Goal: Task Accomplishment & Management: Manage account settings

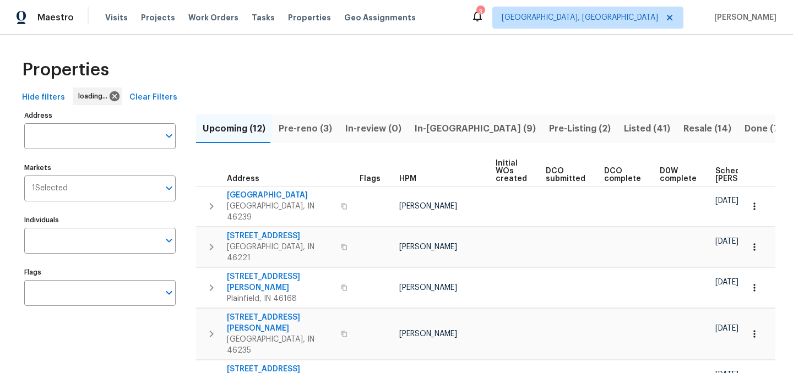
click at [427, 126] on span "In-[GEOGRAPHIC_DATA] (9)" at bounding box center [475, 128] width 121 height 15
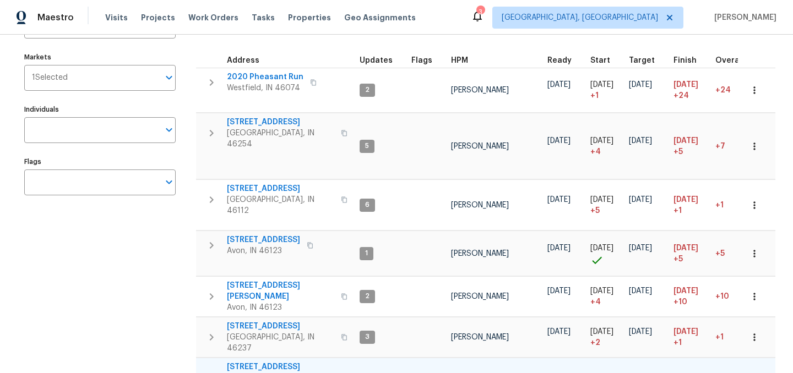
scroll to position [99, 0]
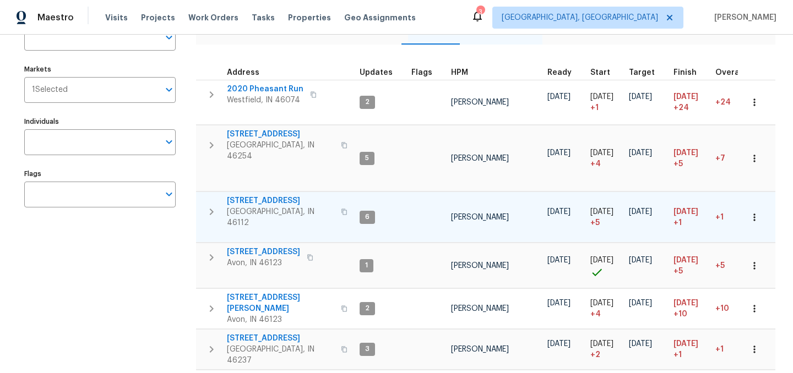
click at [207, 205] on icon "button" at bounding box center [211, 211] width 13 height 13
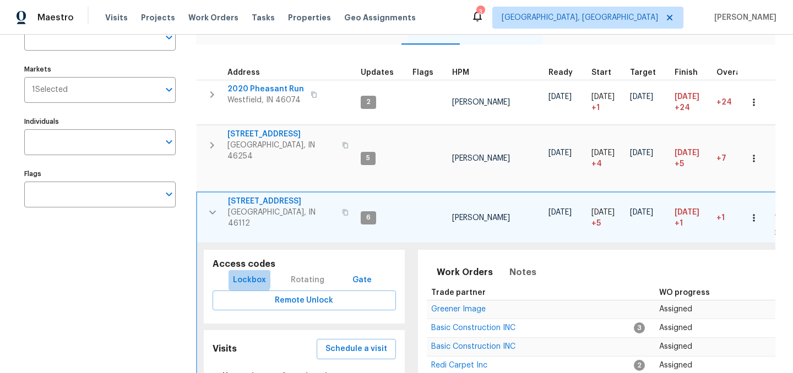
click at [236, 274] on span "Lockbox" at bounding box center [249, 281] width 33 height 14
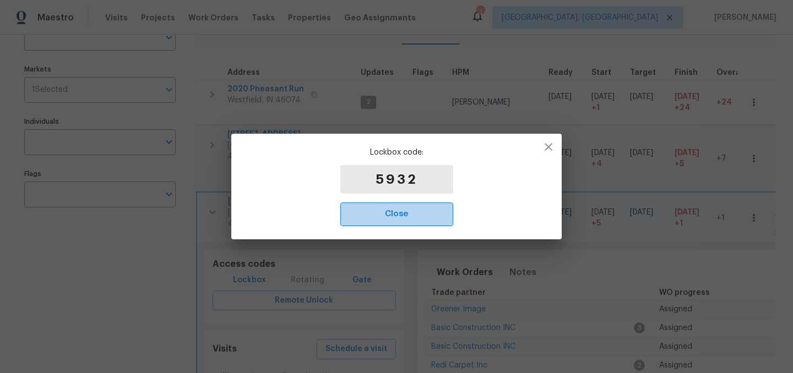
click at [403, 215] on span "Close" at bounding box center [396, 214] width 89 height 14
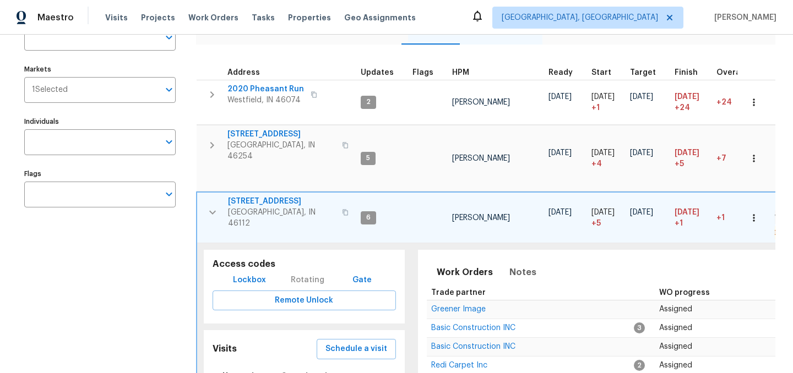
click at [215, 206] on icon "button" at bounding box center [212, 212] width 13 height 13
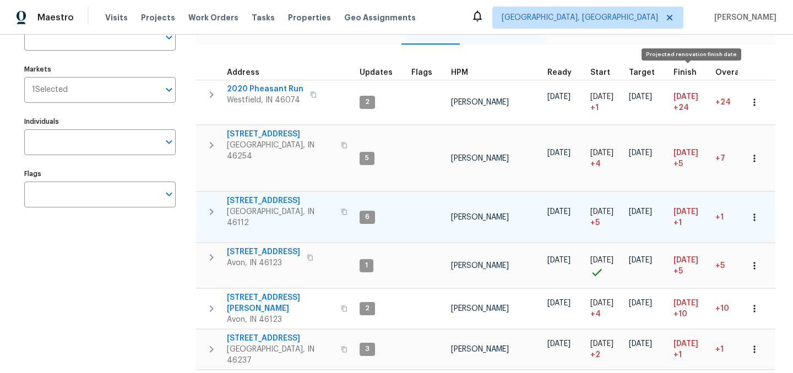
click at [678, 74] on span "Finish" at bounding box center [684, 73] width 23 height 8
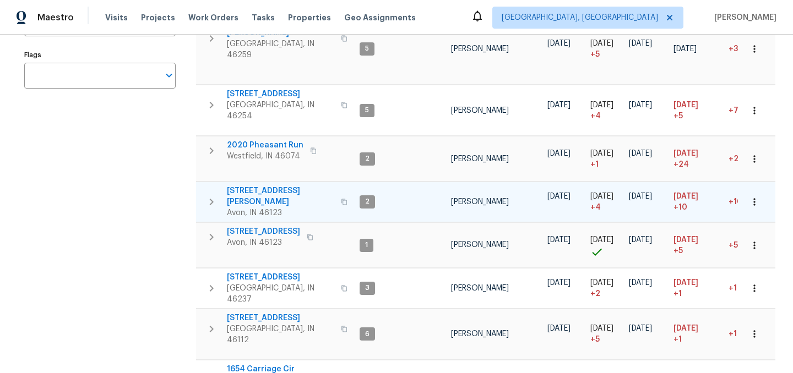
scroll to position [226, 0]
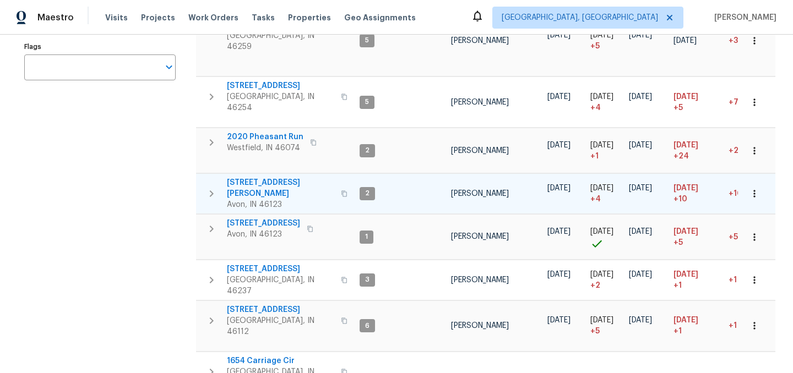
click at [267, 177] on span "4832 Vermillion Ct" at bounding box center [280, 188] width 107 height 22
click at [262, 177] on span "4832 Vermillion Ct" at bounding box center [280, 188] width 107 height 22
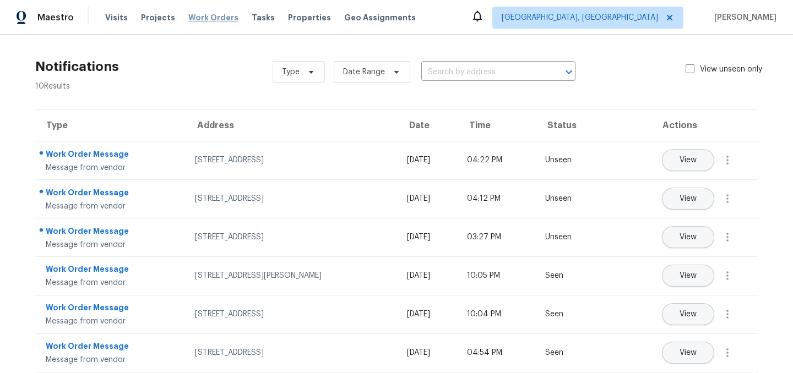
click at [207, 19] on span "Work Orders" at bounding box center [213, 17] width 50 height 11
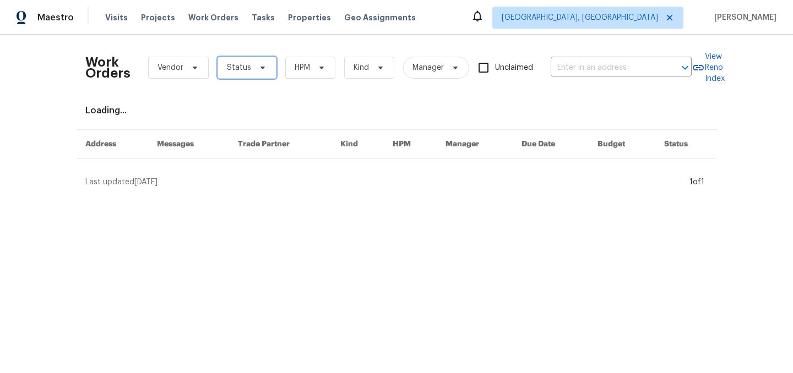
click at [242, 74] on span "Status" at bounding box center [246, 68] width 59 height 22
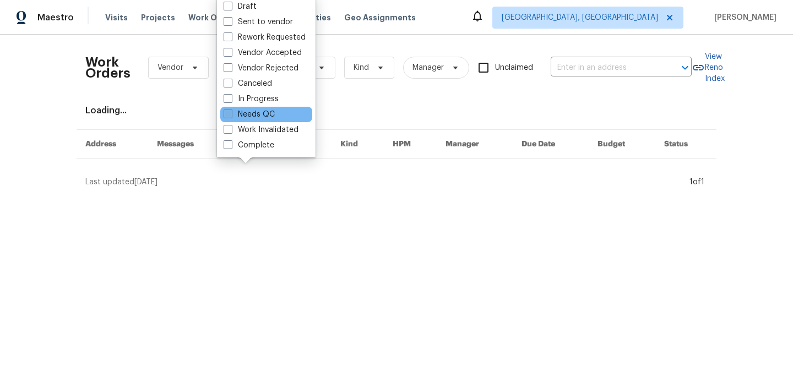
click at [253, 113] on label "Needs QC" at bounding box center [249, 114] width 51 height 11
click at [231, 113] on input "Needs QC" at bounding box center [227, 112] width 7 height 7
checkbox input "true"
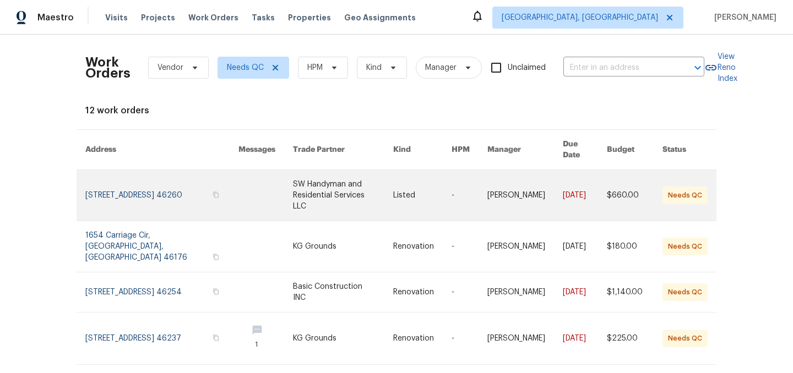
click at [313, 181] on link at bounding box center [343, 195] width 100 height 51
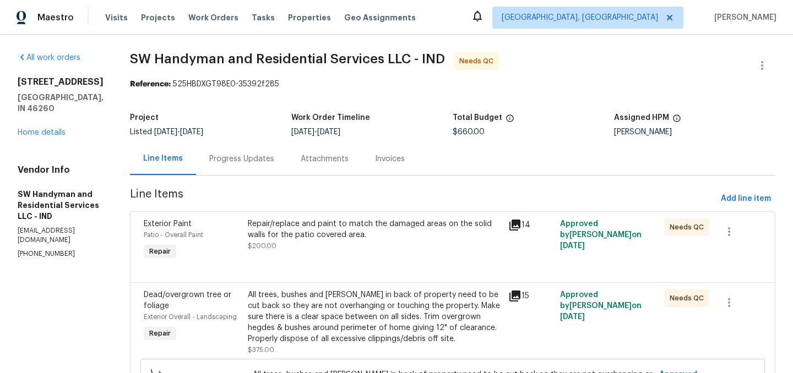
click at [232, 161] on div "Progress Updates" at bounding box center [241, 159] width 65 height 11
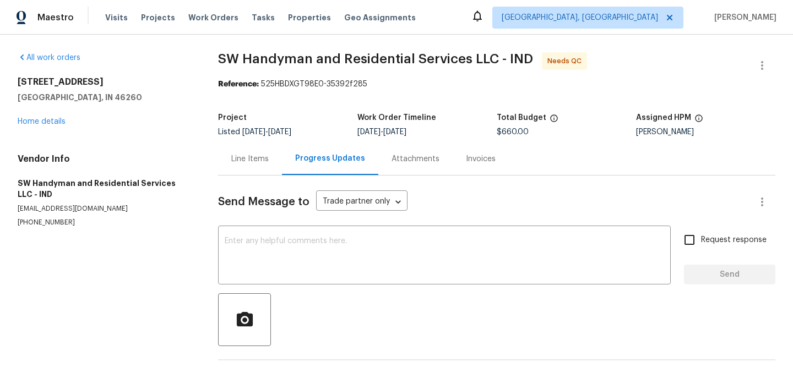
click at [246, 160] on div "Line Items" at bounding box center [249, 159] width 37 height 11
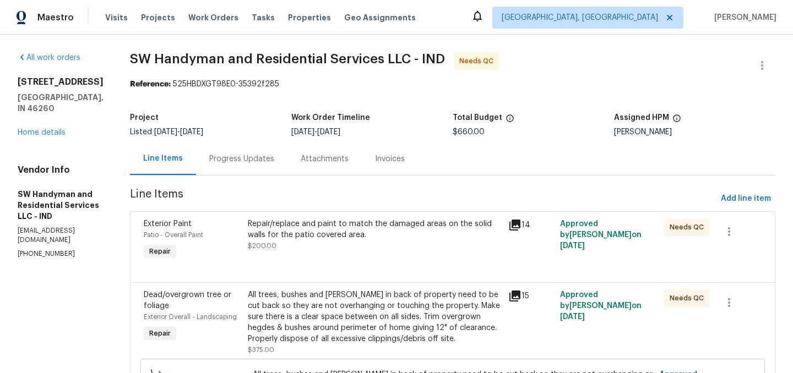
click at [316, 247] on div "Repair/replace and paint to match the damaged areas on the solid walls for the …" at bounding box center [375, 235] width 254 height 33
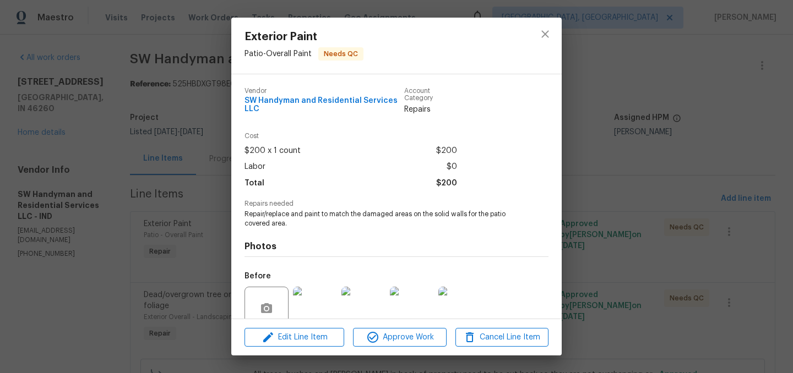
scroll to position [95, 0]
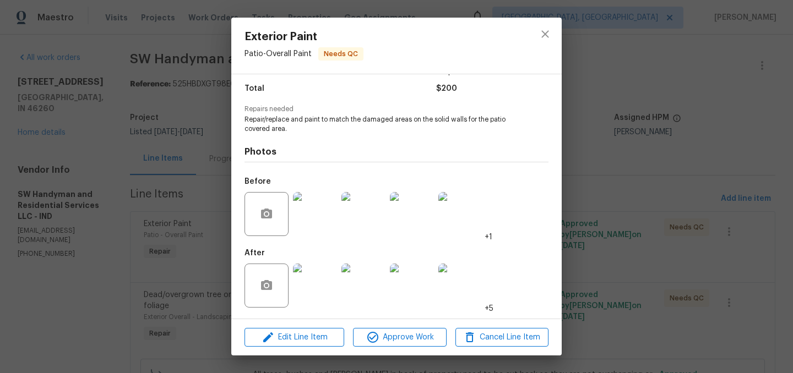
click at [308, 289] on img at bounding box center [315, 286] width 44 height 44
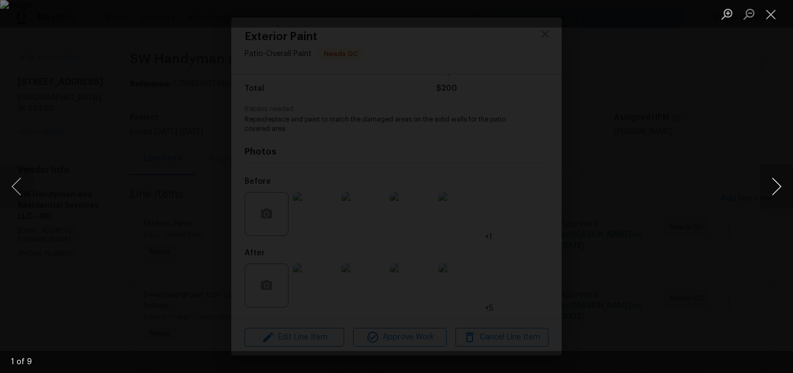
click at [769, 191] on button "Next image" at bounding box center [776, 187] width 33 height 44
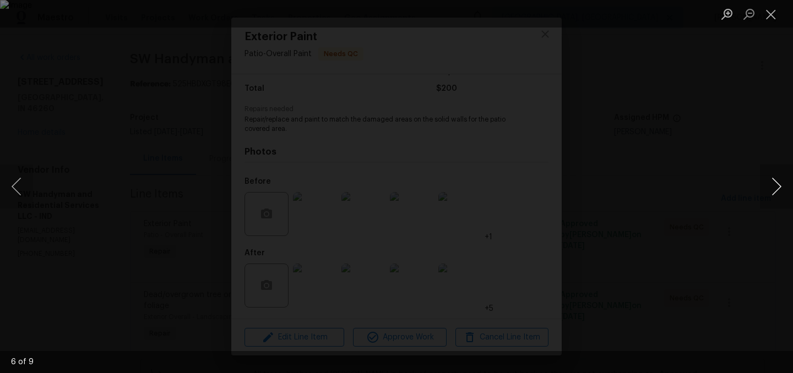
click at [769, 191] on button "Next image" at bounding box center [776, 187] width 33 height 44
click at [775, 17] on button "Close lightbox" at bounding box center [771, 13] width 22 height 19
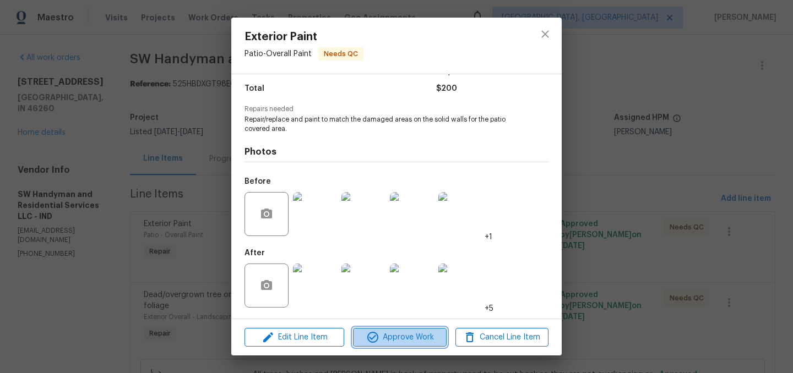
click at [404, 336] on span "Approve Work" at bounding box center [399, 338] width 86 height 14
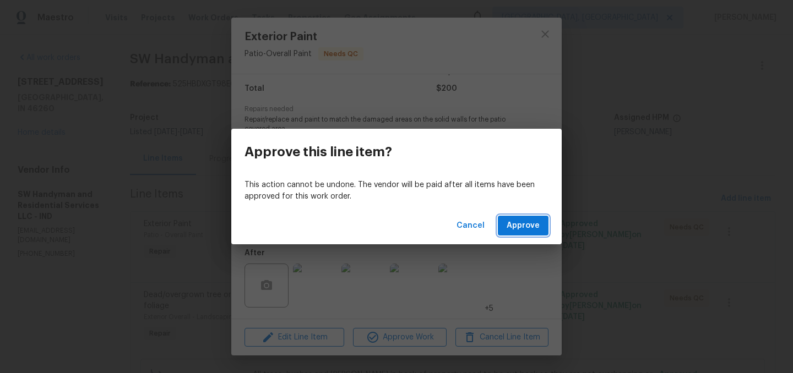
click at [529, 224] on span "Approve" at bounding box center [523, 226] width 33 height 14
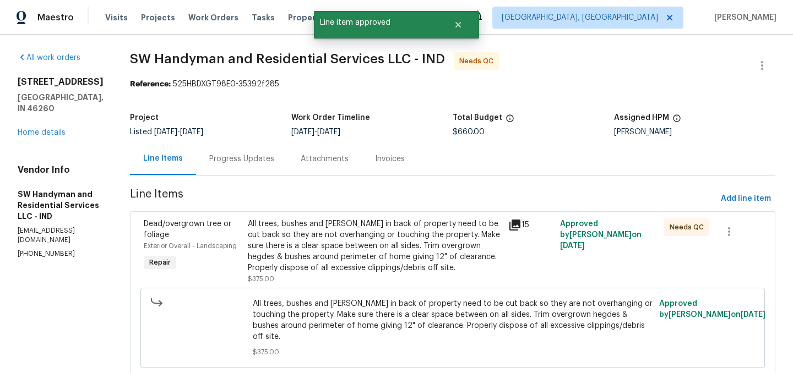
click at [357, 232] on div "All trees, bushes and hedges in back of property need to be cut back so they ar…" at bounding box center [375, 246] width 254 height 55
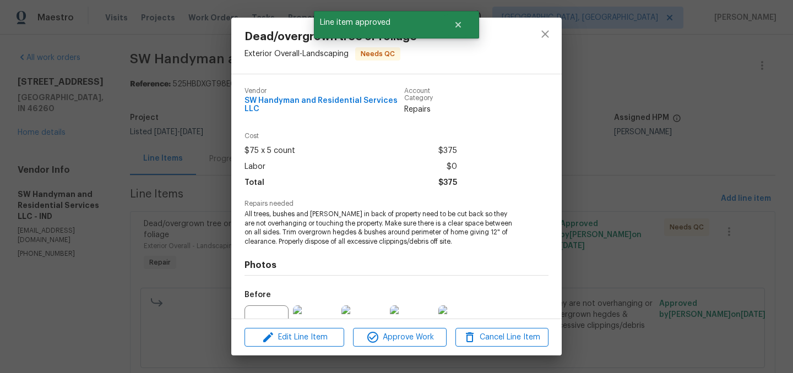
scroll to position [113, 0]
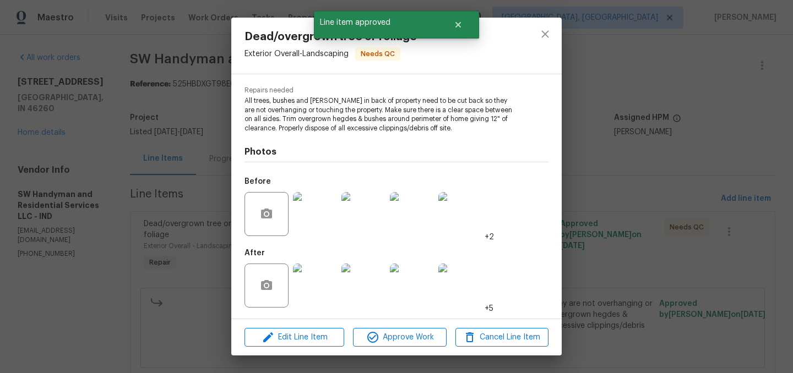
click at [320, 275] on img at bounding box center [315, 286] width 44 height 44
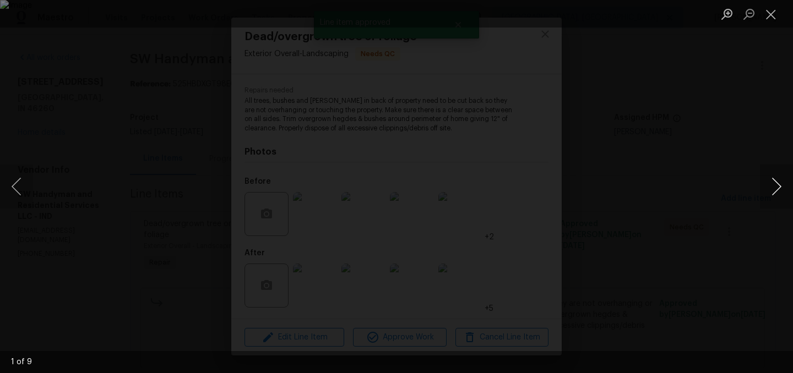
click at [773, 182] on button "Next image" at bounding box center [776, 187] width 33 height 44
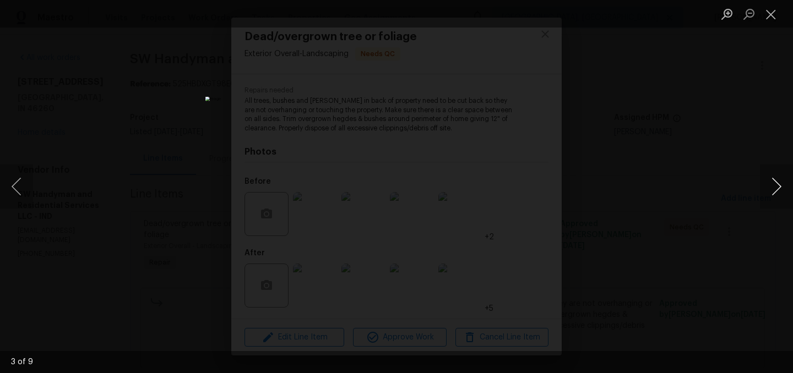
click at [773, 182] on button "Next image" at bounding box center [776, 187] width 33 height 44
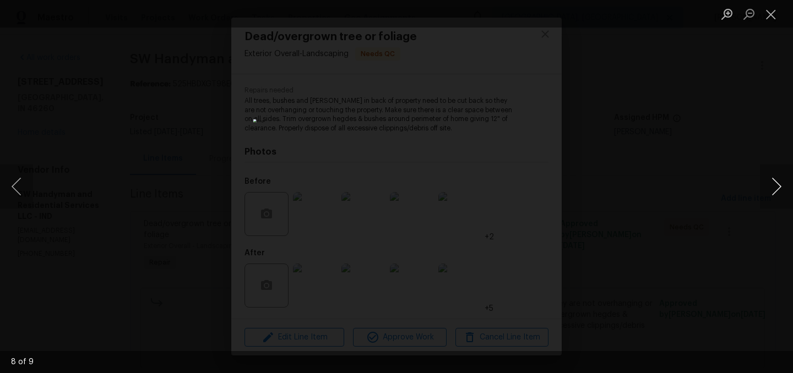
click at [773, 182] on button "Next image" at bounding box center [776, 187] width 33 height 44
click at [771, 20] on button "Close lightbox" at bounding box center [771, 13] width 22 height 19
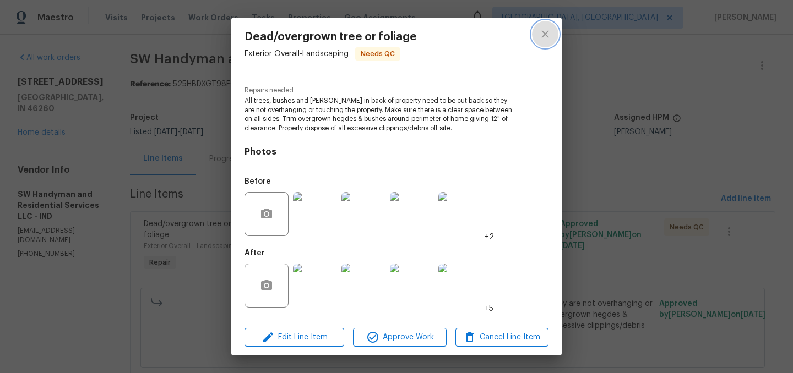
click at [544, 32] on icon "close" at bounding box center [545, 34] width 13 height 13
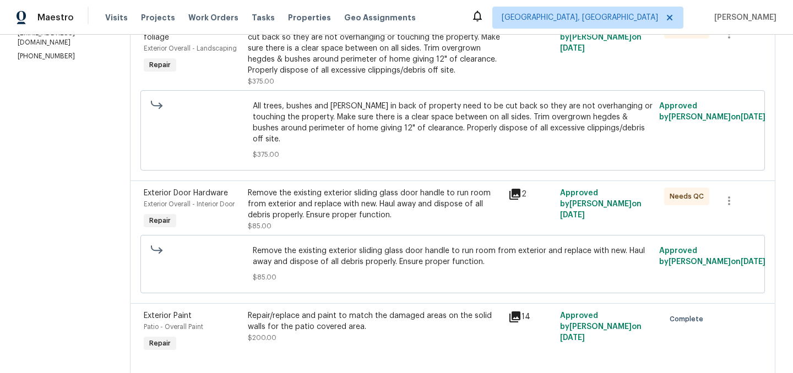
scroll to position [210, 0]
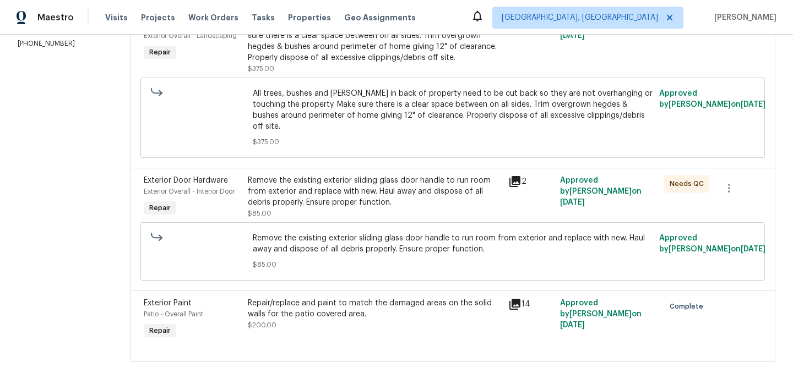
click at [361, 181] on div "Remove the existing exterior sliding glass door handle to run room from exterio…" at bounding box center [375, 191] width 254 height 33
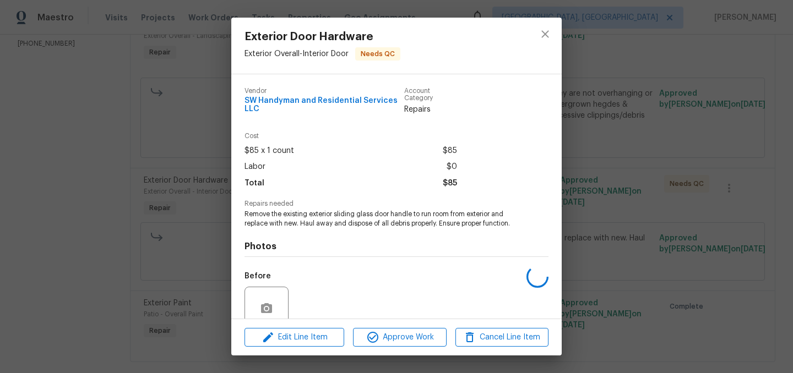
scroll to position [95, 0]
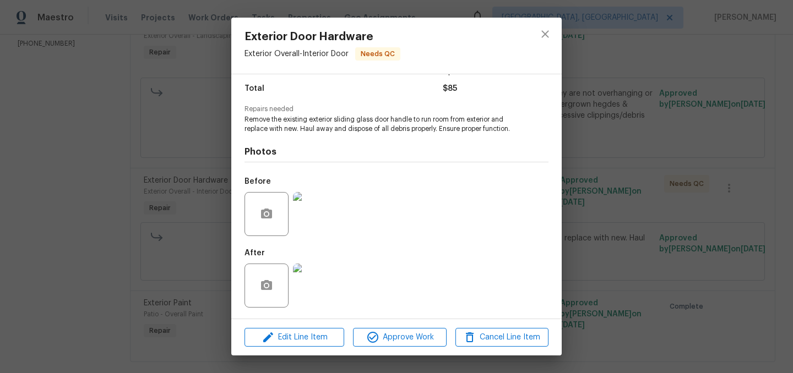
click at [317, 281] on img at bounding box center [315, 286] width 44 height 44
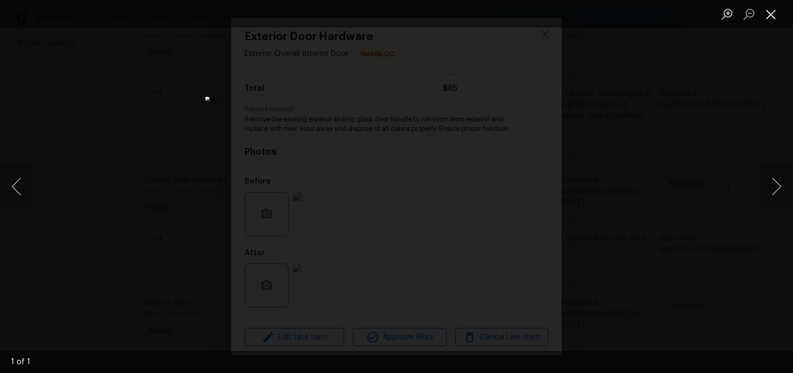
click at [773, 14] on button "Close lightbox" at bounding box center [771, 13] width 22 height 19
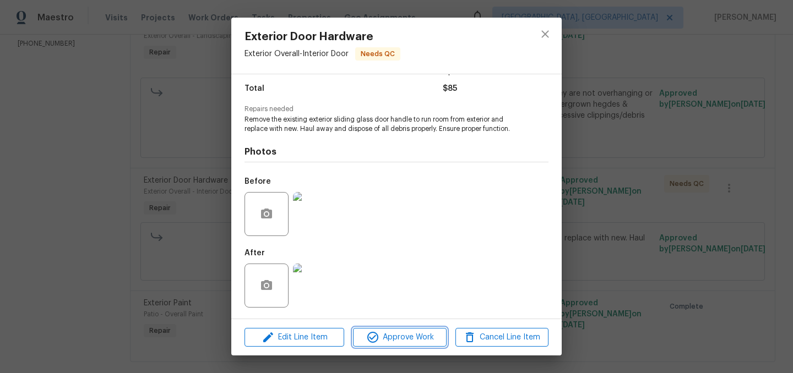
click at [405, 335] on span "Approve Work" at bounding box center [399, 338] width 86 height 14
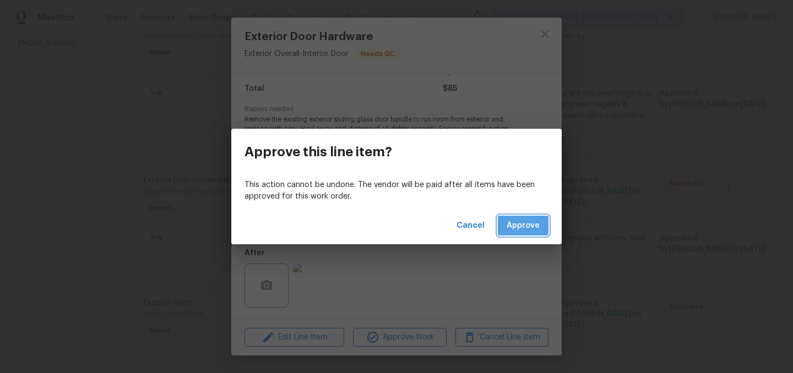
click at [527, 228] on span "Approve" at bounding box center [523, 226] width 33 height 14
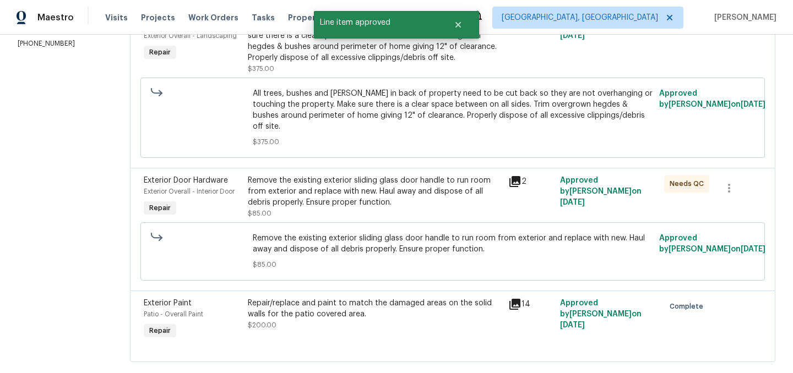
scroll to position [0, 0]
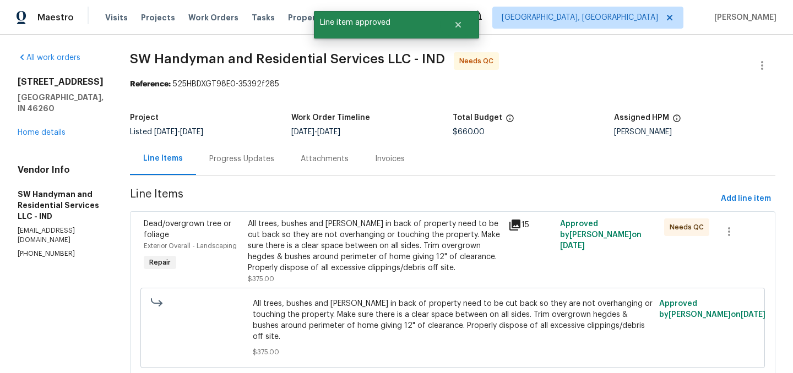
click at [375, 223] on div "All trees, bushes and hedges in back of property need to be cut back so they ar…" at bounding box center [375, 246] width 254 height 55
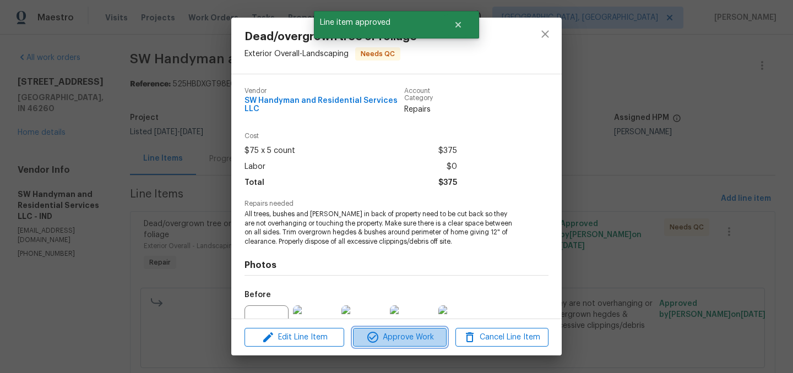
click at [400, 343] on span "Approve Work" at bounding box center [399, 338] width 86 height 14
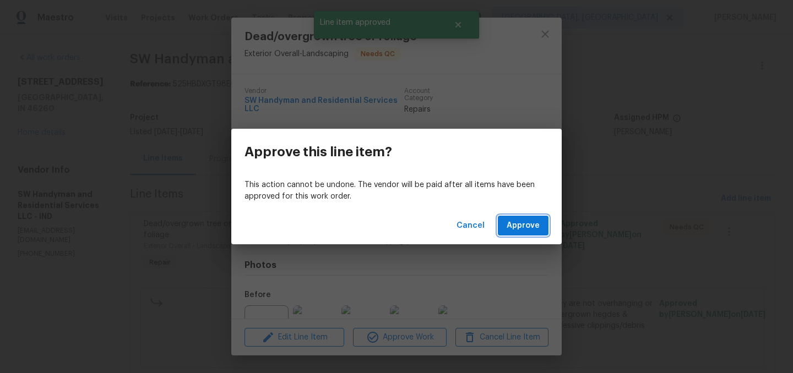
click at [525, 230] on span "Approve" at bounding box center [523, 226] width 33 height 14
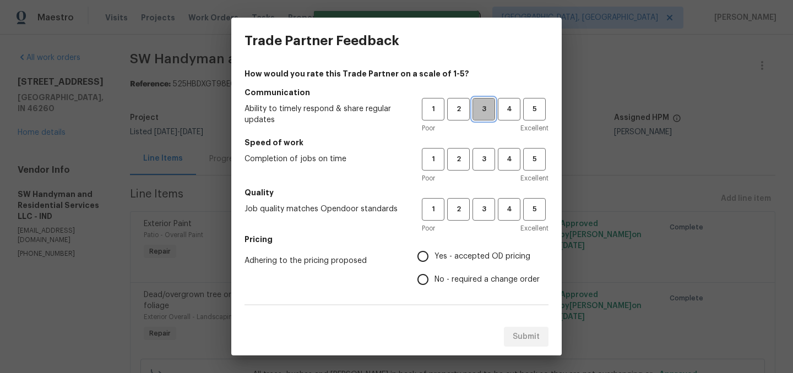
click at [487, 104] on span "3" at bounding box center [484, 109] width 20 height 13
click at [482, 167] on button "3" at bounding box center [483, 159] width 23 height 23
click at [482, 197] on h5 "Quality" at bounding box center [396, 192] width 304 height 11
click at [485, 212] on span "3" at bounding box center [484, 209] width 20 height 13
click at [423, 255] on input "Yes - accepted OD pricing" at bounding box center [422, 256] width 23 height 23
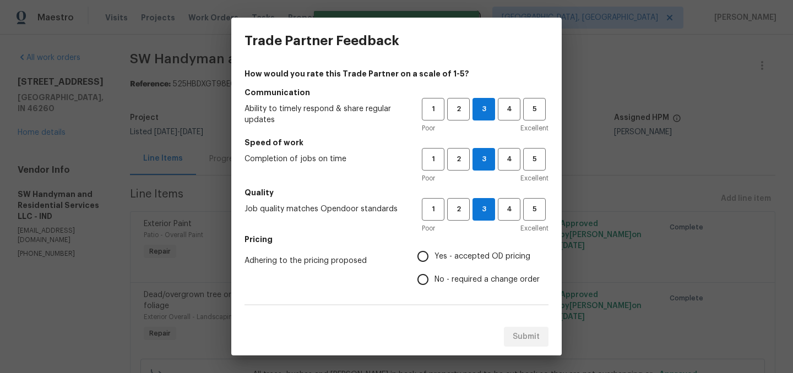
radio input "true"
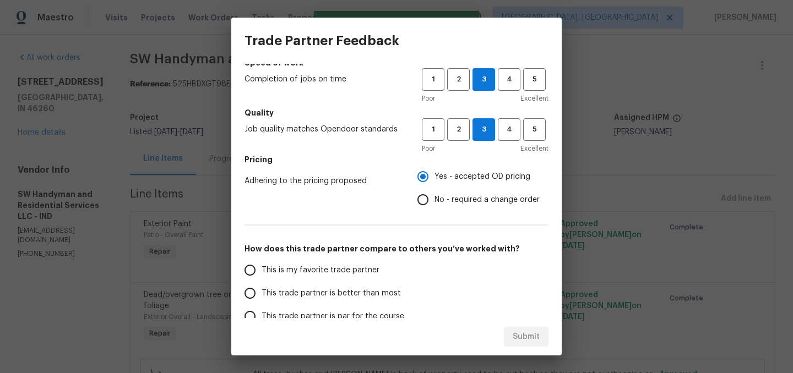
scroll to position [85, 0]
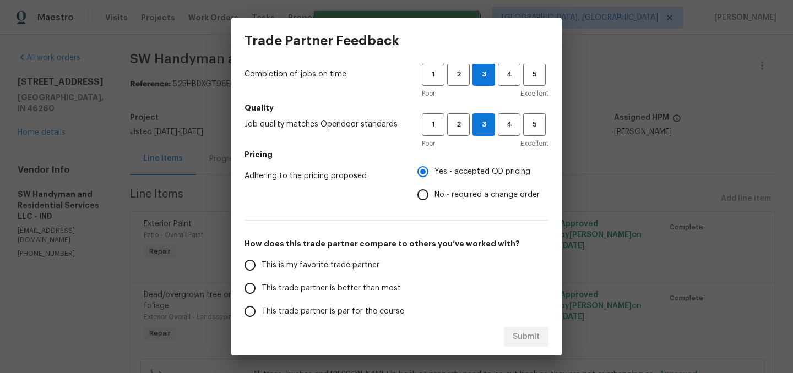
click at [345, 289] on span "This trade partner is better than most" at bounding box center [331, 289] width 139 height 12
click at [262, 289] on input "This trade partner is better than most" at bounding box center [249, 288] width 23 height 23
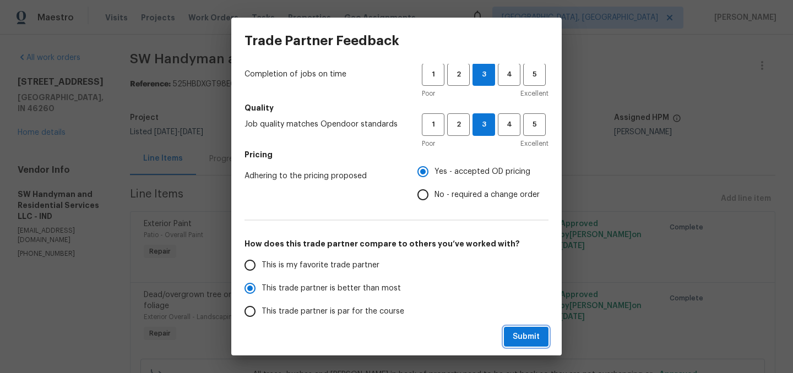
click at [530, 333] on span "Submit" at bounding box center [526, 337] width 27 height 14
radio input "true"
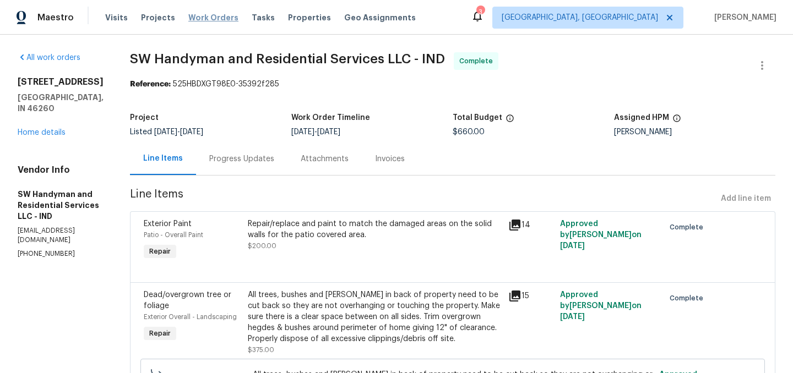
click at [201, 13] on span "Work Orders" at bounding box center [213, 17] width 50 height 11
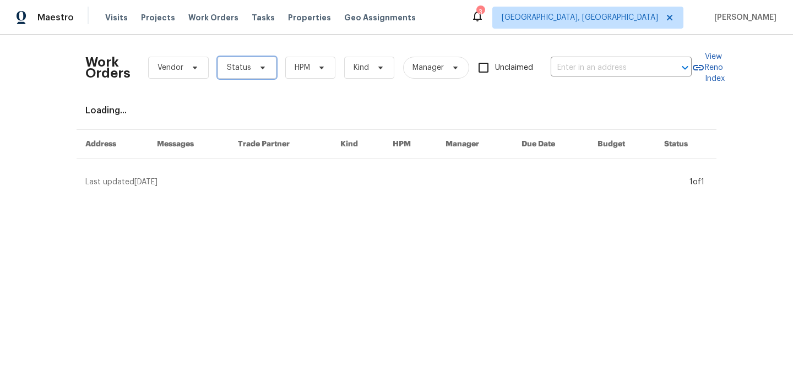
click at [240, 69] on span "Status" at bounding box center [239, 67] width 24 height 11
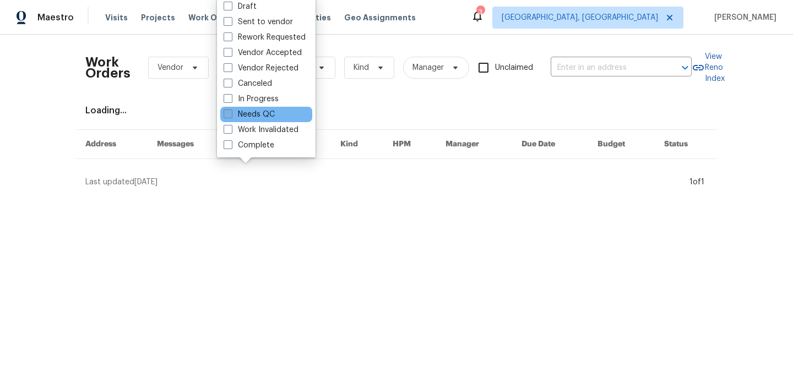
click at [254, 115] on label "Needs QC" at bounding box center [249, 114] width 51 height 11
click at [231, 115] on input "Needs QC" at bounding box center [227, 112] width 7 height 7
checkbox input "true"
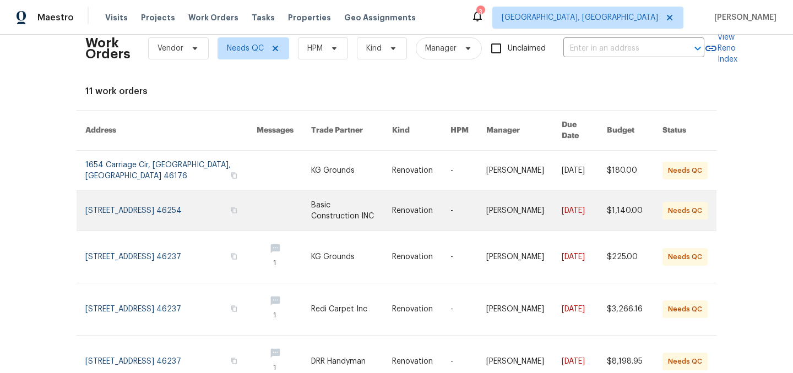
scroll to position [20, 0]
click at [318, 199] on link at bounding box center [351, 211] width 81 height 40
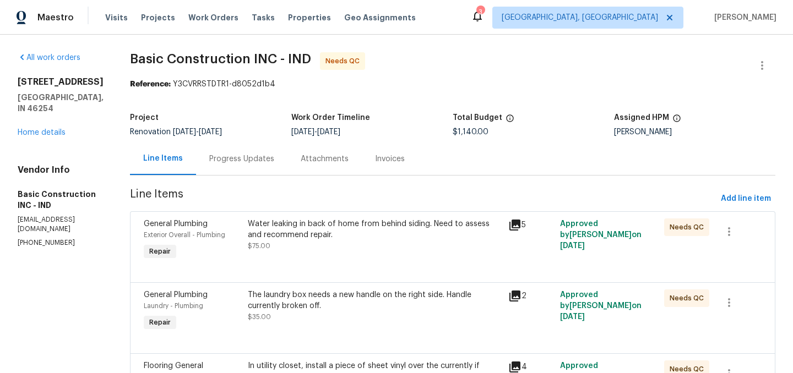
click at [331, 232] on div "Water leaking in back of home from behind siding. Need to assess and recommend …" at bounding box center [375, 230] width 254 height 22
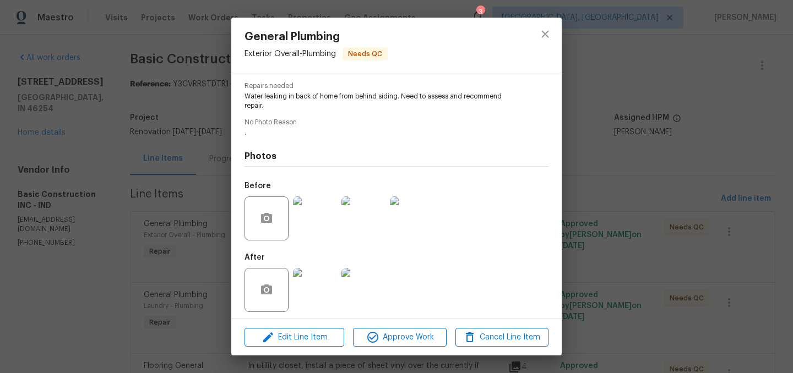
scroll to position [115, 0]
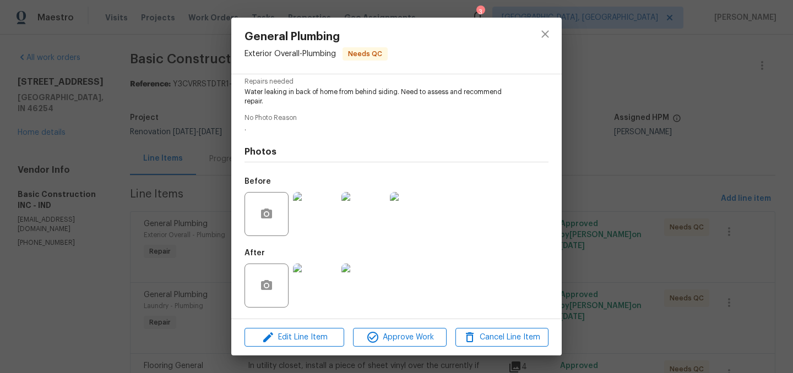
click at [316, 286] on img at bounding box center [315, 286] width 44 height 44
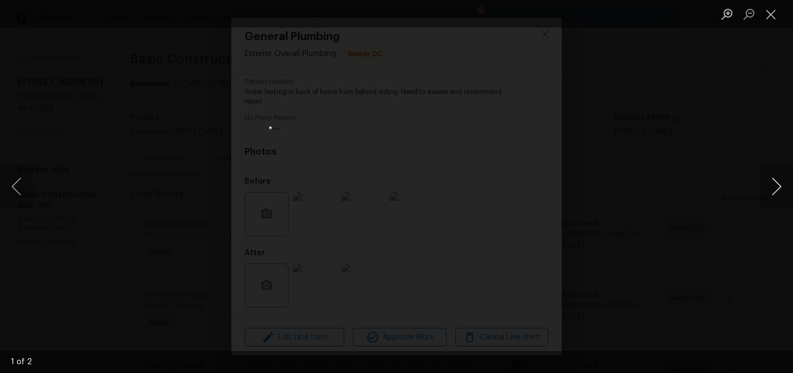
click at [780, 189] on button "Next image" at bounding box center [776, 187] width 33 height 44
click at [780, 188] on button "Next image" at bounding box center [776, 187] width 33 height 44
click at [774, 14] on button "Close lightbox" at bounding box center [771, 13] width 22 height 19
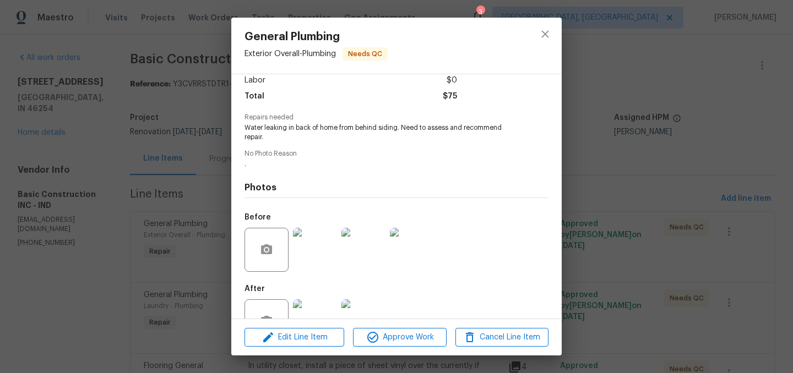
scroll to position [0, 0]
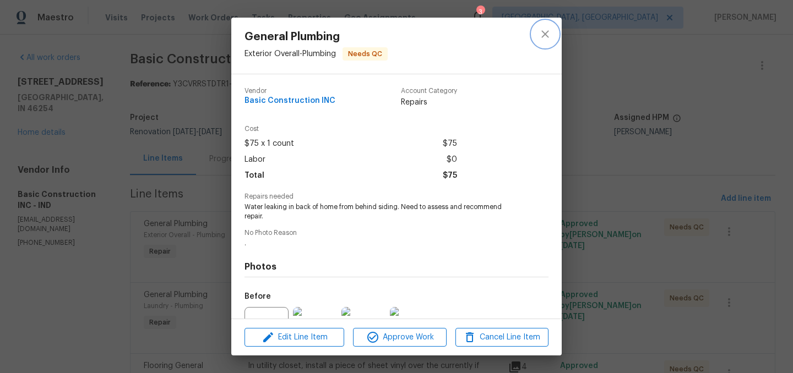
click at [542, 36] on icon "close" at bounding box center [544, 33] width 7 height 7
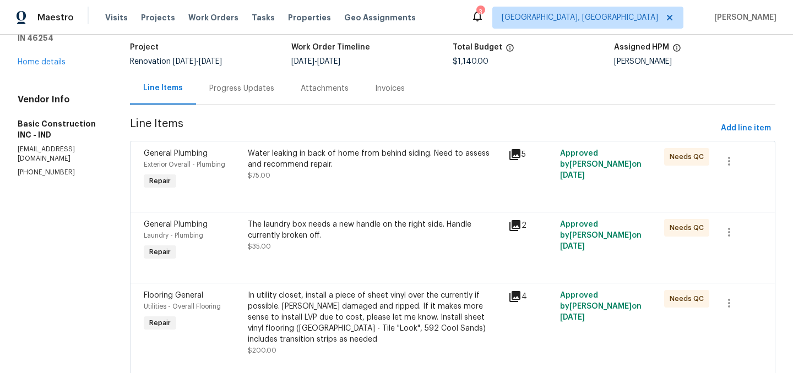
scroll to position [74, 0]
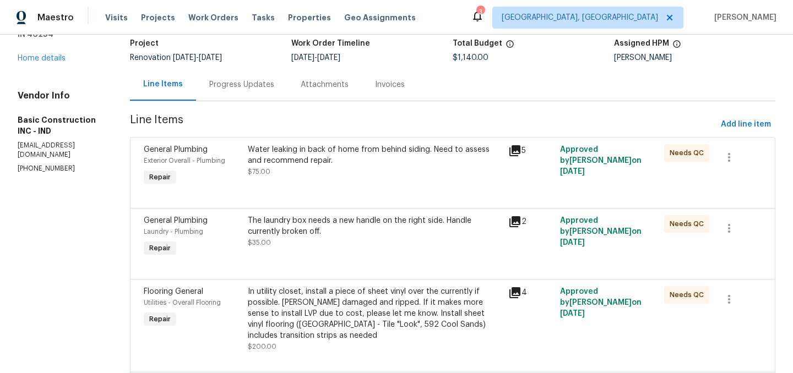
click at [276, 218] on div "The laundry box needs a new handle on the right side. Handle currently broken o…" at bounding box center [375, 226] width 254 height 22
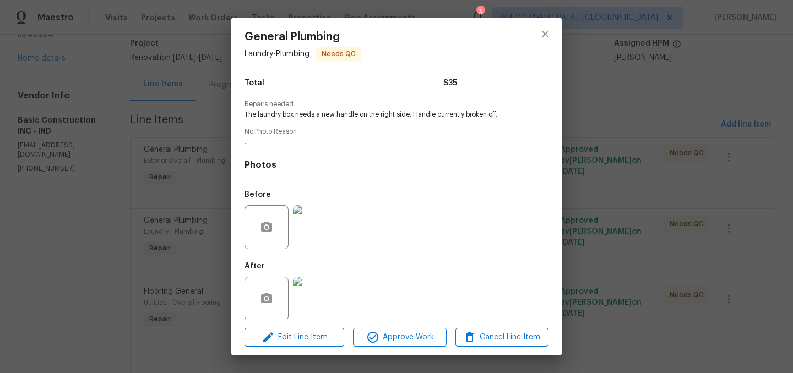
scroll to position [106, 0]
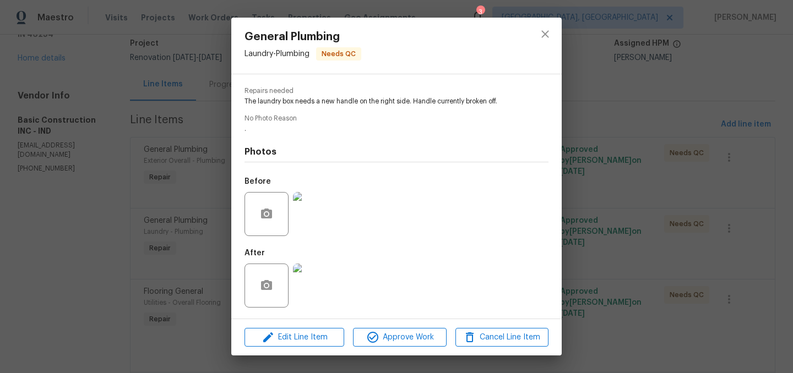
click at [322, 276] on img at bounding box center [315, 286] width 44 height 44
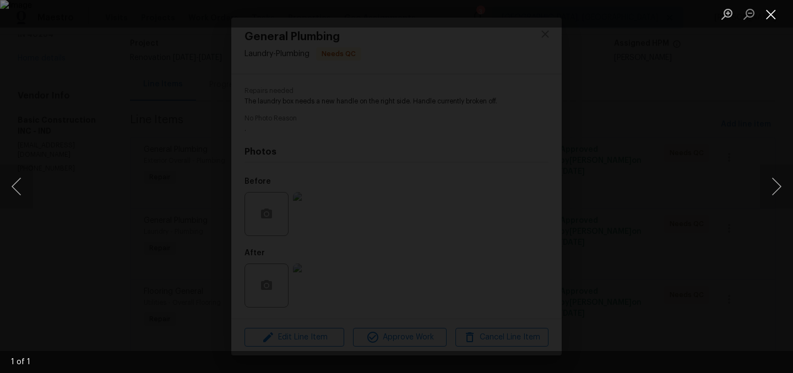
click at [771, 12] on button "Close lightbox" at bounding box center [771, 13] width 22 height 19
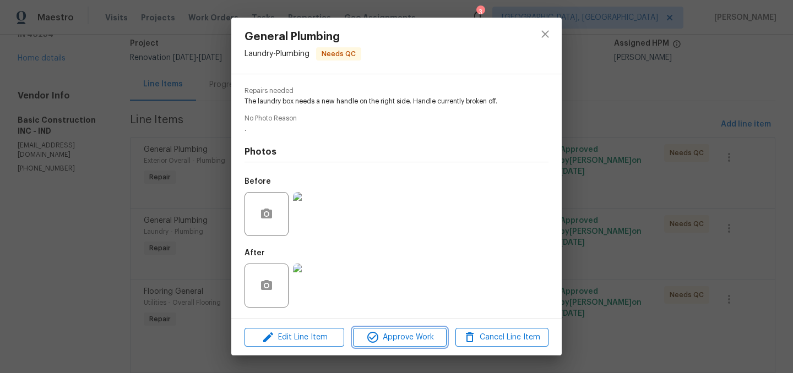
click at [393, 335] on span "Approve Work" at bounding box center [399, 338] width 86 height 14
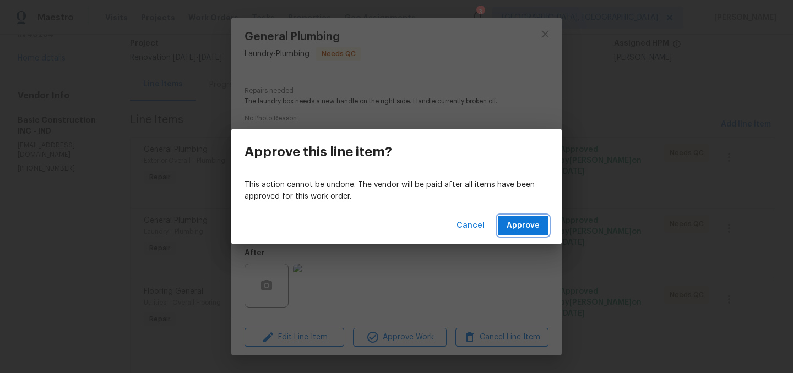
click at [520, 227] on span "Approve" at bounding box center [523, 226] width 33 height 14
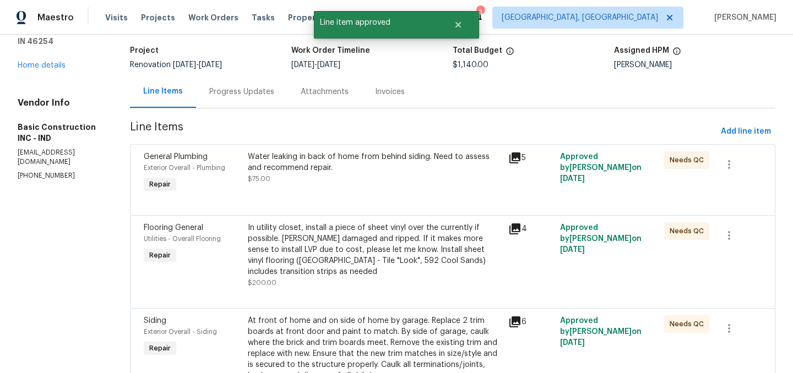
scroll to position [71, 0]
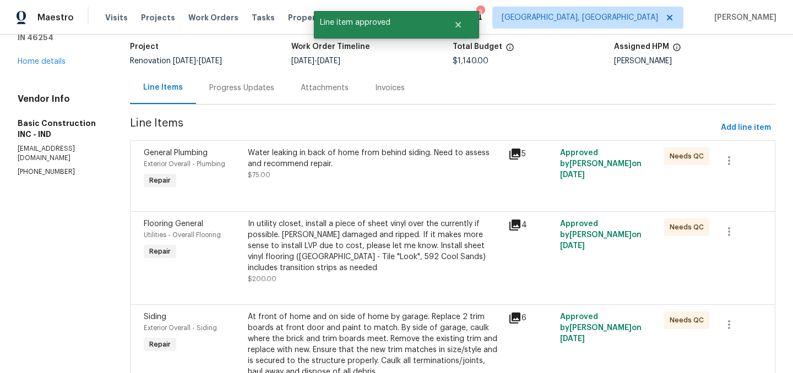
click at [223, 91] on div "Progress Updates" at bounding box center [241, 88] width 65 height 11
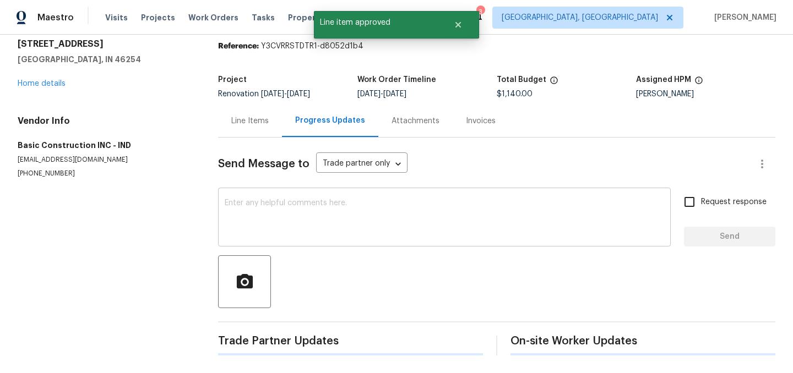
scroll to position [36, 0]
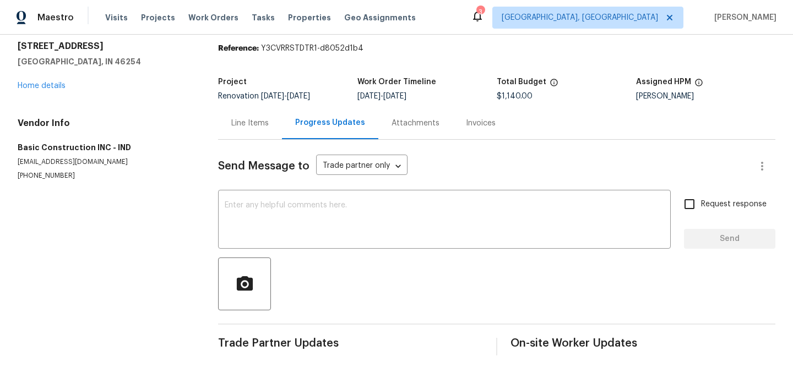
click at [245, 123] on div "Line Items" at bounding box center [249, 123] width 37 height 11
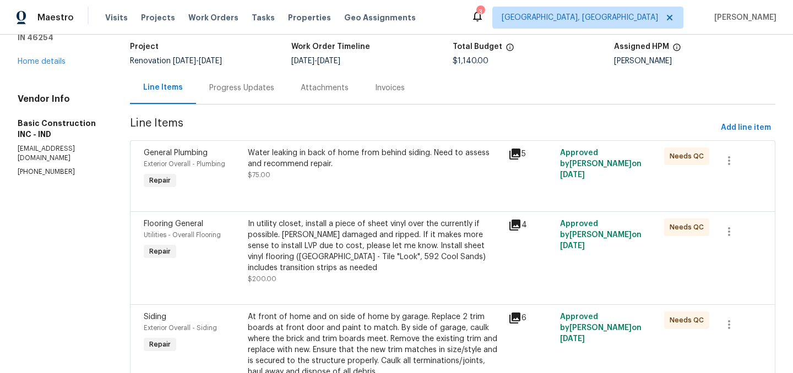
click at [348, 236] on div "In utility closet, install a piece of sheet vinyl over the currently if possibl…" at bounding box center [375, 246] width 254 height 55
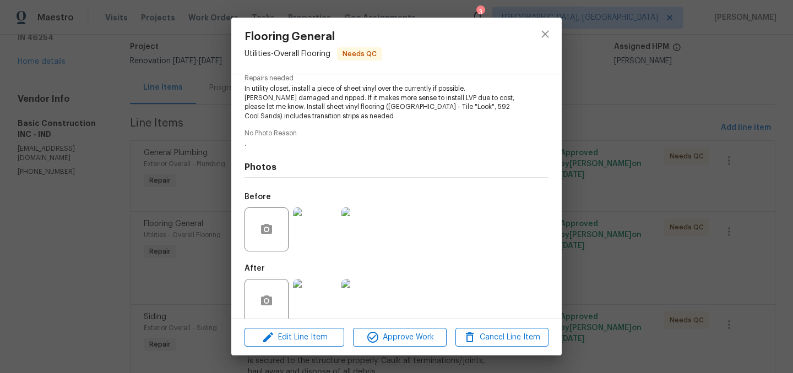
scroll to position [134, 0]
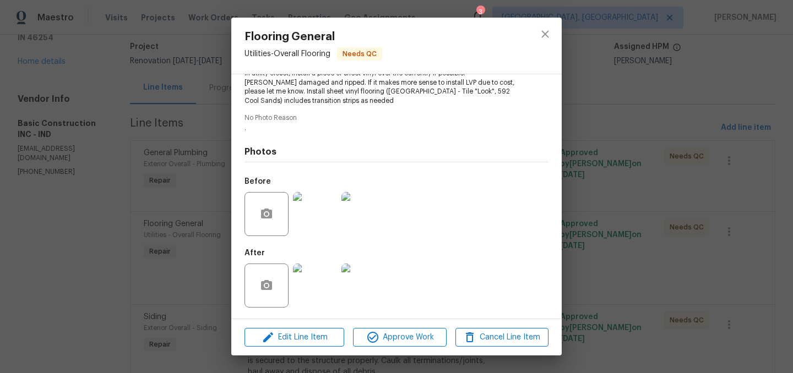
click at [317, 284] on img at bounding box center [315, 286] width 44 height 44
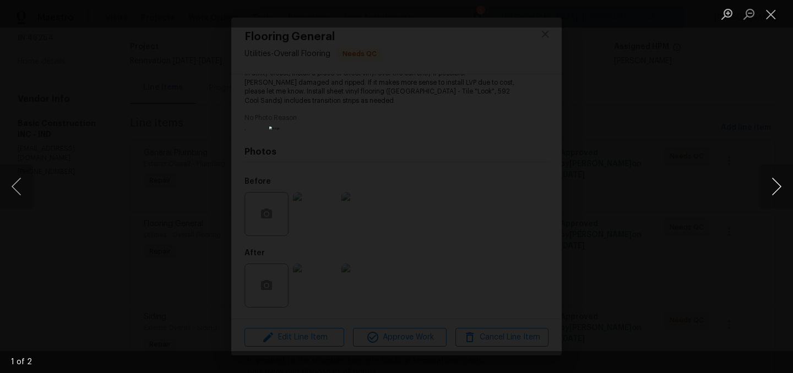
click at [775, 180] on button "Next image" at bounding box center [776, 187] width 33 height 44
click at [771, 14] on button "Close lightbox" at bounding box center [771, 13] width 22 height 19
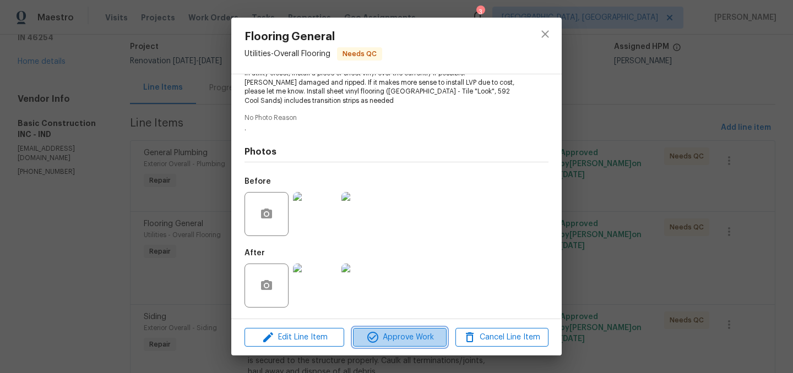
click at [410, 336] on span "Approve Work" at bounding box center [399, 338] width 86 height 14
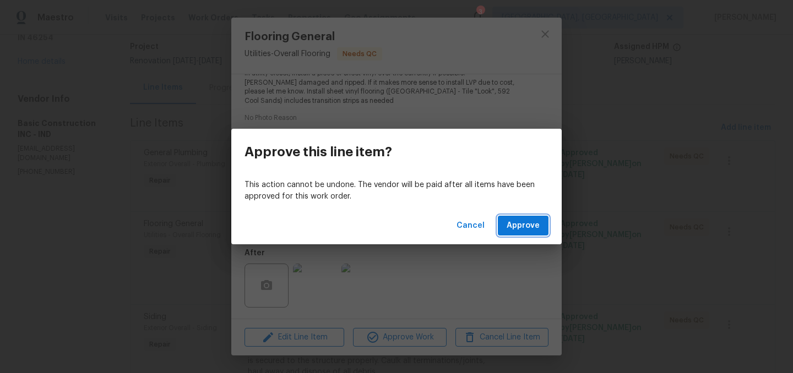
click at [519, 219] on span "Approve" at bounding box center [523, 226] width 33 height 14
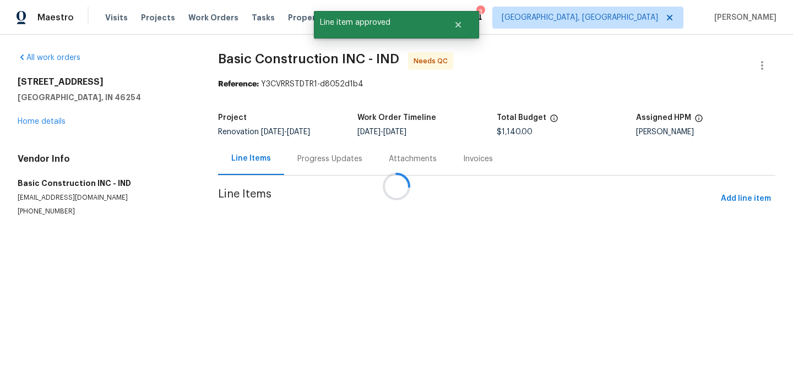
scroll to position [0, 0]
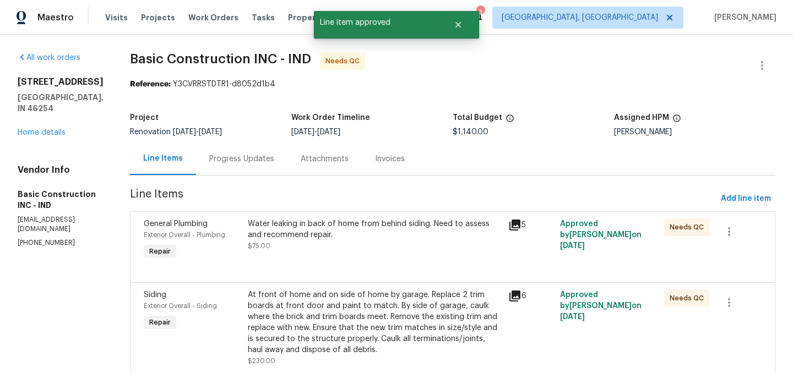
click at [343, 229] on div "Water leaking in back of home from behind siding. Need to assess and recommend …" at bounding box center [375, 230] width 254 height 22
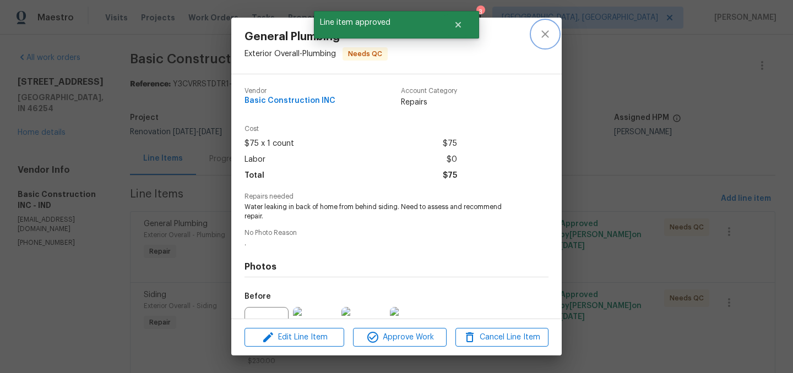
click at [538, 40] on button "close" at bounding box center [545, 34] width 26 height 26
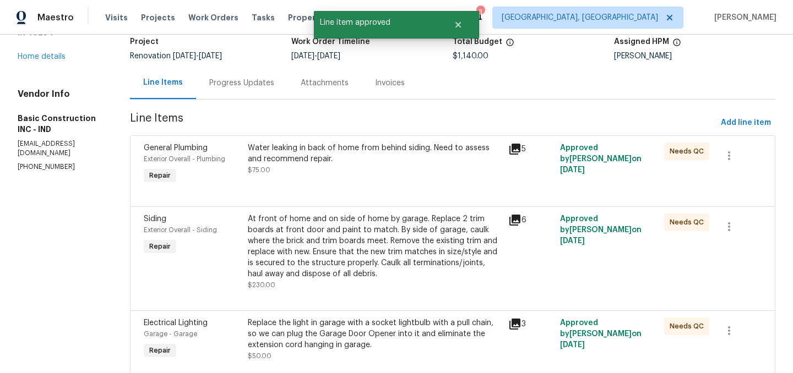
scroll to position [78, 0]
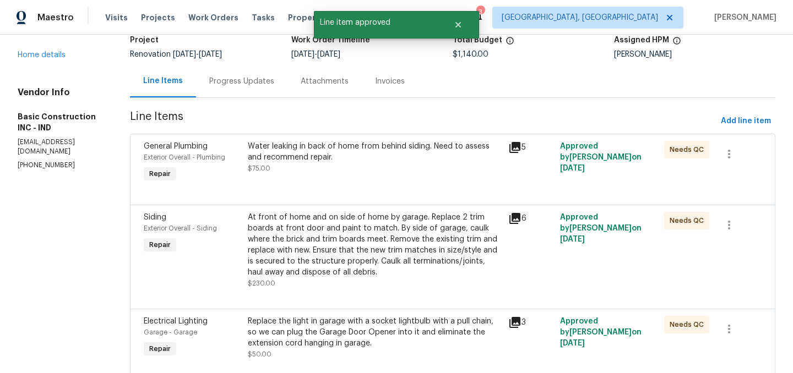
click at [346, 258] on div "At front of home and on side of home by garage. Replace 2 trim boards at front …" at bounding box center [375, 245] width 254 height 66
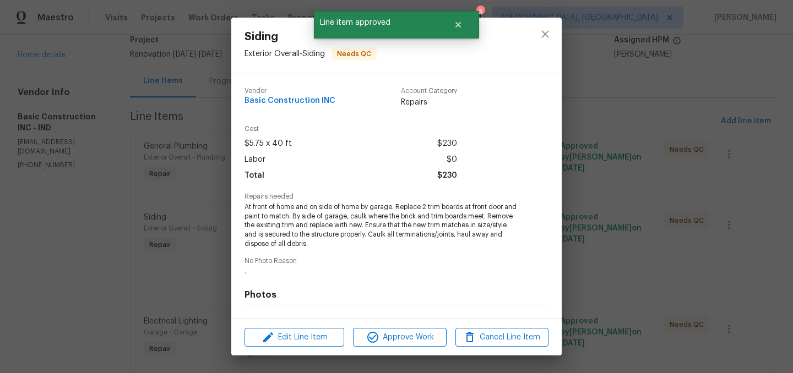
scroll to position [143, 0]
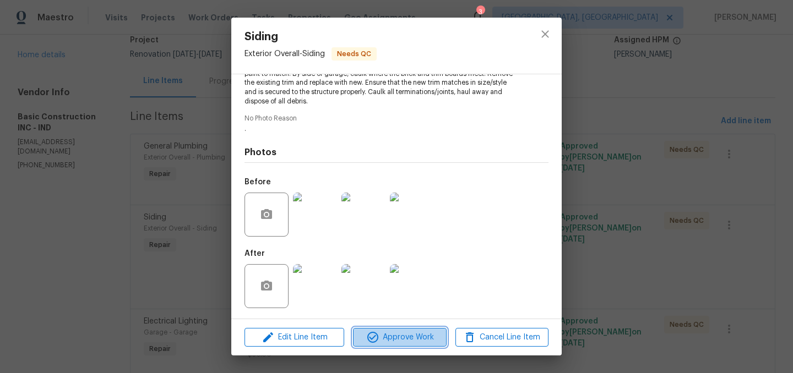
click at [403, 340] on span "Approve Work" at bounding box center [399, 338] width 86 height 14
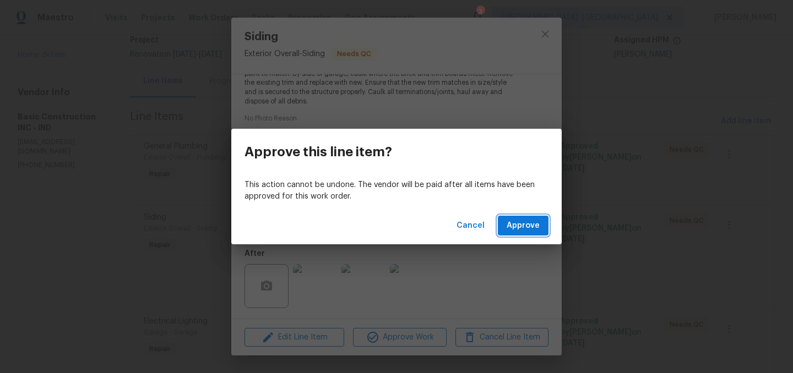
click at [531, 229] on span "Approve" at bounding box center [523, 226] width 33 height 14
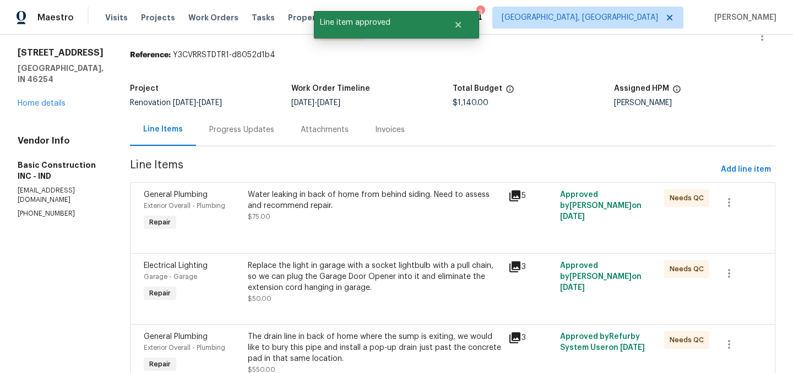
scroll to position [32, 0]
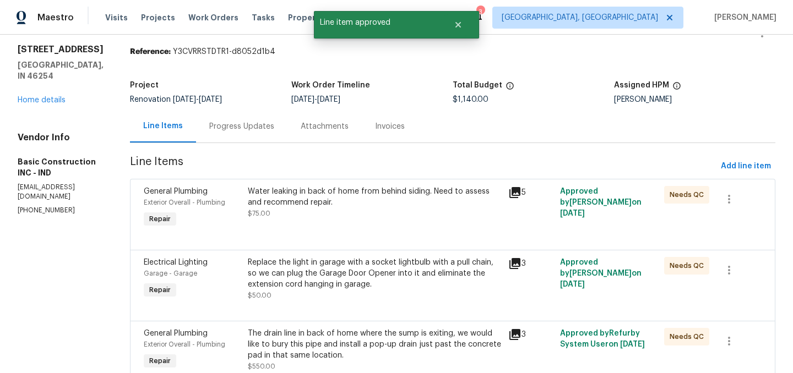
click at [381, 280] on div "Replace the light in garage with a socket lightbulb with a pull chain, so we ca…" at bounding box center [375, 273] width 254 height 33
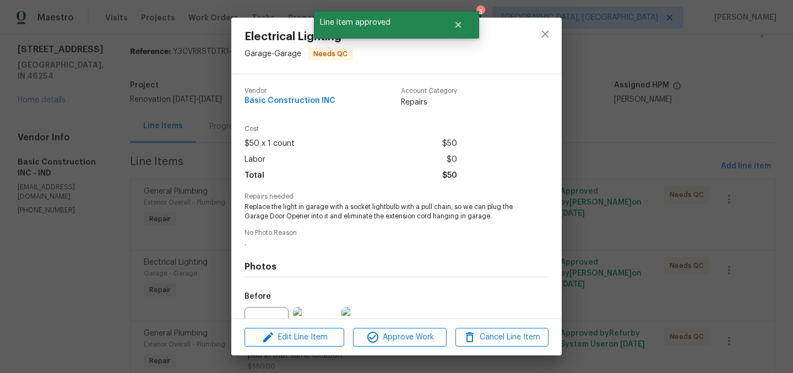
scroll to position [115, 0]
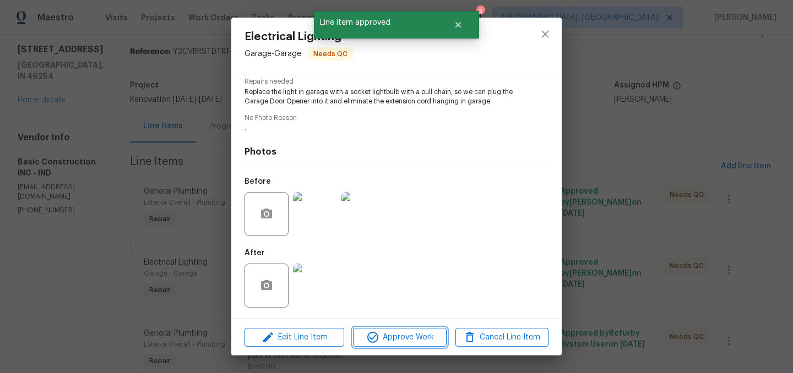
click at [407, 339] on span "Approve Work" at bounding box center [399, 338] width 86 height 14
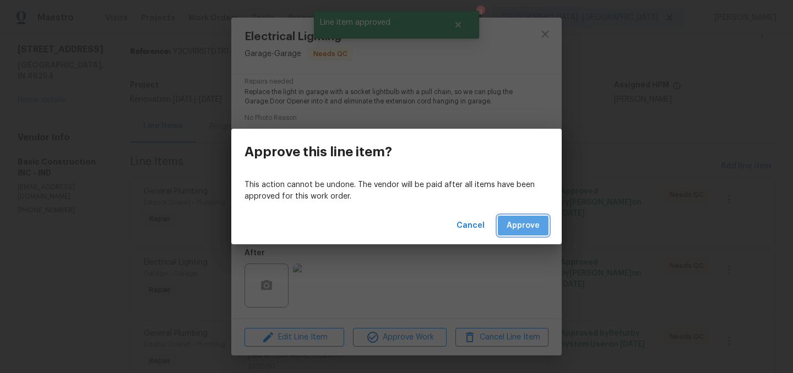
click at [525, 227] on span "Approve" at bounding box center [523, 226] width 33 height 14
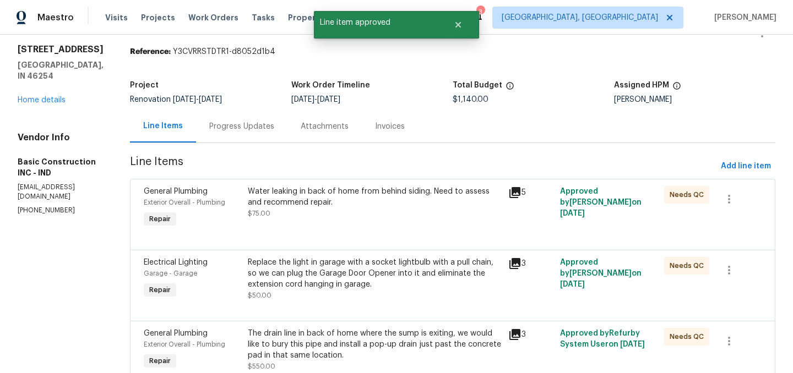
scroll to position [0, 0]
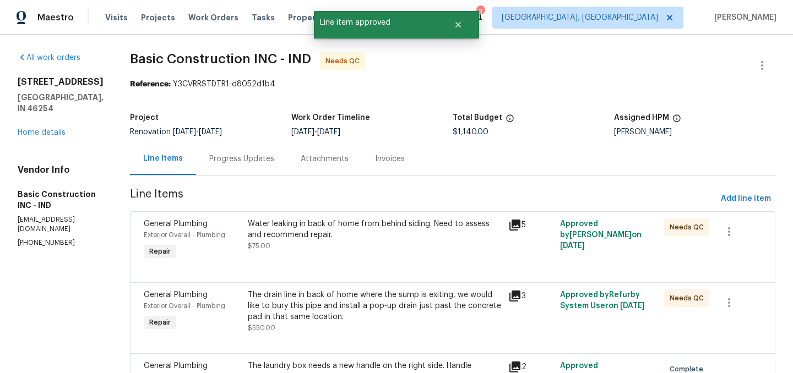
click at [366, 312] on div "The drain line in back of home where the sump is exiting, we would like to bury…" at bounding box center [375, 306] width 254 height 33
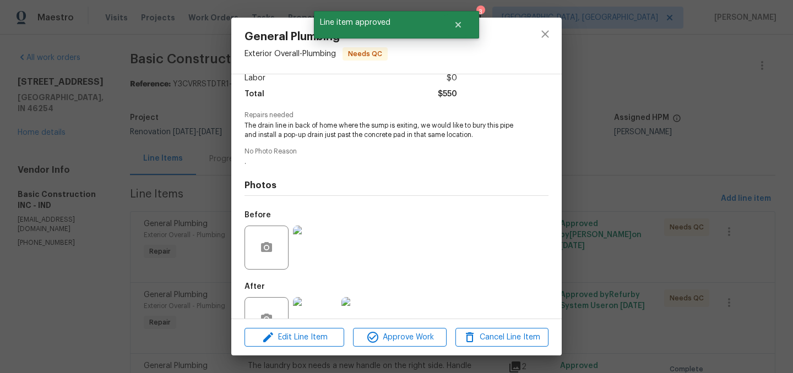
scroll to position [115, 0]
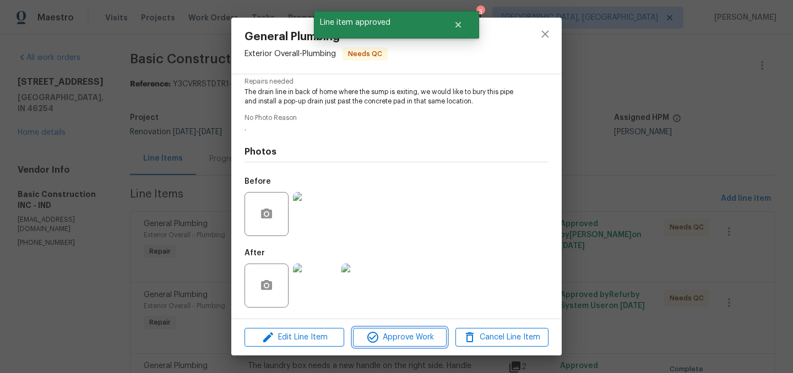
click at [403, 338] on span "Approve Work" at bounding box center [399, 338] width 86 height 14
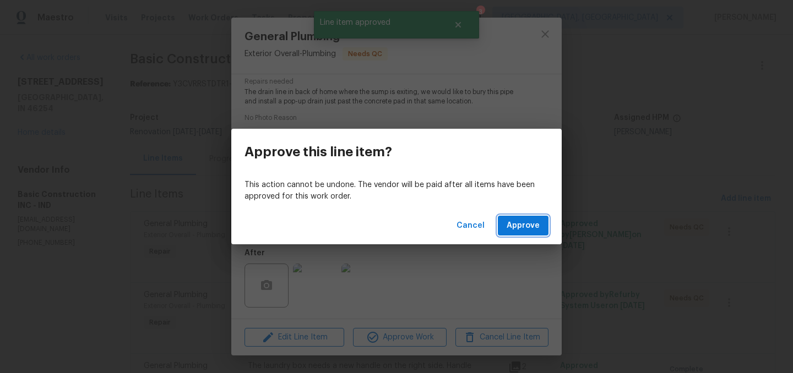
click at [528, 225] on span "Approve" at bounding box center [523, 226] width 33 height 14
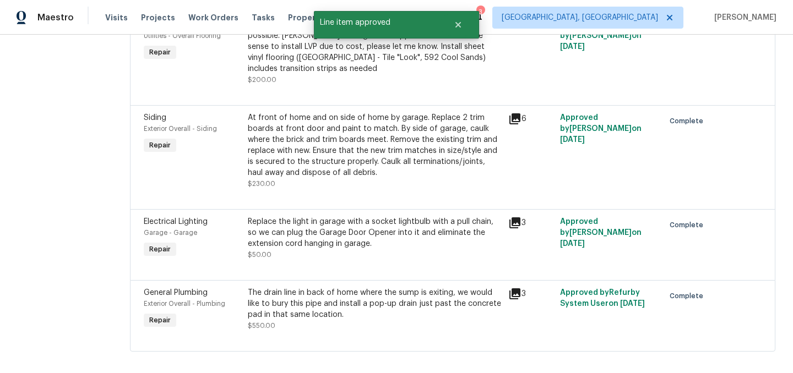
scroll to position [0, 0]
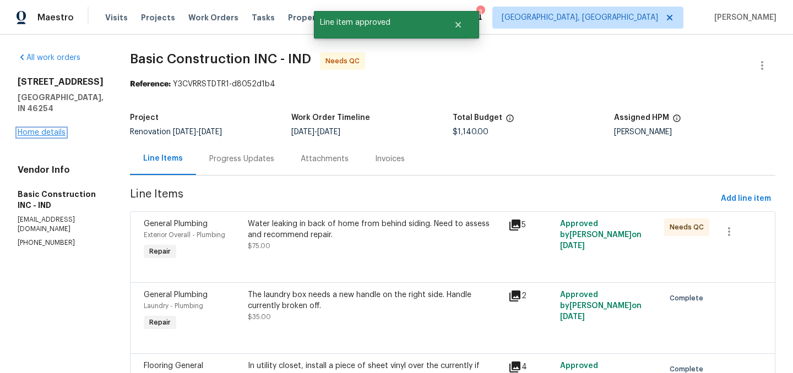
click at [51, 137] on link "Home details" at bounding box center [42, 133] width 48 height 8
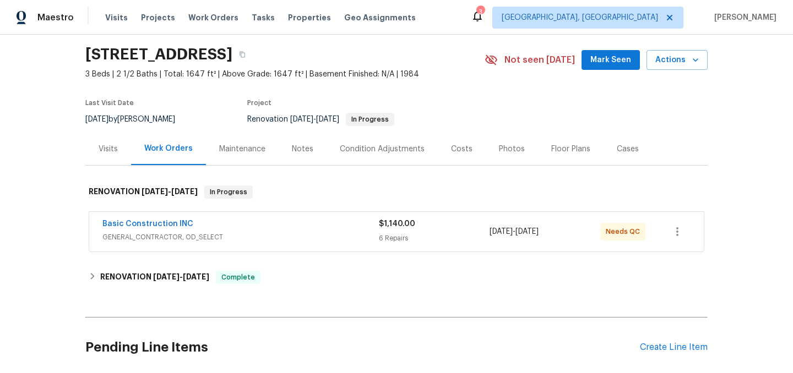
scroll to position [35, 0]
click at [141, 224] on link "Basic Construction INC" at bounding box center [147, 224] width 91 height 8
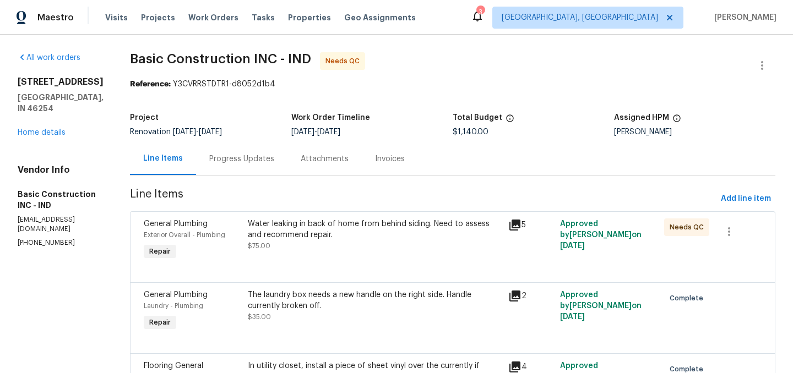
click at [344, 231] on div "Water leaking in back of home from behind siding. Need to assess and recommend …" at bounding box center [375, 230] width 254 height 22
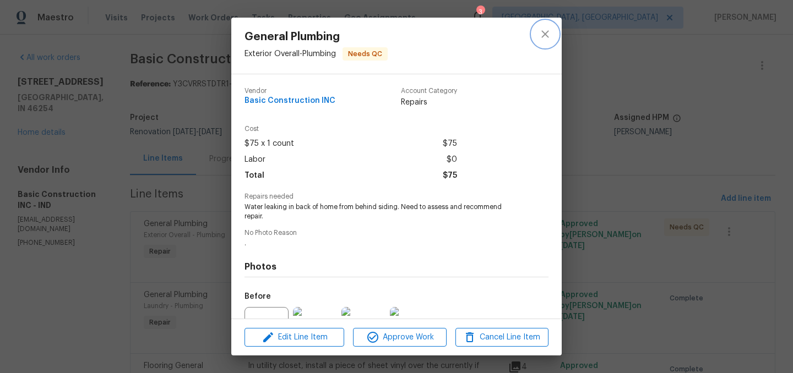
click at [544, 32] on icon "close" at bounding box center [545, 34] width 13 height 13
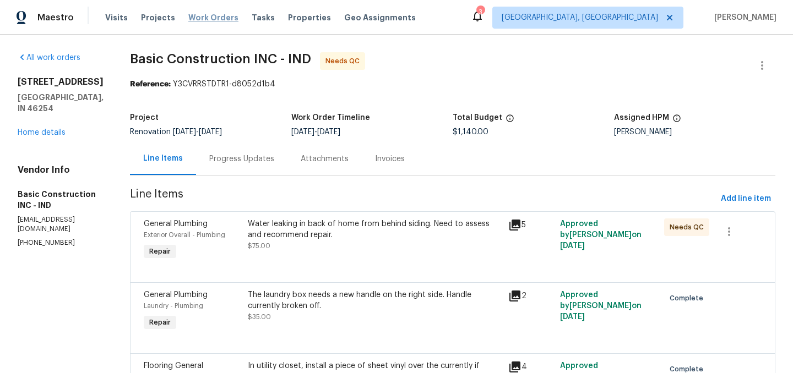
click at [209, 15] on span "Work Orders" at bounding box center [213, 17] width 50 height 11
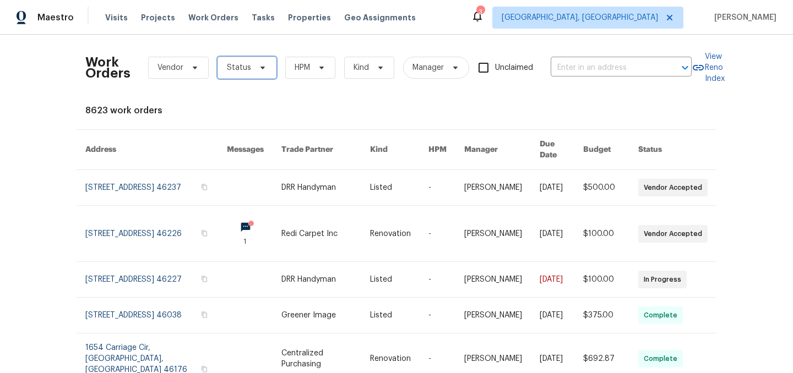
click at [240, 64] on span "Status" at bounding box center [239, 67] width 24 height 11
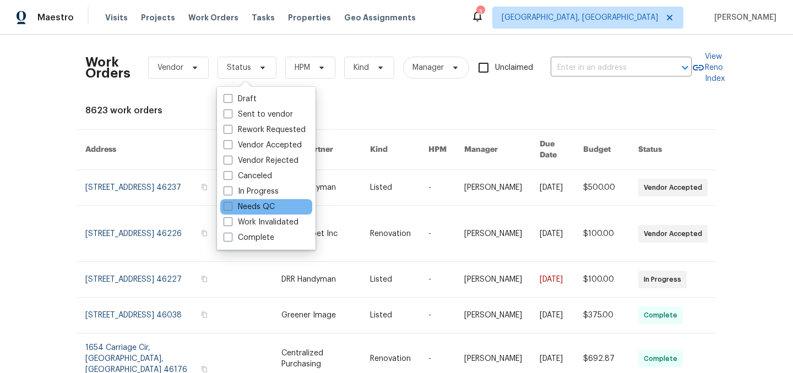
click at [251, 209] on label "Needs QC" at bounding box center [249, 207] width 51 height 11
click at [231, 209] on input "Needs QC" at bounding box center [227, 205] width 7 height 7
checkbox input "true"
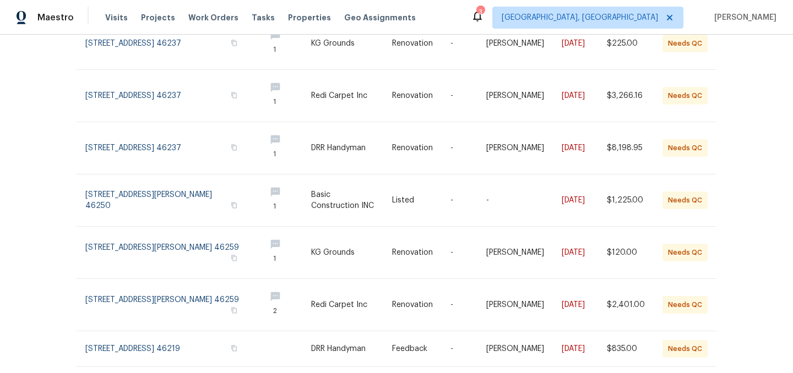
scroll to position [225, 0]
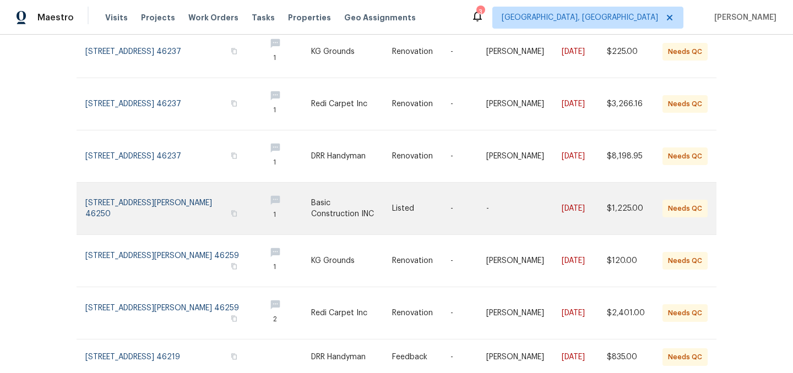
click at [168, 215] on link at bounding box center [170, 209] width 171 height 52
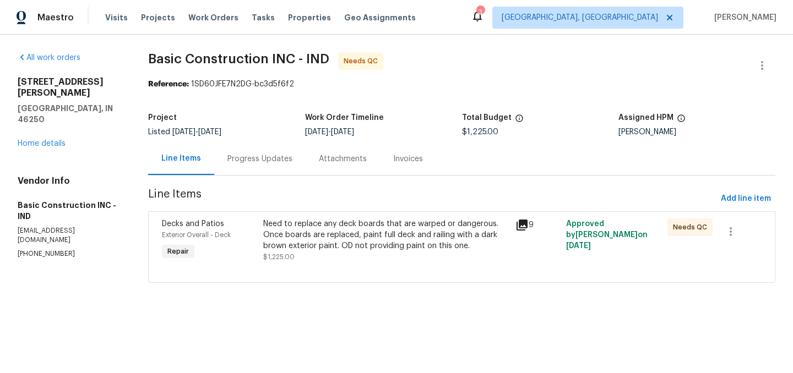
click at [343, 237] on div "Need to replace any deck boards that are warped or dangerous. Once boards are r…" at bounding box center [386, 235] width 246 height 33
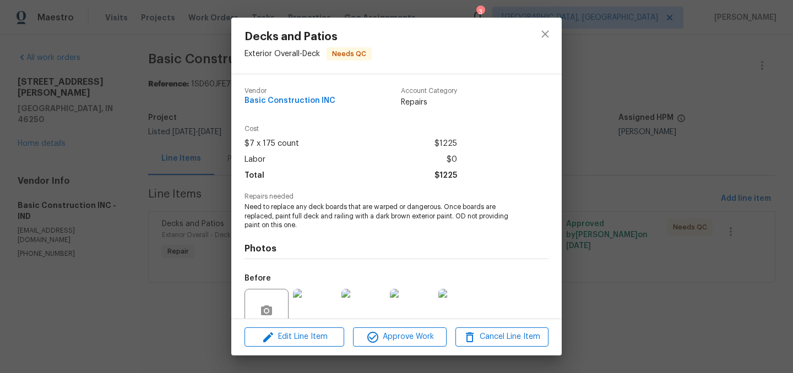
scroll to position [97, 0]
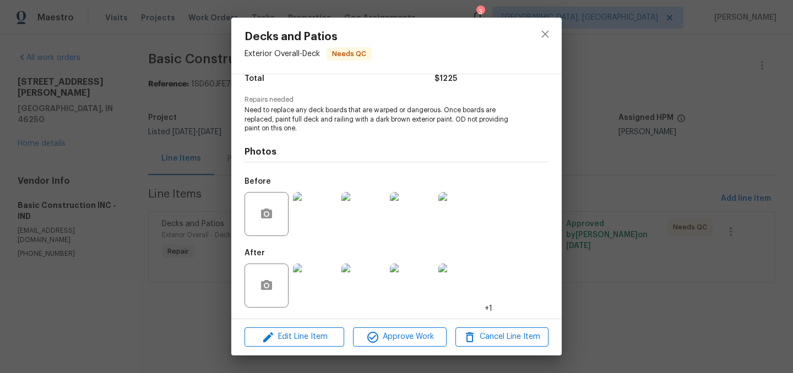
click at [322, 290] on img at bounding box center [315, 286] width 44 height 44
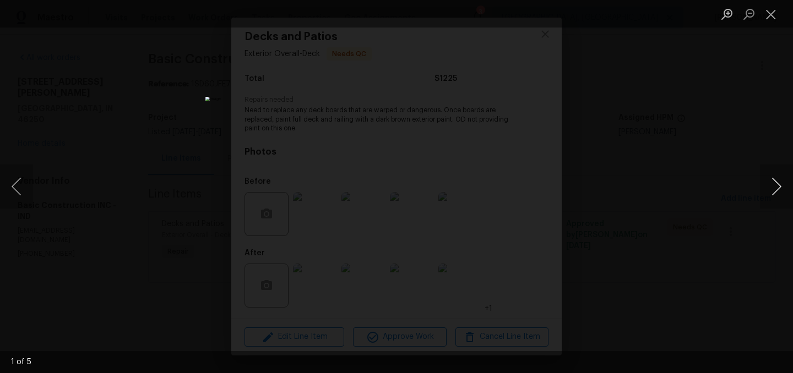
click at [773, 186] on button "Next image" at bounding box center [776, 187] width 33 height 44
click at [771, 14] on button "Close lightbox" at bounding box center [771, 13] width 22 height 19
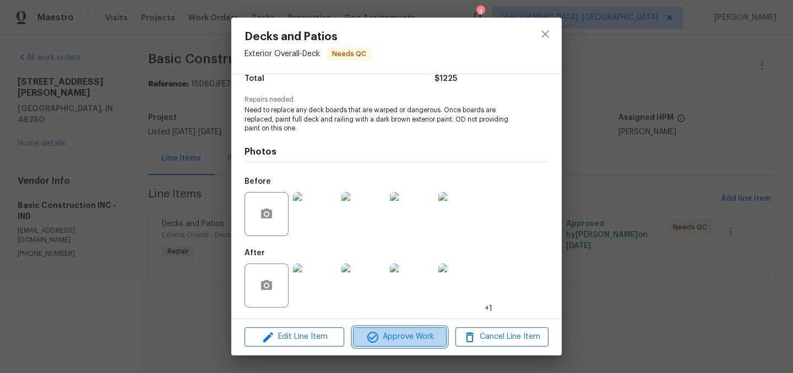
click at [408, 342] on span "Approve Work" at bounding box center [399, 337] width 86 height 14
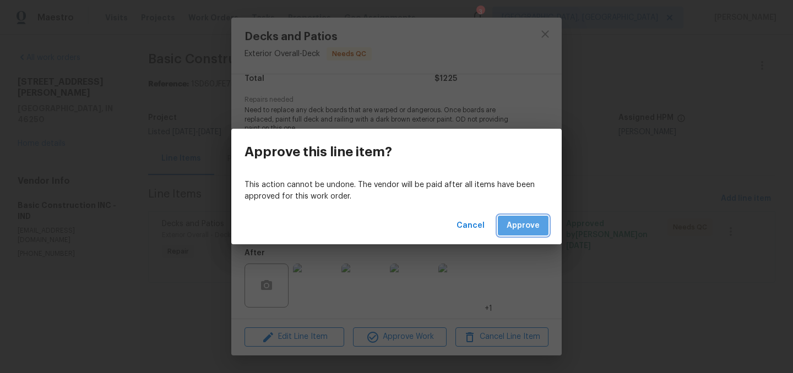
click at [530, 227] on span "Approve" at bounding box center [523, 226] width 33 height 14
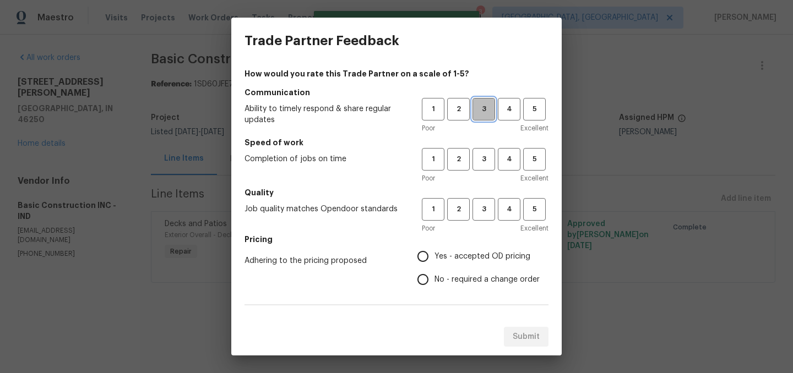
click at [482, 113] on span "3" at bounding box center [484, 109] width 20 height 13
click at [487, 162] on span "3" at bounding box center [484, 159] width 20 height 13
click at [490, 201] on button "3" at bounding box center [483, 209] width 23 height 23
click at [426, 251] on input "Yes - accepted OD pricing" at bounding box center [422, 256] width 23 height 23
radio input "true"
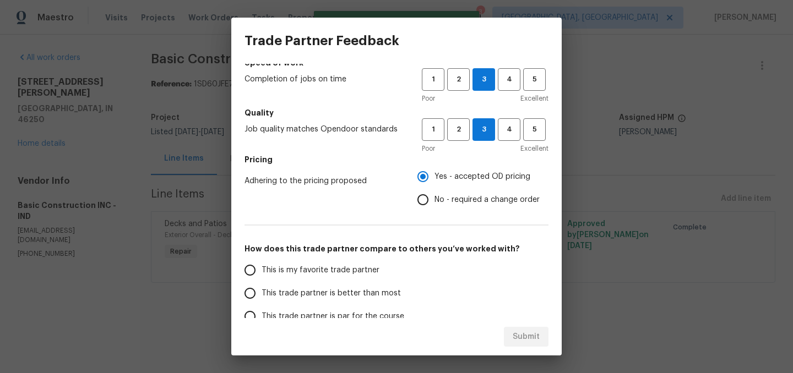
scroll to position [81, 0]
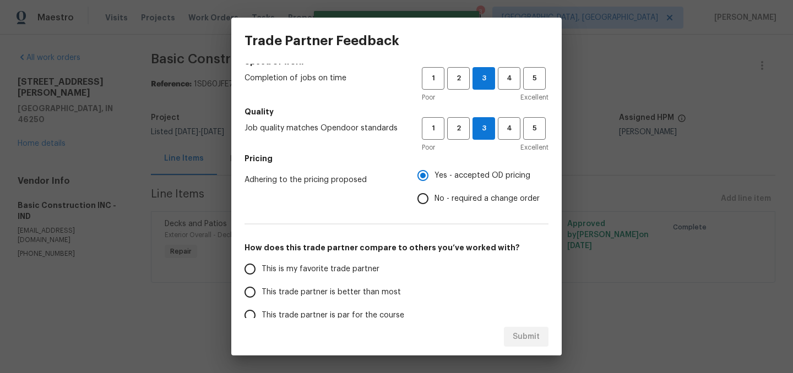
click at [331, 292] on span "This trade partner is better than most" at bounding box center [331, 293] width 139 height 12
click at [262, 292] on input "This trade partner is better than most" at bounding box center [249, 292] width 23 height 23
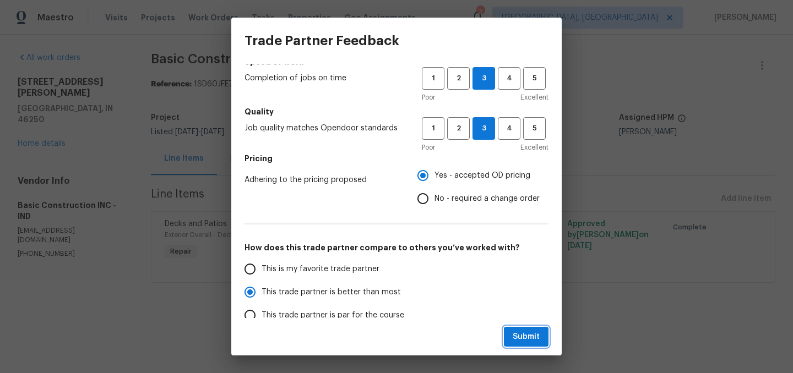
click at [529, 337] on span "Submit" at bounding box center [526, 337] width 27 height 14
radio input "true"
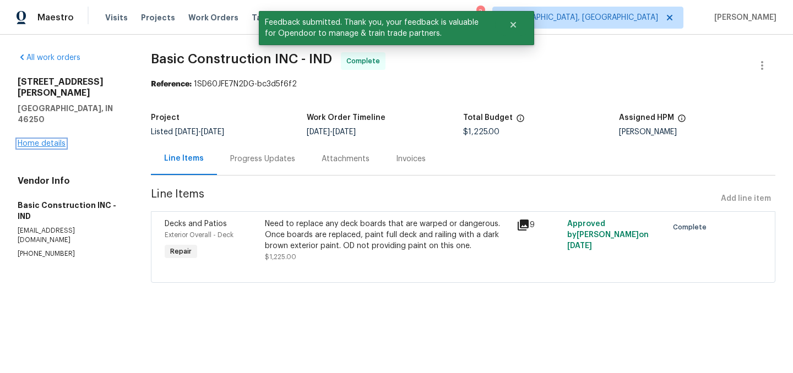
click at [52, 140] on link "Home details" at bounding box center [42, 144] width 48 height 8
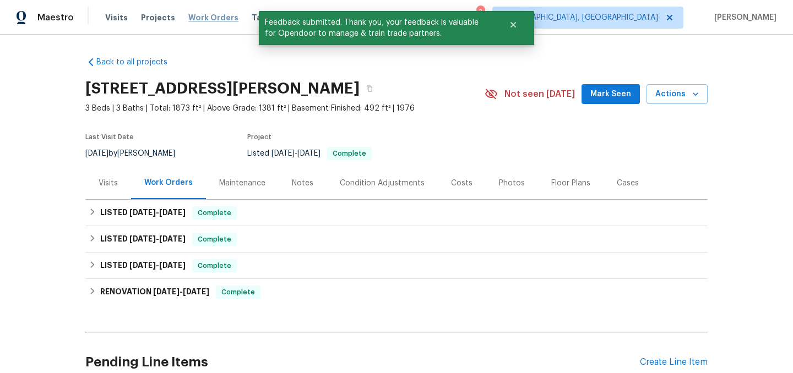
click at [198, 12] on span "Work Orders" at bounding box center [213, 17] width 50 height 11
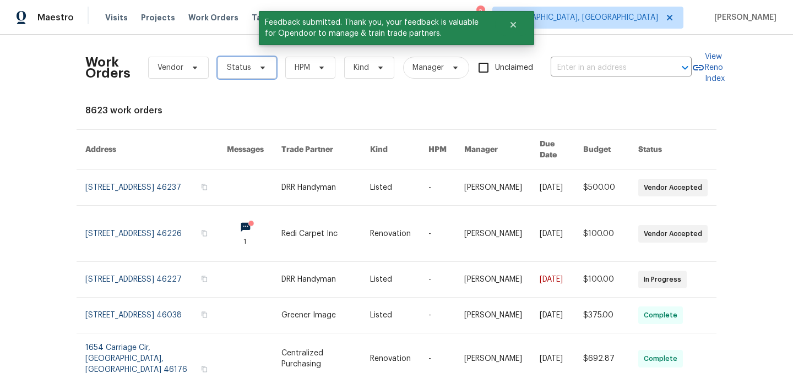
click at [240, 70] on span "Status" at bounding box center [239, 67] width 24 height 11
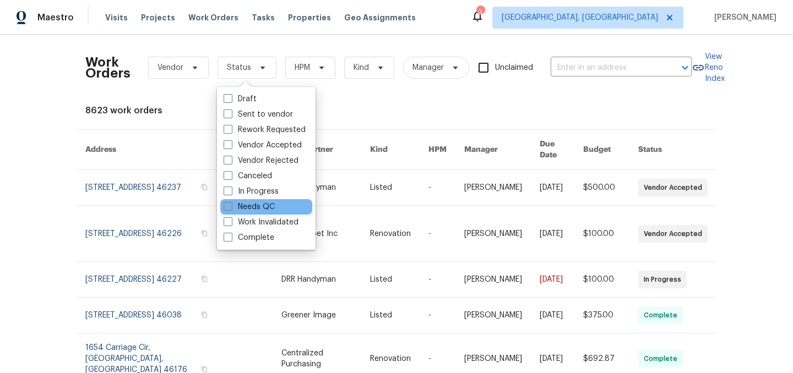
click at [249, 210] on label "Needs QC" at bounding box center [249, 207] width 51 height 11
click at [231, 209] on input "Needs QC" at bounding box center [227, 205] width 7 height 7
checkbox input "true"
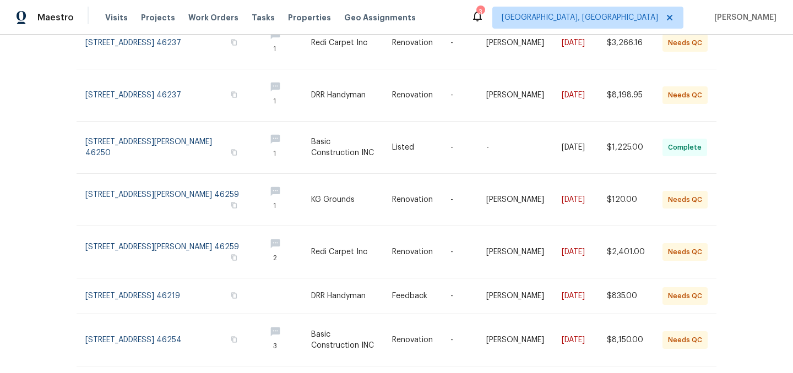
scroll to position [307, 0]
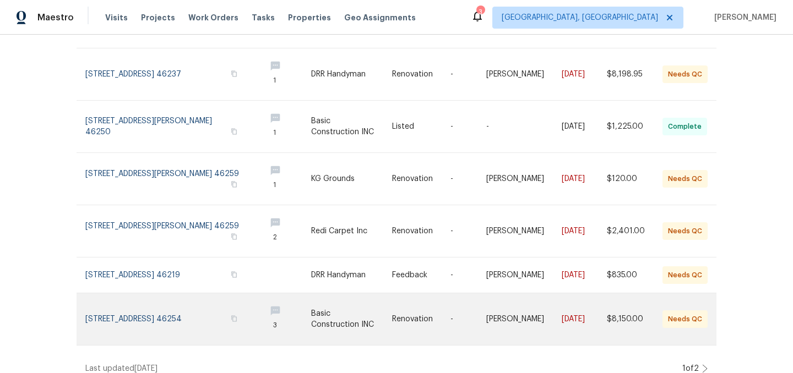
click at [169, 308] on link at bounding box center [170, 319] width 171 height 52
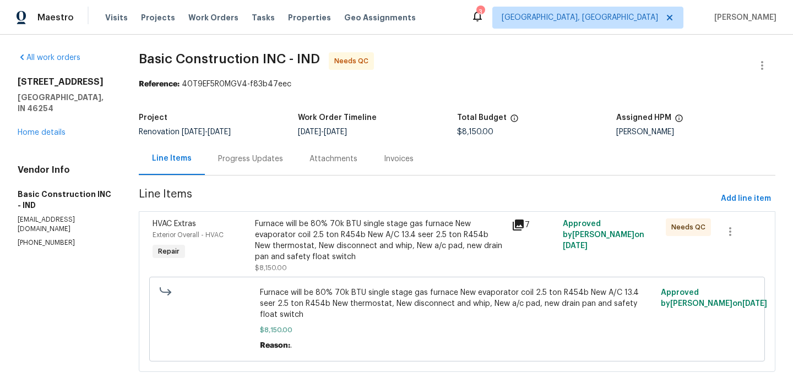
click at [337, 237] on div "Furnace will be 80% 70k BTU single stage gas furnace New evaporator coil 2.5 to…" at bounding box center [380, 241] width 250 height 44
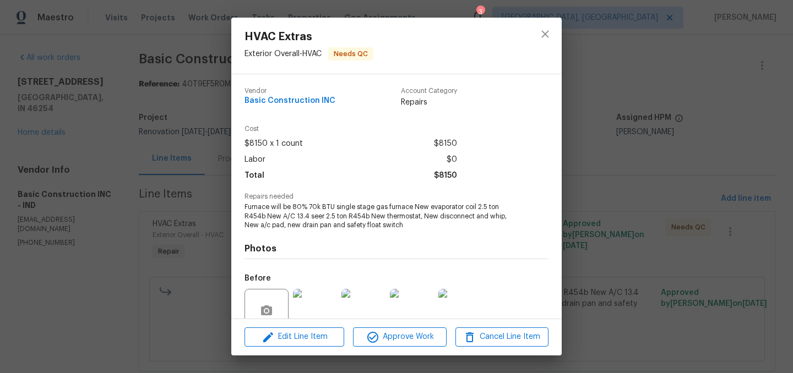
scroll to position [97, 0]
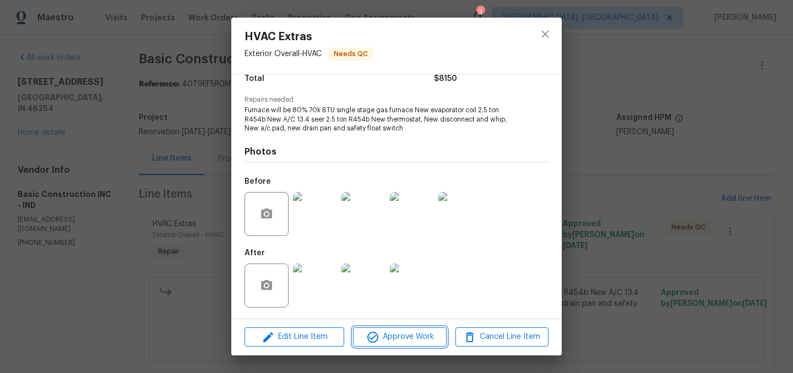
click at [402, 336] on span "Approve Work" at bounding box center [399, 337] width 86 height 14
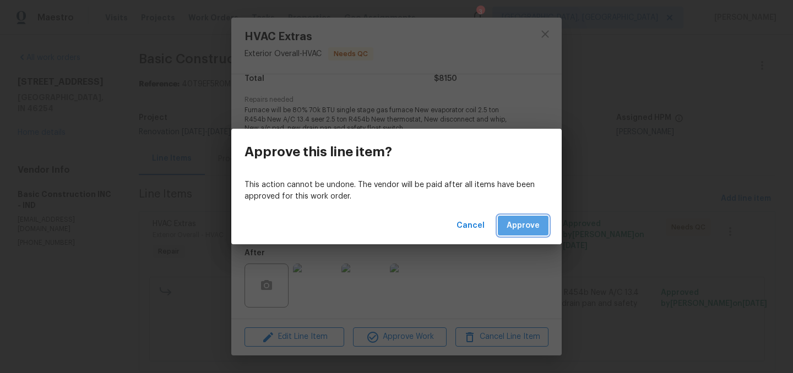
click at [524, 227] on span "Approve" at bounding box center [523, 226] width 33 height 14
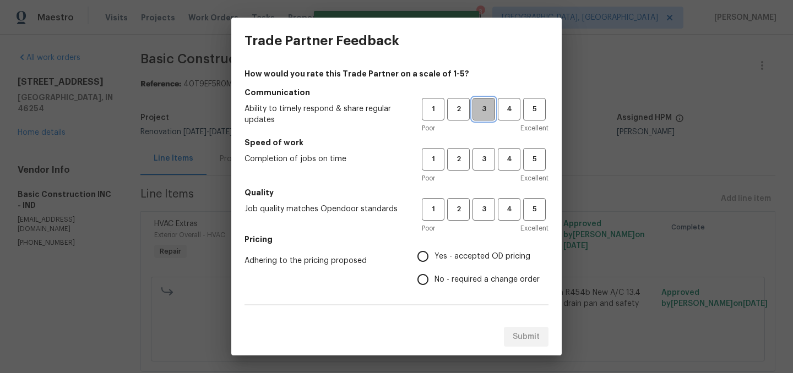
click at [481, 119] on button "3" at bounding box center [483, 109] width 23 height 23
click at [488, 154] on span "3" at bounding box center [484, 159] width 20 height 13
click at [488, 206] on span "3" at bounding box center [484, 209] width 20 height 13
click at [420, 256] on input "Yes - accepted OD pricing" at bounding box center [422, 256] width 23 height 23
radio input "true"
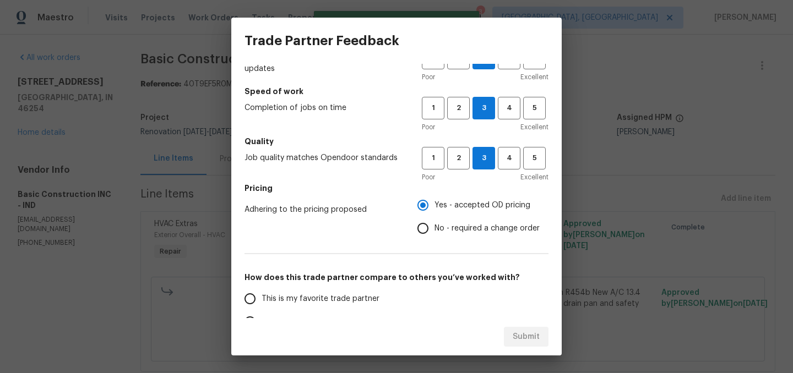
scroll to position [73, 0]
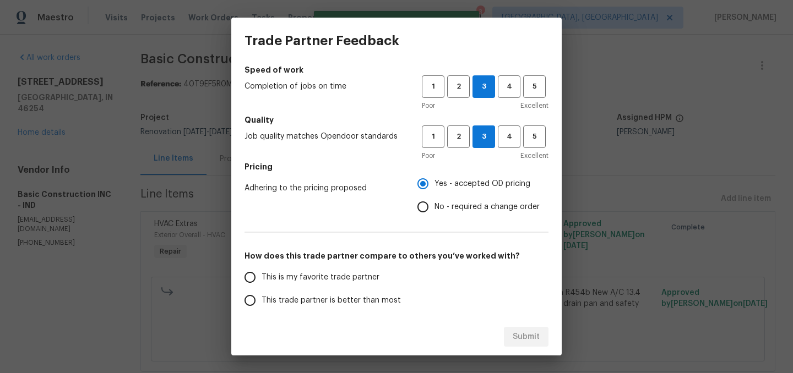
click at [320, 301] on span "This trade partner is better than most" at bounding box center [331, 301] width 139 height 12
click at [262, 301] on input "This trade partner is better than most" at bounding box center [249, 300] width 23 height 23
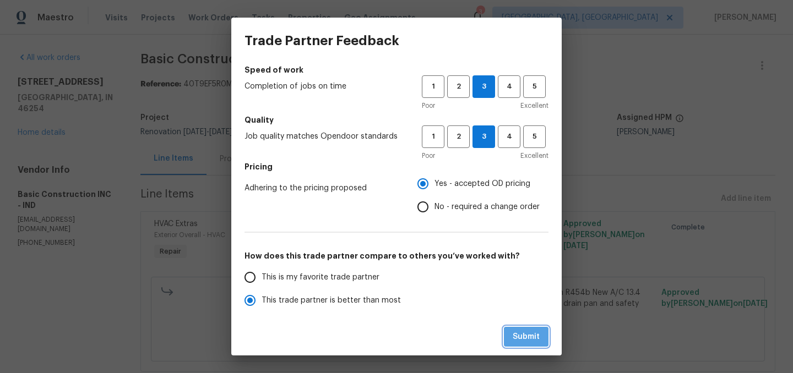
click at [522, 335] on span "Submit" at bounding box center [526, 337] width 27 height 14
radio input "true"
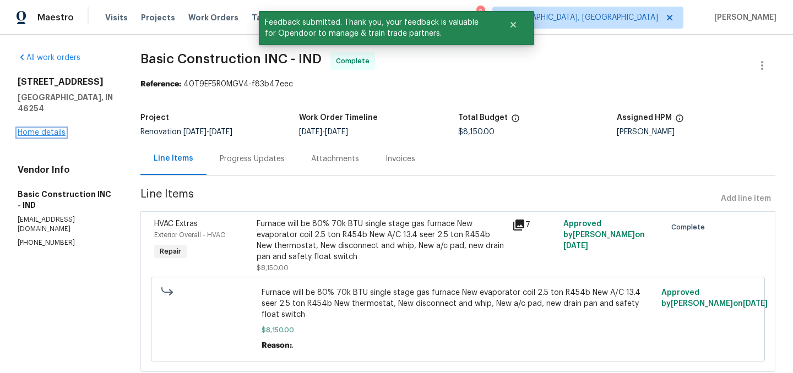
click at [48, 129] on link "Home details" at bounding box center [42, 133] width 48 height 8
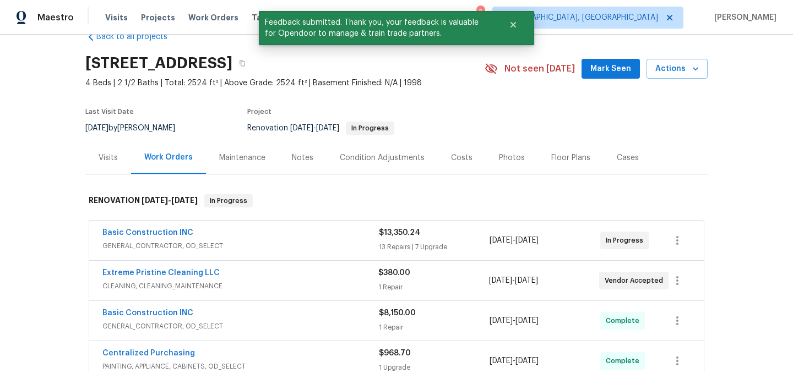
scroll to position [27, 0]
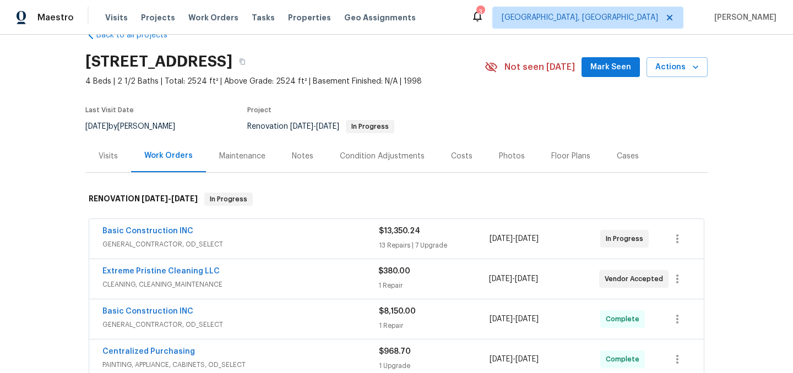
click at [195, 23] on div "Visits Projects Work Orders Tasks Properties Geo Assignments" at bounding box center [267, 18] width 324 height 22
click at [195, 20] on span "Work Orders" at bounding box center [213, 17] width 50 height 11
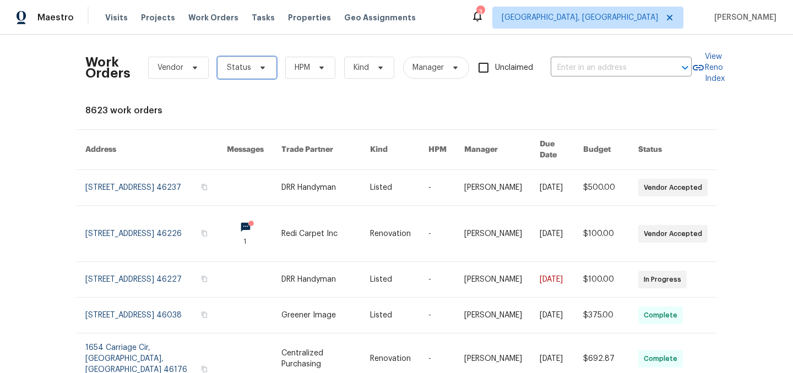
click at [233, 73] on span "Status" at bounding box center [239, 67] width 24 height 11
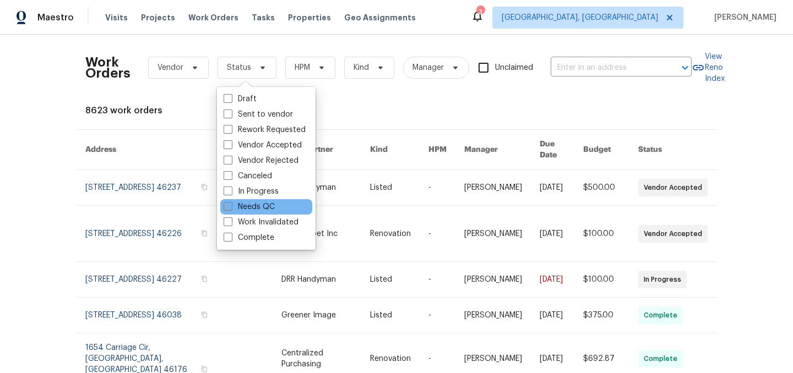
click at [254, 206] on label "Needs QC" at bounding box center [249, 207] width 51 height 11
click at [231, 206] on input "Needs QC" at bounding box center [227, 205] width 7 height 7
checkbox input "true"
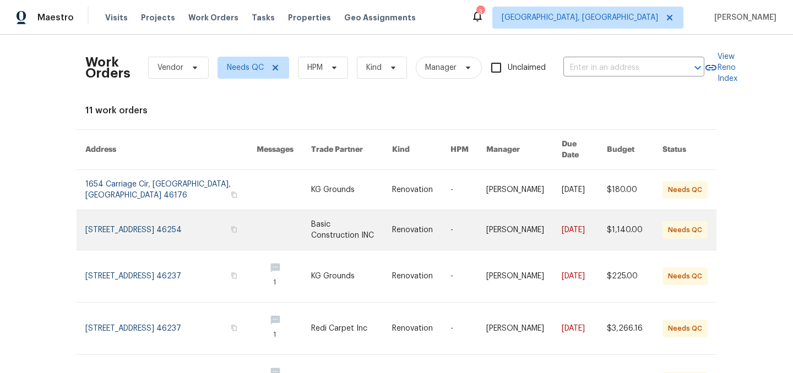
click at [153, 219] on link at bounding box center [170, 230] width 171 height 40
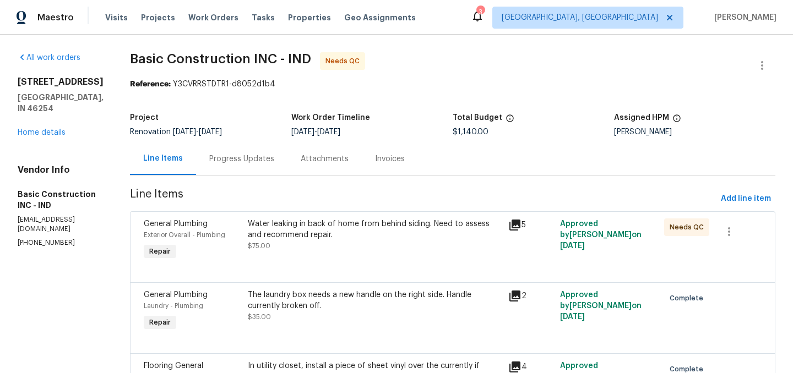
click at [320, 233] on div "Water leaking in back of home from behind siding. Need to assess and recommend …" at bounding box center [375, 230] width 254 height 22
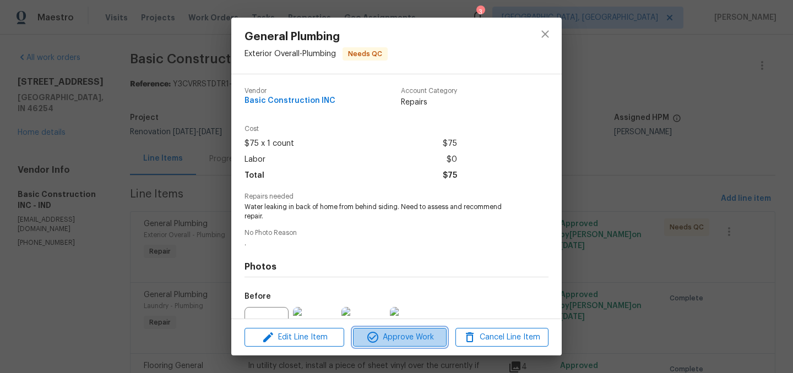
click at [395, 335] on span "Approve Work" at bounding box center [399, 338] width 86 height 14
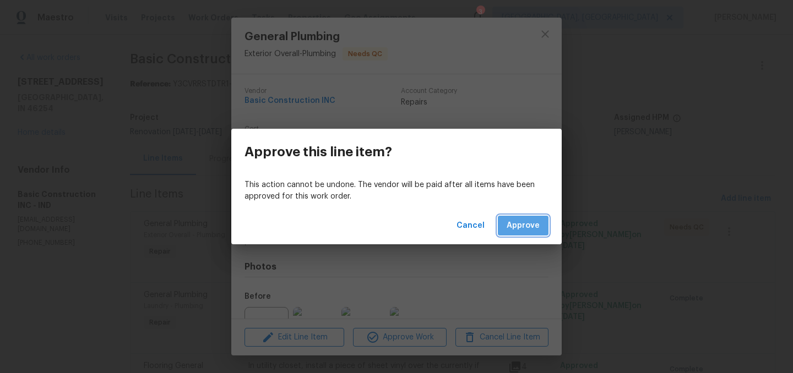
click at [529, 225] on span "Approve" at bounding box center [523, 226] width 33 height 14
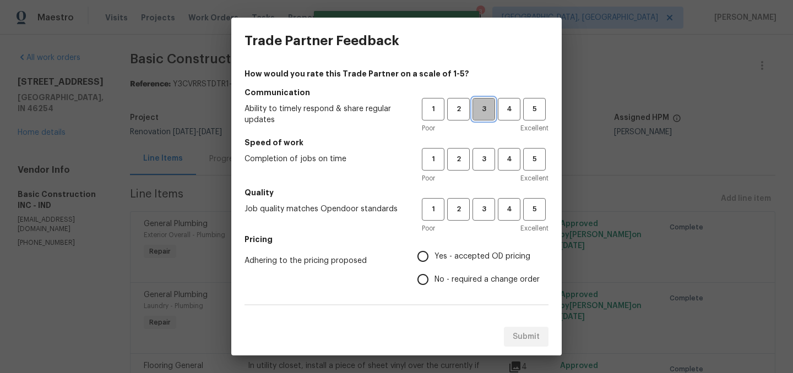
click at [483, 107] on span "3" at bounding box center [484, 109] width 20 height 13
click at [487, 147] on h5 "Speed of work" at bounding box center [396, 142] width 304 height 11
click at [487, 157] on span "3" at bounding box center [484, 159] width 20 height 13
click at [487, 214] on span "3" at bounding box center [484, 209] width 20 height 13
click at [420, 253] on input "Yes - accepted OD pricing" at bounding box center [422, 256] width 23 height 23
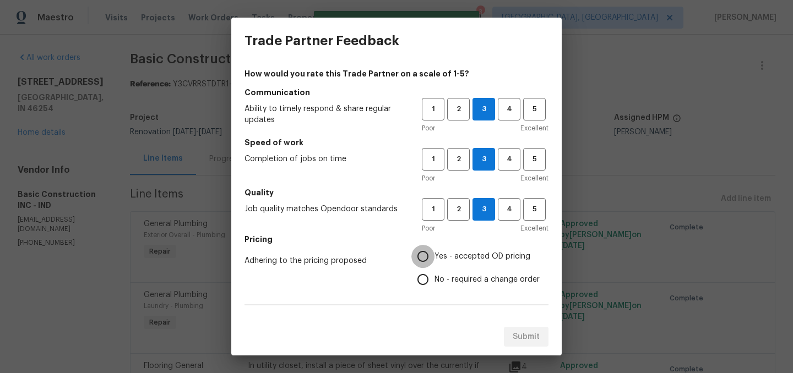
radio input "true"
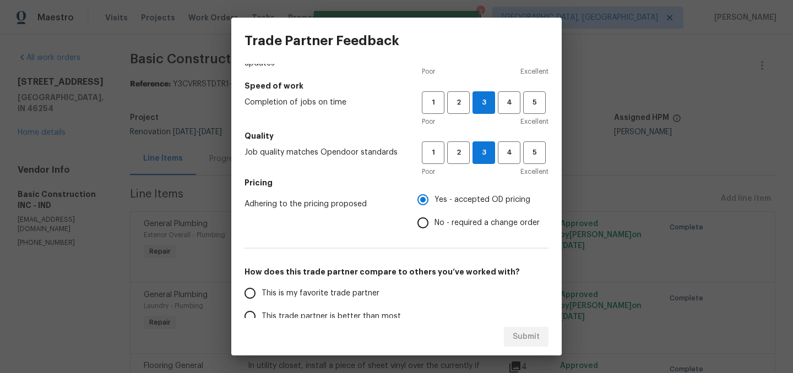
scroll to position [80, 0]
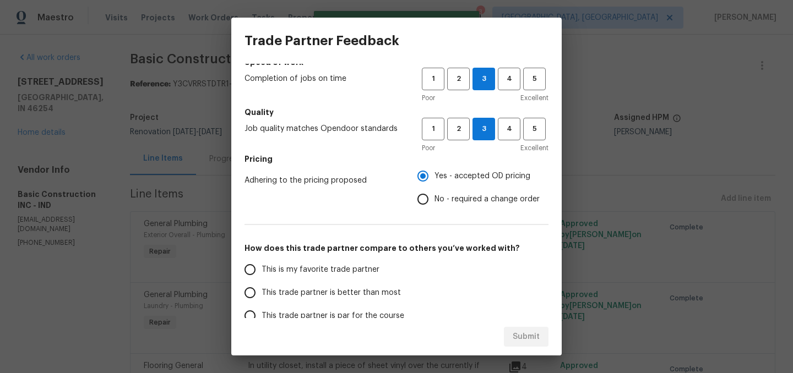
click at [357, 282] on label "This trade partner is better than most" at bounding box center [325, 292] width 174 height 23
click at [262, 282] on input "This trade partner is better than most" at bounding box center [249, 292] width 23 height 23
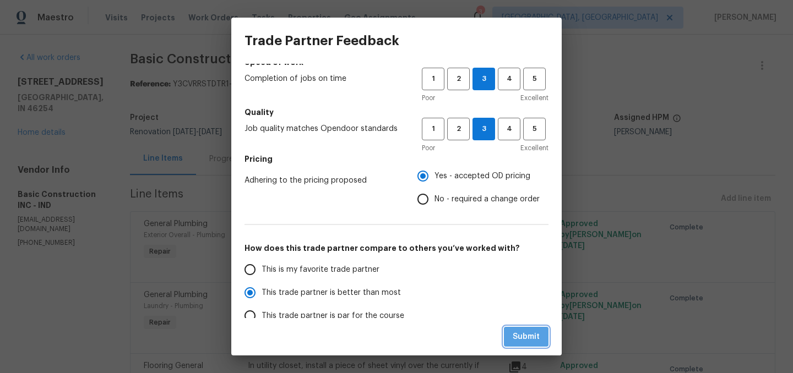
click at [523, 330] on span "Submit" at bounding box center [526, 337] width 27 height 14
radio input "true"
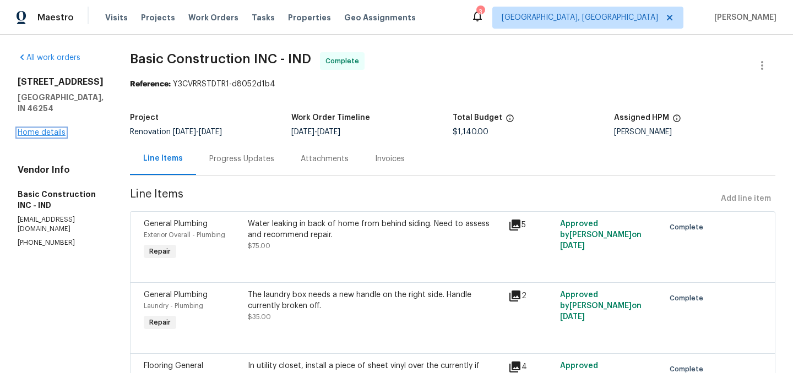
click at [50, 137] on link "Home details" at bounding box center [42, 133] width 48 height 8
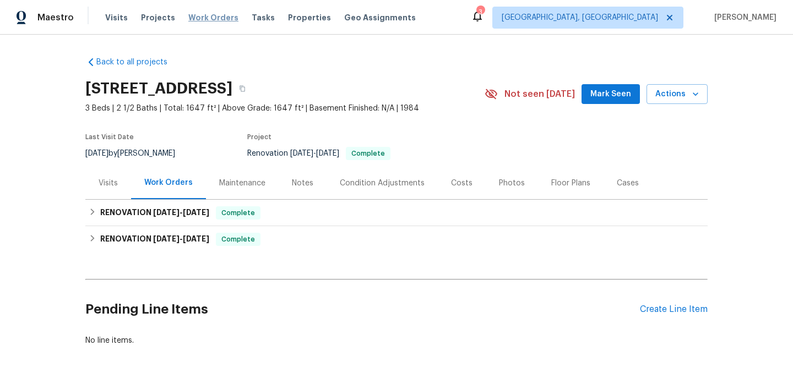
click at [194, 20] on span "Work Orders" at bounding box center [213, 17] width 50 height 11
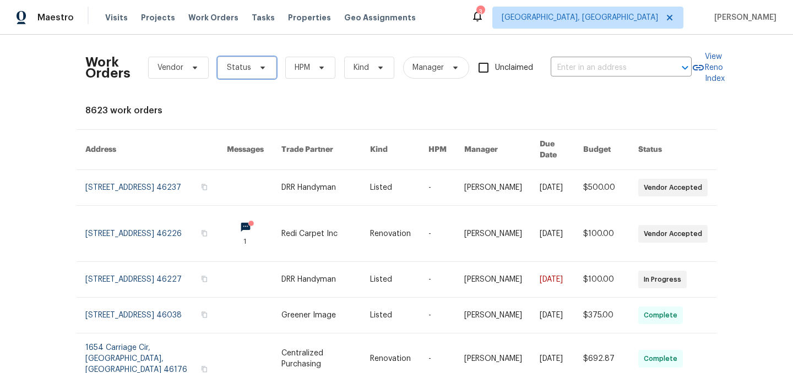
click at [243, 68] on span "Status" at bounding box center [239, 67] width 24 height 11
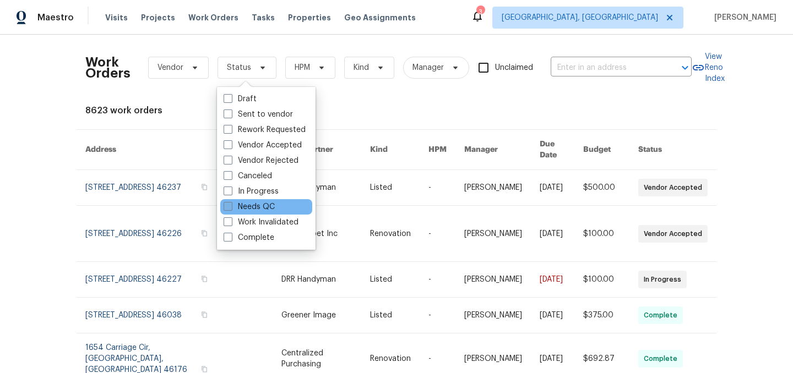
click at [259, 204] on label "Needs QC" at bounding box center [249, 207] width 51 height 11
click at [231, 204] on input "Needs QC" at bounding box center [227, 205] width 7 height 7
checkbox input "true"
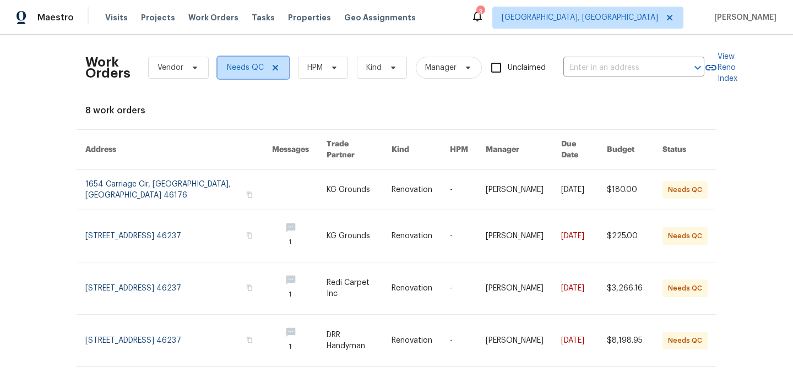
click at [275, 69] on icon at bounding box center [276, 68] width 6 height 6
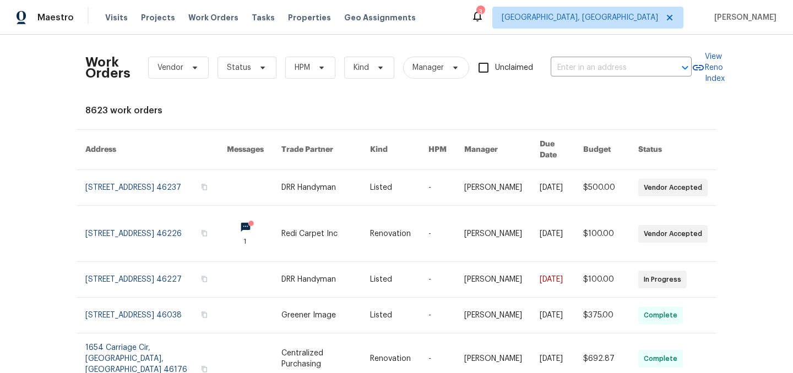
click at [484, 18] on icon at bounding box center [477, 15] width 13 height 13
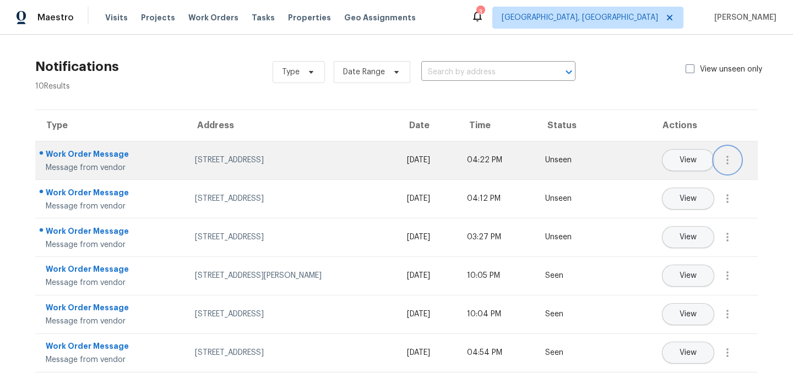
click at [726, 162] on icon "button" at bounding box center [727, 160] width 13 height 13
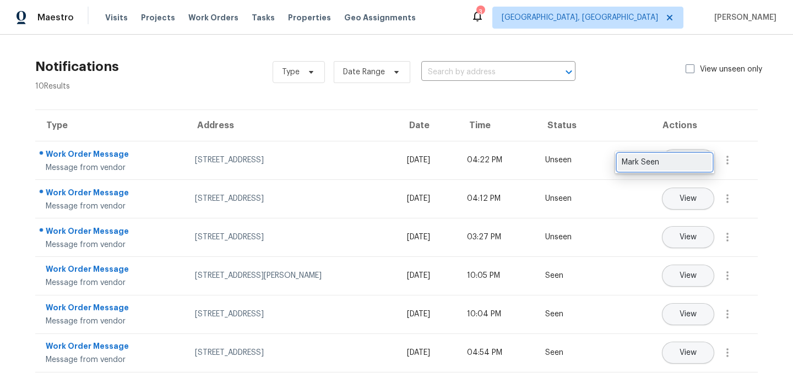
click at [680, 166] on div "Mark Seen" at bounding box center [665, 162] width 86 height 11
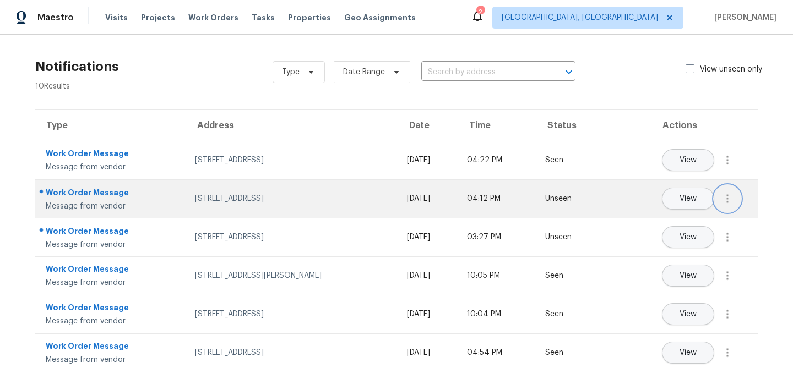
click at [727, 192] on icon "button" at bounding box center [727, 198] width 13 height 13
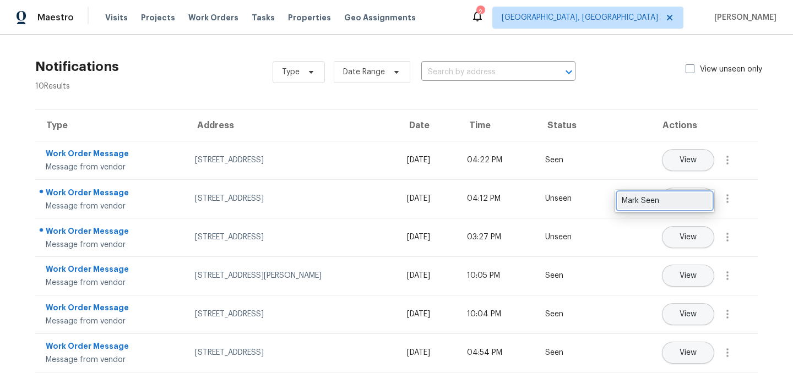
click at [698, 196] on div "Mark Seen" at bounding box center [665, 200] width 86 height 11
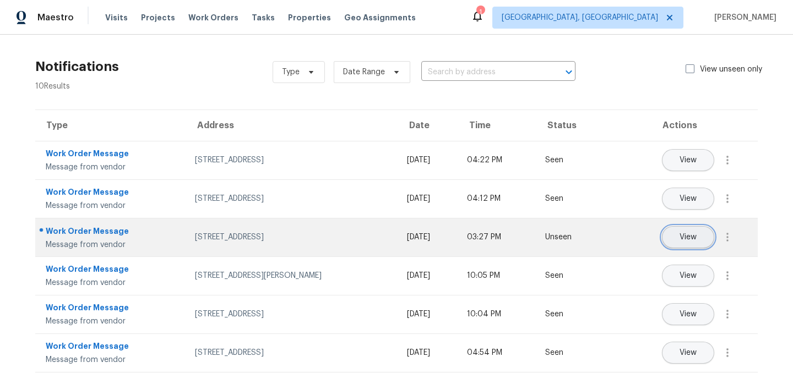
click at [700, 239] on button "View" at bounding box center [688, 237] width 52 height 22
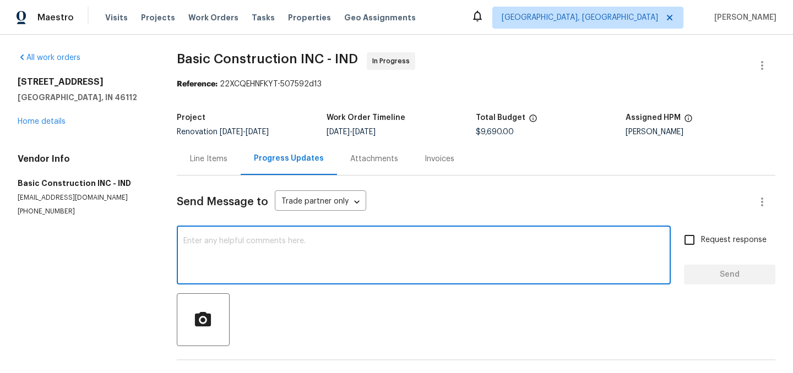
click at [279, 247] on textarea at bounding box center [423, 256] width 481 height 39
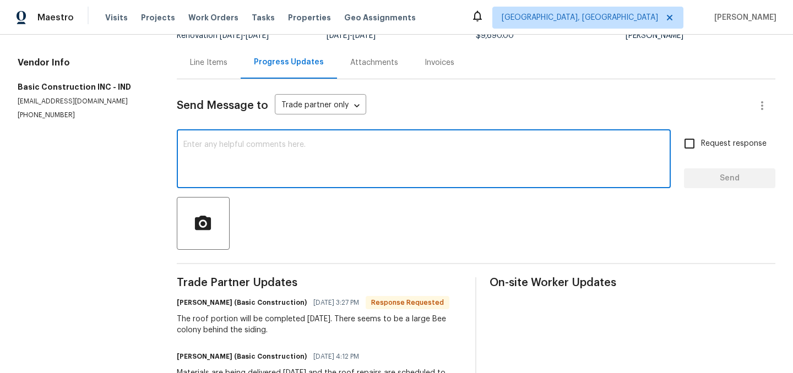
scroll to position [101, 0]
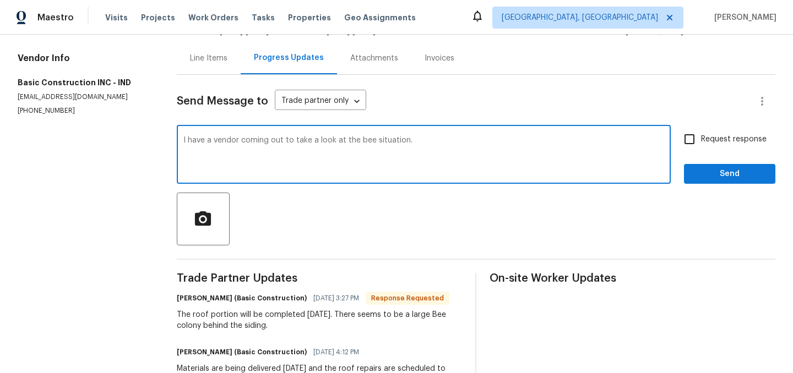
click at [215, 141] on textarea "I have a vendor coming out to take a look at the bee situation." at bounding box center [423, 156] width 481 height 39
type textarea "I have another vendor coming out to take a look at the bee situation."
click at [722, 175] on span "Send" at bounding box center [730, 174] width 74 height 14
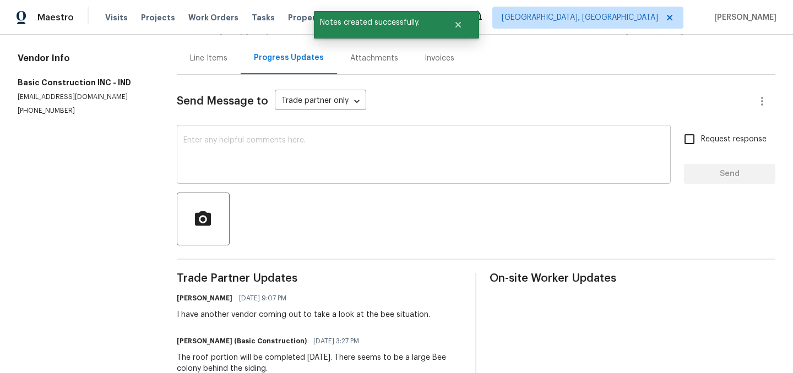
scroll to position [0, 0]
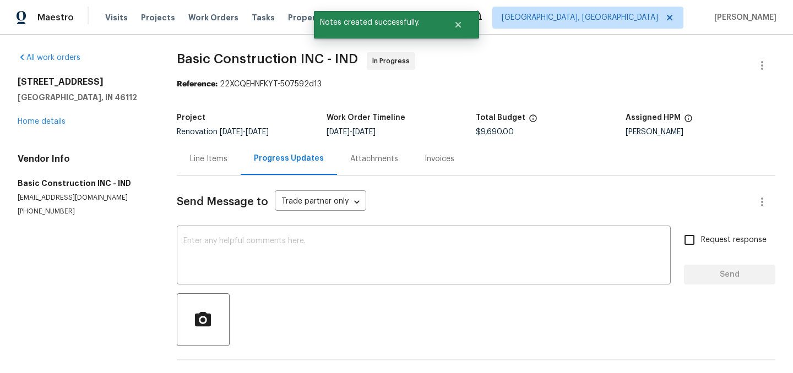
click at [214, 160] on div "Line Items" at bounding box center [208, 159] width 37 height 11
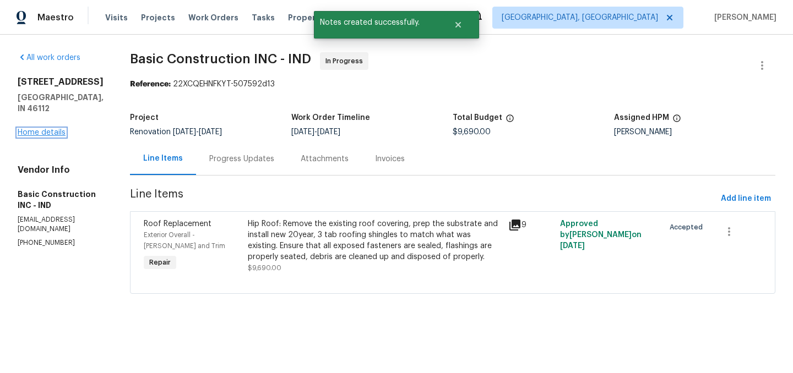
click at [52, 129] on link "Home details" at bounding box center [42, 133] width 48 height 8
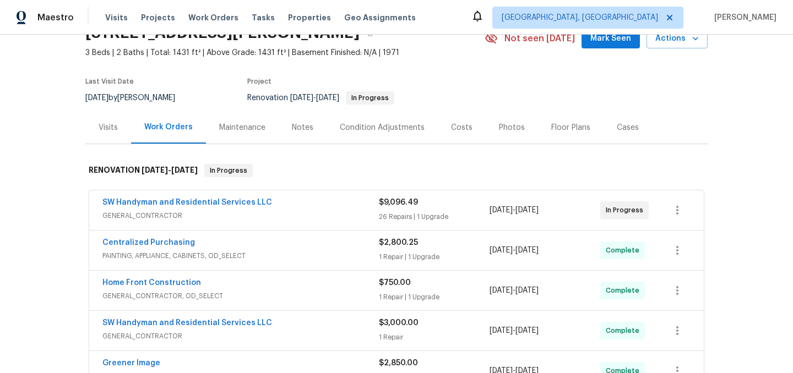
scroll to position [59, 0]
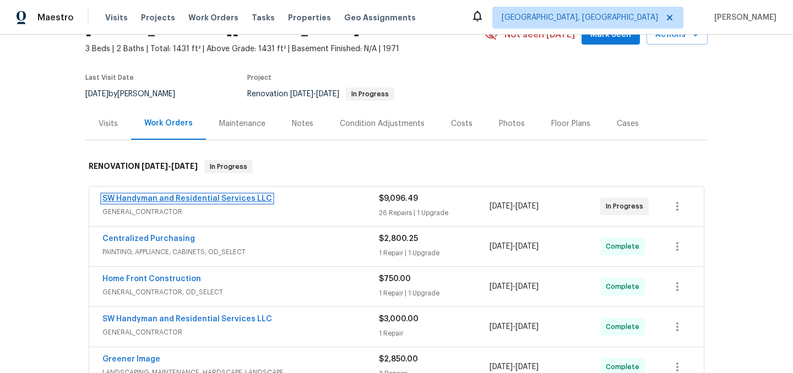
click at [176, 198] on link "SW Handyman and Residential Services LLC" at bounding box center [187, 199] width 170 height 8
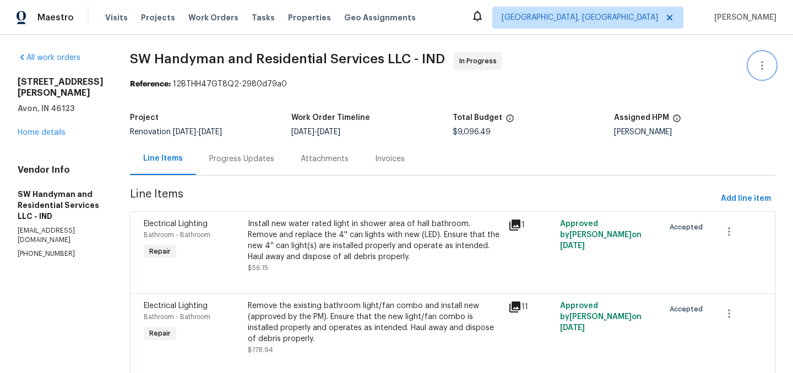
click at [767, 60] on icon "button" at bounding box center [761, 65] width 13 height 13
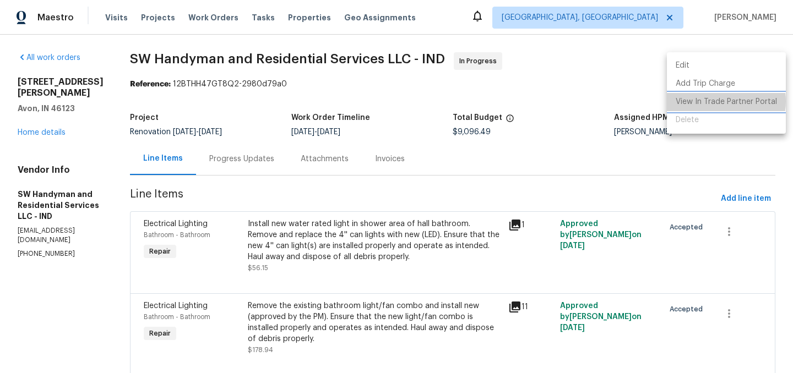
click at [720, 101] on li "View In Trade Partner Portal" at bounding box center [726, 102] width 119 height 18
click at [725, 98] on li "View In Trade Partner Portal" at bounding box center [726, 102] width 119 height 18
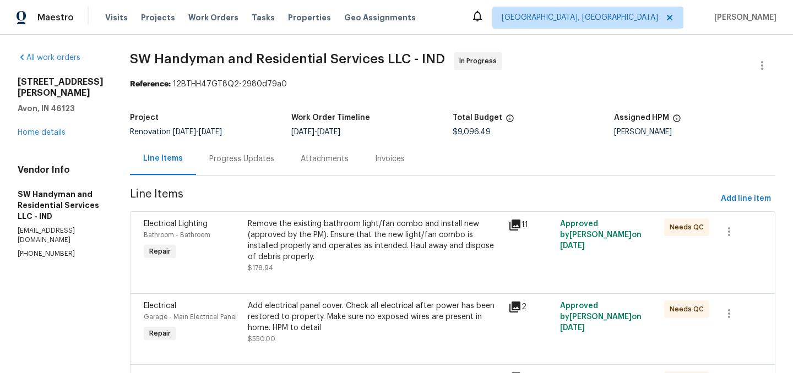
click at [349, 235] on div "Remove the existing bathroom light/fan combo and install new (approved by the P…" at bounding box center [375, 241] width 254 height 44
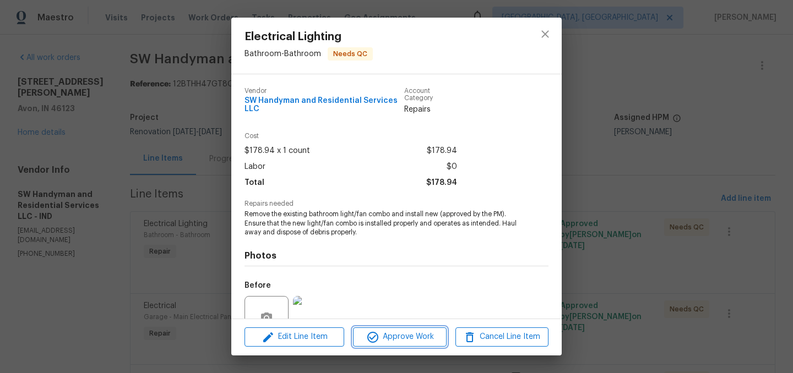
click at [405, 335] on span "Approve Work" at bounding box center [399, 337] width 86 height 14
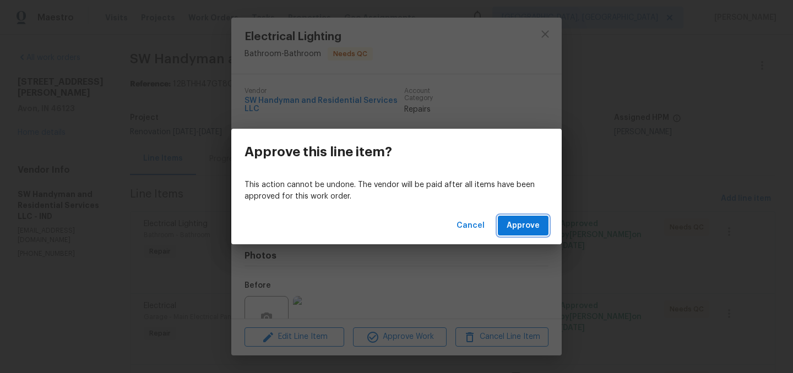
click at [522, 216] on button "Approve" at bounding box center [523, 226] width 51 height 20
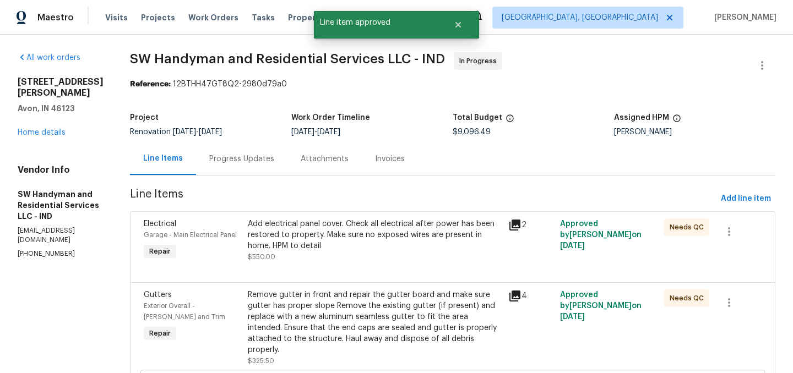
click at [362, 241] on div "Add electrical panel cover. Check all electrical after power has been restored …" at bounding box center [375, 235] width 254 height 33
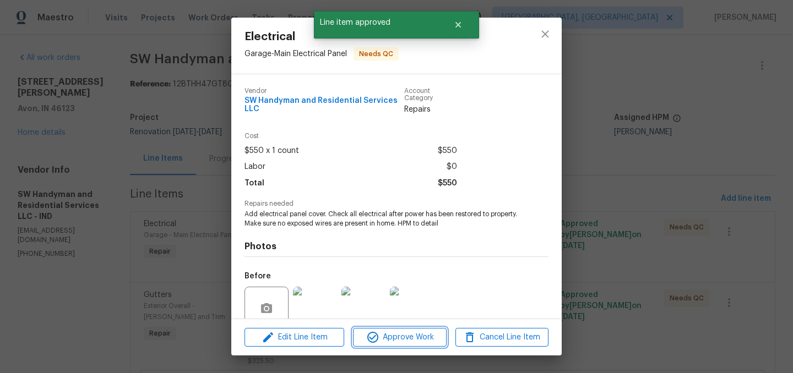
click at [407, 339] on span "Approve Work" at bounding box center [399, 338] width 86 height 14
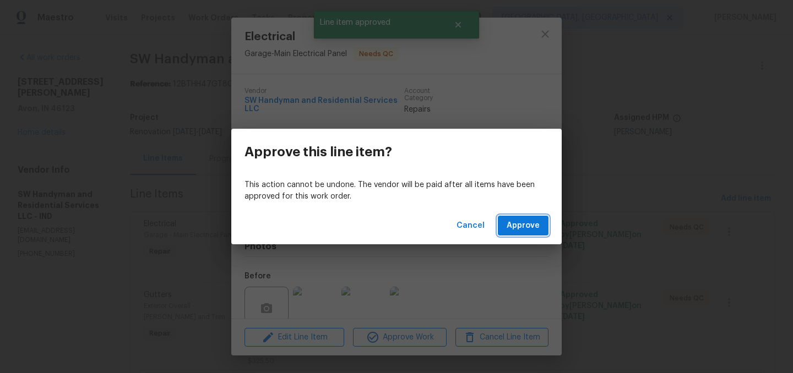
click at [534, 224] on span "Approve" at bounding box center [523, 226] width 33 height 14
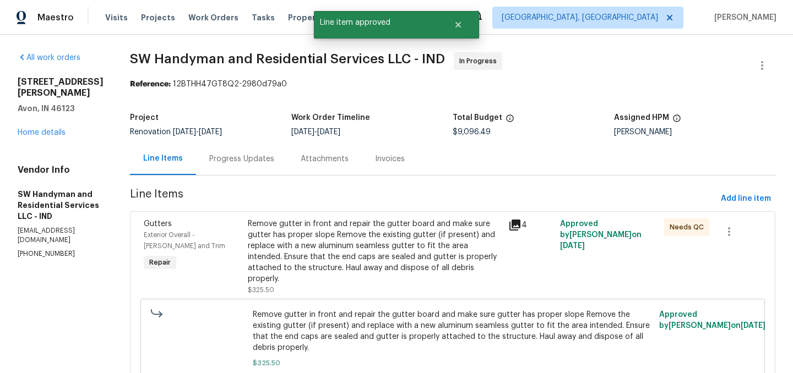
click at [370, 249] on div "Remove gutter in front and repair the gutter board and make sure gutter has pro…" at bounding box center [375, 252] width 254 height 66
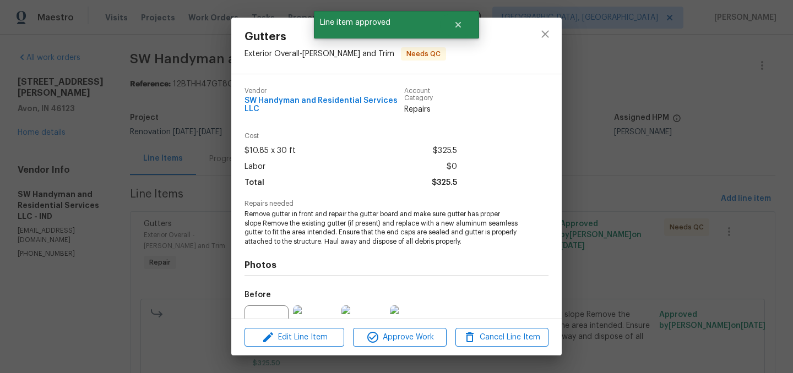
scroll to position [113, 0]
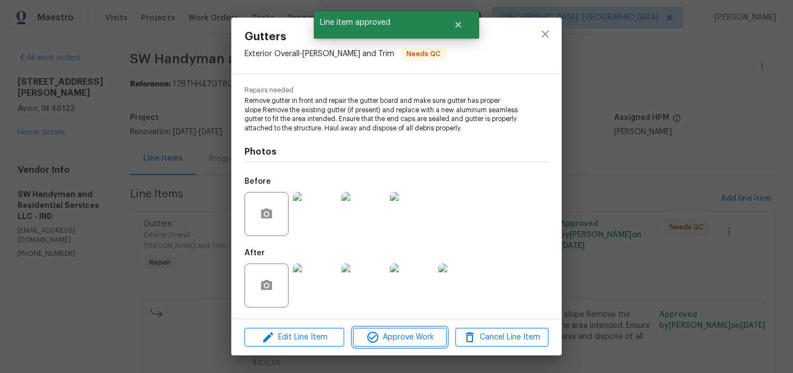
click at [409, 335] on span "Approve Work" at bounding box center [399, 338] width 86 height 14
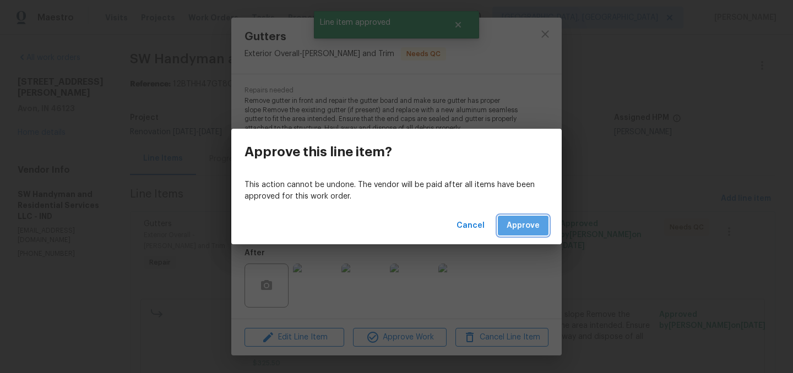
click at [513, 232] on button "Approve" at bounding box center [523, 226] width 51 height 20
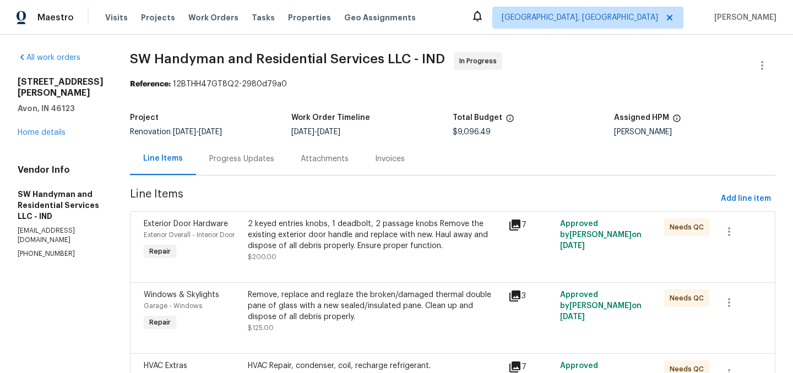
click at [369, 237] on div "2 keyed entries knobs, 1 deadbolt, 2 passage knobs Remove the existing exterior…" at bounding box center [375, 235] width 254 height 33
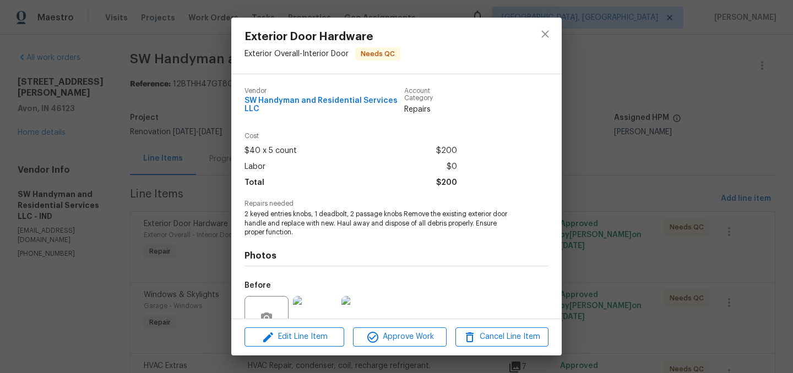
scroll to position [104, 0]
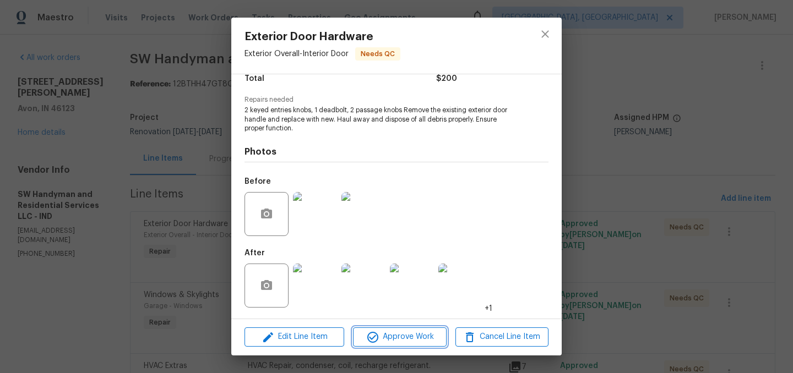
click at [414, 337] on span "Approve Work" at bounding box center [399, 337] width 86 height 14
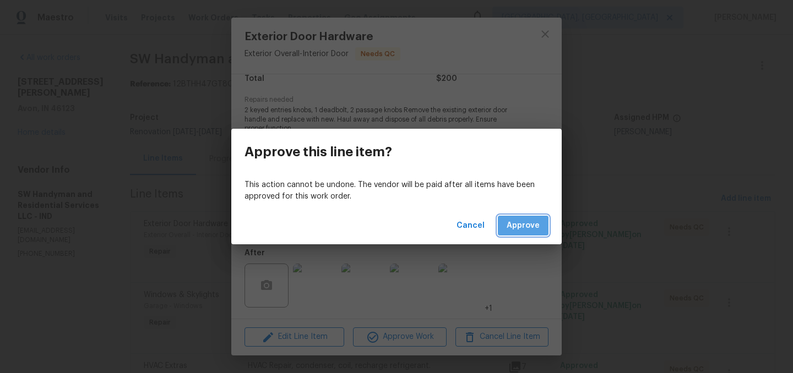
click at [524, 227] on span "Approve" at bounding box center [523, 226] width 33 height 14
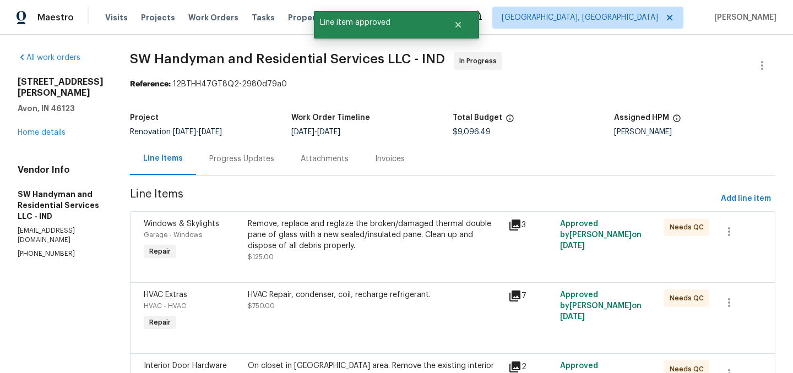
click at [316, 247] on div "Remove, replace and reglaze the broken/damaged thermal double pane of glass wit…" at bounding box center [375, 235] width 254 height 33
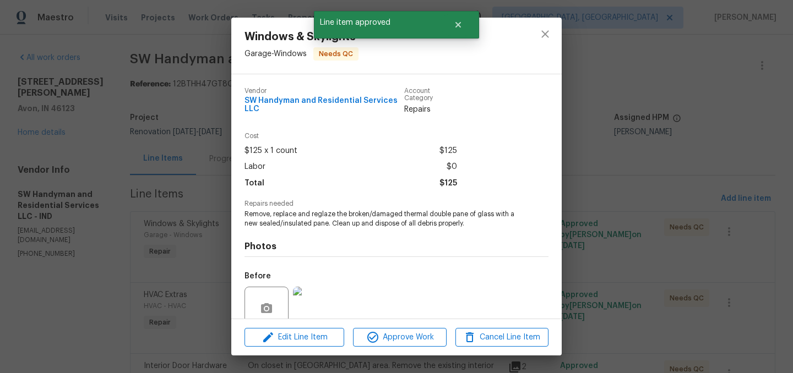
scroll to position [95, 0]
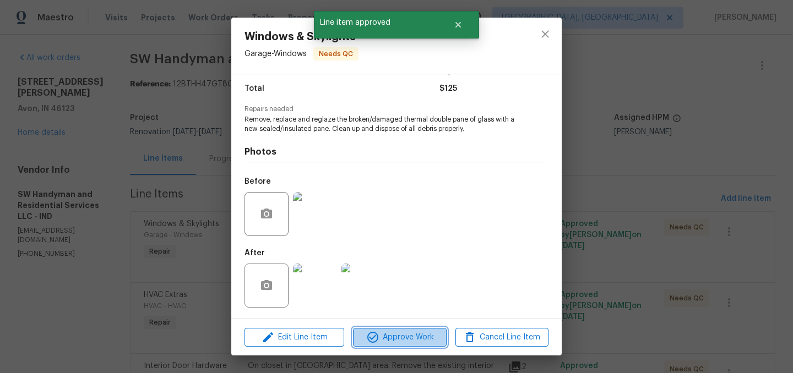
click at [403, 334] on span "Approve Work" at bounding box center [399, 338] width 86 height 14
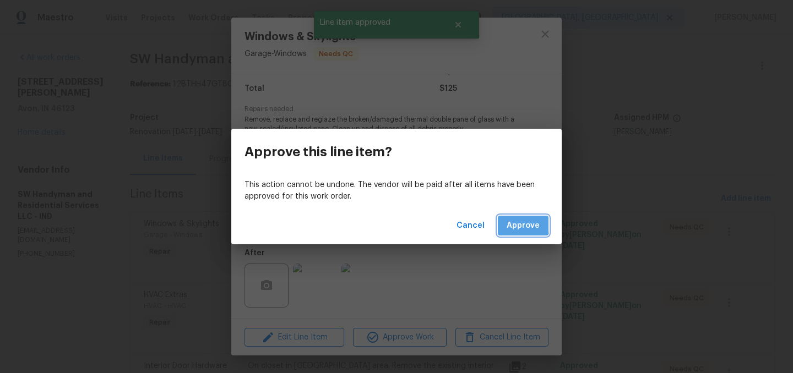
click at [510, 225] on span "Approve" at bounding box center [523, 226] width 33 height 14
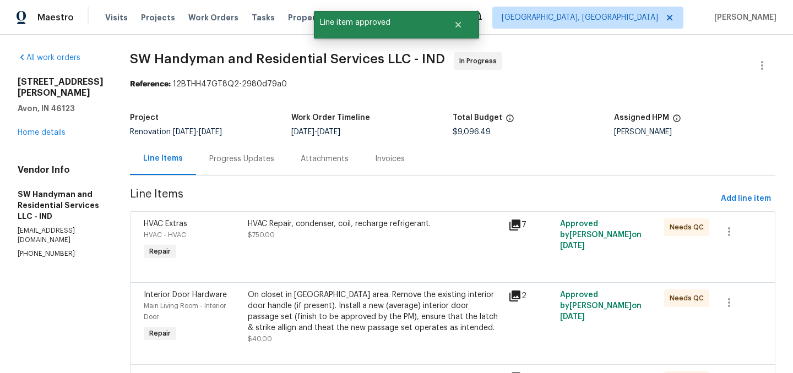
click at [324, 219] on div "HVAC Repair, condenser, coil, recharge refrigerant." at bounding box center [375, 224] width 254 height 11
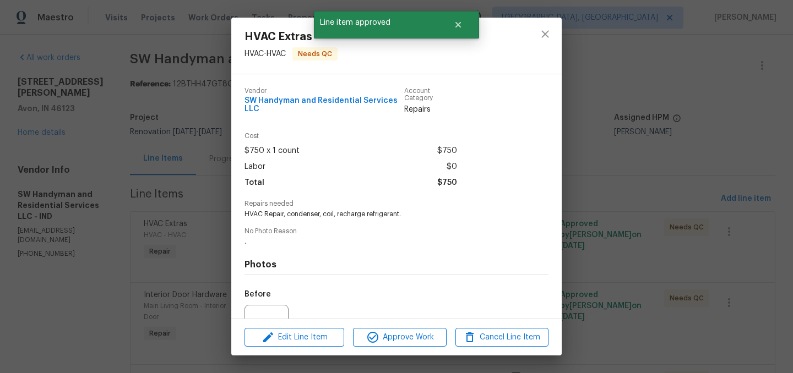
scroll to position [113, 0]
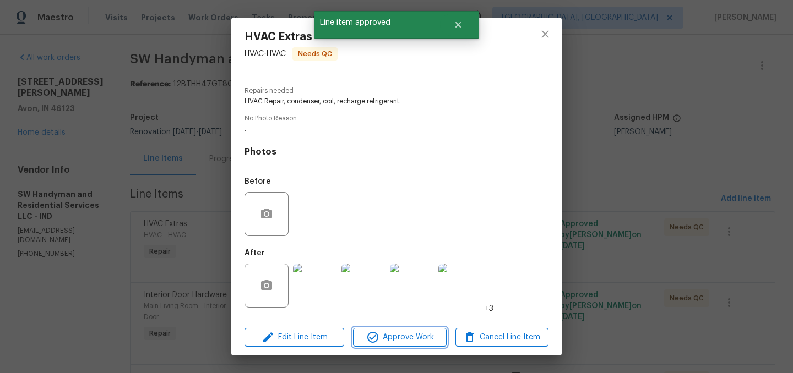
click at [404, 335] on span "Approve Work" at bounding box center [399, 338] width 86 height 14
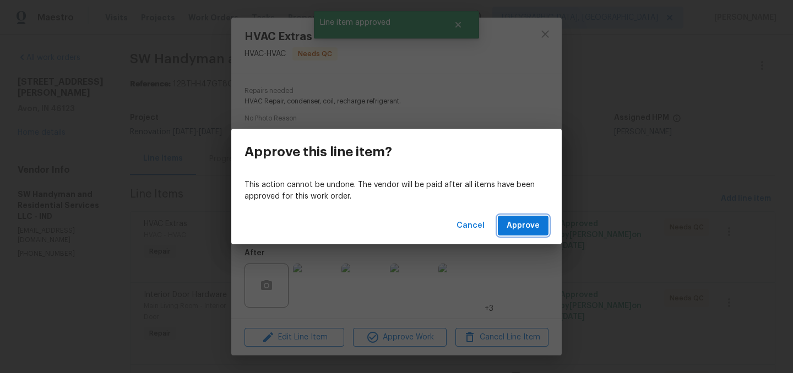
click at [525, 224] on span "Approve" at bounding box center [523, 226] width 33 height 14
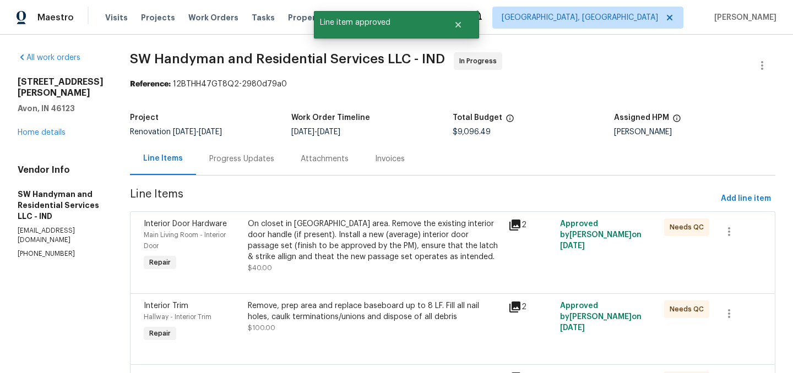
click at [353, 241] on div "On closet in great room area. Remove the existing interior door handle (if pres…" at bounding box center [375, 241] width 254 height 44
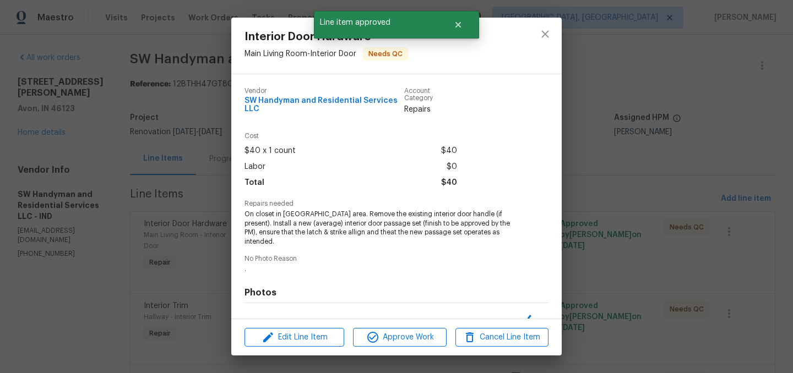
scroll to position [132, 0]
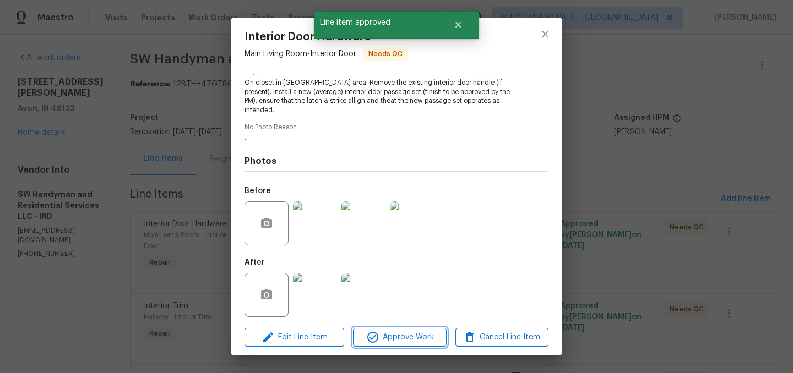
click at [410, 335] on span "Approve Work" at bounding box center [399, 338] width 86 height 14
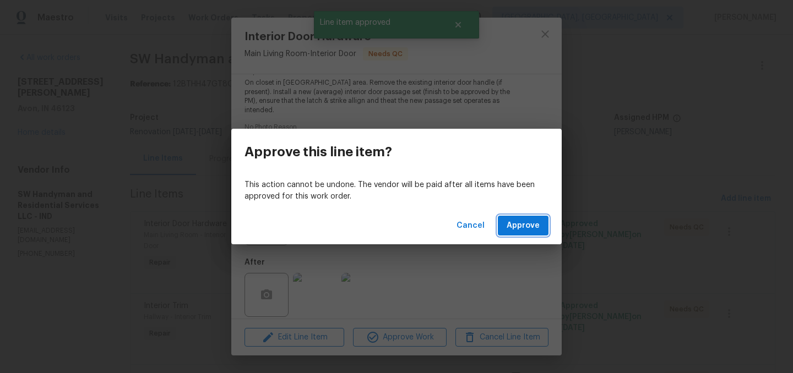
click at [523, 222] on span "Approve" at bounding box center [523, 226] width 33 height 14
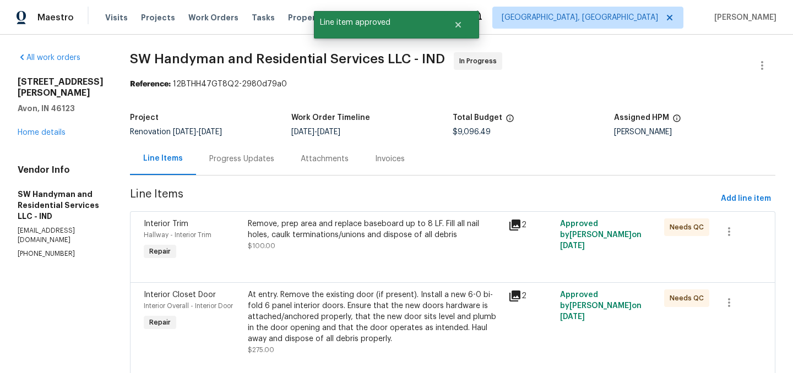
click at [359, 247] on div "Remove, prep area and replace baseboard up to 8 LF. Fill all nail holes, caulk …" at bounding box center [375, 235] width 254 height 33
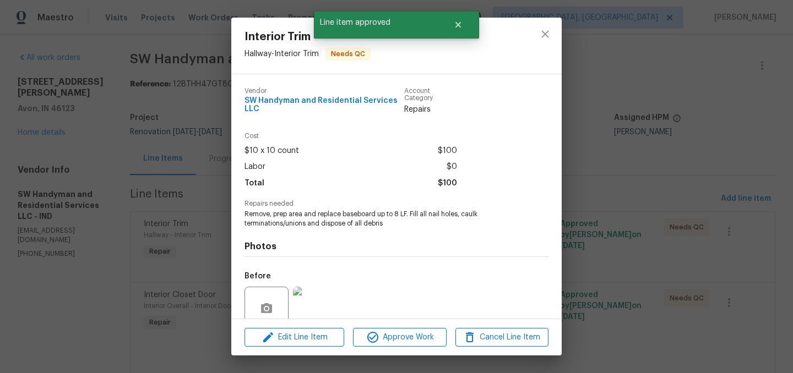
scroll to position [95, 0]
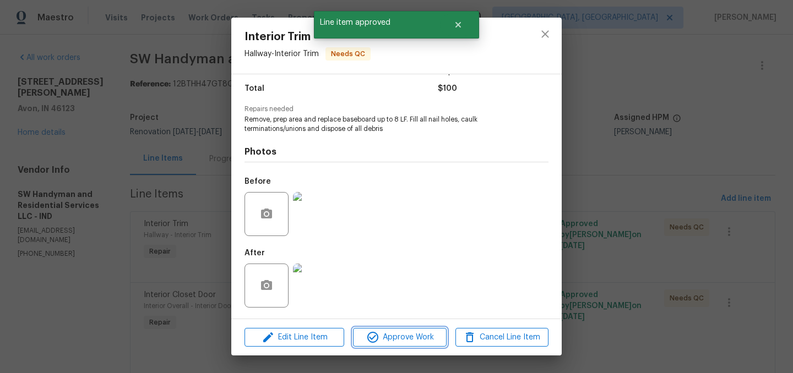
click at [415, 336] on span "Approve Work" at bounding box center [399, 338] width 86 height 14
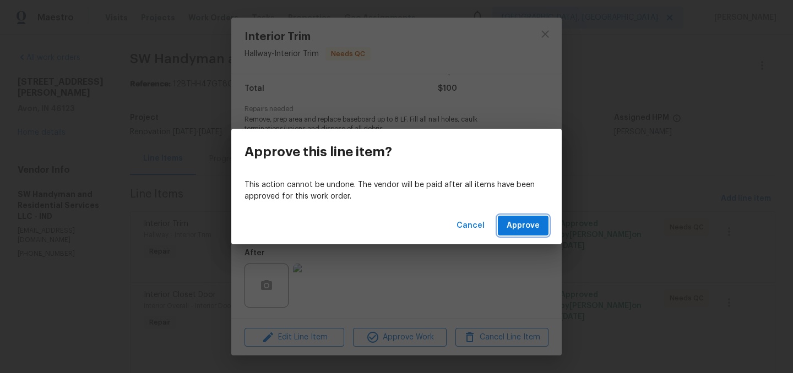
click at [535, 224] on span "Approve" at bounding box center [523, 226] width 33 height 14
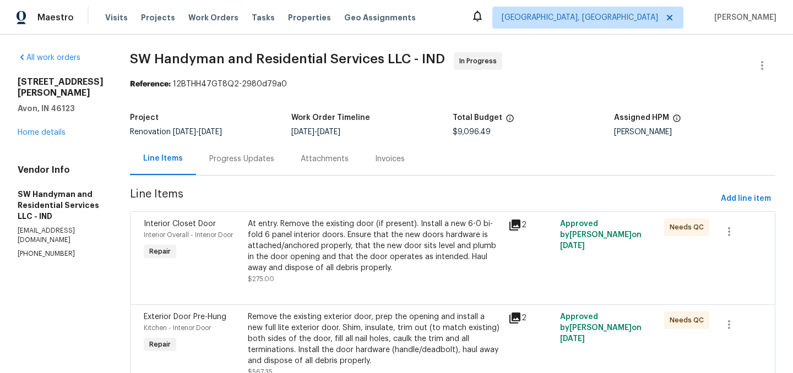
click at [368, 248] on div "At entry. Remove the existing door (if present). Install a new 6-0 bi-fold 6 pa…" at bounding box center [375, 246] width 254 height 55
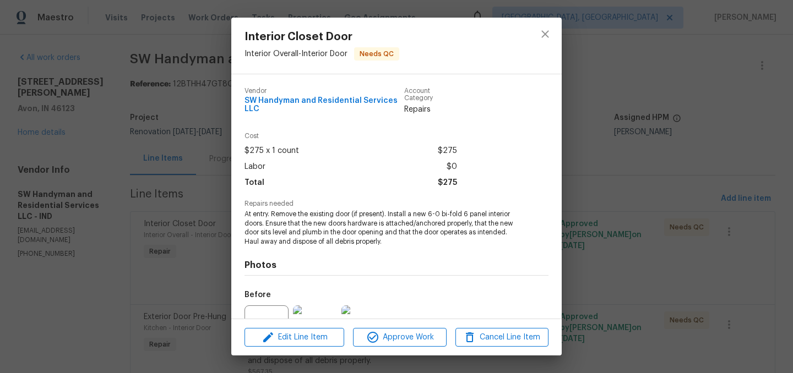
scroll to position [113, 0]
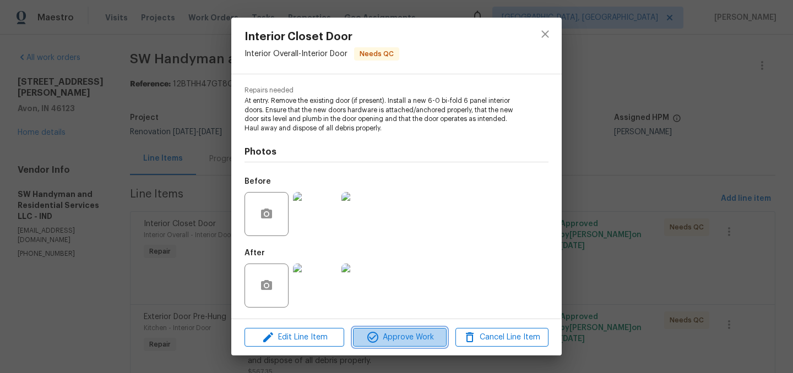
click at [403, 332] on span "Approve Work" at bounding box center [399, 338] width 86 height 14
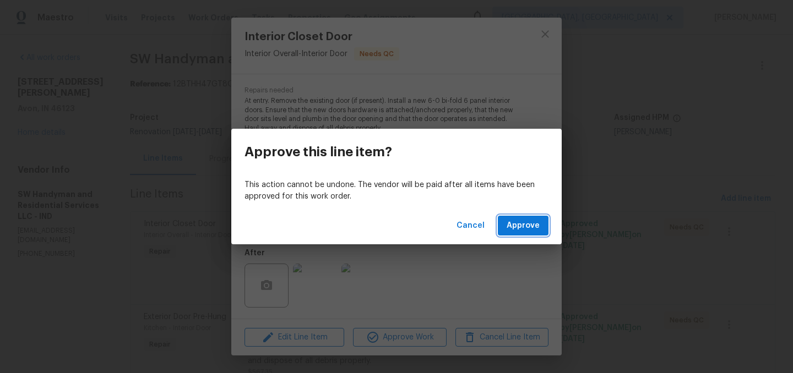
click at [517, 219] on span "Approve" at bounding box center [523, 226] width 33 height 14
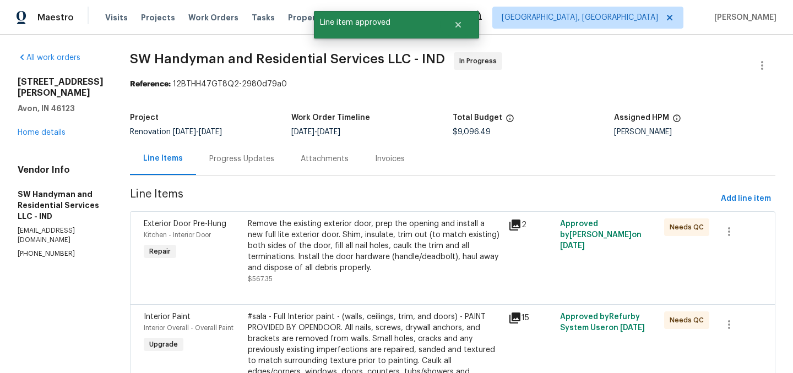
click at [367, 247] on div "Remove the existing exterior door, prep the opening and install a new full lite…" at bounding box center [375, 246] width 254 height 55
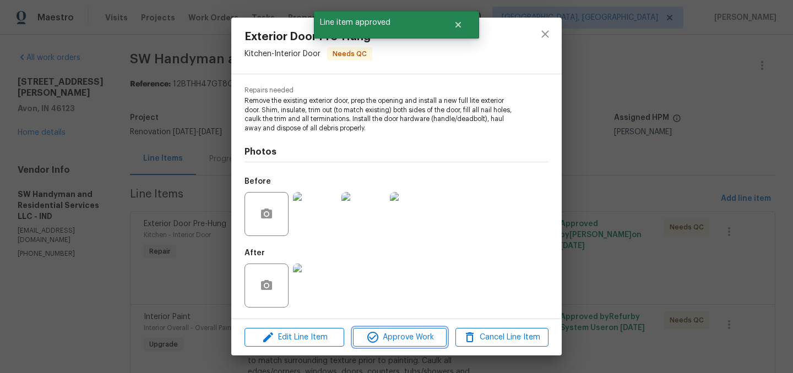
click at [410, 339] on span "Approve Work" at bounding box center [399, 338] width 86 height 14
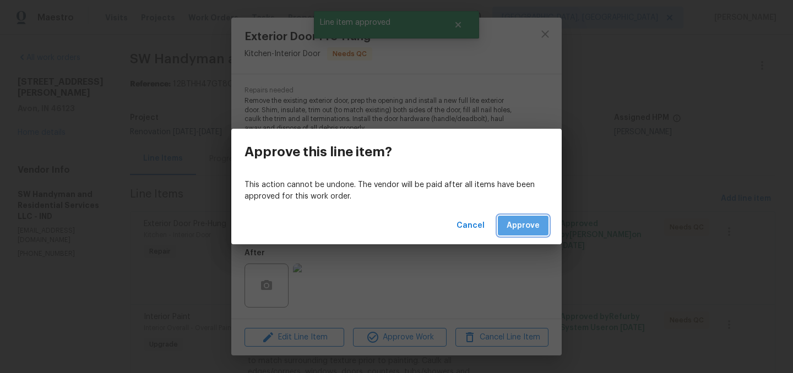
click at [525, 229] on span "Approve" at bounding box center [523, 226] width 33 height 14
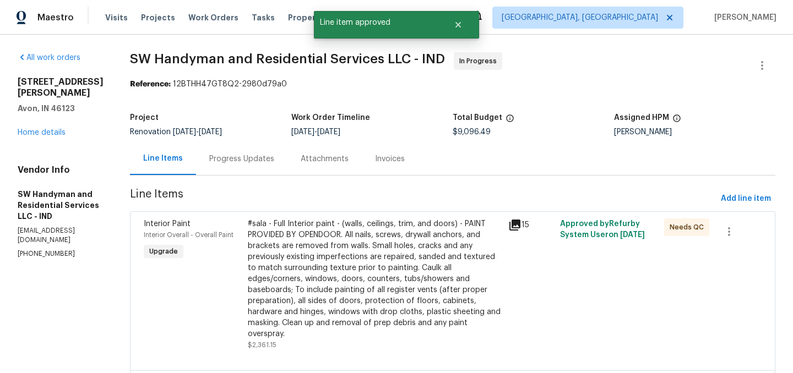
click at [390, 248] on div "#sala - Full Interior paint - (walls, ceilings, trim, and doors) - PAINT PROVID…" at bounding box center [375, 279] width 254 height 121
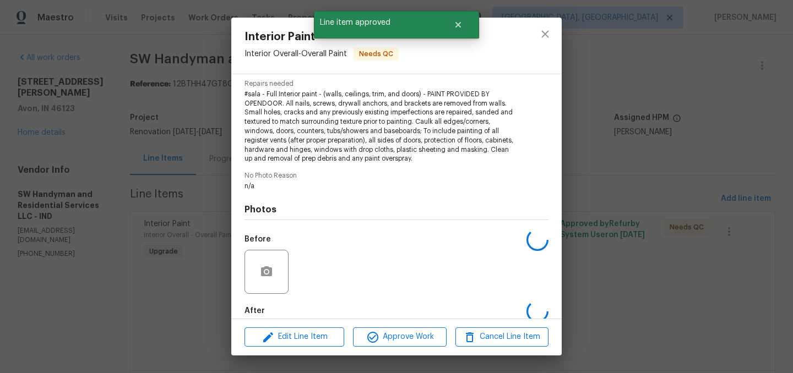
scroll to position [178, 0]
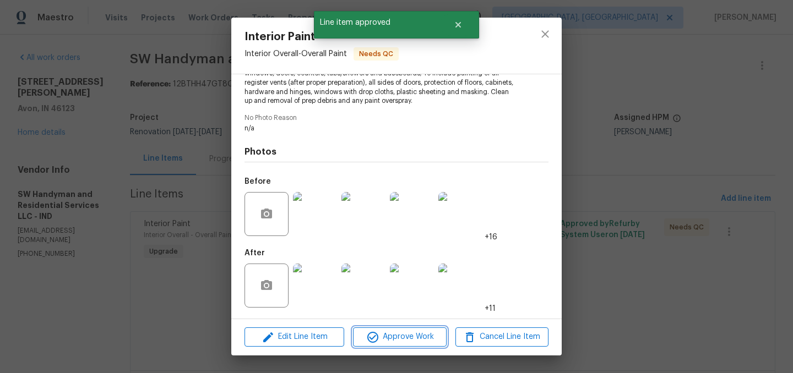
click at [403, 331] on span "Approve Work" at bounding box center [399, 337] width 86 height 14
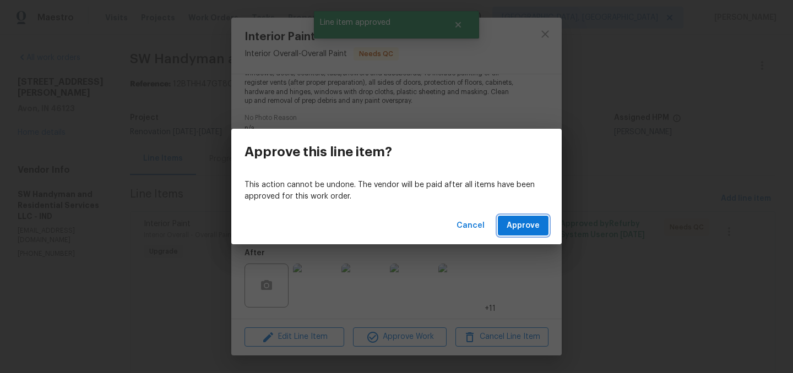
click at [532, 222] on span "Approve" at bounding box center [523, 226] width 33 height 14
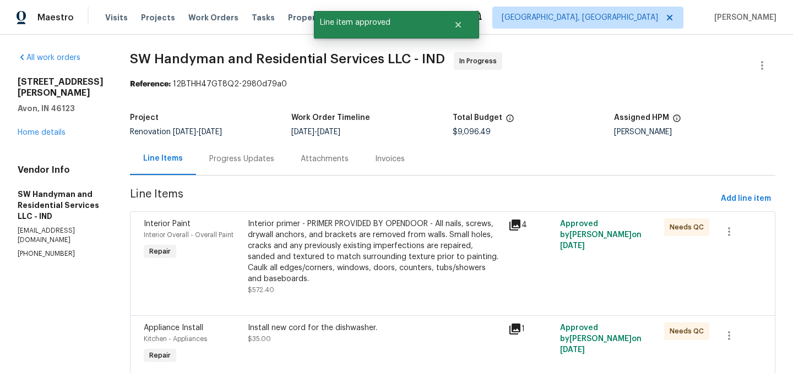
click at [391, 260] on div "Interior primer - PRIMER PROVIDED BY OPENDOOR - All nails, screws, drywall anch…" at bounding box center [375, 252] width 254 height 66
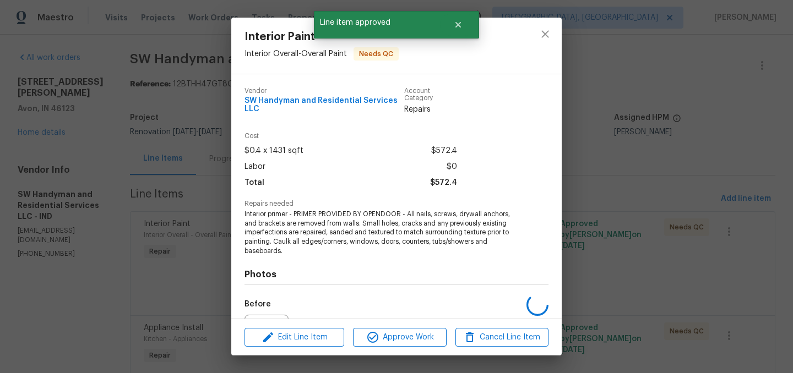
scroll to position [123, 0]
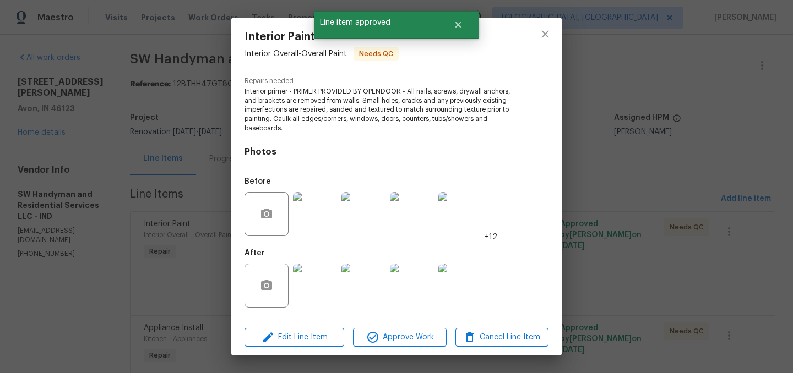
click at [406, 349] on div "Edit Line Item Approve Work Cancel Line Item" at bounding box center [396, 337] width 330 height 37
click at [404, 336] on span "Approve Work" at bounding box center [399, 338] width 86 height 14
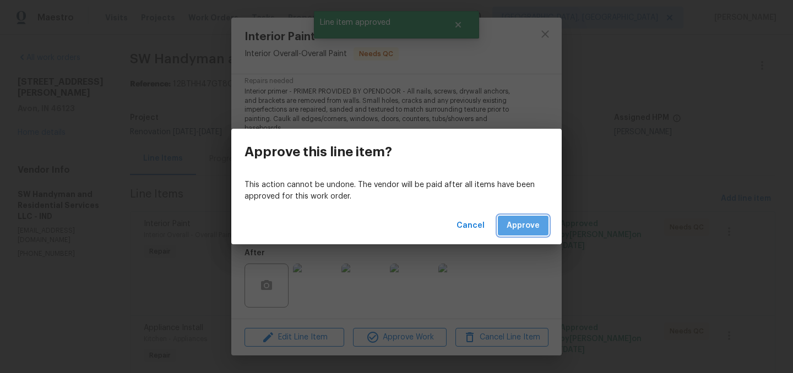
click at [523, 229] on span "Approve" at bounding box center [523, 226] width 33 height 14
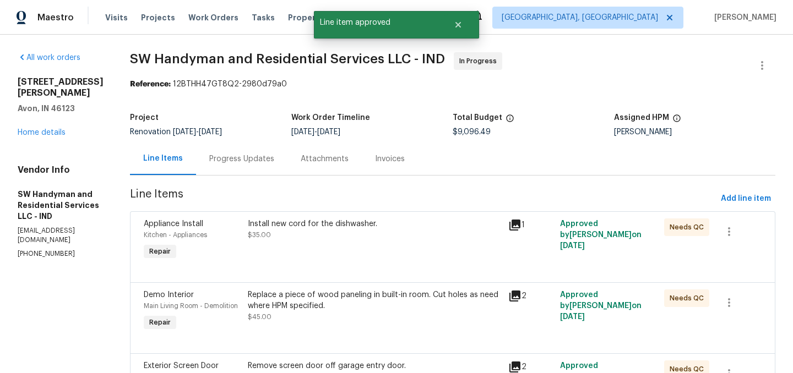
click at [369, 245] on div "Install new cord for the dishwasher. $35.00" at bounding box center [374, 240] width 260 height 51
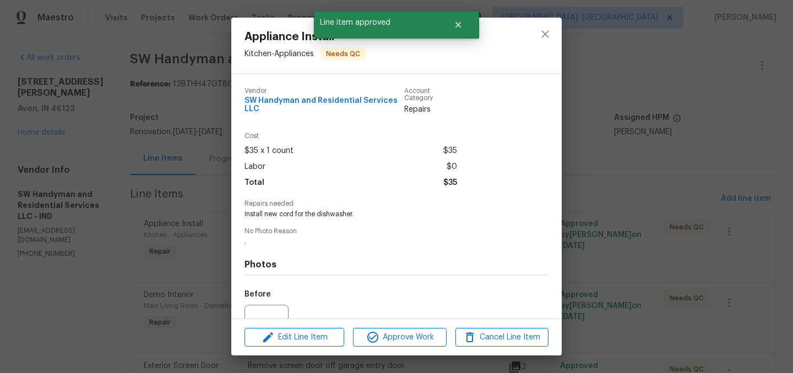
scroll to position [113, 0]
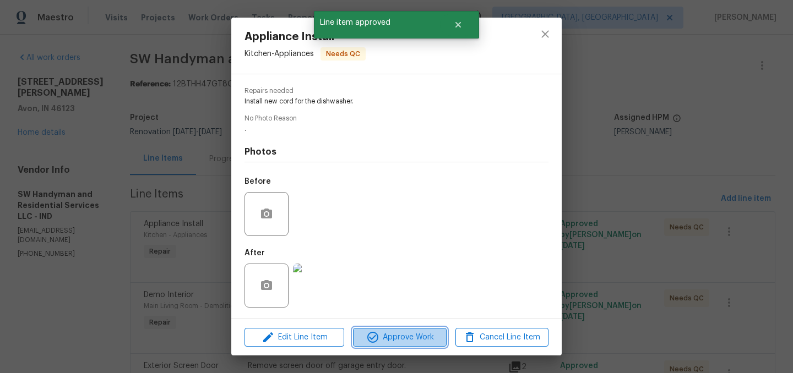
click at [401, 335] on span "Approve Work" at bounding box center [399, 338] width 86 height 14
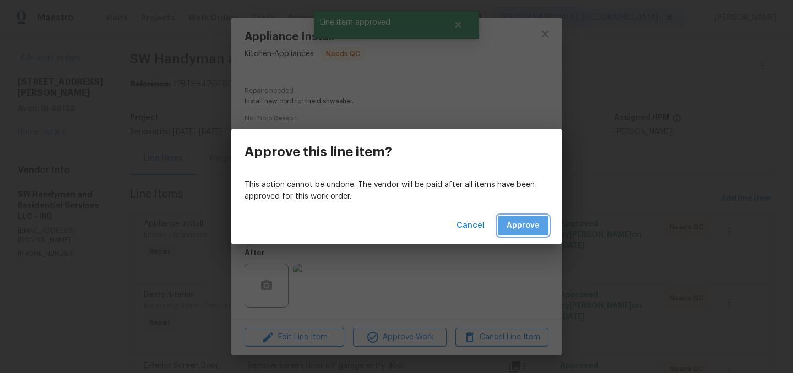
click at [515, 220] on span "Approve" at bounding box center [523, 226] width 33 height 14
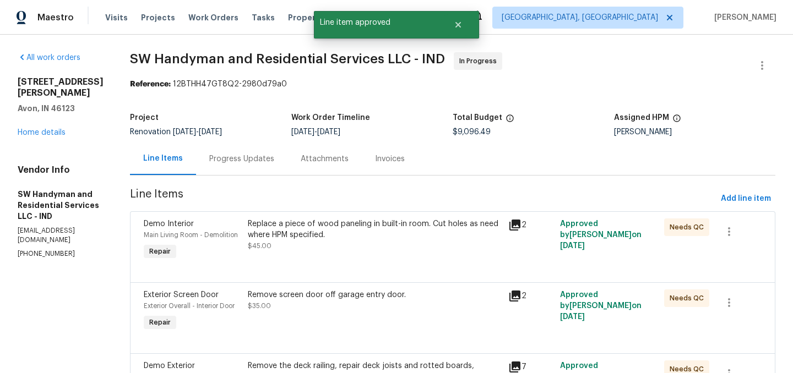
click at [338, 230] on div "Replace a piece of wood paneling in built-in room. Cut holes as need where HPM …" at bounding box center [375, 230] width 254 height 22
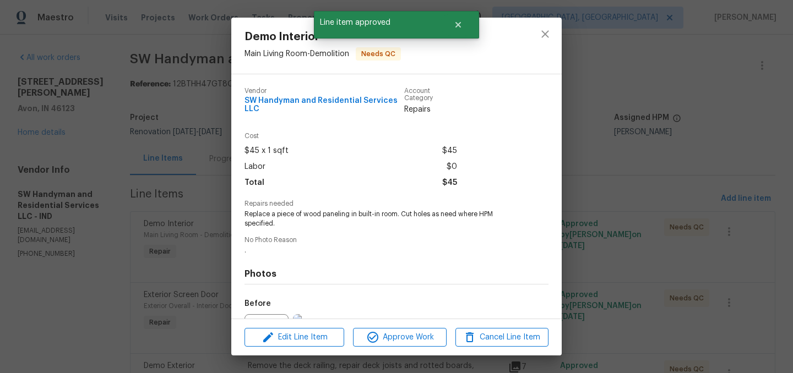
scroll to position [122, 0]
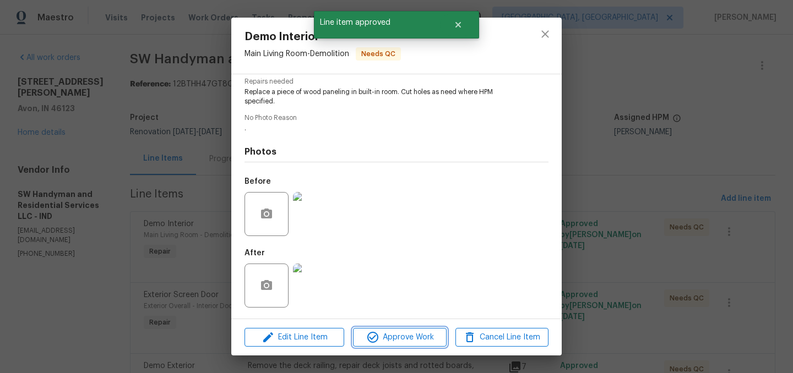
click at [412, 334] on span "Approve Work" at bounding box center [399, 338] width 86 height 14
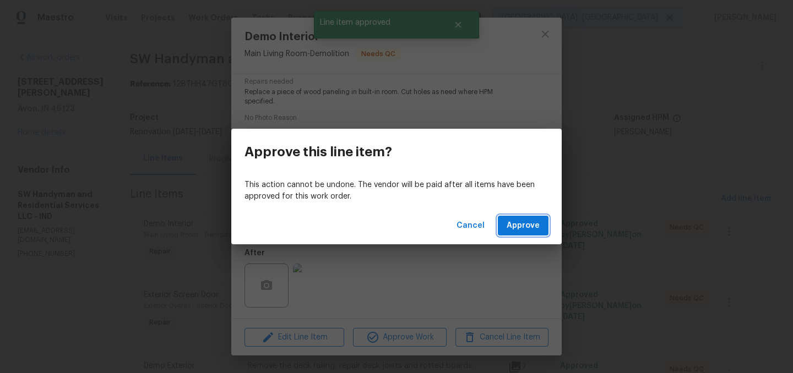
click at [515, 226] on span "Approve" at bounding box center [523, 226] width 33 height 14
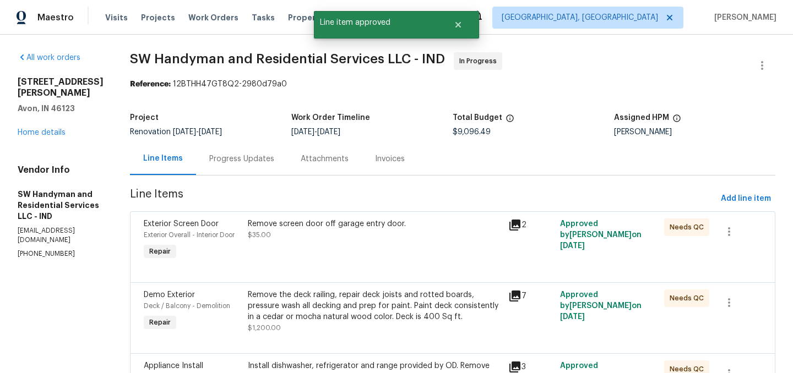
click at [351, 234] on div "Remove screen door off garage entry door. $35.00" at bounding box center [375, 230] width 254 height 22
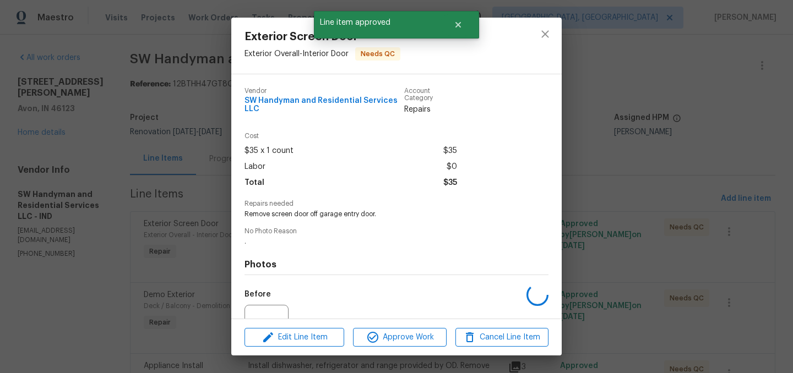
scroll to position [113, 0]
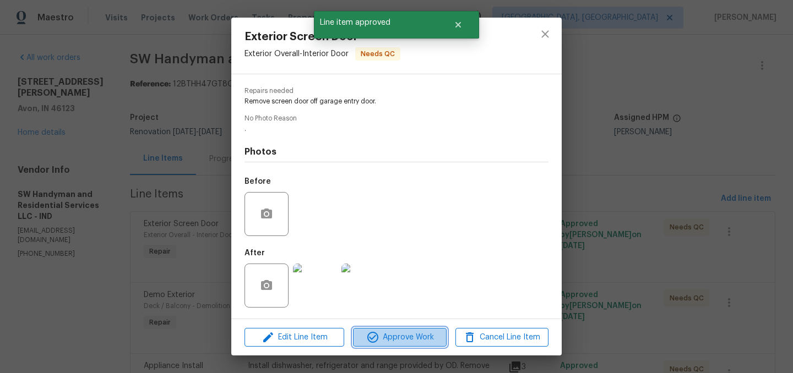
click at [405, 339] on span "Approve Work" at bounding box center [399, 338] width 86 height 14
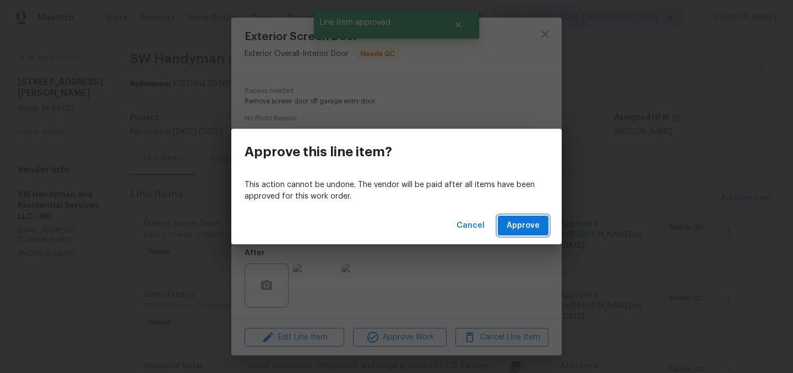
click at [519, 222] on span "Approve" at bounding box center [523, 226] width 33 height 14
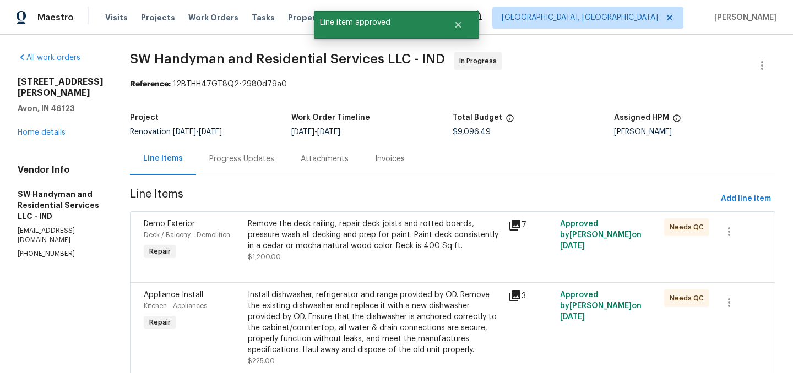
click at [349, 238] on div "Remove the deck railing, repair deck joists and rotted boards, pressure wash al…" at bounding box center [375, 235] width 254 height 33
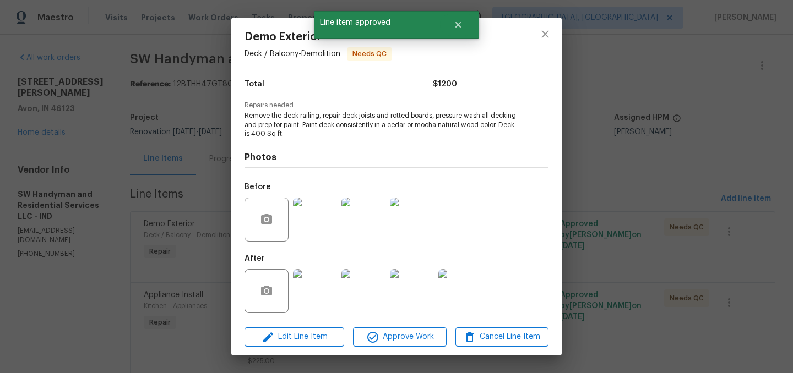
scroll to position [104, 0]
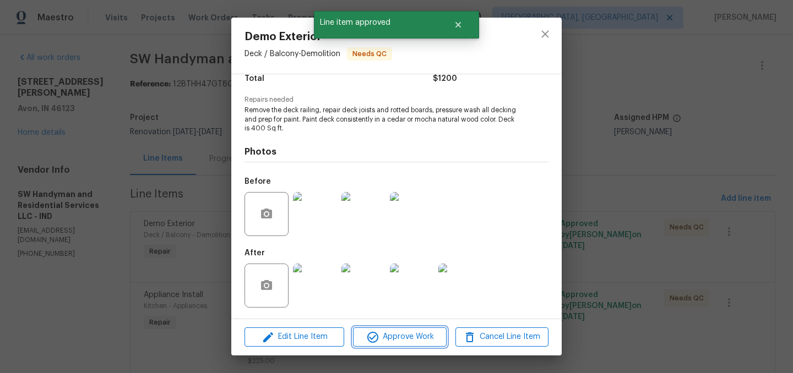
click at [409, 339] on span "Approve Work" at bounding box center [399, 337] width 86 height 14
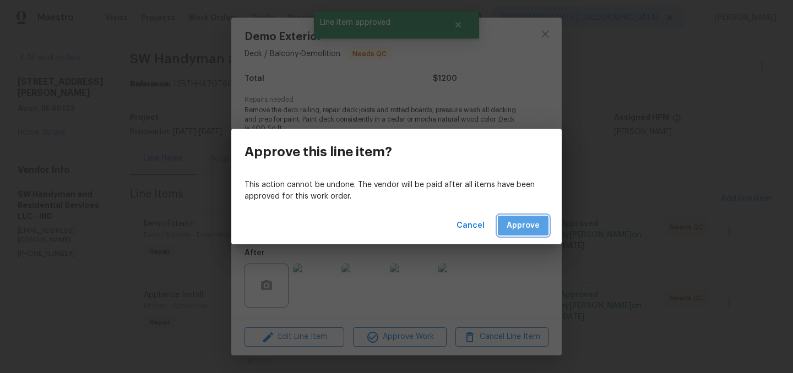
click at [531, 224] on span "Approve" at bounding box center [523, 226] width 33 height 14
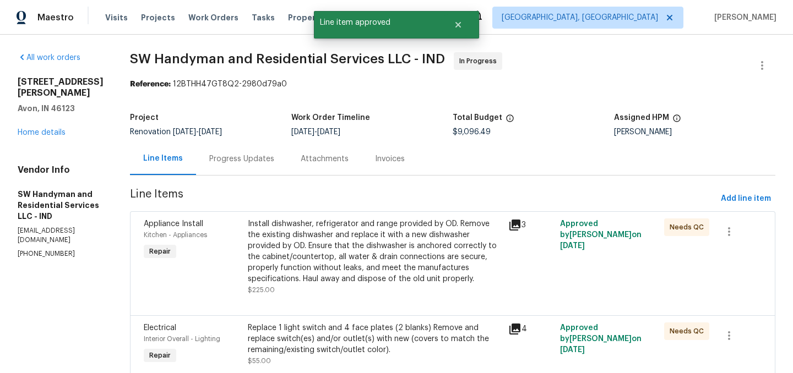
click at [370, 251] on div "Install dishwasher, refrigerator and range provided by OD. Remove the existing …" at bounding box center [375, 252] width 254 height 66
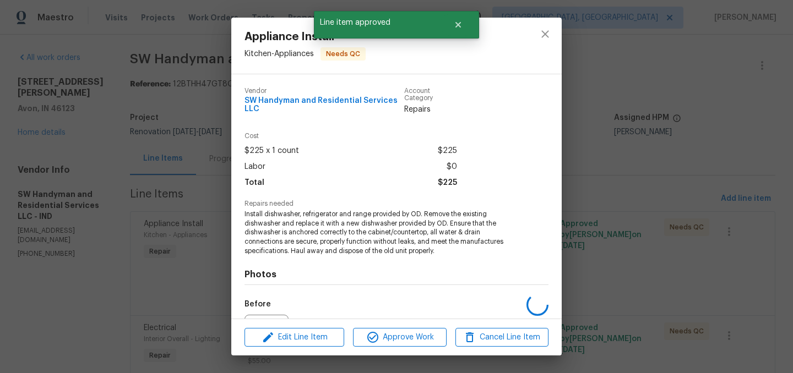
scroll to position [123, 0]
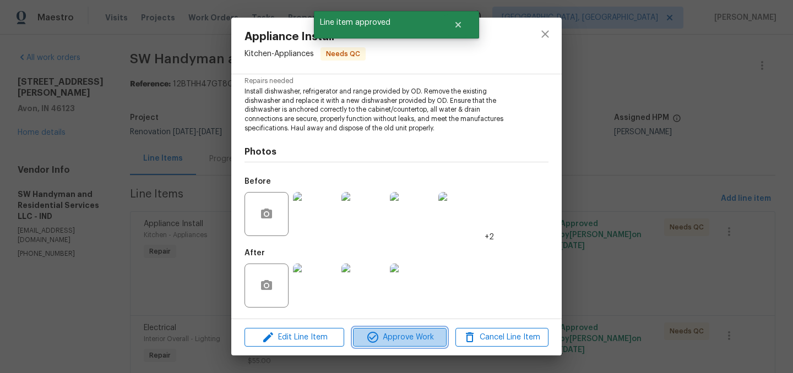
click at [410, 338] on span "Approve Work" at bounding box center [399, 338] width 86 height 14
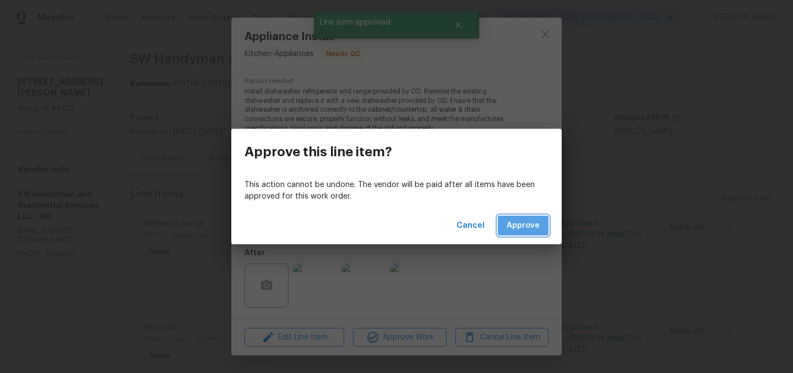
click at [526, 235] on button "Approve" at bounding box center [523, 226] width 51 height 20
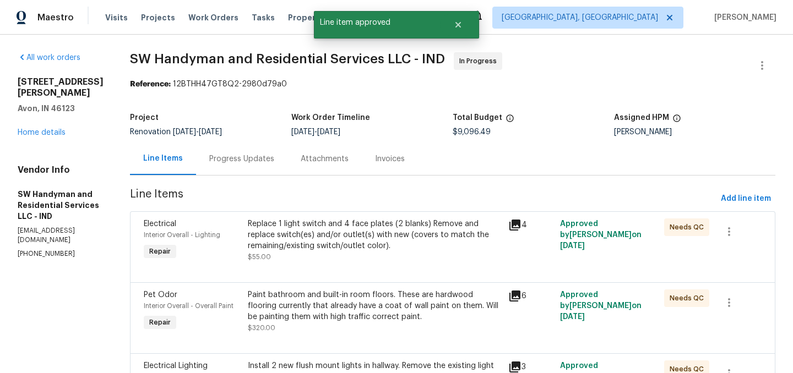
click at [373, 233] on div "Replace 1 light switch and 4 face plates (2 blanks) Remove and replace switch(e…" at bounding box center [375, 235] width 254 height 33
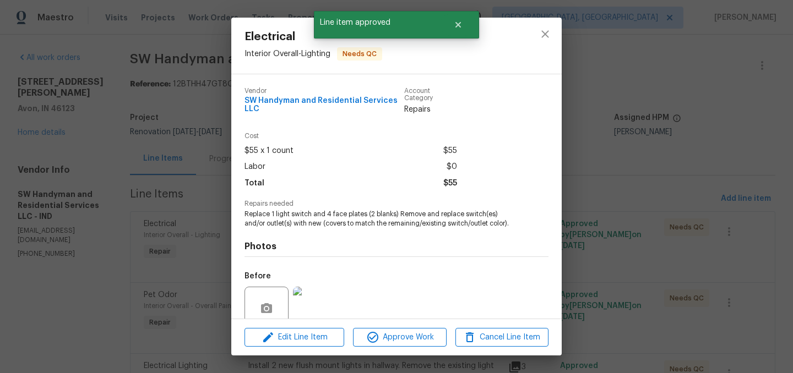
scroll to position [95, 0]
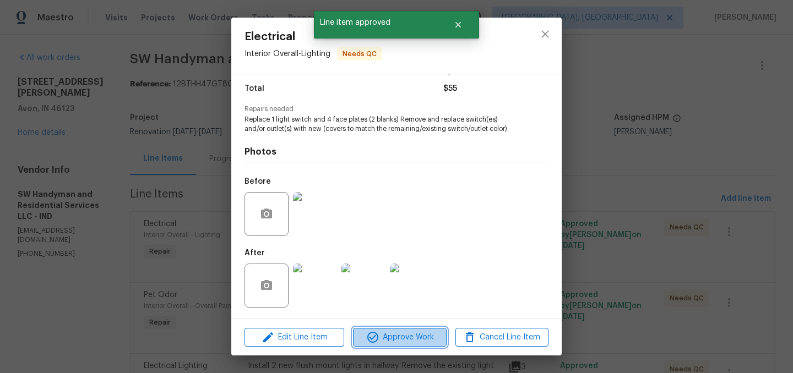
click at [415, 336] on span "Approve Work" at bounding box center [399, 338] width 86 height 14
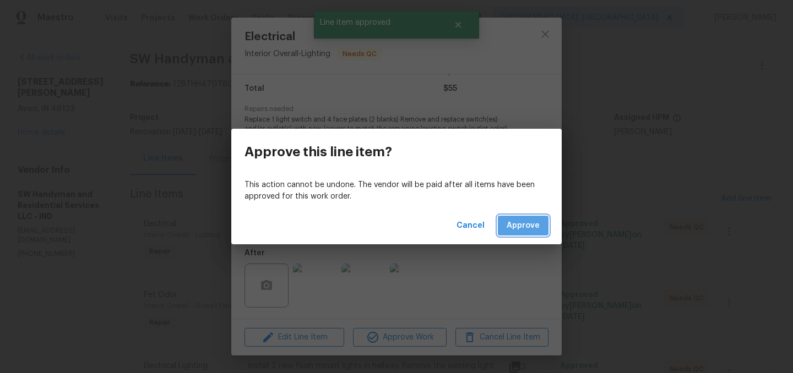
click at [524, 226] on span "Approve" at bounding box center [523, 226] width 33 height 14
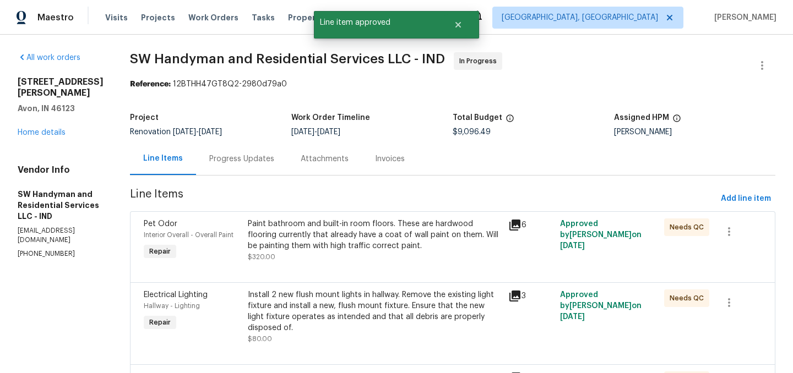
click at [362, 232] on div "Paint bathroom and built-in room floors. These are hardwood flooring currently …" at bounding box center [375, 235] width 254 height 33
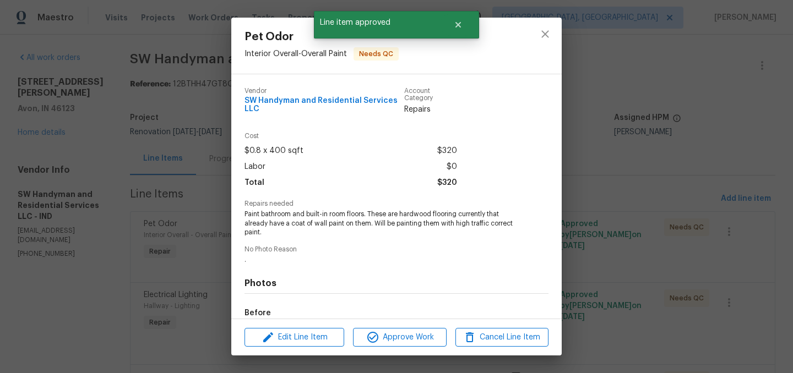
scroll to position [132, 0]
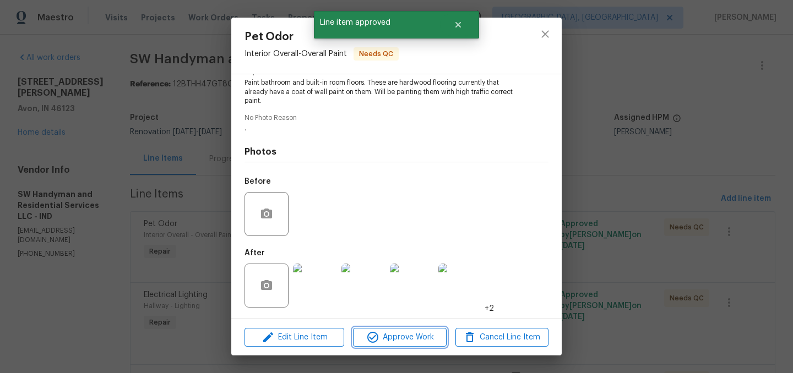
click at [405, 333] on span "Approve Work" at bounding box center [399, 338] width 86 height 14
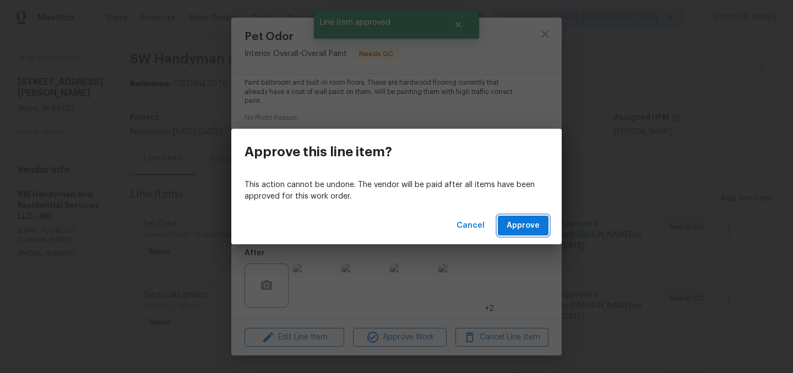
click at [522, 221] on span "Approve" at bounding box center [523, 226] width 33 height 14
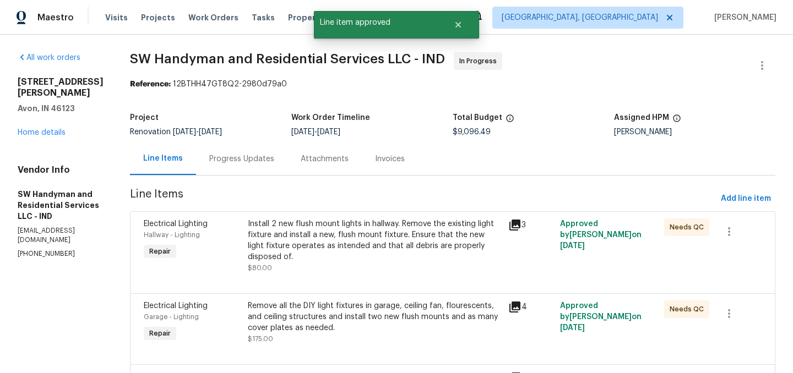
click at [361, 238] on div "Install 2 new flush mount lights in hallway. Remove the existing light fixture …" at bounding box center [375, 241] width 254 height 44
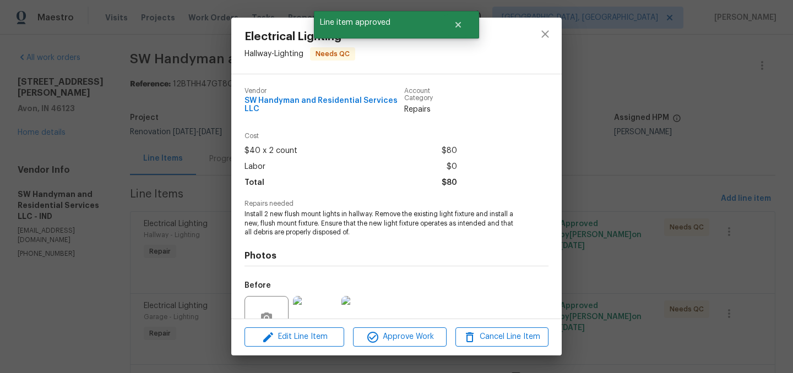
scroll to position [104, 0]
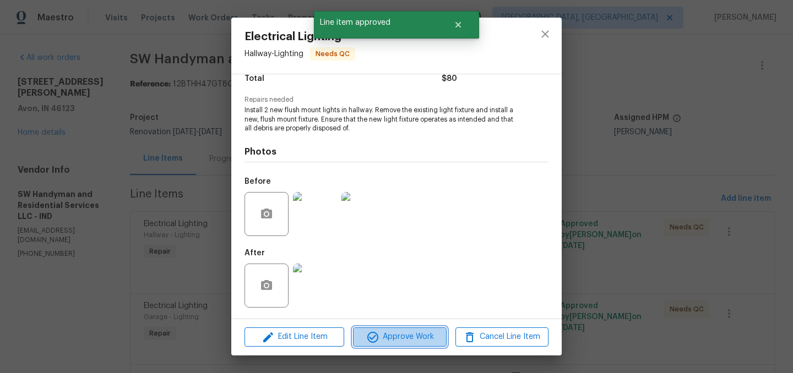
click at [410, 333] on span "Approve Work" at bounding box center [399, 337] width 86 height 14
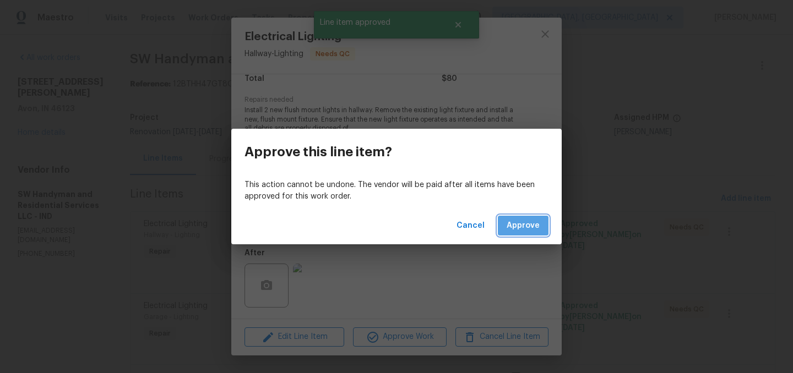
click at [520, 224] on span "Approve" at bounding box center [523, 226] width 33 height 14
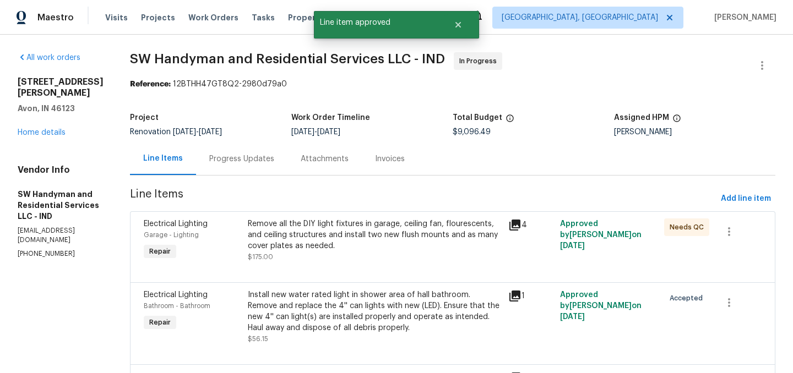
click at [373, 227] on div "Remove all the DIY light fixtures in garage, ceiling fan, flourescents, and cei…" at bounding box center [375, 235] width 254 height 33
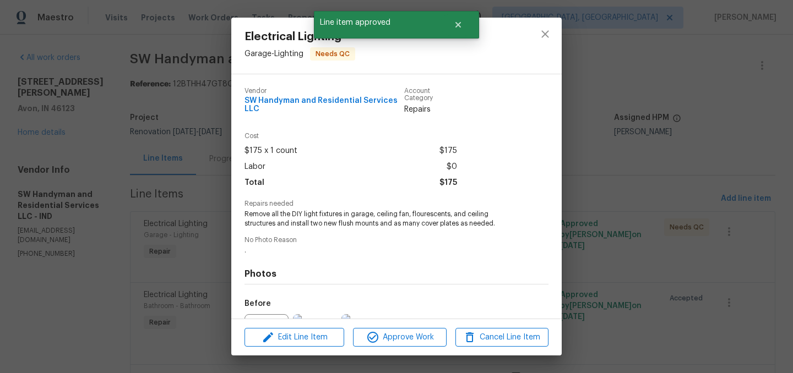
scroll to position [122, 0]
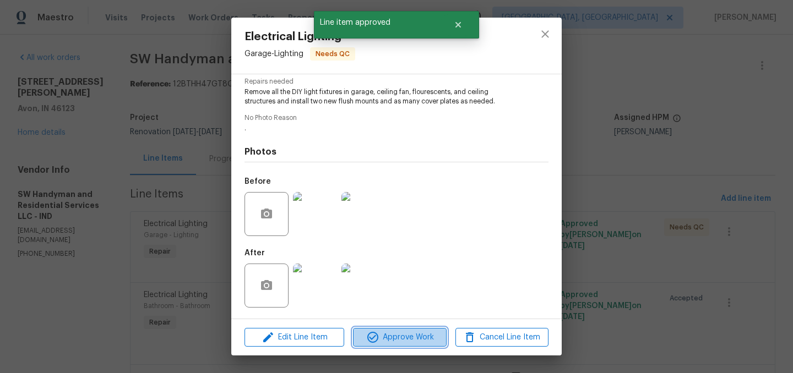
click at [402, 335] on span "Approve Work" at bounding box center [399, 338] width 86 height 14
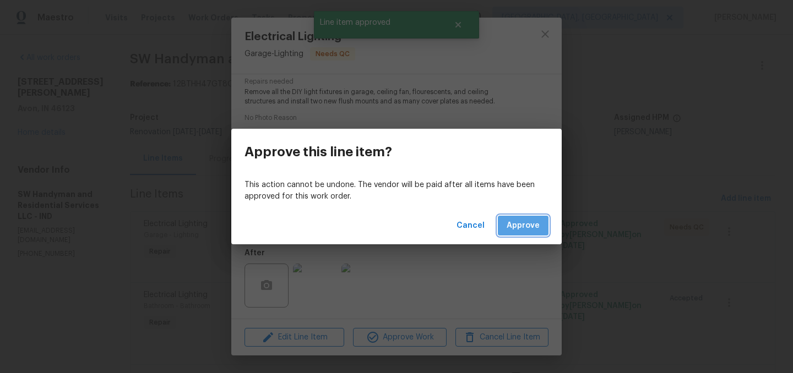
click at [526, 225] on span "Approve" at bounding box center [523, 226] width 33 height 14
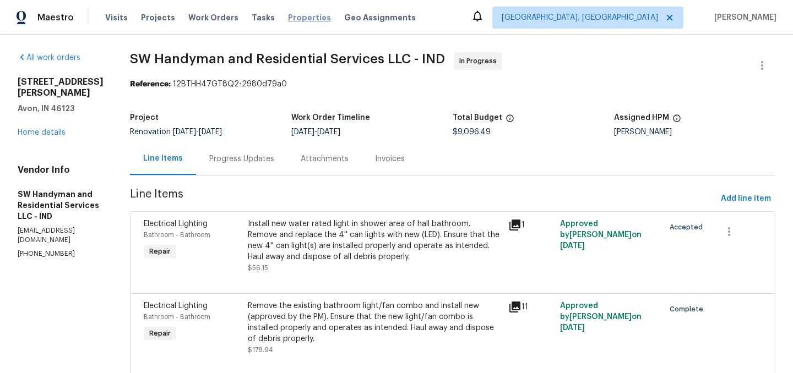
click at [291, 15] on span "Properties" at bounding box center [309, 17] width 43 height 11
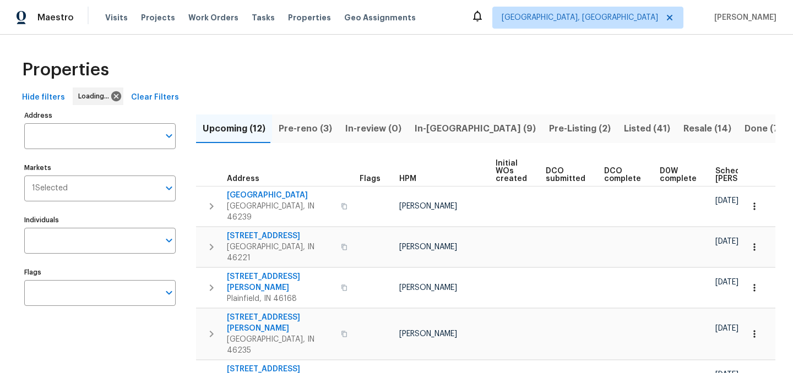
click at [434, 129] on span "In-[GEOGRAPHIC_DATA] (9)" at bounding box center [475, 128] width 121 height 15
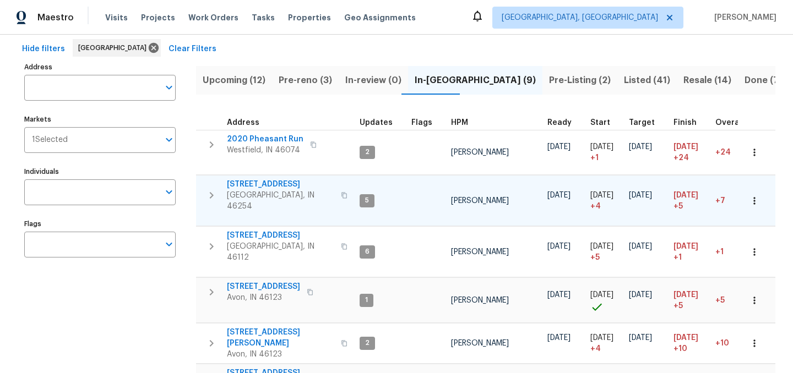
scroll to position [52, 0]
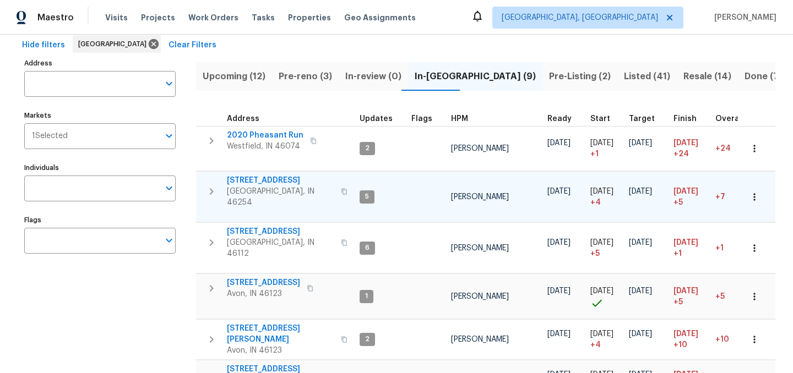
click at [244, 178] on span "[STREET_ADDRESS]" at bounding box center [280, 180] width 107 height 11
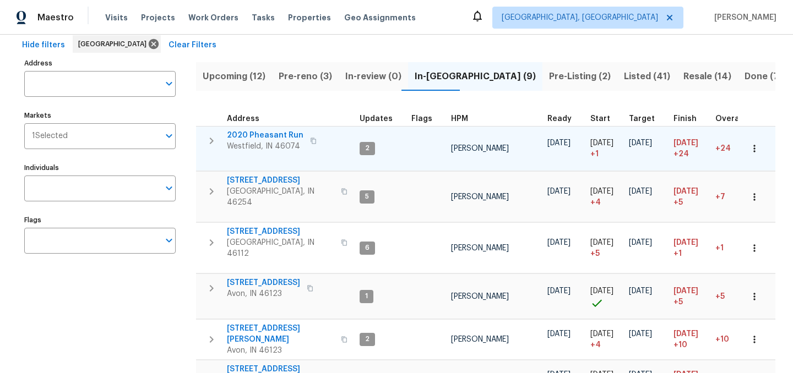
click at [261, 135] on span "2020 Pheasant Run" at bounding box center [265, 135] width 77 height 11
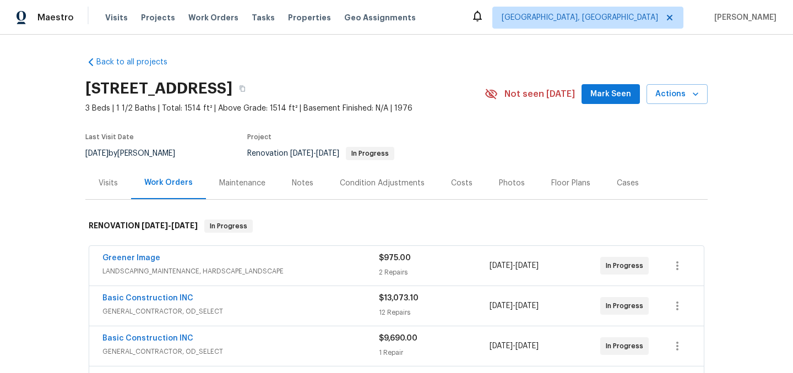
click at [293, 181] on div "Notes" at bounding box center [302, 183] width 21 height 11
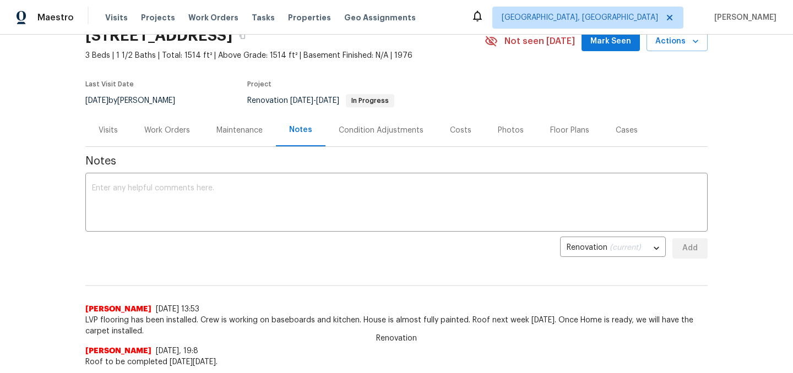
scroll to position [55, 0]
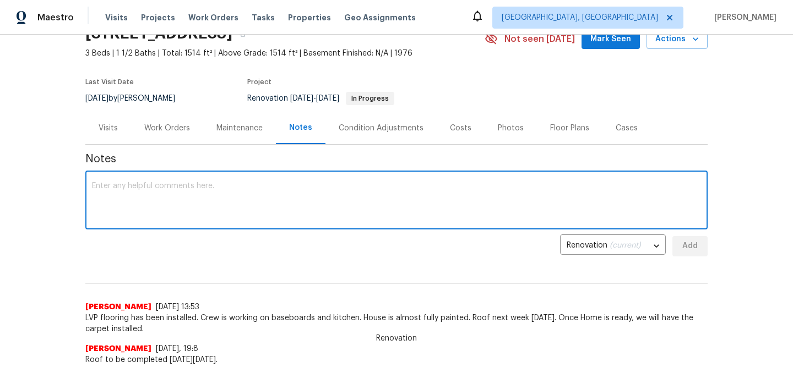
click at [221, 201] on textarea at bounding box center [396, 201] width 609 height 39
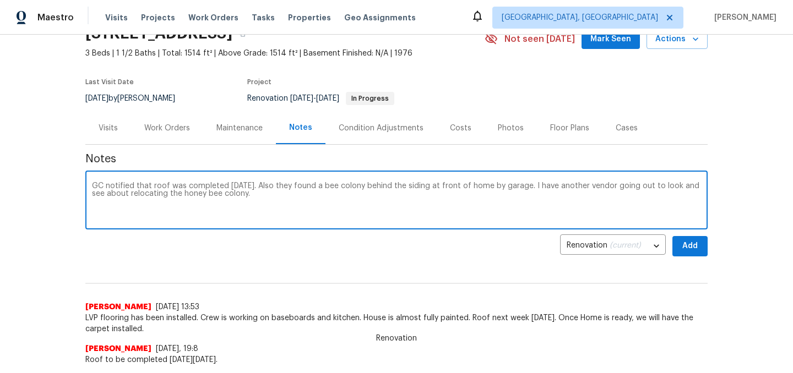
type textarea "GC notified that roof was completed [DATE]. Also they found a bee colony behind…"
click at [692, 248] on span "Add" at bounding box center [690, 247] width 18 height 14
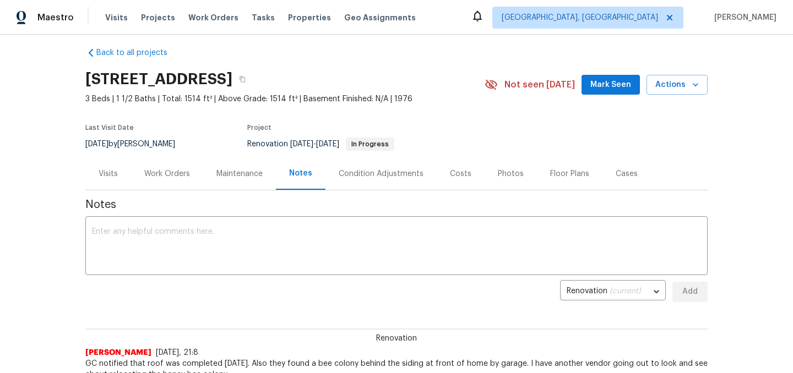
scroll to position [0, 0]
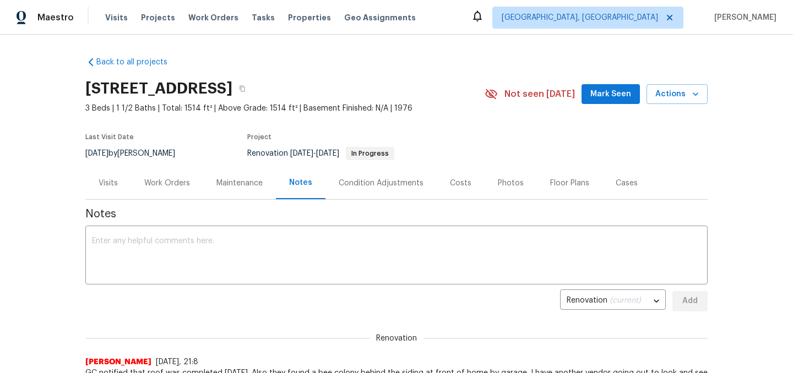
click at [185, 183] on div "Work Orders" at bounding box center [167, 183] width 46 height 11
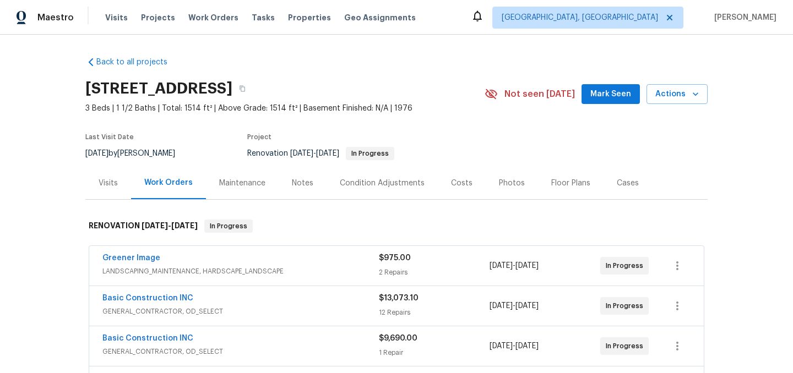
click at [292, 186] on div "Notes" at bounding box center [302, 183] width 21 height 11
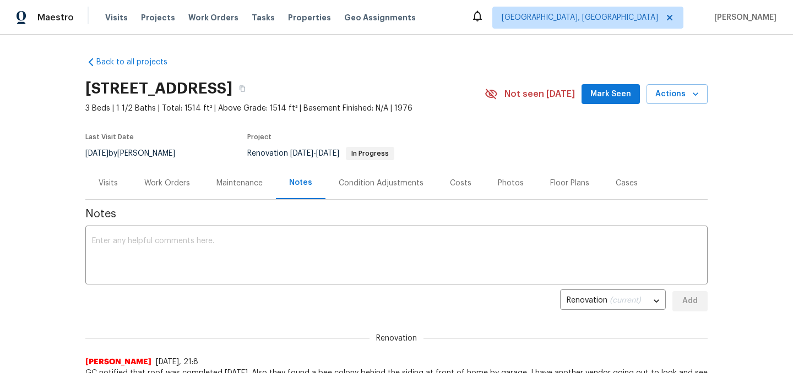
click at [177, 181] on div "Work Orders" at bounding box center [167, 183] width 46 height 11
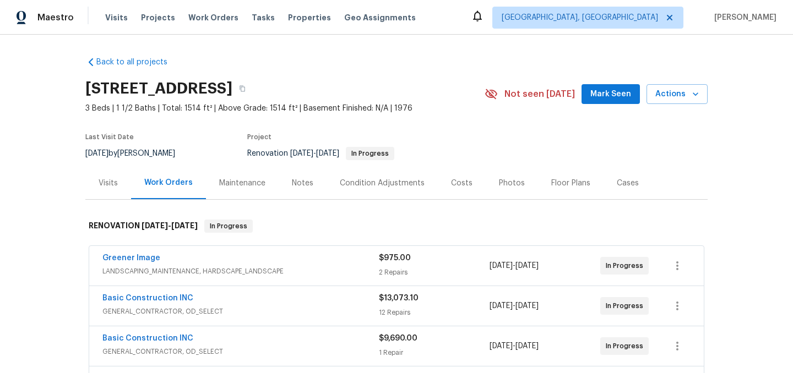
click at [460, 188] on div "Costs" at bounding box center [461, 183] width 21 height 11
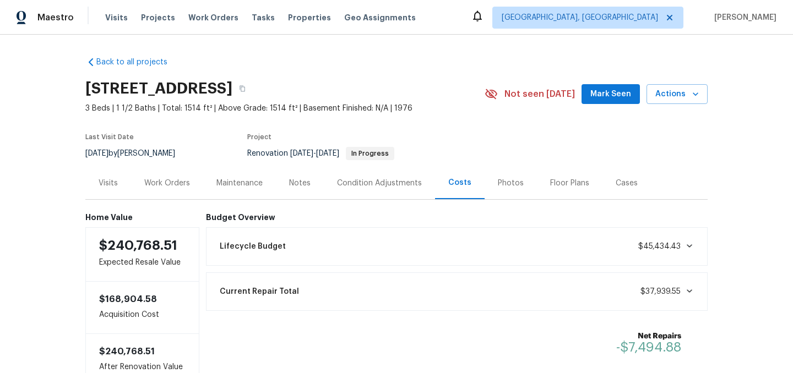
click at [171, 181] on div "Work Orders" at bounding box center [167, 183] width 46 height 11
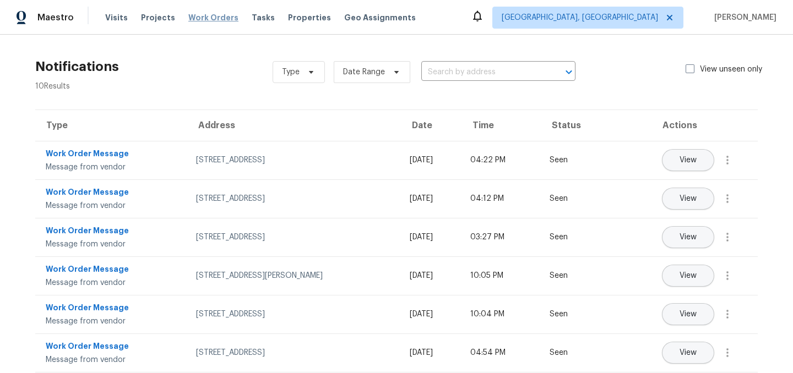
click at [202, 16] on span "Work Orders" at bounding box center [213, 17] width 50 height 11
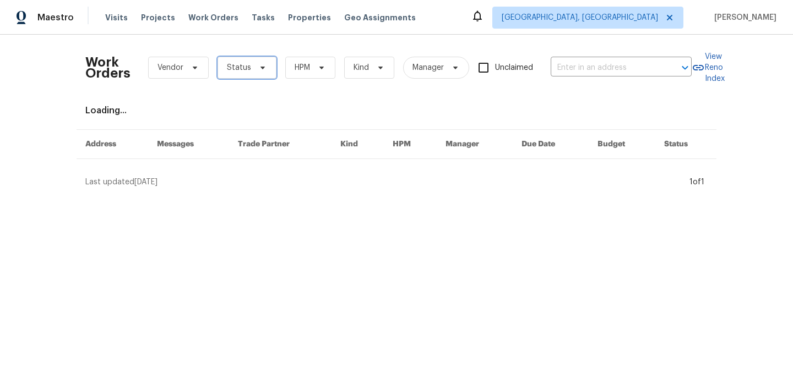
click at [240, 62] on span "Status" at bounding box center [239, 67] width 24 height 11
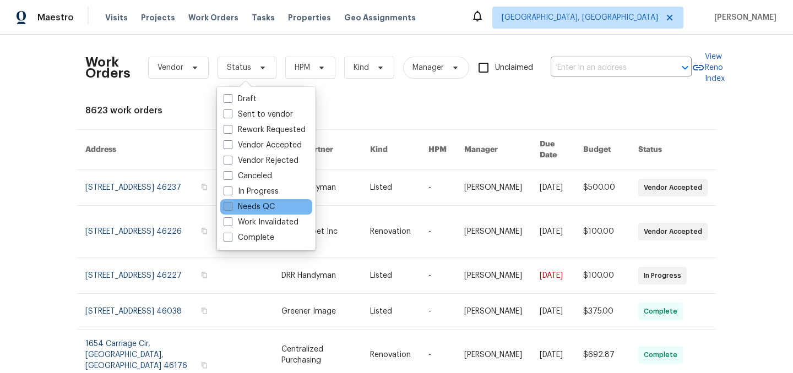
click at [257, 205] on label "Needs QC" at bounding box center [249, 207] width 51 height 11
click at [231, 205] on input "Needs QC" at bounding box center [227, 205] width 7 height 7
checkbox input "true"
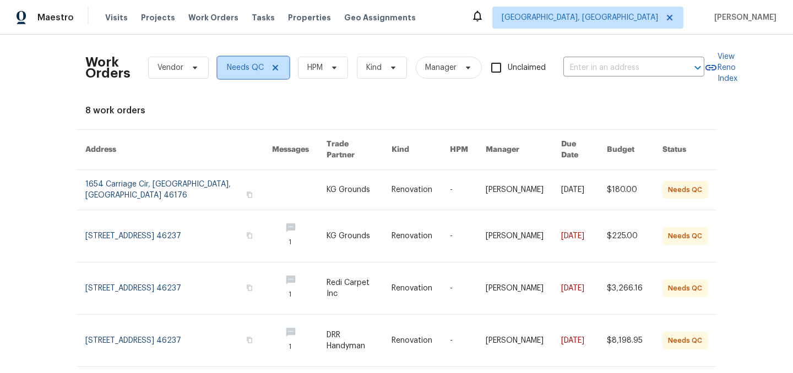
click at [273, 66] on icon at bounding box center [276, 68] width 6 height 6
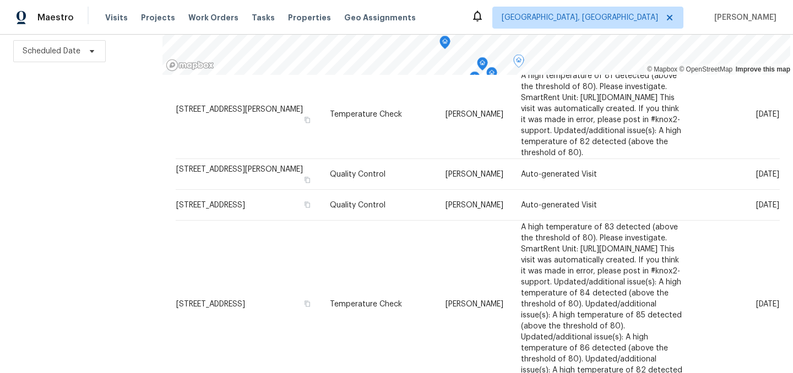
scroll to position [237, 0]
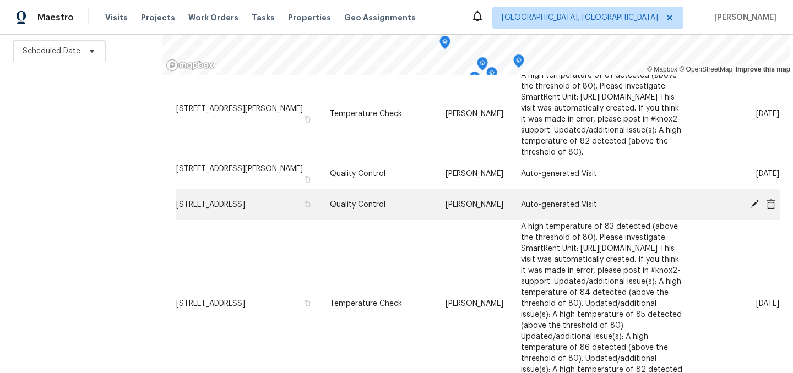
click at [755, 208] on icon at bounding box center [754, 203] width 9 height 9
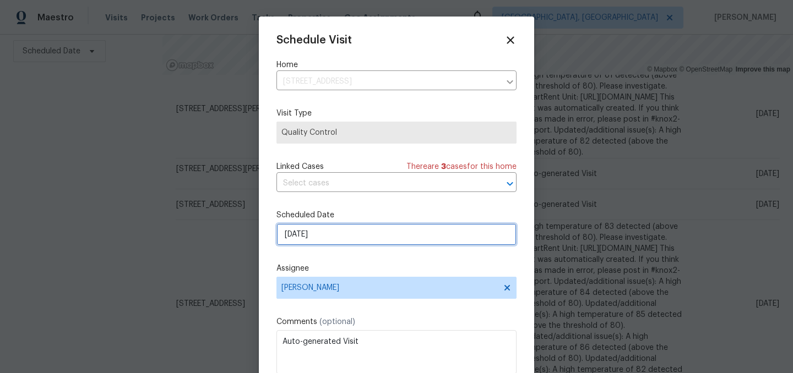
click at [352, 231] on input "[DATE]" at bounding box center [396, 235] width 240 height 22
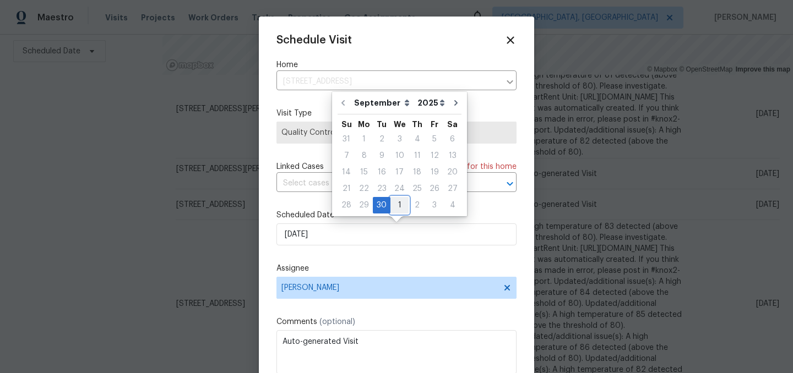
click at [401, 203] on div "1" at bounding box center [399, 205] width 18 height 15
type input "[DATE]"
select select "9"
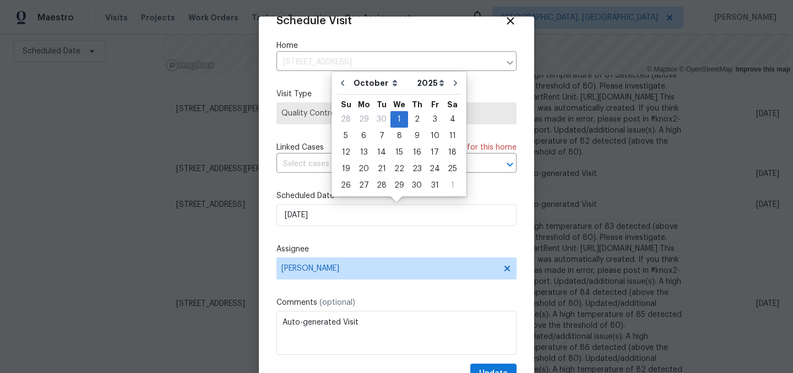
scroll to position [45, 0]
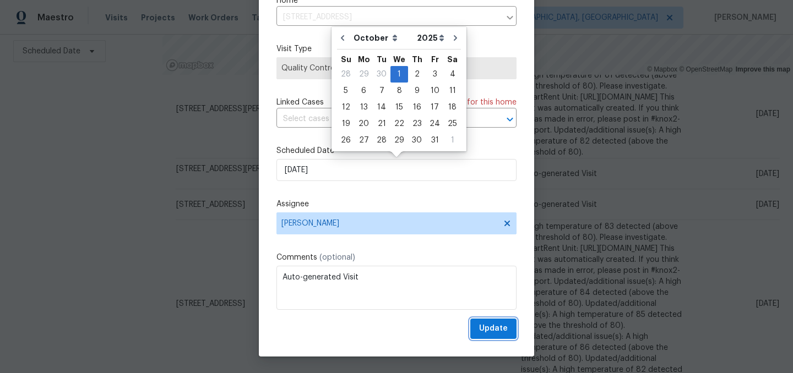
click at [499, 324] on span "Update" at bounding box center [493, 329] width 29 height 14
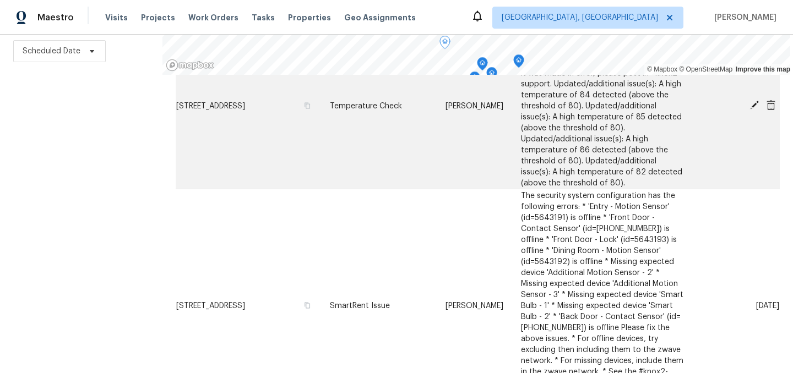
scroll to position [402, 0]
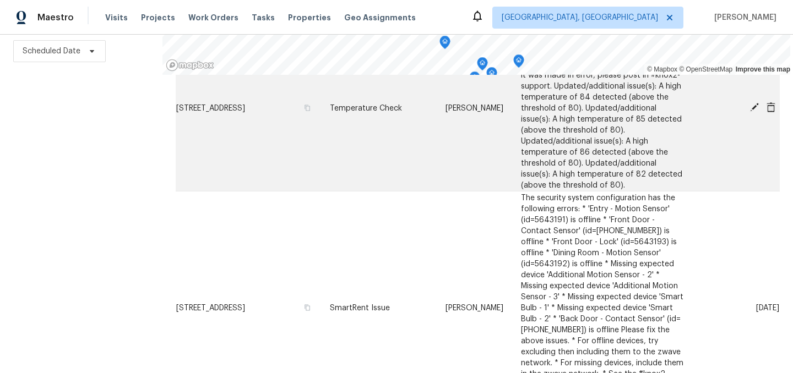
click at [750, 112] on icon at bounding box center [754, 107] width 10 height 10
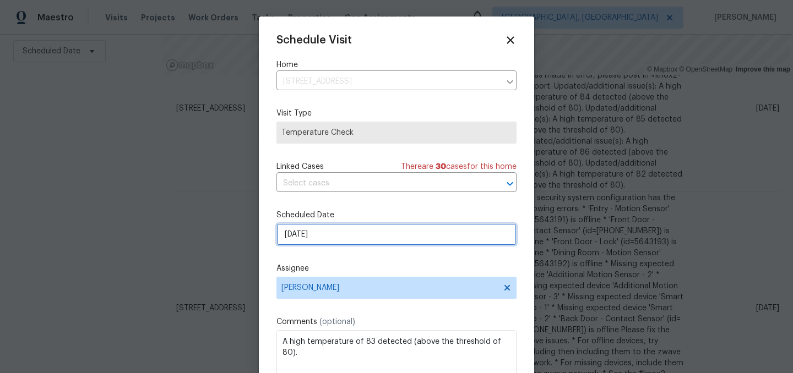
select select "9"
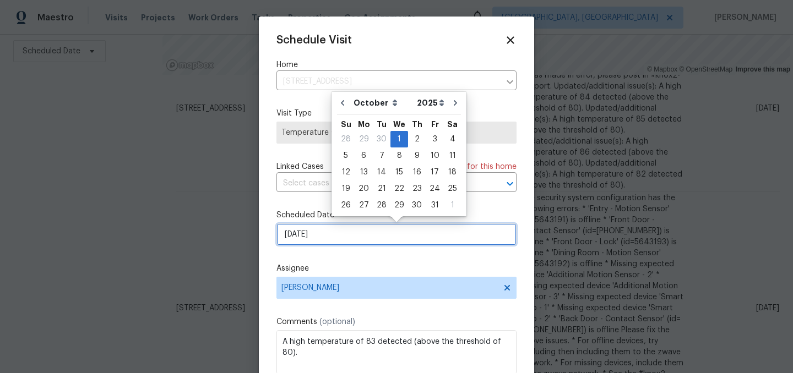
click at [316, 237] on input "[DATE]" at bounding box center [396, 235] width 240 height 22
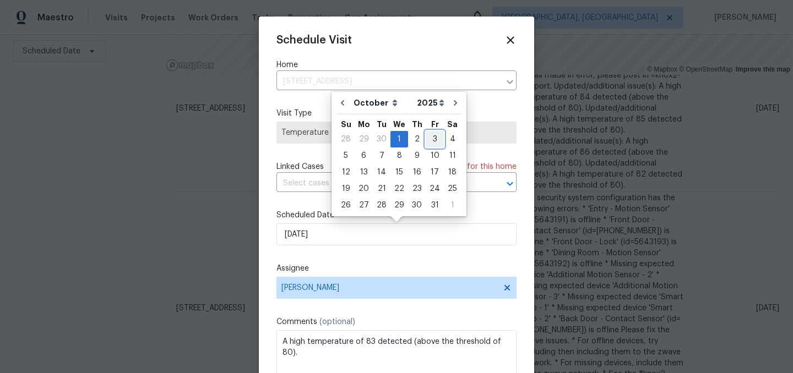
click at [431, 140] on div "3" at bounding box center [435, 139] width 18 height 15
type input "10/3/2025"
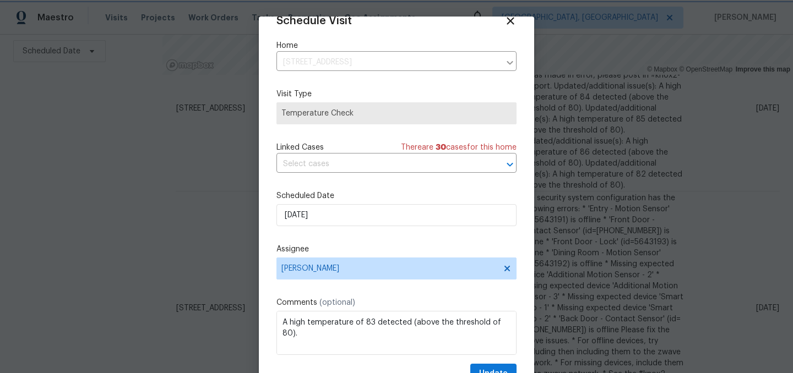
scroll to position [45, 0]
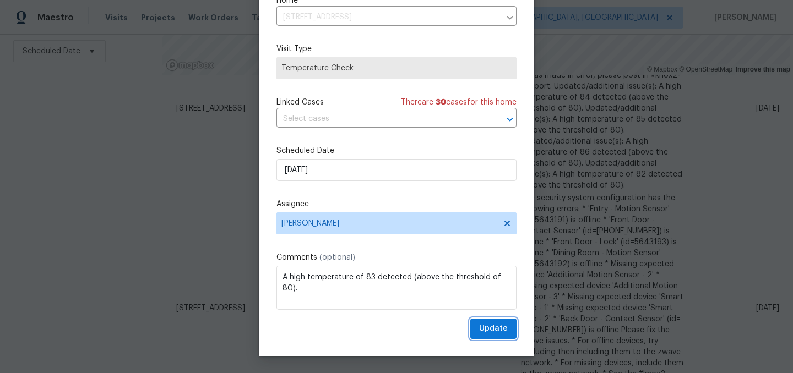
click at [497, 330] on span "Update" at bounding box center [493, 329] width 29 height 14
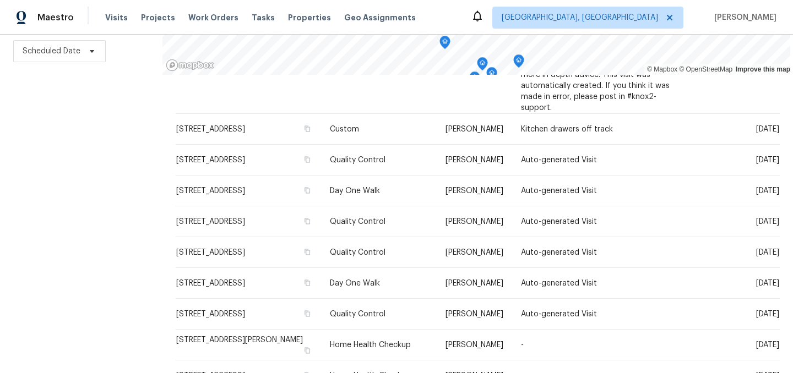
scroll to position [774, 0]
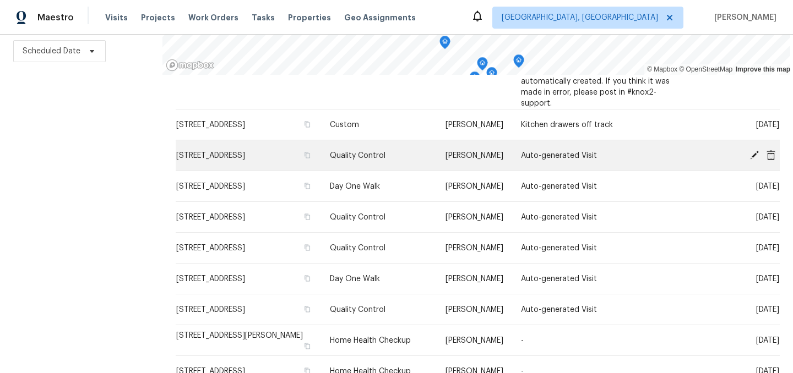
click at [755, 150] on icon at bounding box center [754, 155] width 10 height 10
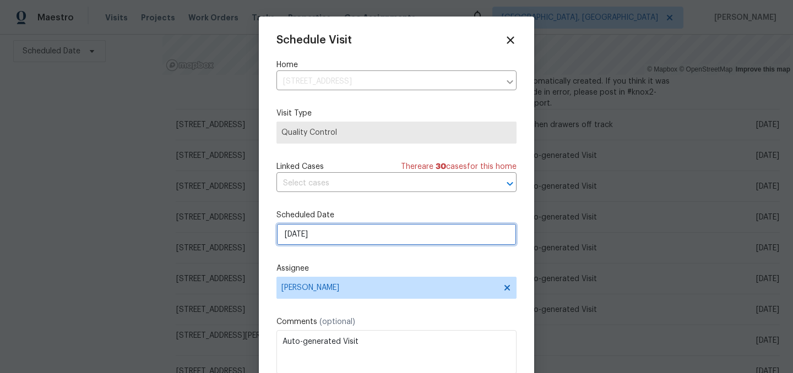
click at [348, 237] on input "10/1/2025" at bounding box center [396, 235] width 240 height 22
select select "9"
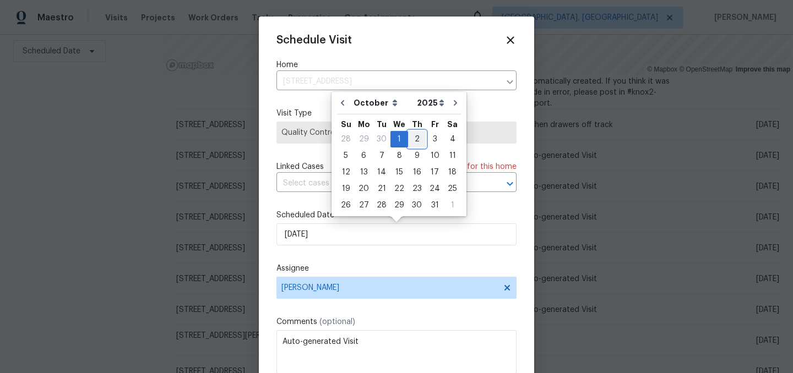
click at [417, 142] on div "2" at bounding box center [417, 139] width 18 height 15
type input "10/2/2025"
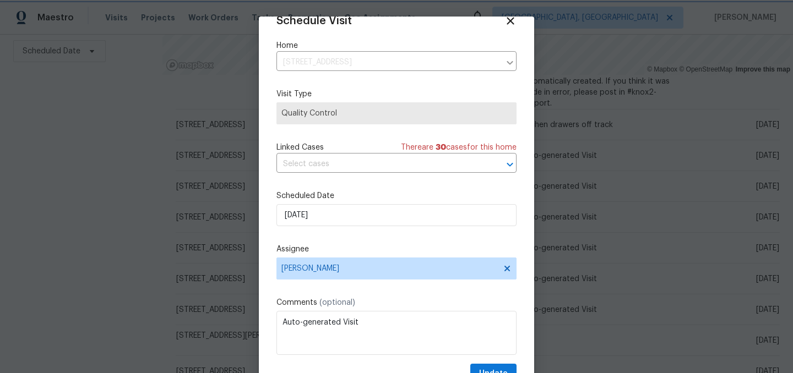
scroll to position [45, 0]
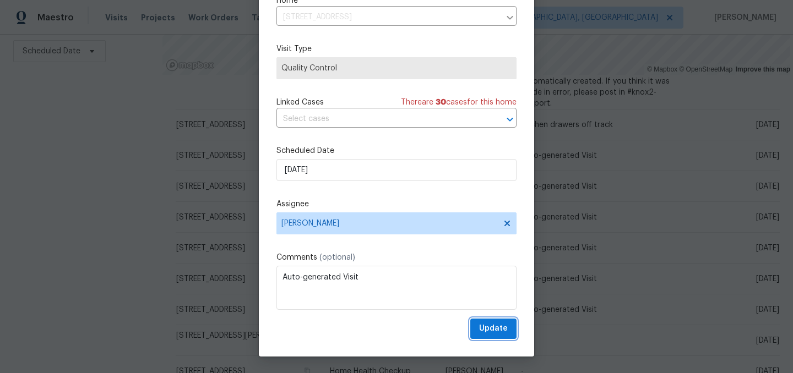
click at [501, 325] on span "Update" at bounding box center [493, 329] width 29 height 14
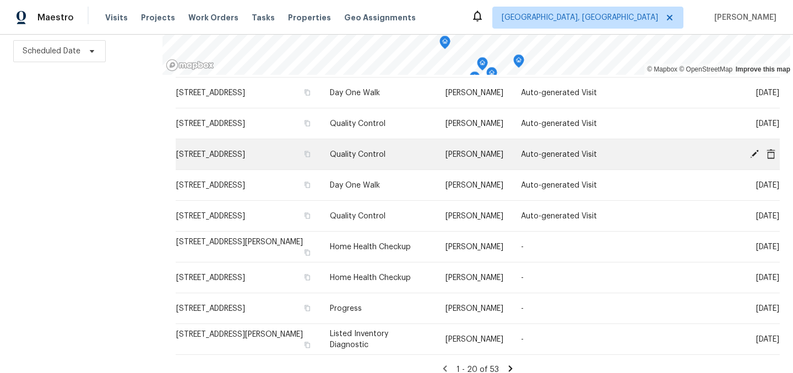
scroll to position [847, 0]
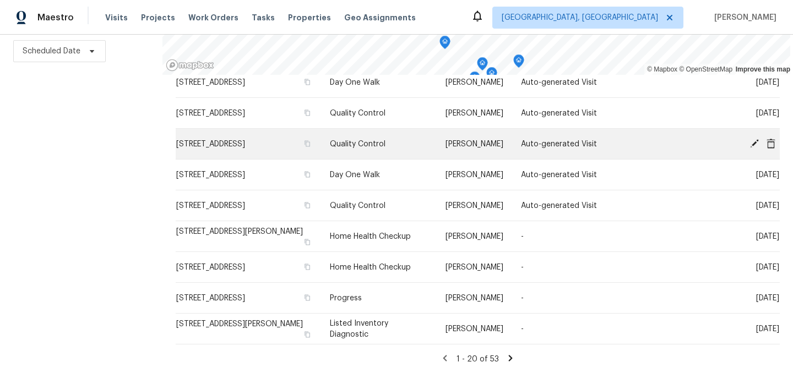
click at [753, 141] on icon at bounding box center [754, 143] width 10 height 10
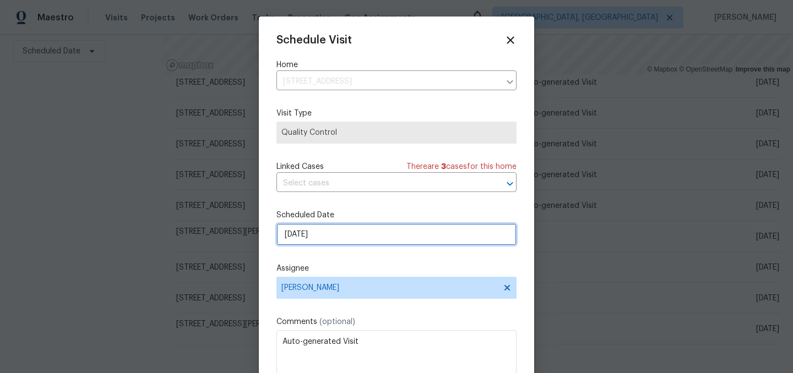
select select "9"
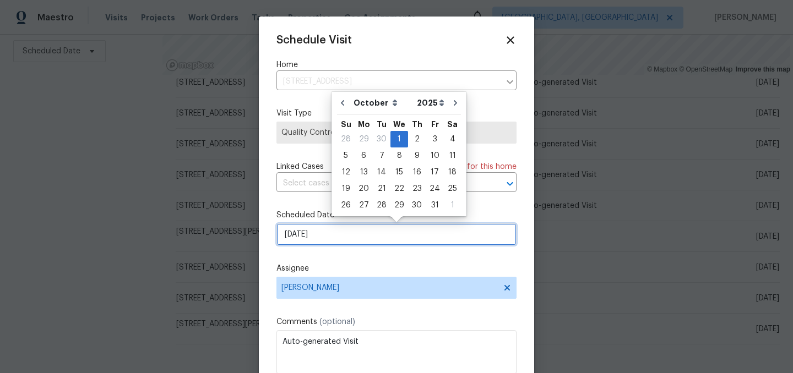
click at [329, 236] on input "10/1/2025" at bounding box center [396, 235] width 240 height 22
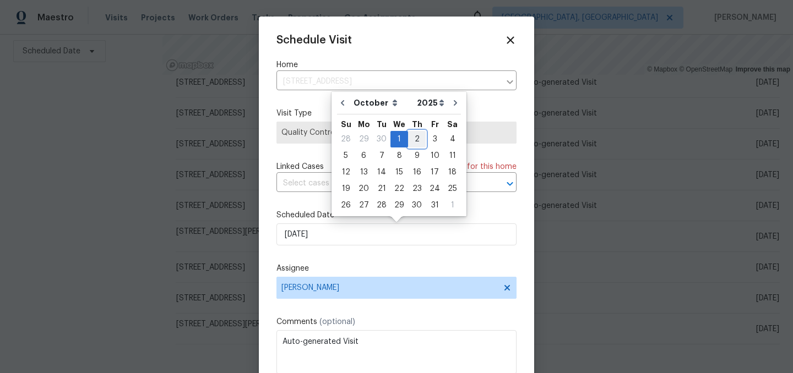
click at [414, 140] on div "2" at bounding box center [417, 139] width 18 height 15
type input "10/2/2025"
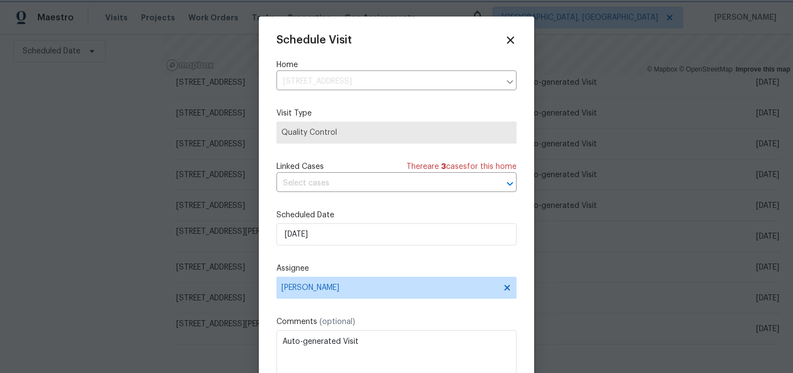
scroll to position [20, 0]
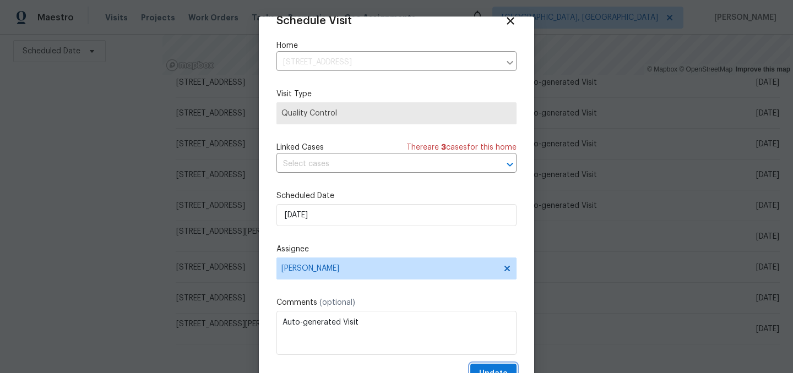
click at [494, 367] on button "Update" at bounding box center [493, 374] width 46 height 20
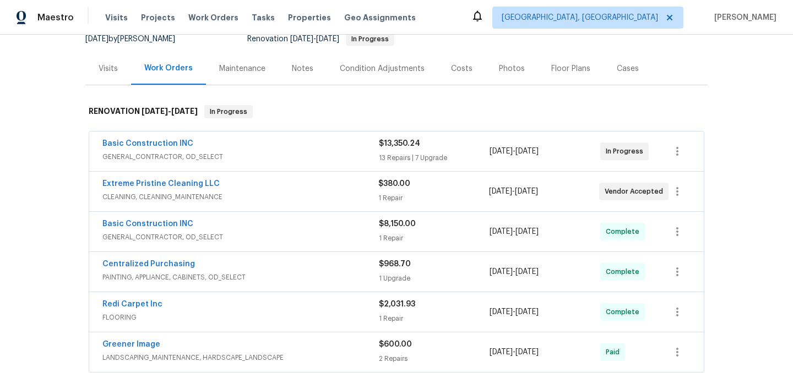
scroll to position [124, 0]
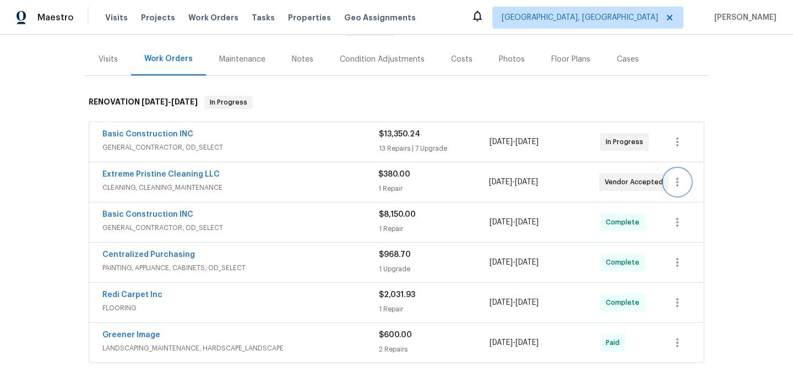
click at [676, 176] on icon "button" at bounding box center [677, 182] width 13 height 13
click at [686, 183] on li "Edit" at bounding box center [723, 182] width 119 height 18
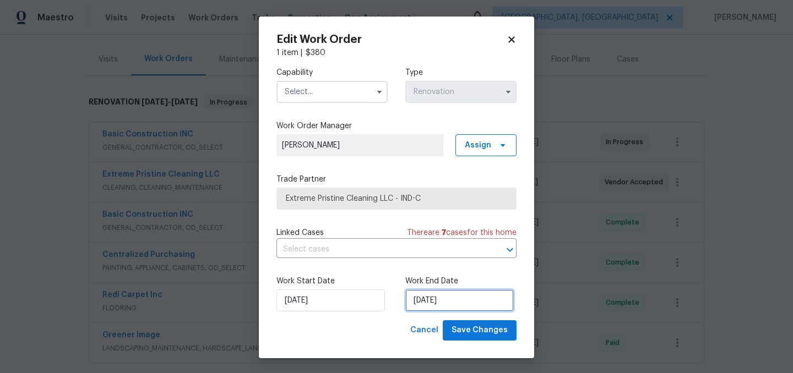
click at [455, 300] on input "[DATE]" at bounding box center [459, 301] width 108 height 22
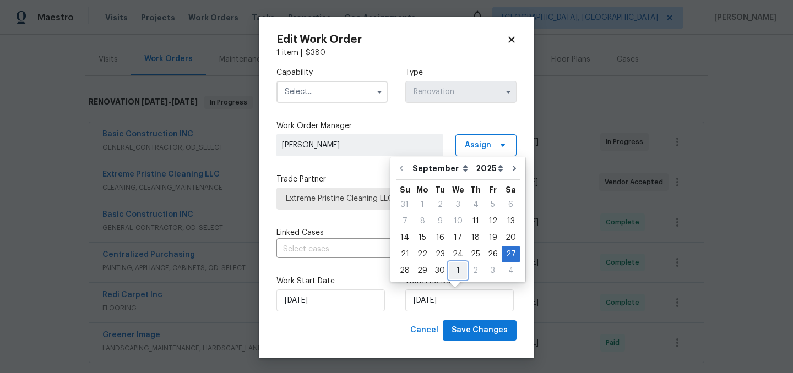
click at [450, 268] on div "1" at bounding box center [458, 270] width 18 height 15
type input "[DATE]"
select select "9"
click at [337, 100] on input "text" at bounding box center [331, 92] width 111 height 22
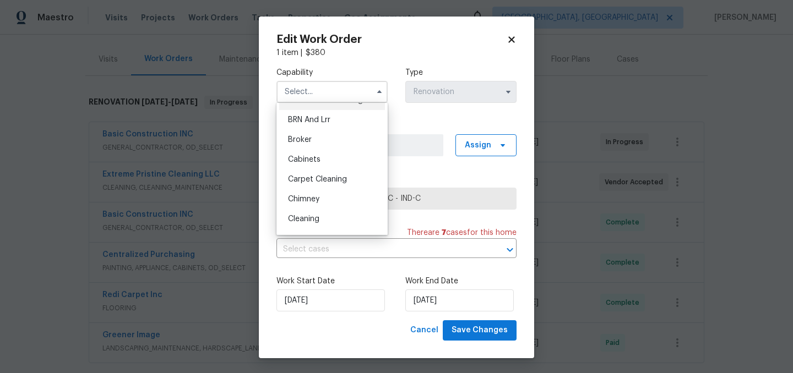
scroll to position [61, 0]
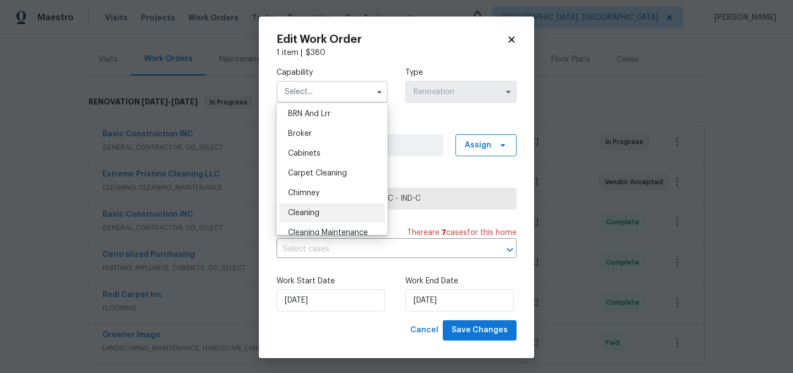
click at [317, 209] on span "Cleaning" at bounding box center [303, 213] width 31 height 8
type input "Cleaning"
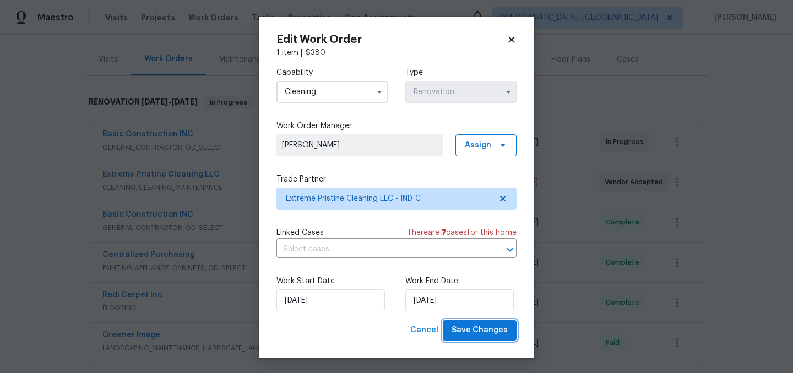
click at [477, 324] on span "Save Changes" at bounding box center [480, 331] width 56 height 14
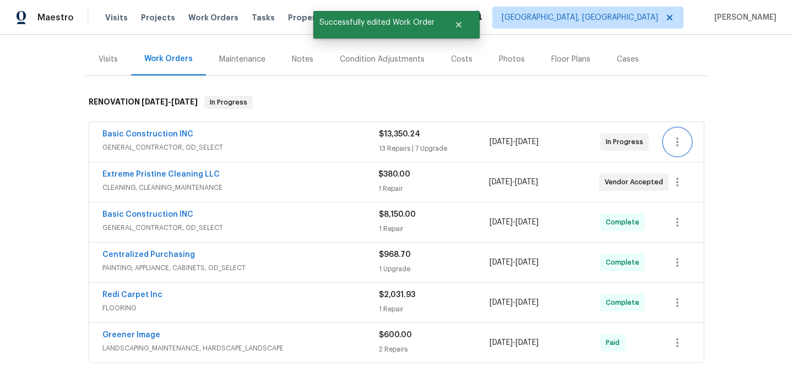
click at [678, 146] on icon "button" at bounding box center [677, 141] width 13 height 13
click at [682, 143] on li "Edit" at bounding box center [723, 142] width 119 height 18
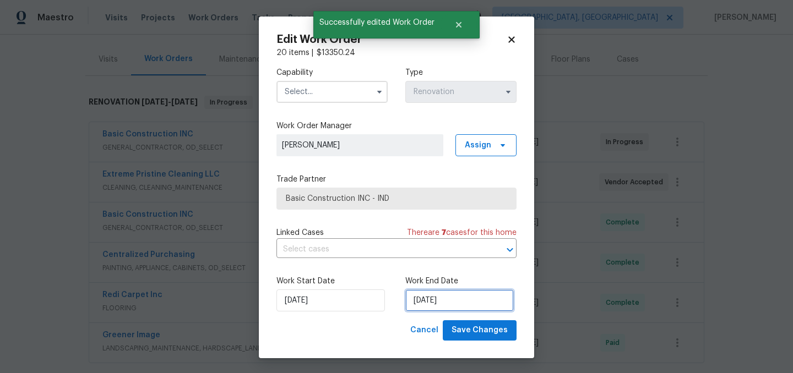
click at [447, 299] on input "[DATE]" at bounding box center [459, 301] width 108 height 22
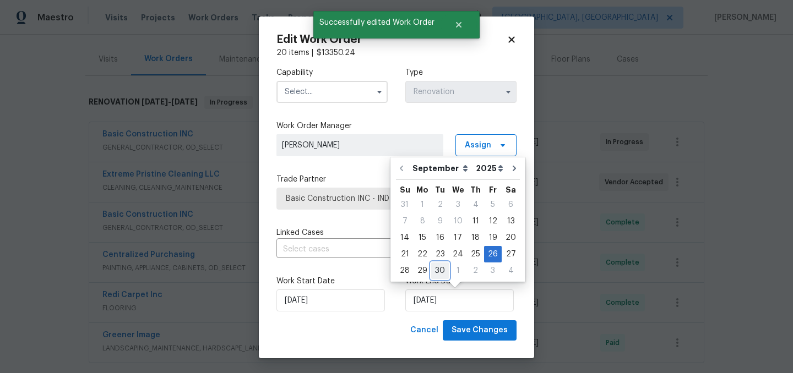
click at [433, 270] on div "30" at bounding box center [440, 270] width 18 height 15
type input "[DATE]"
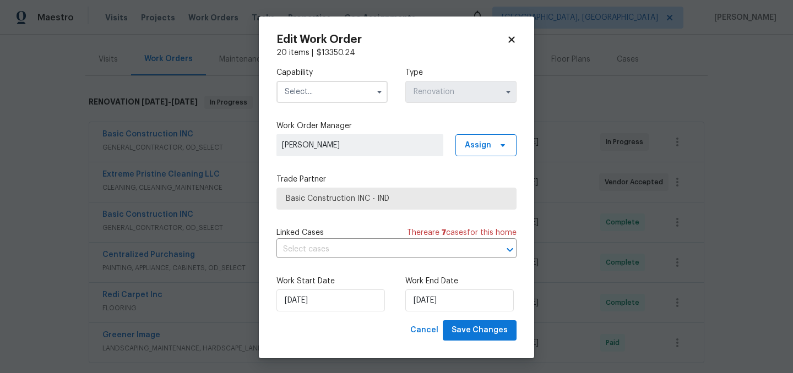
click at [329, 94] on input "text" at bounding box center [331, 92] width 111 height 22
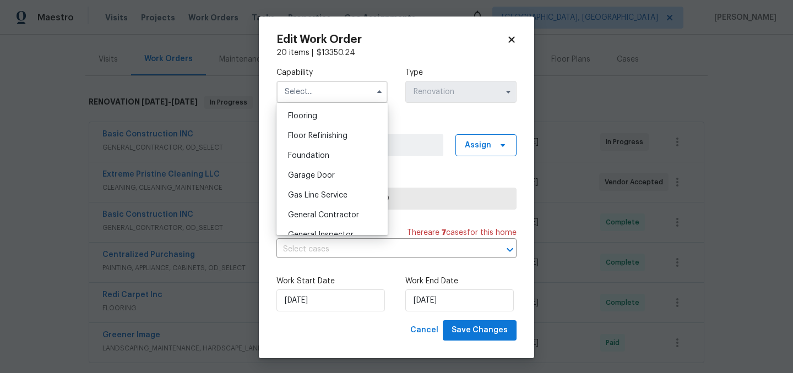
scroll to position [428, 0]
click at [350, 210] on div "General Contractor" at bounding box center [332, 214] width 106 height 20
type input "General Contractor"
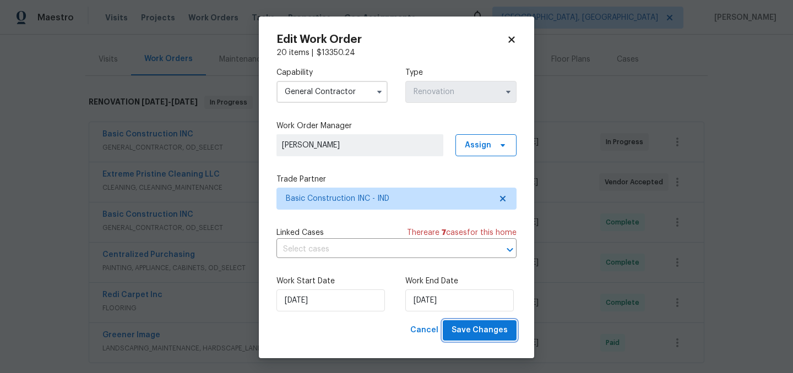
click at [494, 333] on span "Save Changes" at bounding box center [480, 331] width 56 height 14
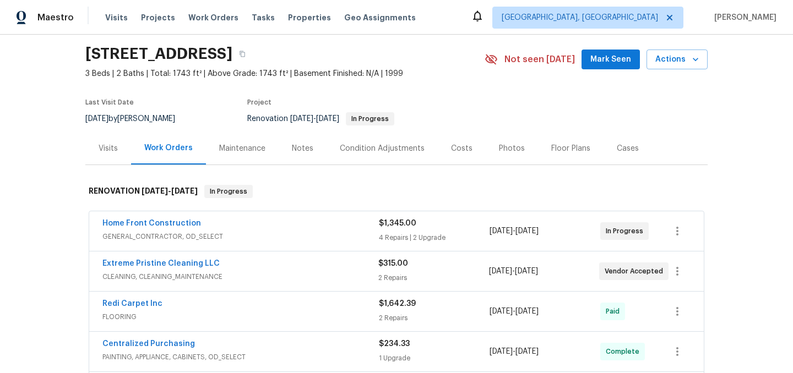
scroll to position [36, 0]
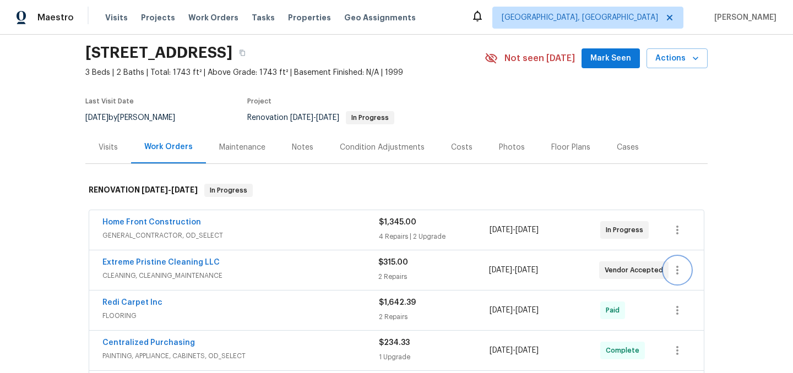
click at [681, 268] on icon "button" at bounding box center [677, 270] width 13 height 13
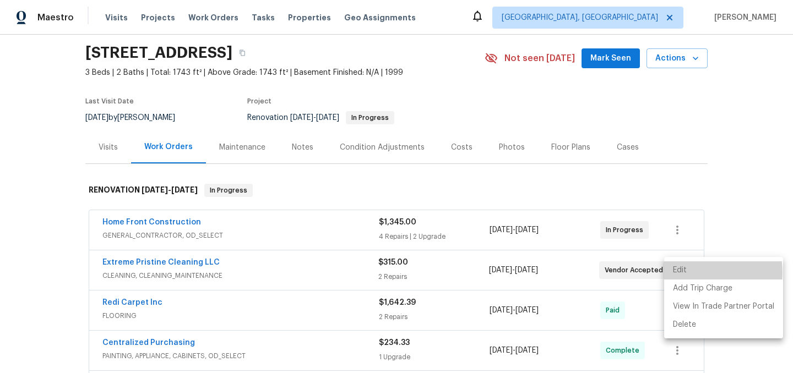
click at [683, 273] on li "Edit" at bounding box center [723, 271] width 119 height 18
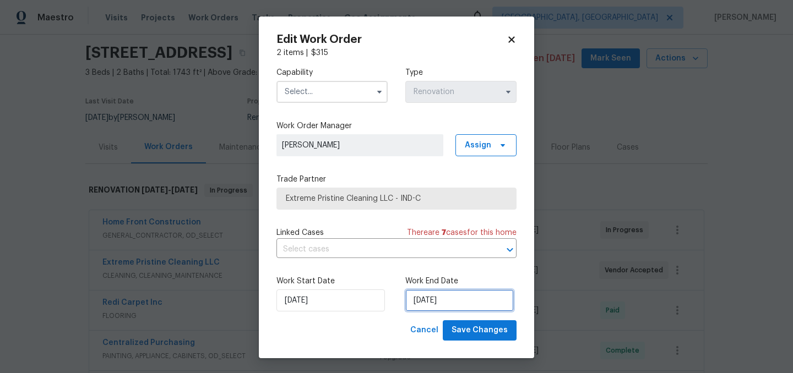
select select "8"
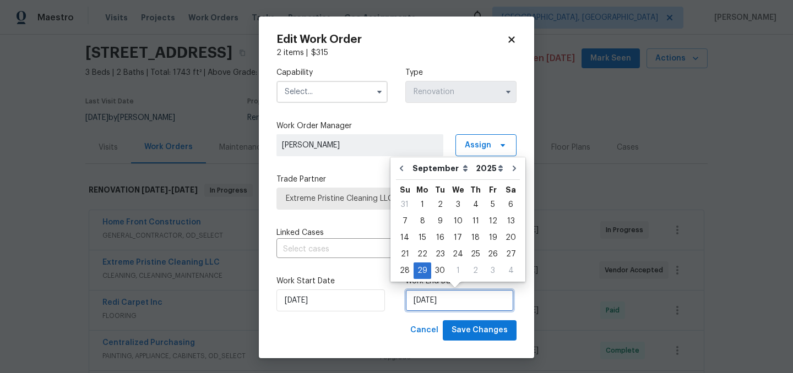
click at [450, 306] on input "[DATE]" at bounding box center [459, 301] width 108 height 22
click at [455, 271] on div "1" at bounding box center [458, 270] width 18 height 15
type input "[DATE]"
select select "9"
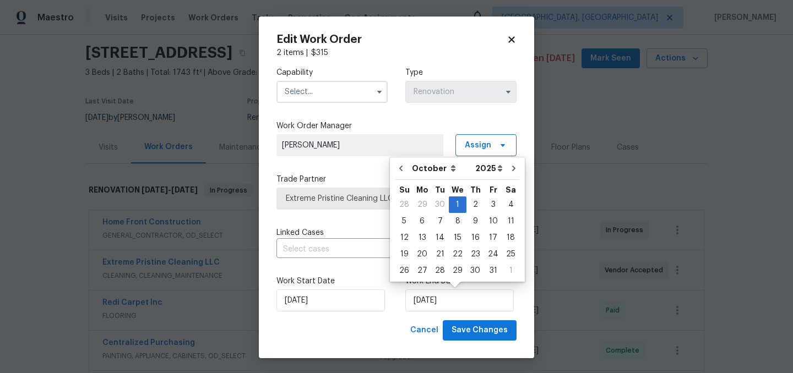
click at [318, 95] on input "text" at bounding box center [331, 92] width 111 height 22
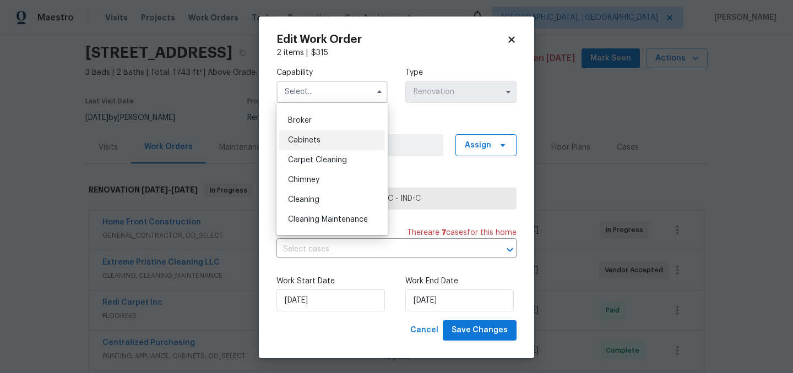
scroll to position [76, 0]
click at [318, 197] on span "Cleaning" at bounding box center [303, 198] width 31 height 8
type input "Cleaning"
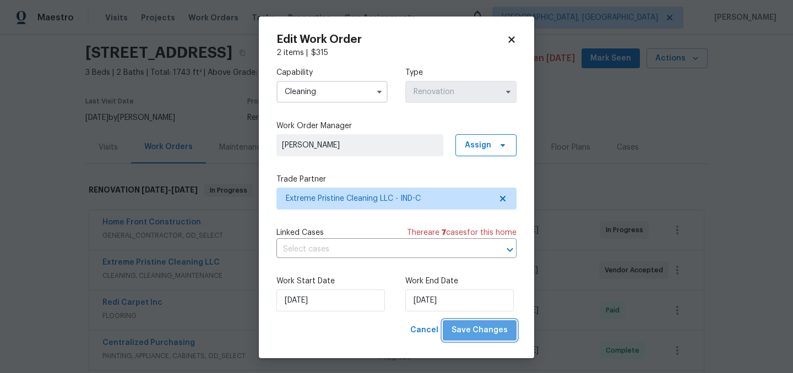
click at [487, 328] on span "Save Changes" at bounding box center [480, 331] width 56 height 14
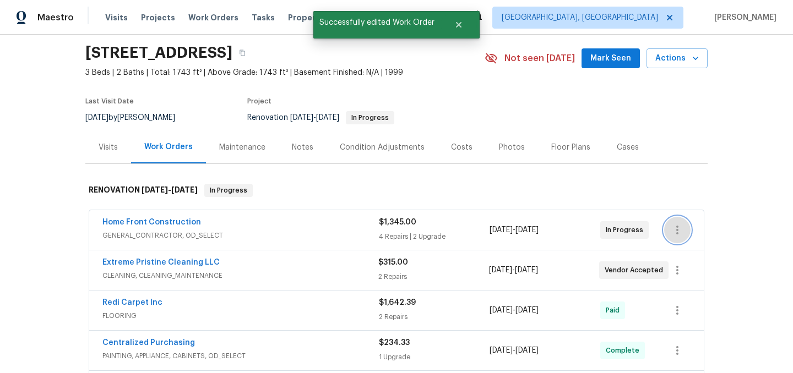
click at [686, 227] on button "button" at bounding box center [677, 230] width 26 height 26
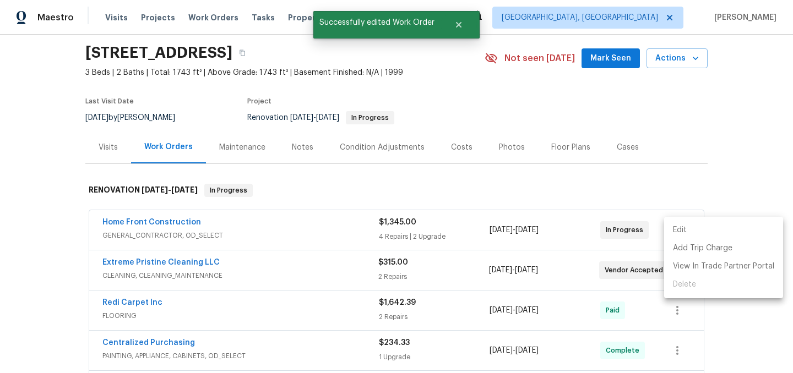
click at [689, 230] on li "Edit" at bounding box center [723, 230] width 119 height 18
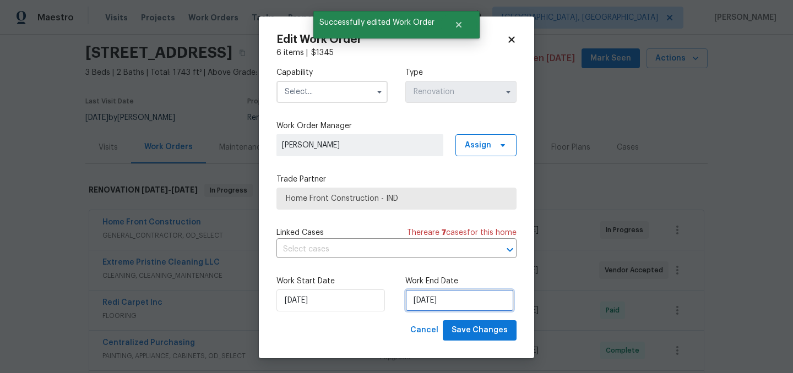
click at [442, 303] on input "[DATE]" at bounding box center [459, 301] width 108 height 22
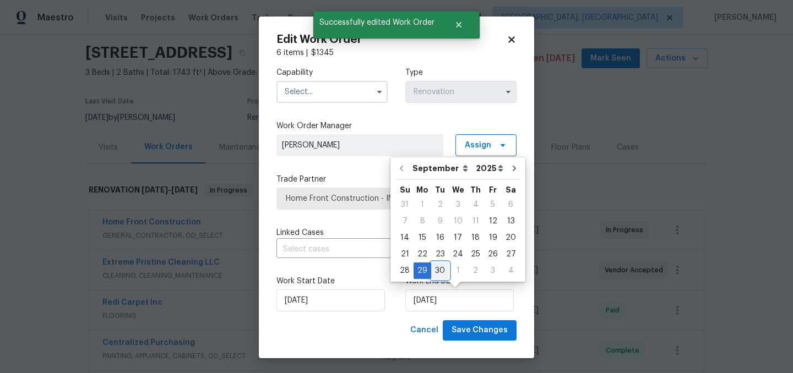
click at [440, 269] on div "30" at bounding box center [440, 270] width 18 height 15
type input "[DATE]"
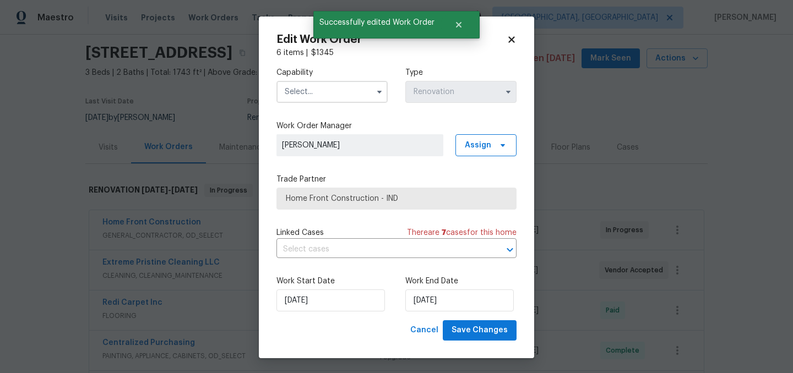
click at [317, 90] on input "text" at bounding box center [331, 92] width 111 height 22
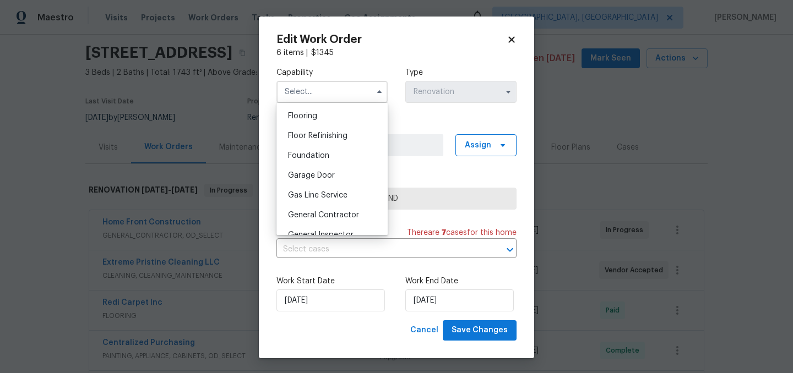
scroll to position [430, 0]
click at [329, 208] on span "General Contractor" at bounding box center [323, 212] width 71 height 8
type input "General Contractor"
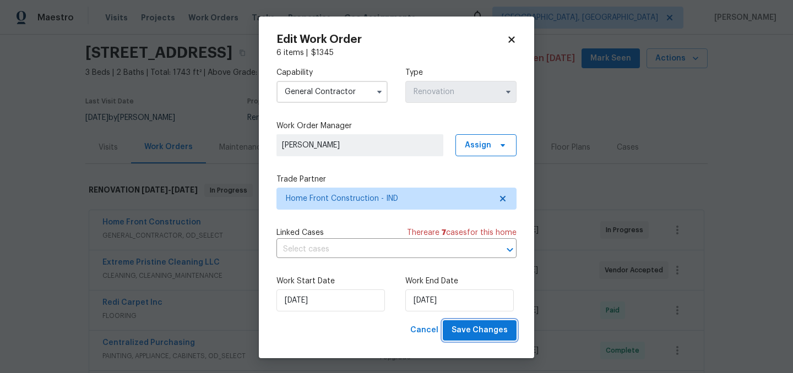
click at [477, 329] on span "Save Changes" at bounding box center [480, 331] width 56 height 14
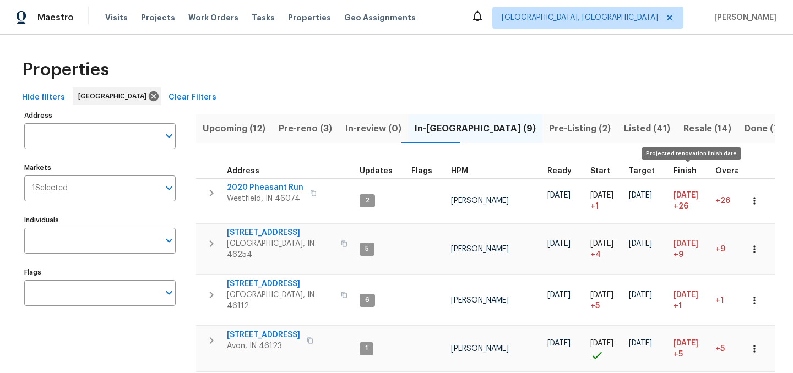
click at [681, 171] on span "Finish" at bounding box center [684, 171] width 23 height 8
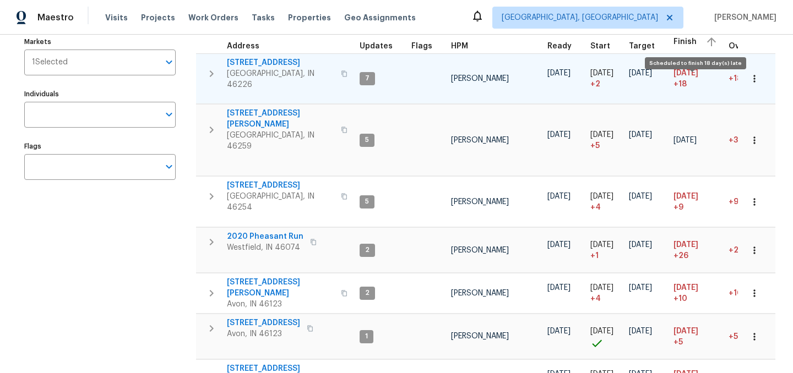
scroll to position [85, 0]
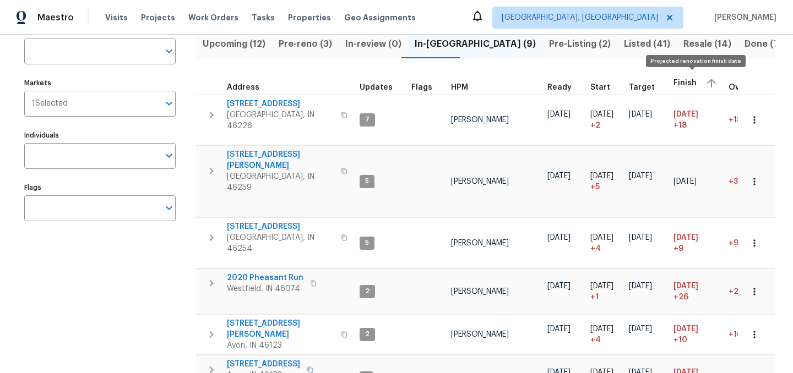
click at [683, 79] on span "Finish" at bounding box center [684, 83] width 23 height 8
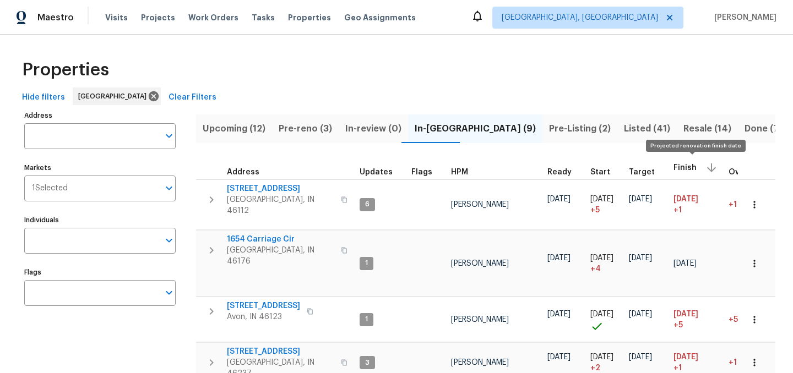
click at [682, 165] on span "Finish" at bounding box center [684, 168] width 23 height 8
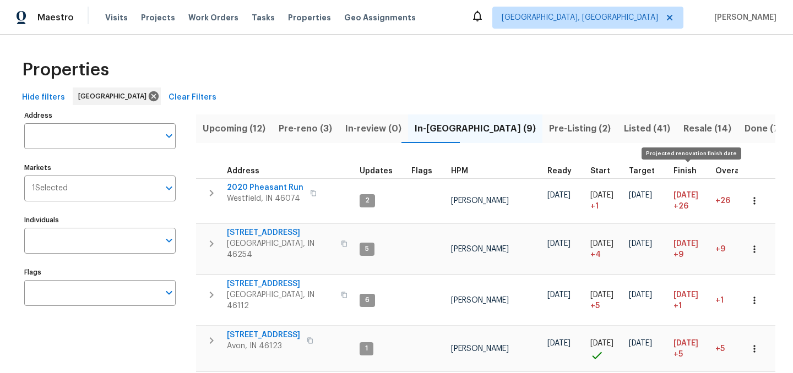
click at [682, 170] on span "Finish" at bounding box center [684, 171] width 23 height 8
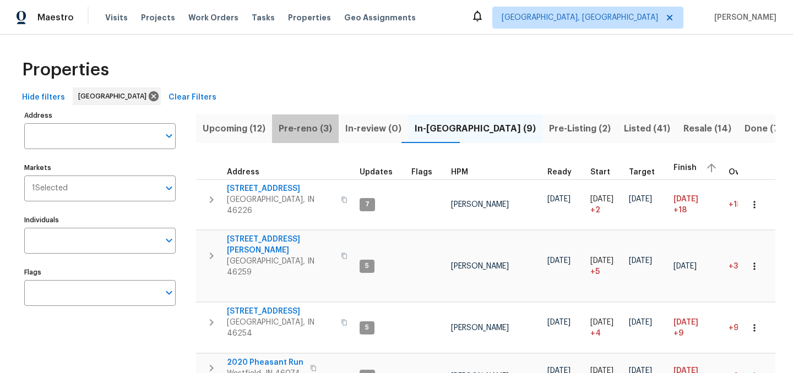
click at [316, 127] on span "Pre-reno (3)" at bounding box center [305, 128] width 53 height 15
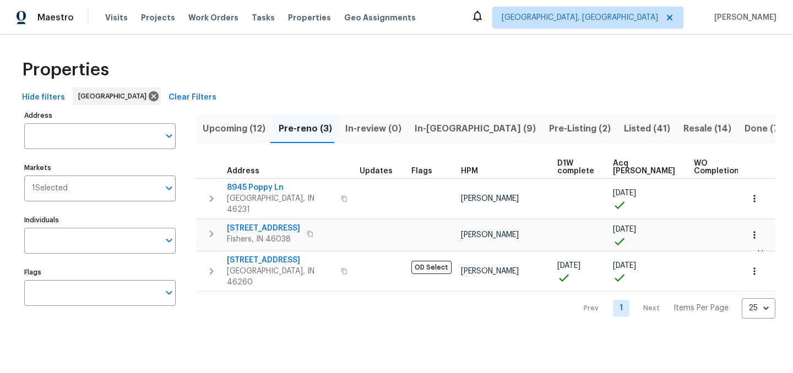
click at [238, 132] on span "Upcoming (12)" at bounding box center [234, 128] width 63 height 15
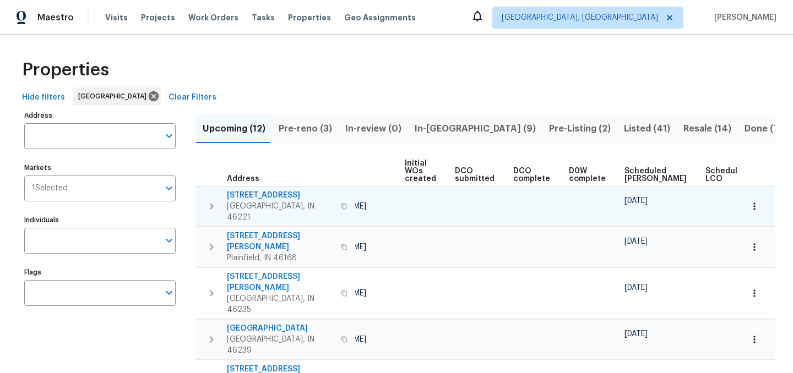
scroll to position [0, 121]
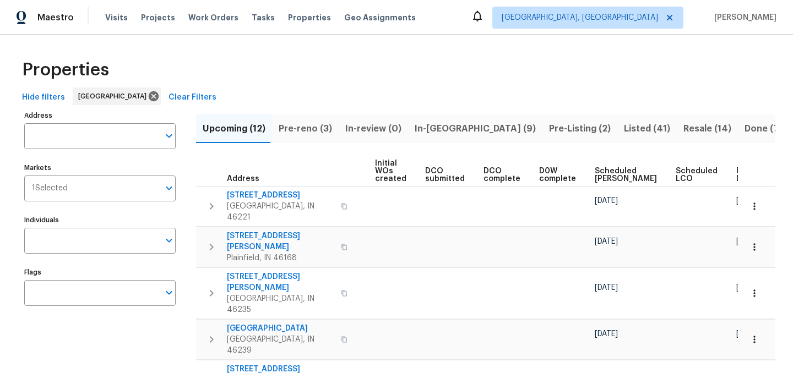
click at [736, 174] on span "Ready Date" at bounding box center [748, 174] width 24 height 15
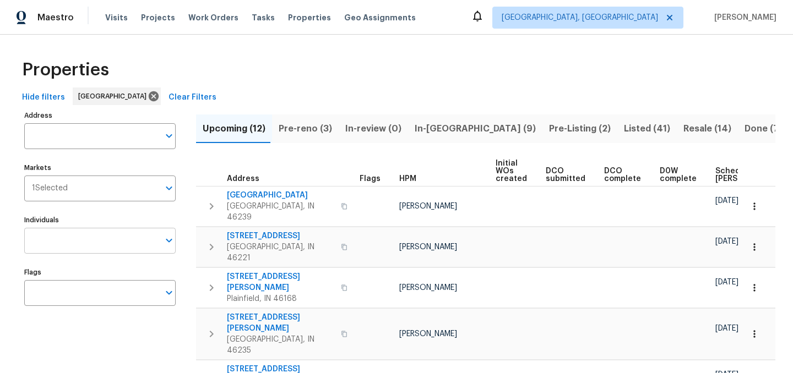
click at [44, 237] on input "Individuals" at bounding box center [91, 241] width 135 height 26
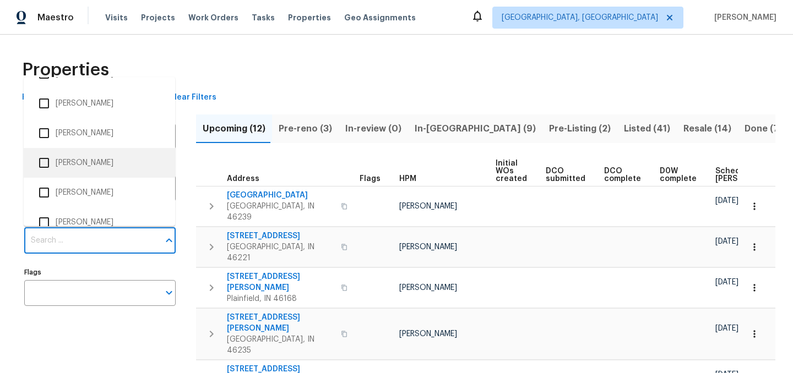
scroll to position [32, 0]
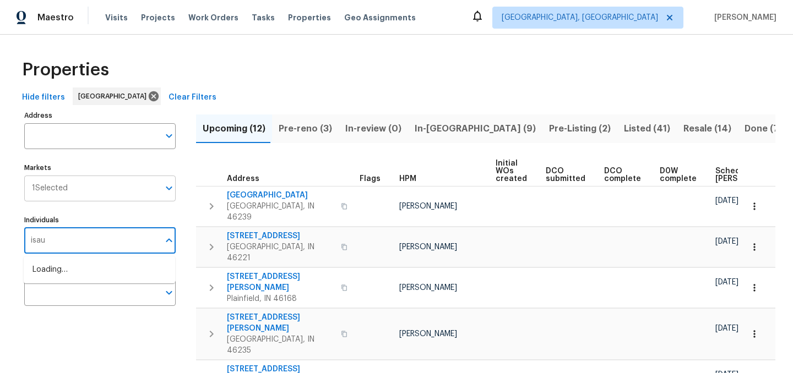
type input "isaul"
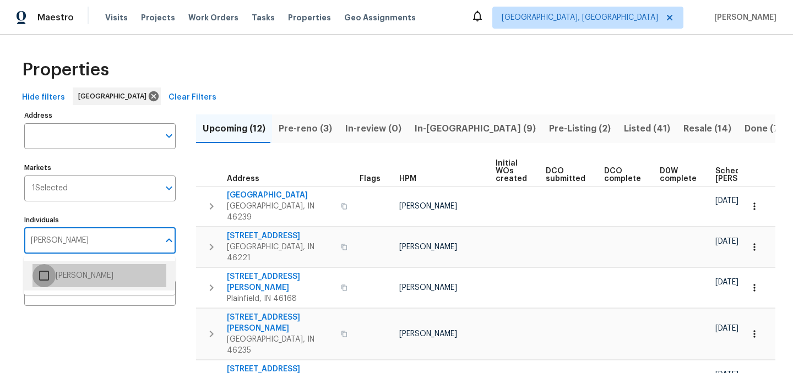
click at [44, 274] on input "checkbox" at bounding box center [43, 275] width 23 height 23
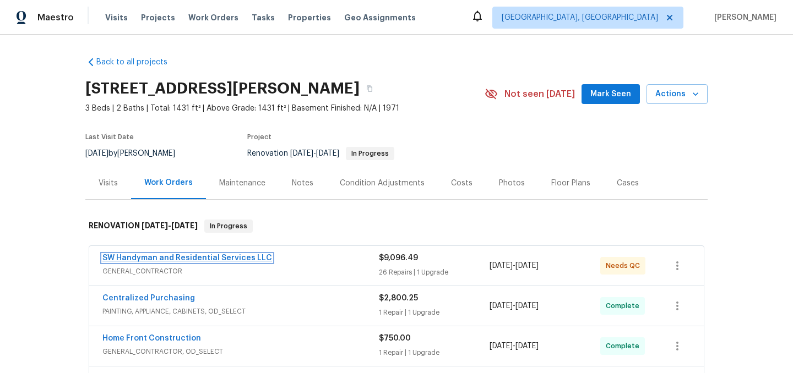
click at [205, 258] on link "SW Handyman and Residential Services LLC" at bounding box center [187, 258] width 170 height 8
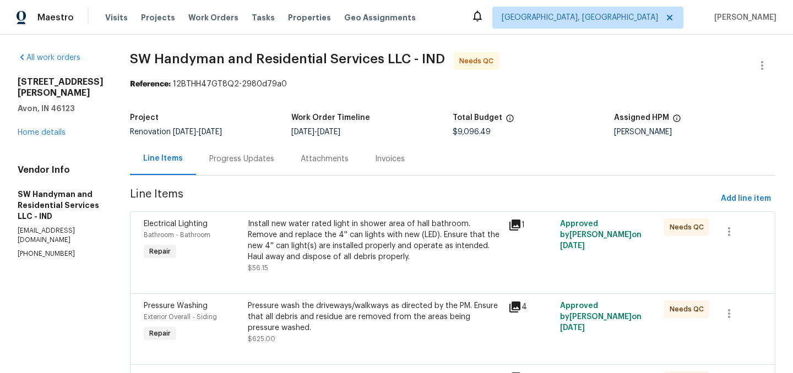
click at [383, 253] on div "Install new water rated light in shower area of hall bathroom. Remove and repla…" at bounding box center [375, 241] width 254 height 44
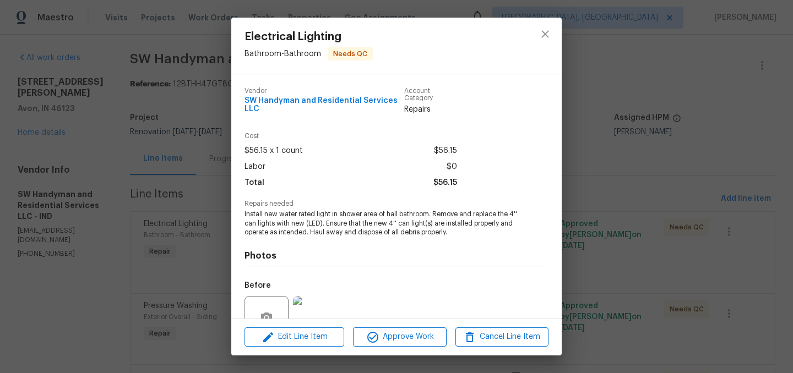
scroll to position [104, 0]
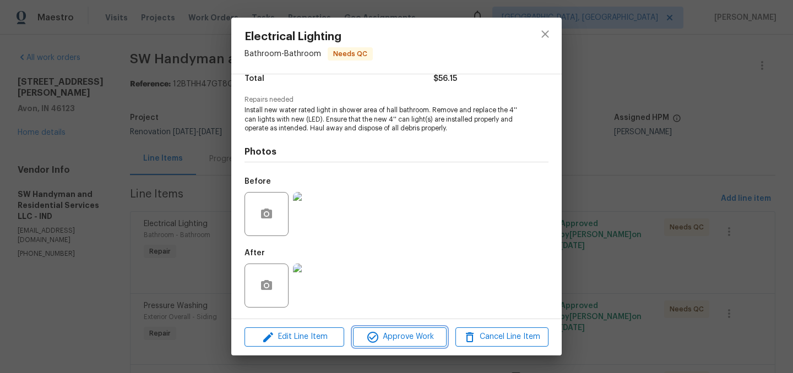
click at [422, 341] on span "Approve Work" at bounding box center [399, 337] width 86 height 14
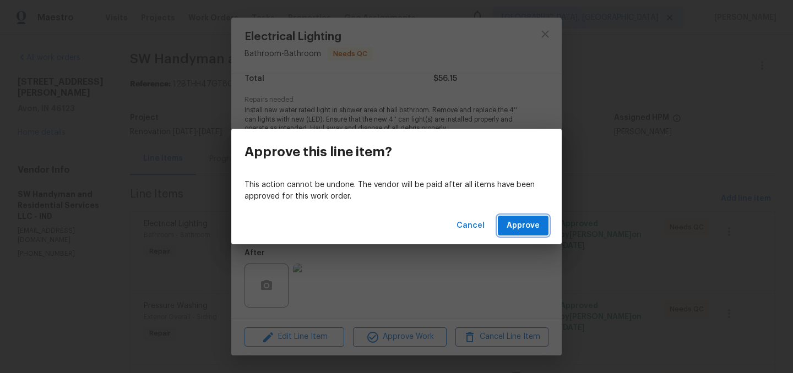
click at [521, 221] on span "Approve" at bounding box center [523, 226] width 33 height 14
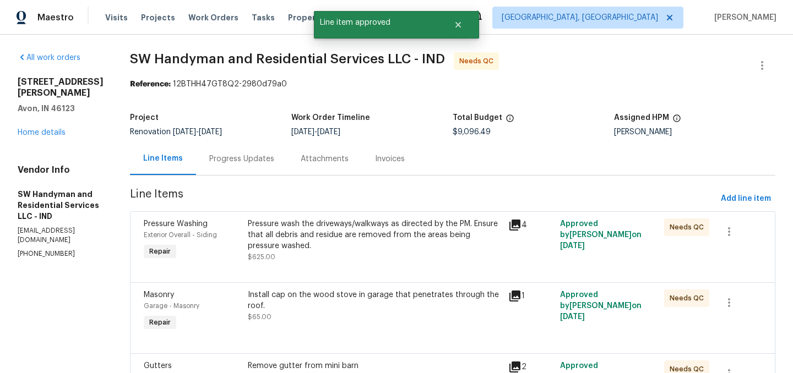
click at [401, 249] on div "Pressure wash the driveways/walkways as directed by the PM. Ensure that all deb…" at bounding box center [375, 235] width 254 height 33
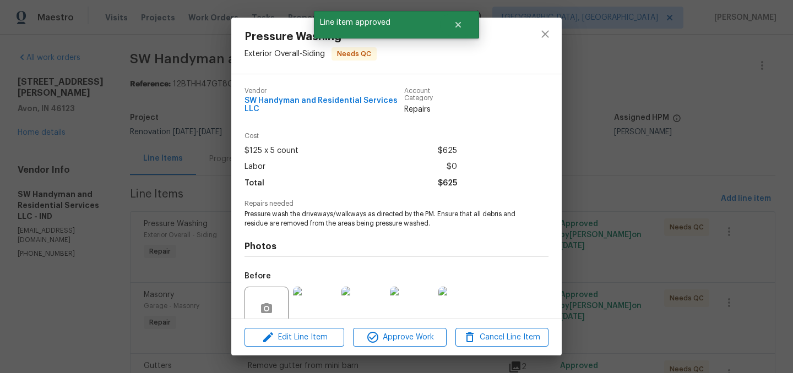
scroll to position [95, 0]
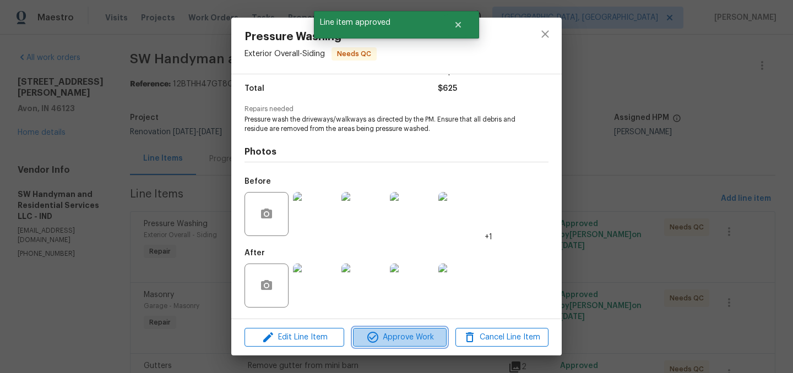
click at [422, 342] on span "Approve Work" at bounding box center [399, 338] width 86 height 14
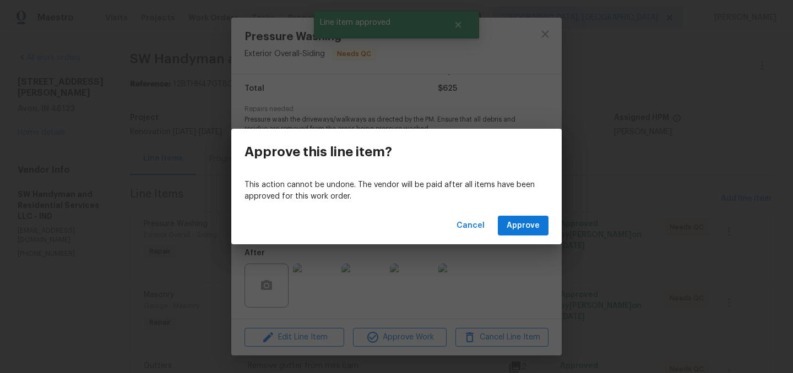
click at [536, 215] on div "Cancel Approve" at bounding box center [396, 226] width 330 height 38
click at [528, 225] on span "Approve" at bounding box center [523, 226] width 33 height 14
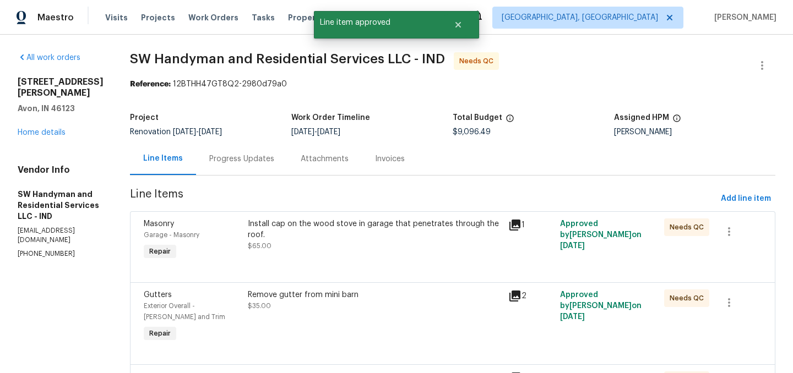
click at [358, 233] on div "Install cap on the wood stove in garage that penetrates through the roof." at bounding box center [375, 230] width 254 height 22
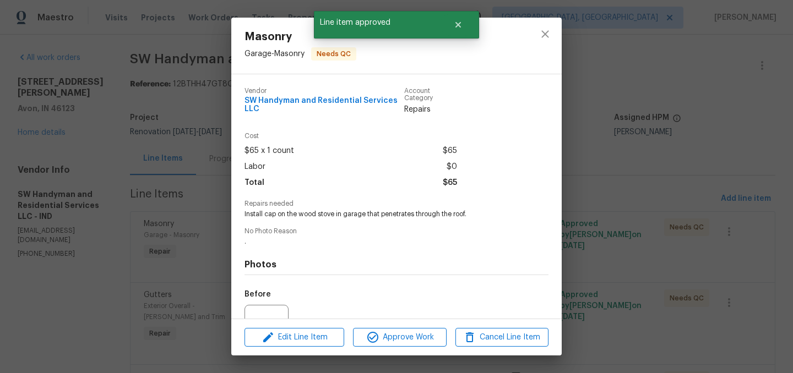
scroll to position [113, 0]
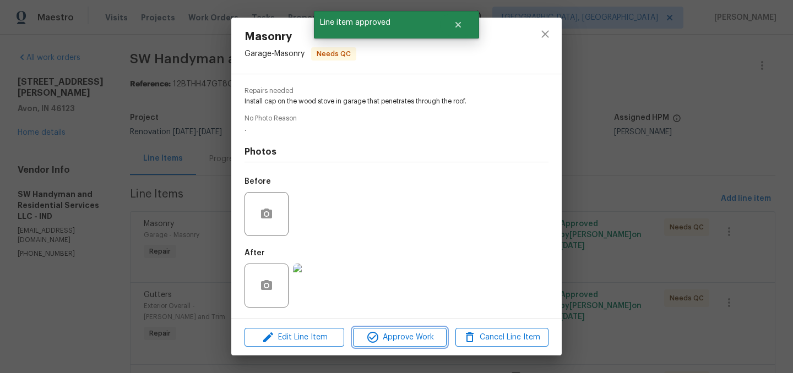
click at [406, 331] on span "Approve Work" at bounding box center [399, 338] width 86 height 14
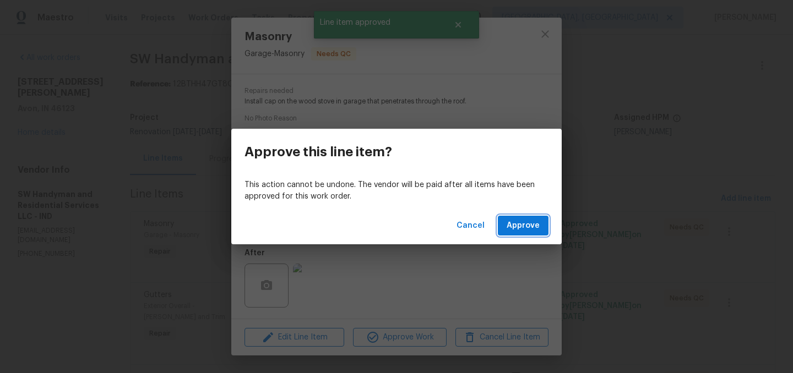
click at [519, 220] on span "Approve" at bounding box center [523, 226] width 33 height 14
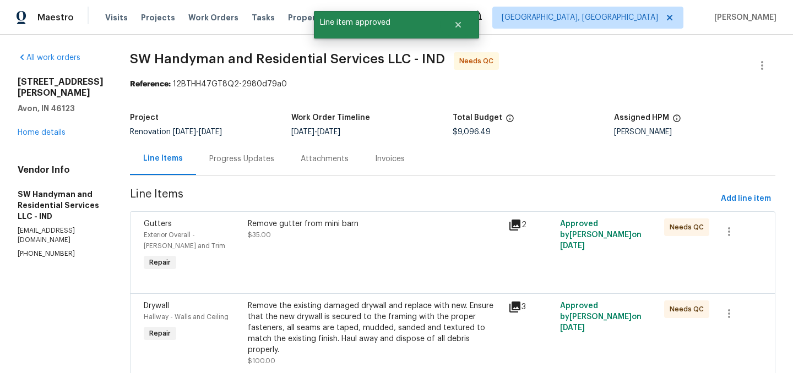
click at [335, 223] on div "Remove gutter from mini barn" at bounding box center [375, 224] width 254 height 11
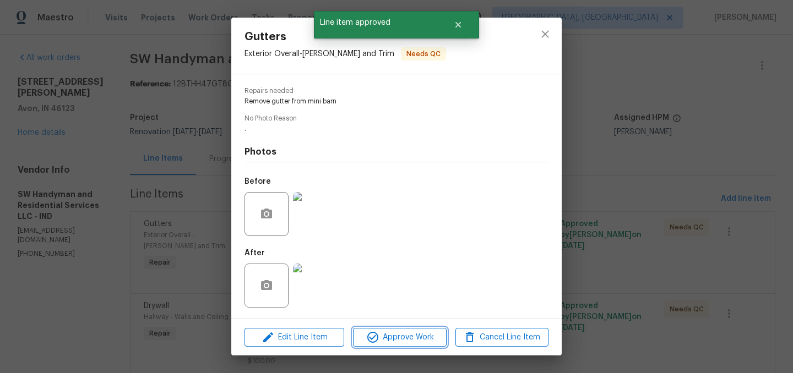
click at [401, 338] on span "Approve Work" at bounding box center [399, 338] width 86 height 14
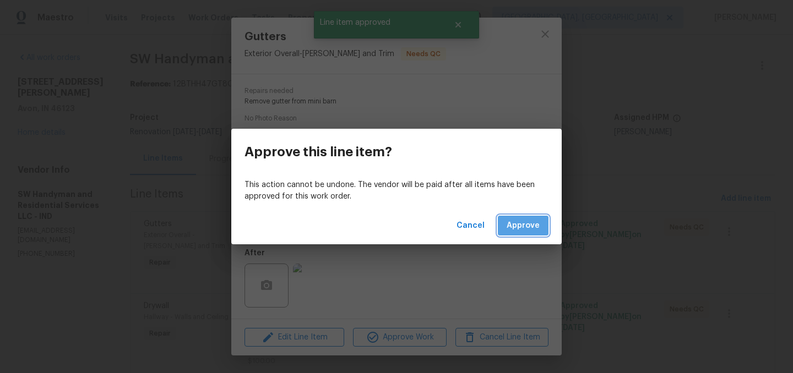
click at [532, 221] on span "Approve" at bounding box center [523, 226] width 33 height 14
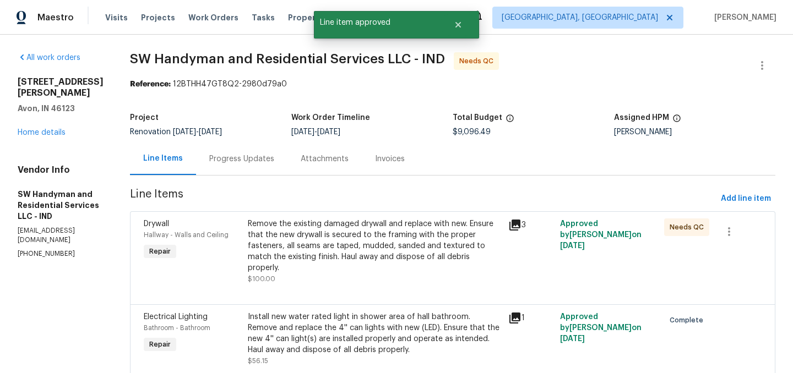
click at [349, 244] on div "Remove the existing damaged drywall and replace with new. Ensure that the new d…" at bounding box center [375, 246] width 254 height 55
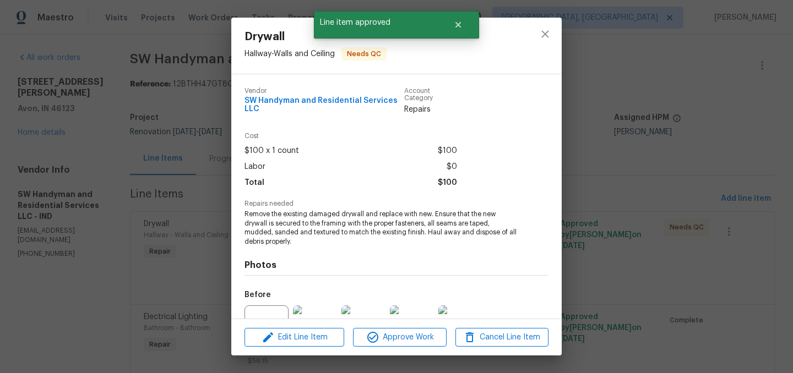
scroll to position [113, 0]
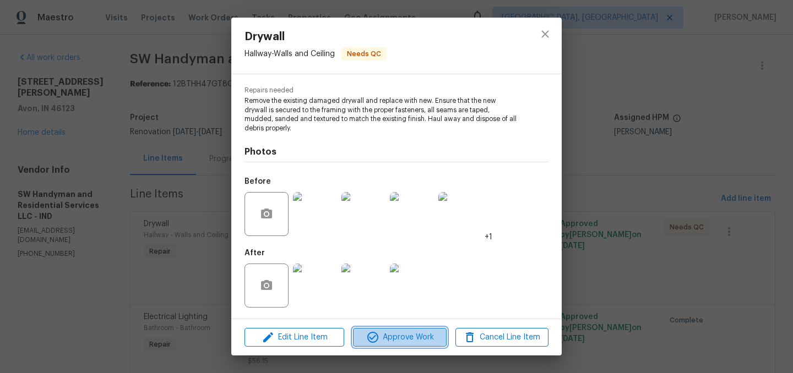
click at [407, 340] on span "Approve Work" at bounding box center [399, 338] width 86 height 14
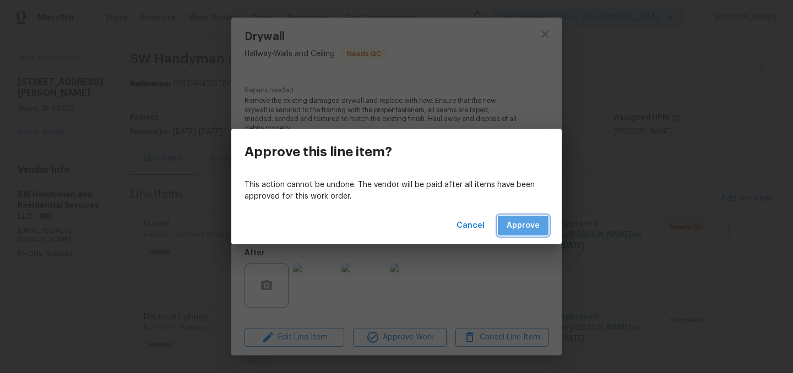
click at [525, 224] on span "Approve" at bounding box center [523, 226] width 33 height 14
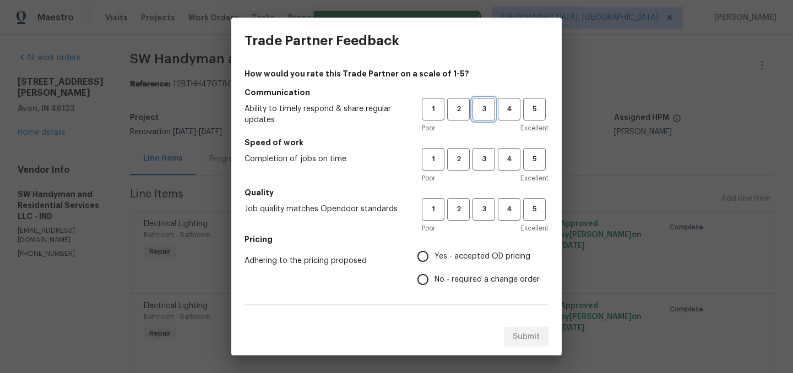
click at [487, 108] on span "3" at bounding box center [484, 109] width 20 height 13
click at [491, 155] on span "3" at bounding box center [484, 159] width 20 height 13
click at [484, 210] on span "3" at bounding box center [484, 209] width 20 height 13
click at [421, 253] on input "Yes - accepted OD pricing" at bounding box center [422, 256] width 23 height 23
radio input "true"
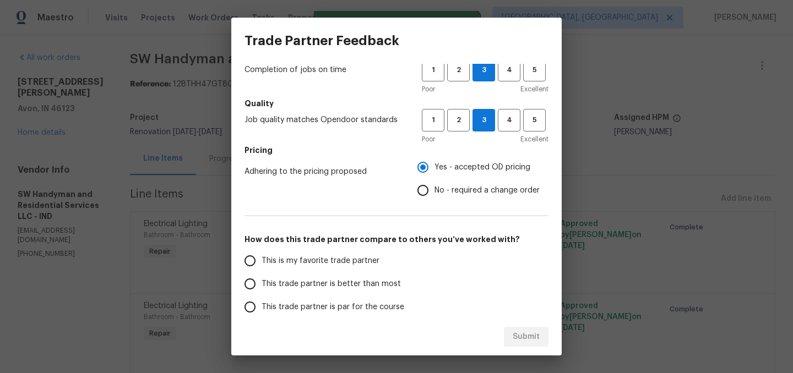
scroll to position [92, 0]
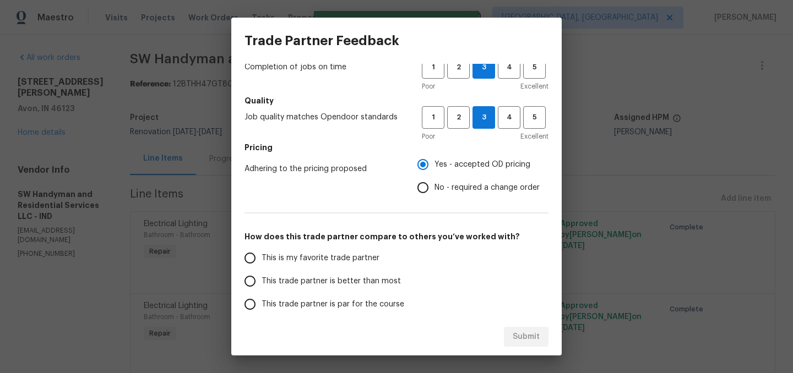
click at [336, 282] on span "This trade partner is better than most" at bounding box center [331, 282] width 139 height 12
click at [262, 282] on input "This trade partner is better than most" at bounding box center [249, 281] width 23 height 23
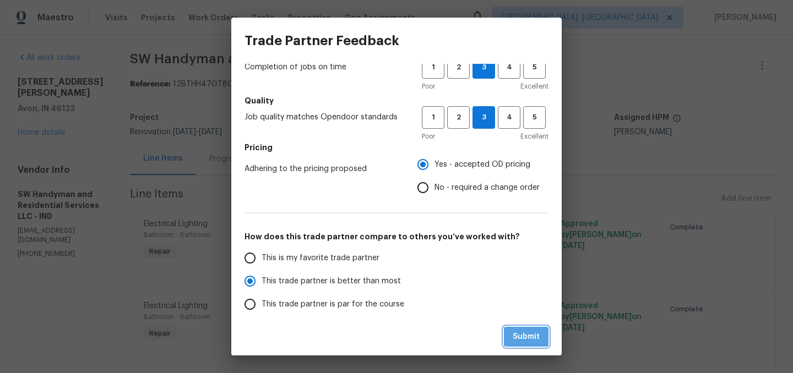
click at [505, 328] on button "Submit" at bounding box center [526, 337] width 45 height 20
radio input "true"
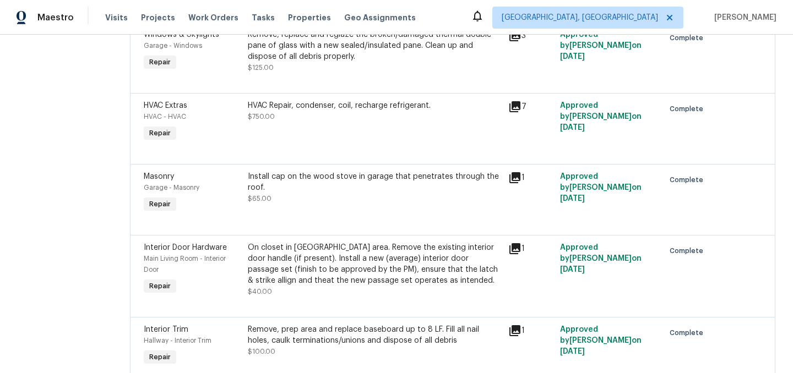
scroll to position [763, 0]
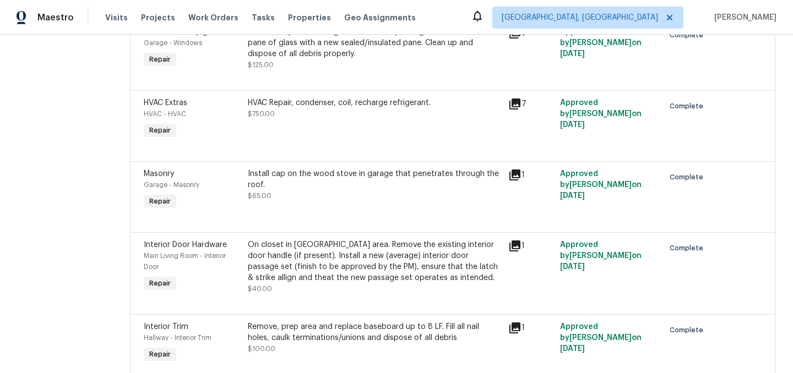
click at [342, 168] on div "Install cap on the wood stove in garage that penetrates through the roof." at bounding box center [375, 179] width 254 height 22
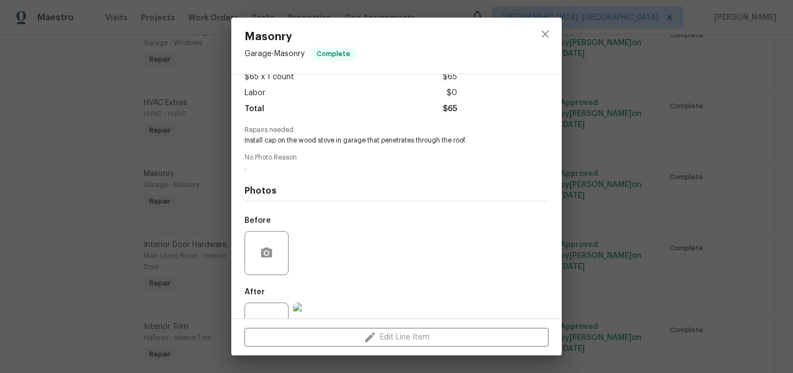
scroll to position [113, 0]
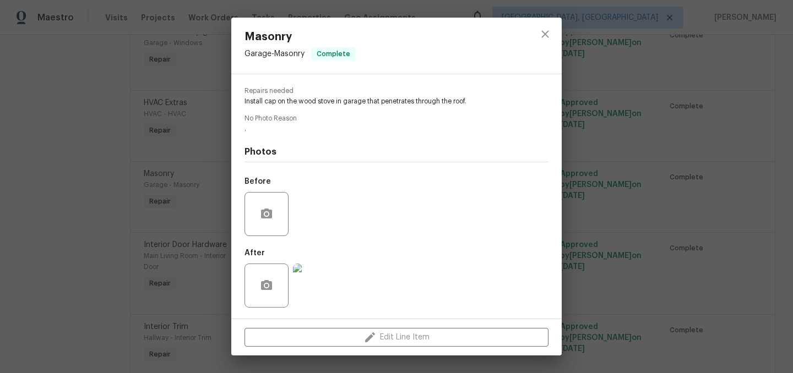
click at [316, 290] on img at bounding box center [315, 286] width 44 height 44
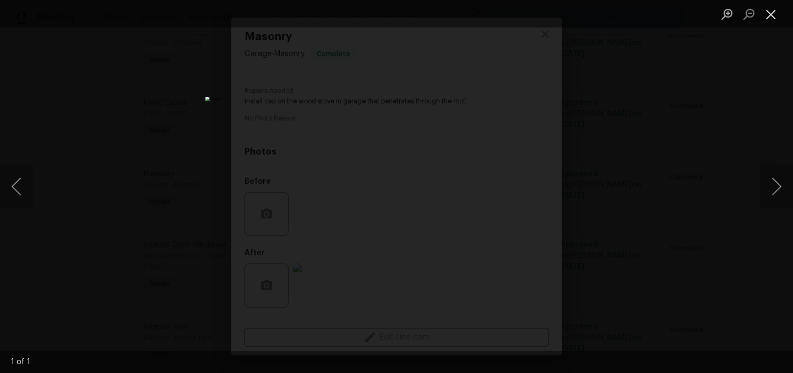
click at [773, 14] on button "Close lightbox" at bounding box center [771, 13] width 22 height 19
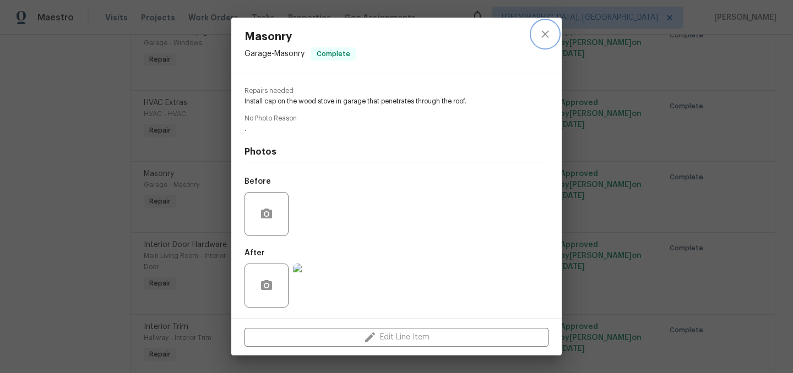
click at [546, 40] on icon "close" at bounding box center [545, 34] width 13 height 13
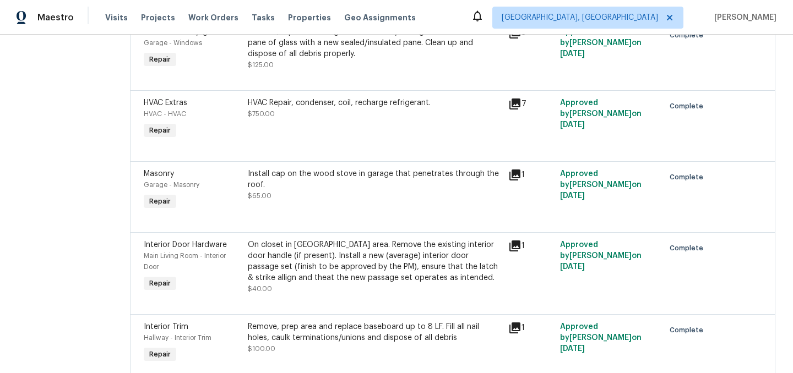
scroll to position [0, 0]
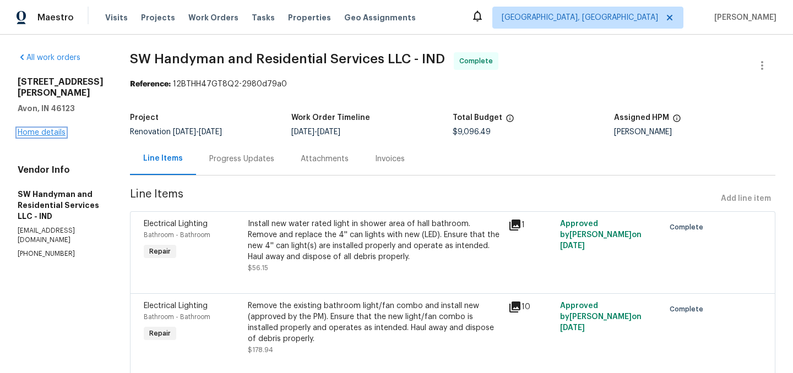
click at [56, 129] on link "Home details" at bounding box center [42, 133] width 48 height 8
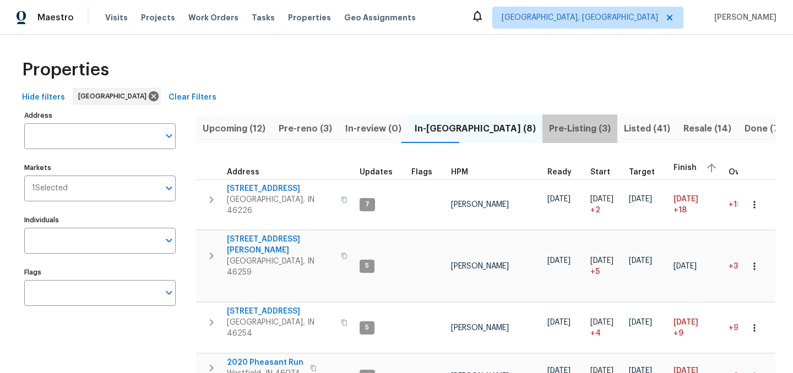
click at [549, 125] on span "Pre-Listing (3)" at bounding box center [580, 128] width 62 height 15
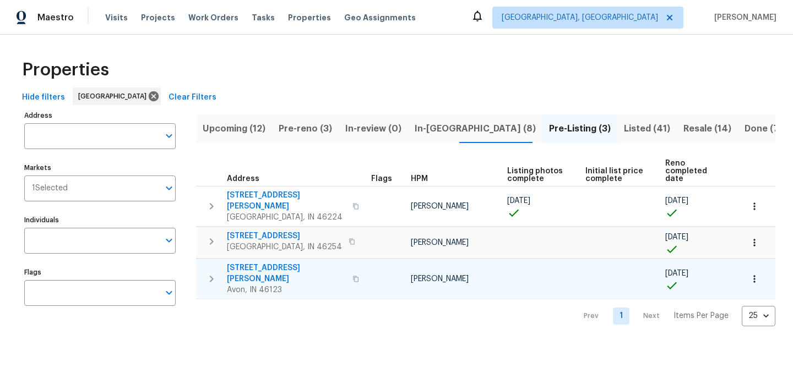
click at [258, 263] on span "[STREET_ADDRESS][PERSON_NAME]" at bounding box center [286, 274] width 119 height 22
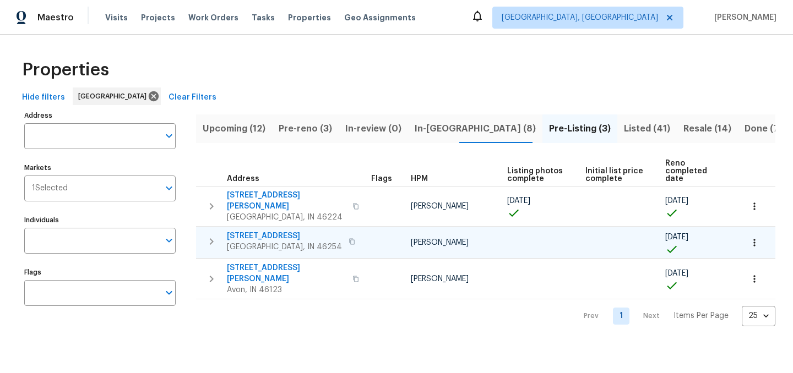
click at [248, 231] on span "[STREET_ADDRESS]" at bounding box center [284, 236] width 115 height 11
click at [57, 243] on input "Individuals" at bounding box center [91, 241] width 135 height 26
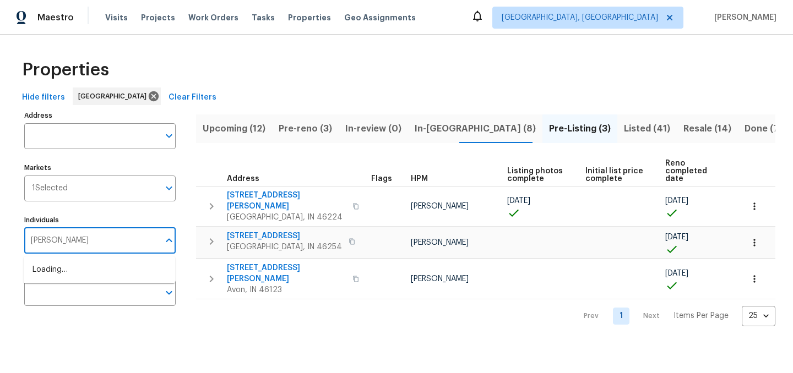
type input "[PERSON_NAME]"
click at [40, 277] on input "checkbox" at bounding box center [43, 275] width 23 height 23
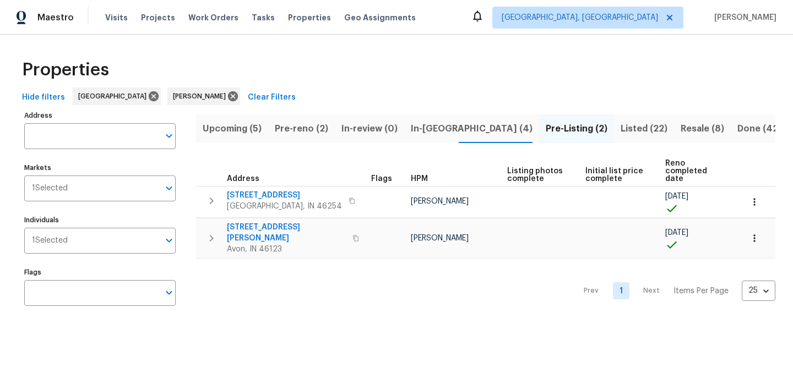
click at [429, 124] on span "In-[GEOGRAPHIC_DATA] (4)" at bounding box center [472, 128] width 122 height 15
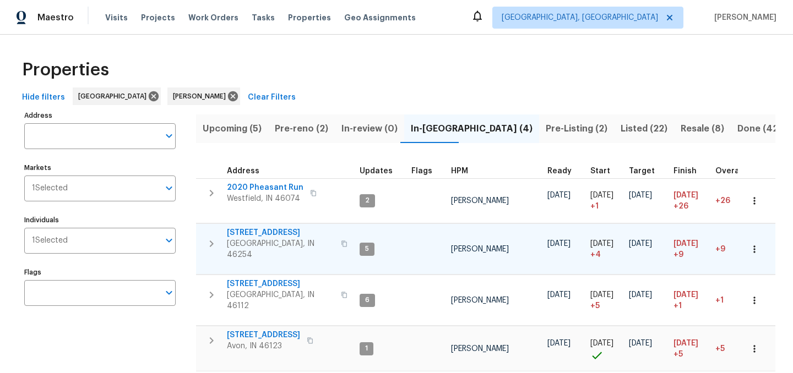
scroll to position [32, 0]
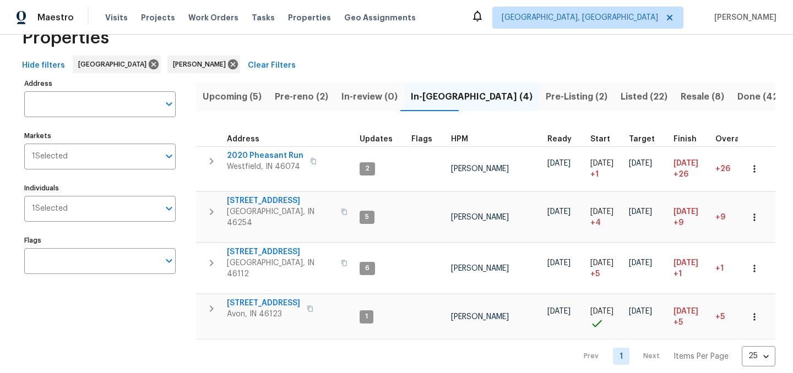
click at [621, 94] on span "Listed (22)" at bounding box center [644, 96] width 47 height 15
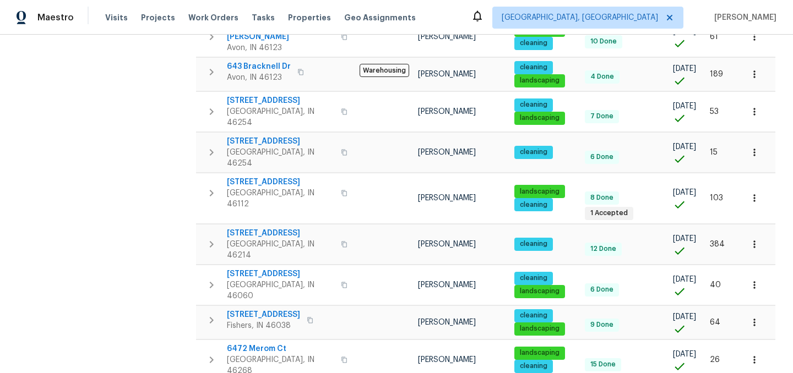
scroll to position [578, 0]
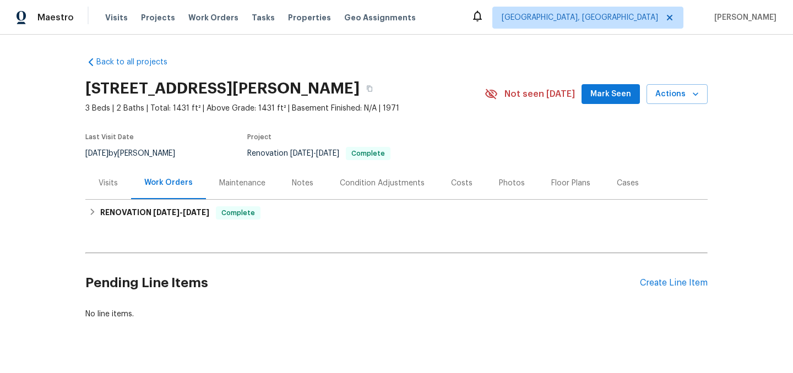
click at [512, 178] on div "Photos" at bounding box center [512, 183] width 26 height 11
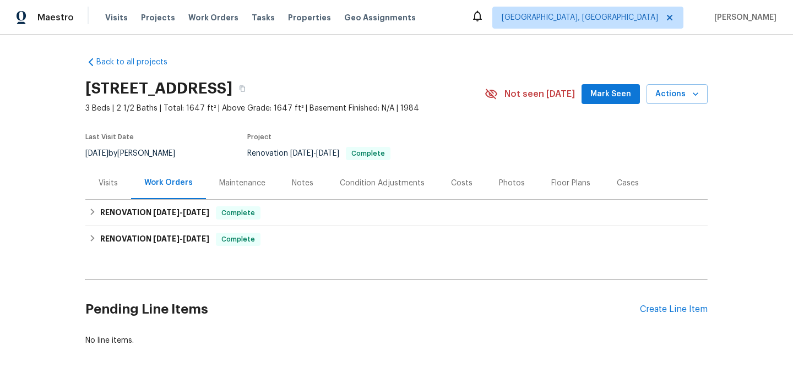
click at [501, 186] on div "Photos" at bounding box center [512, 183] width 26 height 11
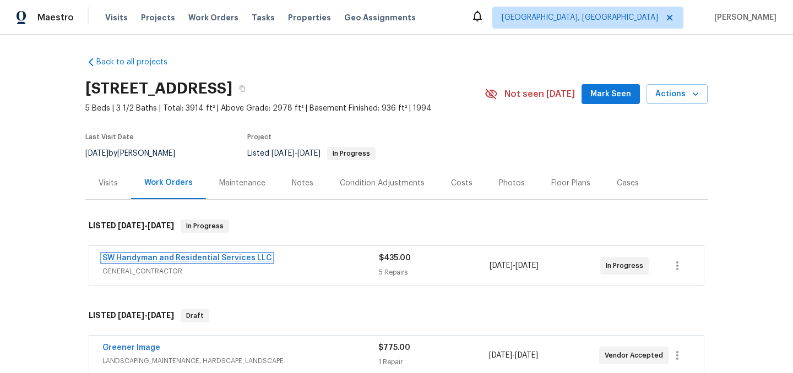
click at [198, 258] on link "SW Handyman and Residential Services LLC" at bounding box center [187, 258] width 170 height 8
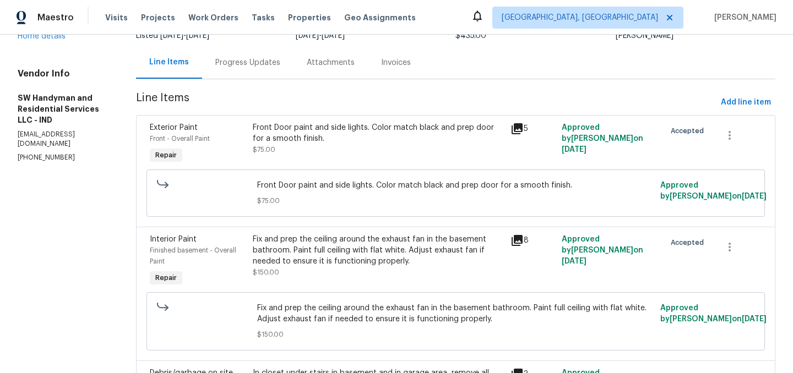
scroll to position [99, 0]
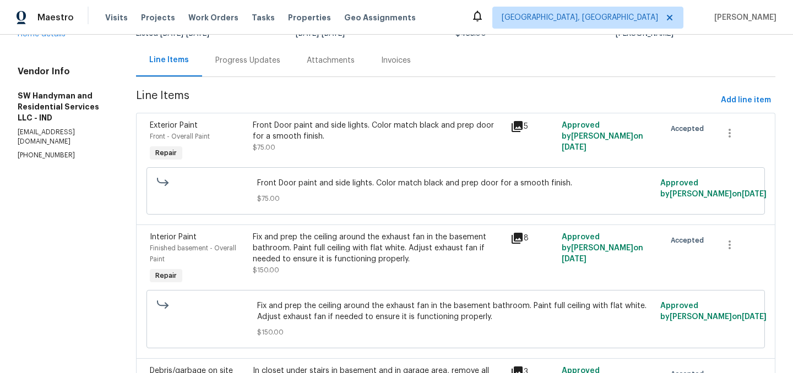
click at [434, 129] on div "Front Door paint and side lights. Color match black and prep door for a smooth …" at bounding box center [378, 131] width 251 height 22
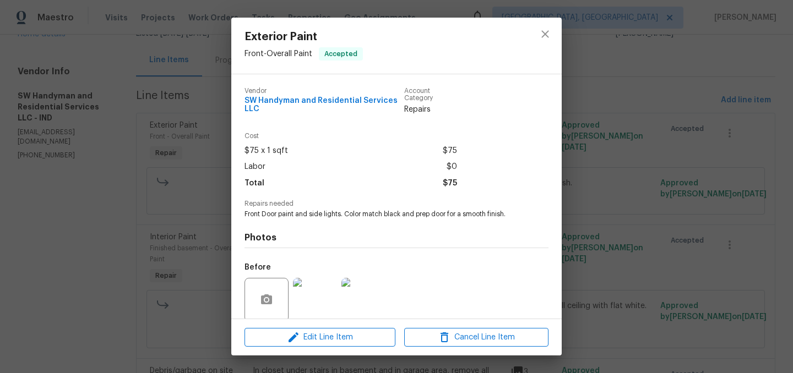
scroll to position [85, 0]
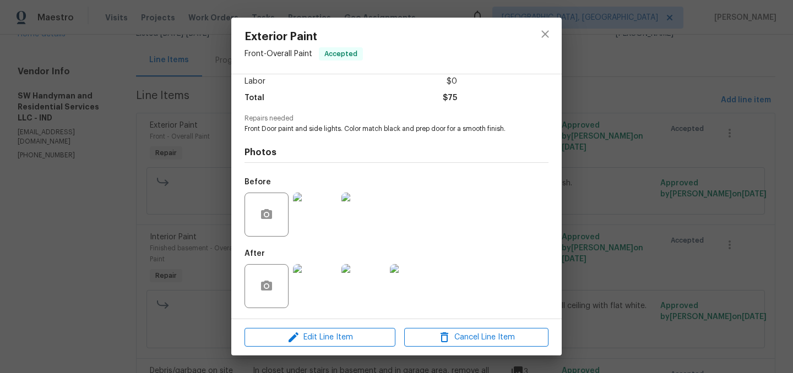
click at [321, 279] on img at bounding box center [315, 286] width 44 height 44
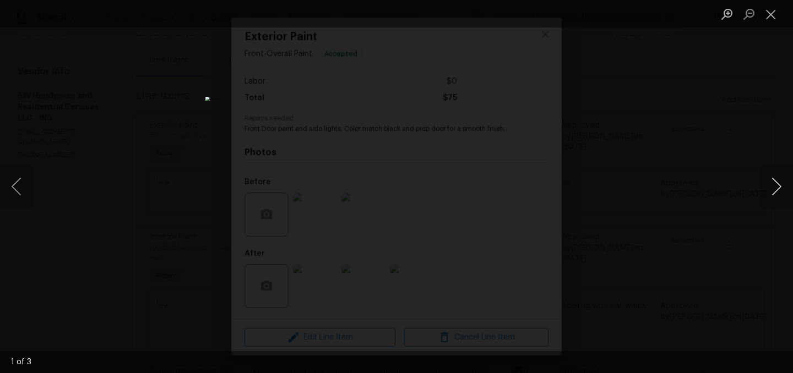
click at [775, 177] on button "Next image" at bounding box center [776, 187] width 33 height 44
click at [774, 15] on button "Close lightbox" at bounding box center [771, 13] width 22 height 19
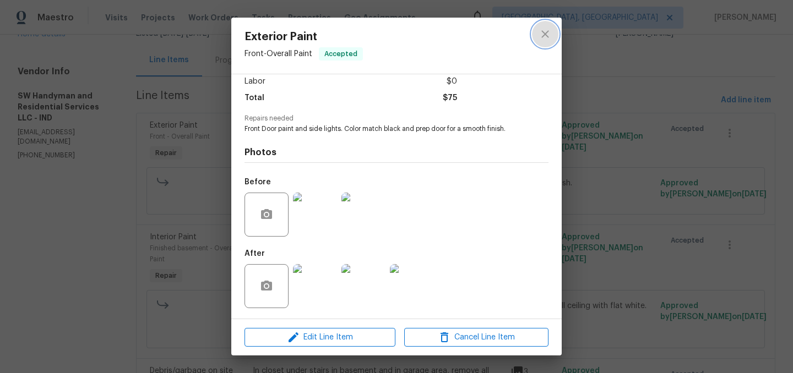
click at [545, 34] on icon "close" at bounding box center [544, 33] width 7 height 7
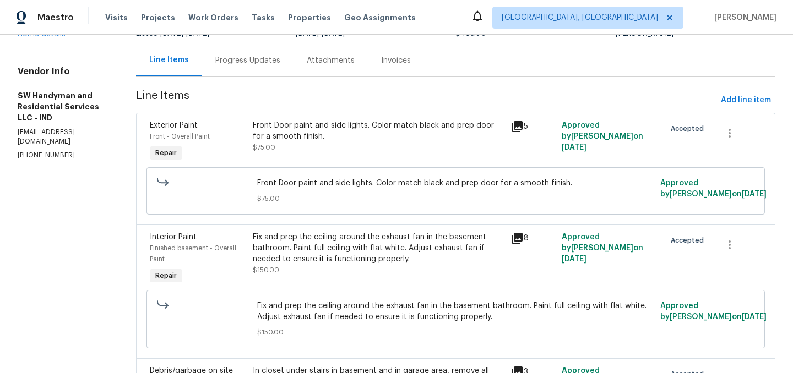
click at [380, 253] on div "Fix and prep the ceiling around the exhaust fan in the basement bathroom. Paint…" at bounding box center [378, 248] width 251 height 33
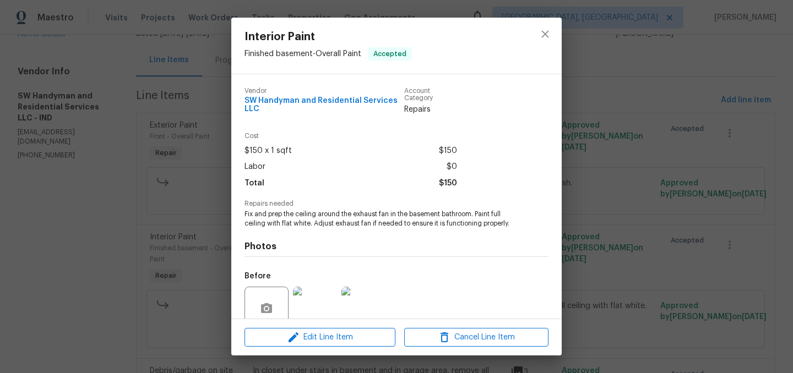
scroll to position [95, 0]
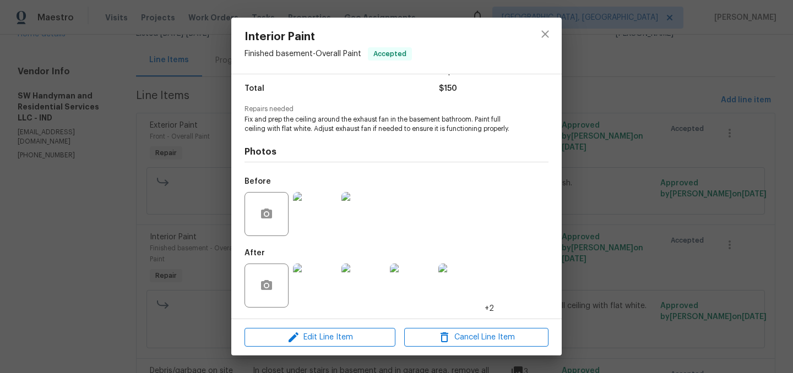
click at [328, 277] on img at bounding box center [315, 286] width 44 height 44
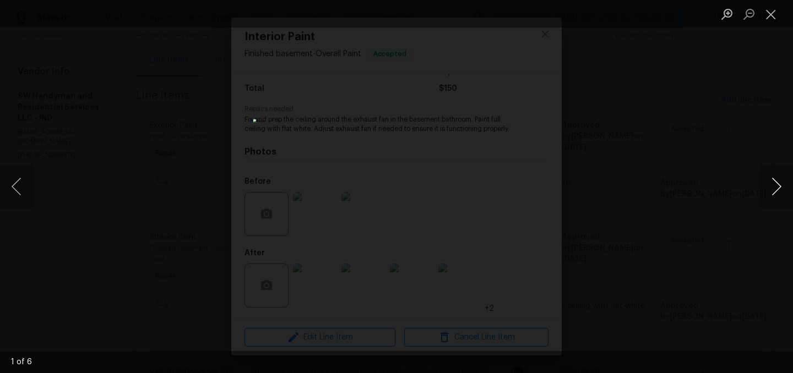
click at [774, 192] on button "Next image" at bounding box center [776, 187] width 33 height 44
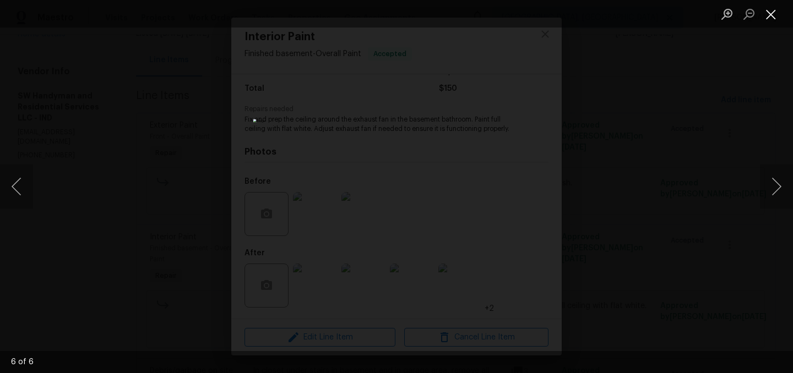
click at [774, 18] on button "Close lightbox" at bounding box center [771, 13] width 22 height 19
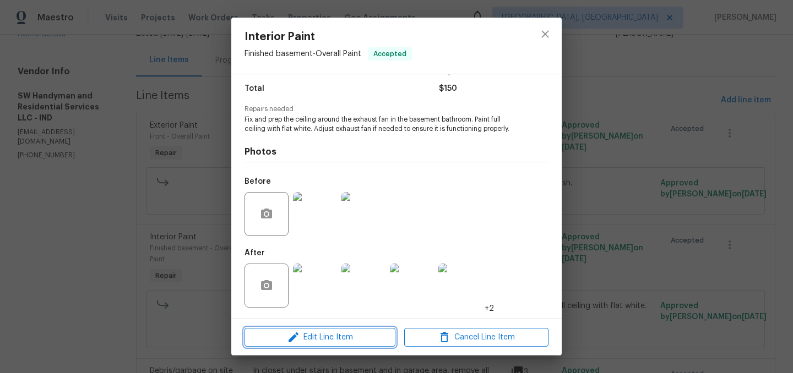
click at [339, 336] on span "Edit Line Item" at bounding box center [320, 338] width 144 height 14
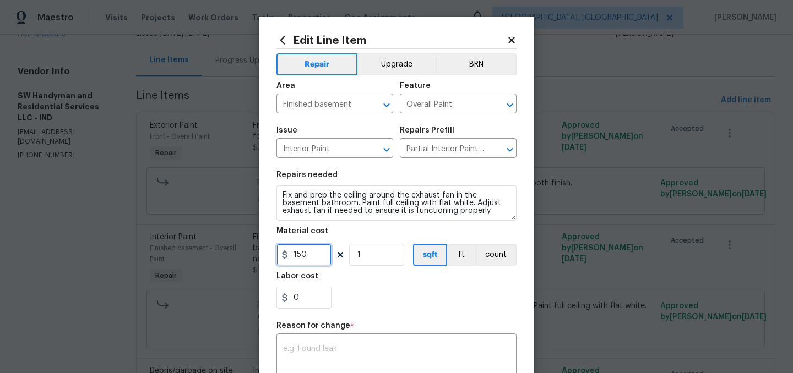
click at [311, 259] on input "150" at bounding box center [303, 255] width 55 height 22
type input "275"
click at [376, 290] on div "0" at bounding box center [396, 298] width 240 height 22
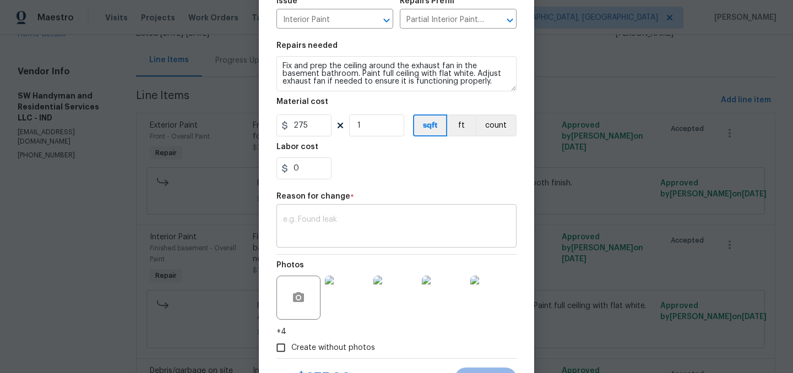
click at [345, 235] on textarea at bounding box center [396, 227] width 227 height 23
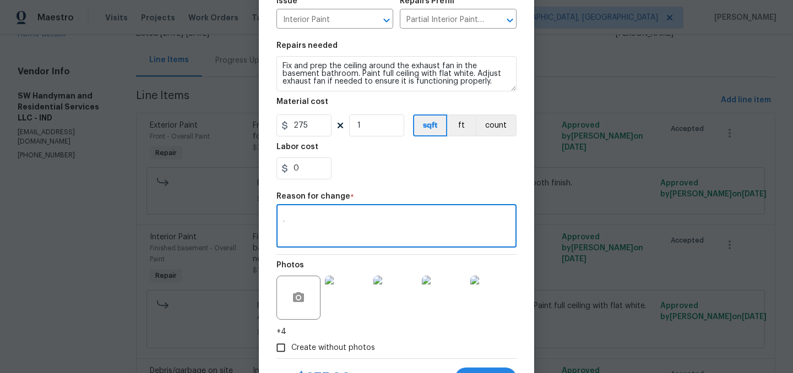
type textarea "."
click at [396, 175] on div "0" at bounding box center [396, 168] width 240 height 22
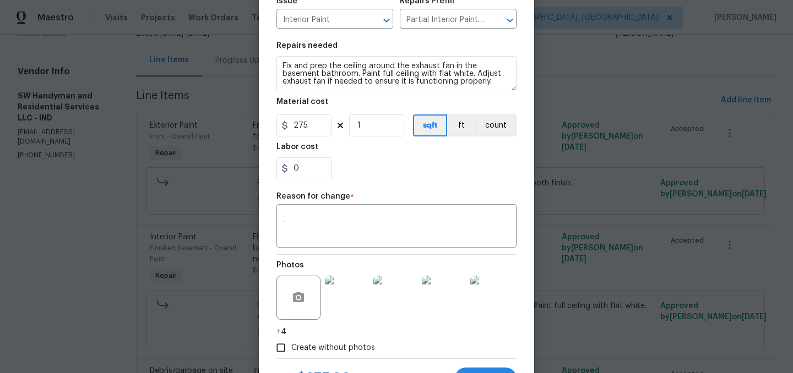
scroll to position [181, 0]
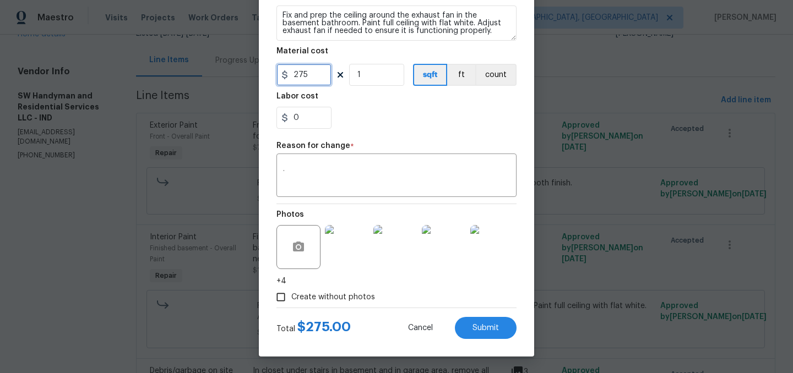
click at [308, 77] on input "275" at bounding box center [303, 75] width 55 height 22
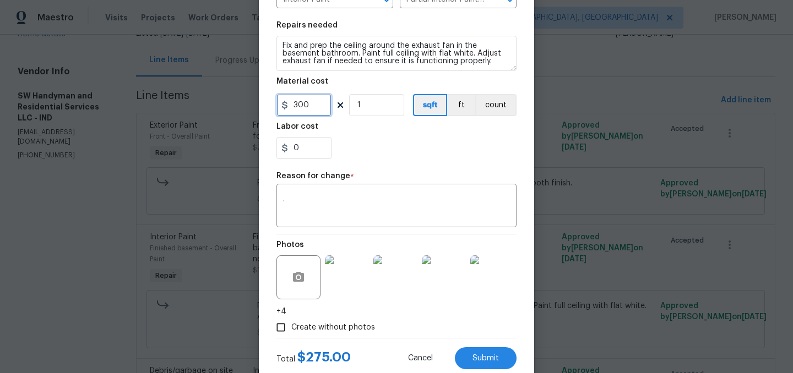
type input "300"
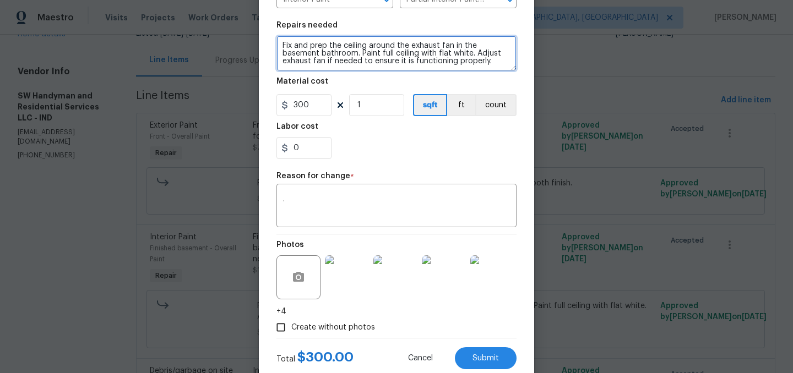
click at [474, 53] on textarea "Fix and prep the ceiling around the exhaust fan in the basement bathroom. Paint…" at bounding box center [396, 53] width 240 height 35
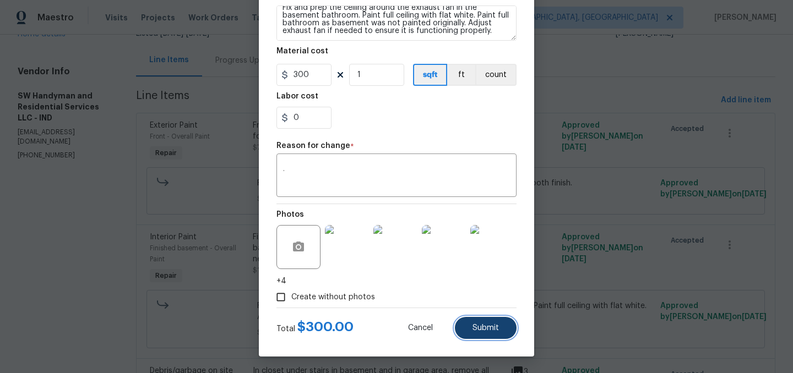
click at [483, 324] on span "Submit" at bounding box center [485, 328] width 26 height 8
type textarea "Fix and prep the ceiling around the exhaust fan in the basement bathroom. Paint…"
type input "150"
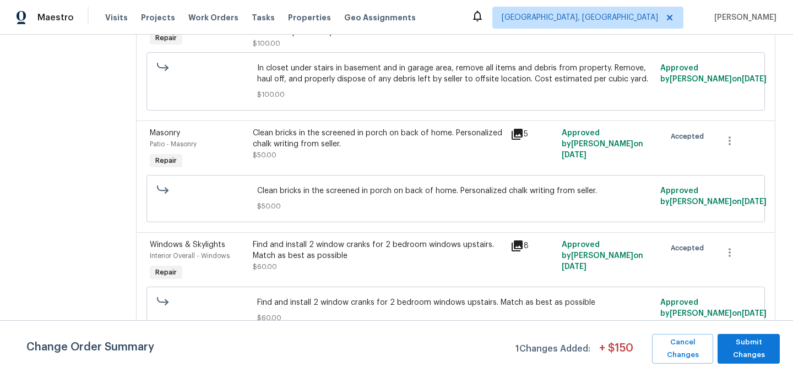
scroll to position [474, 0]
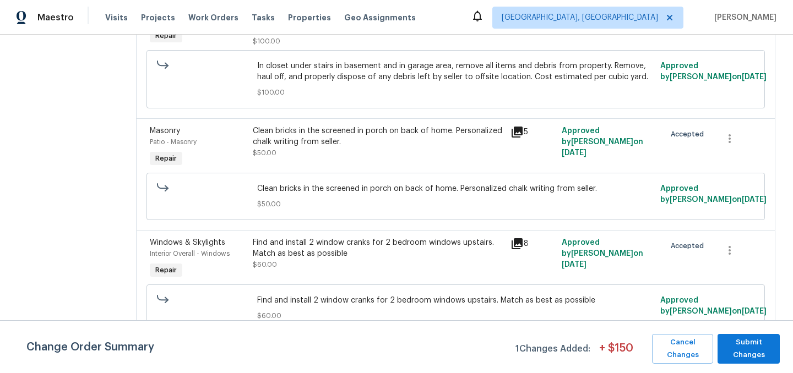
click at [336, 249] on div "Find and install 2 window cranks for 2 bedroom windows upstairs. Match as best …" at bounding box center [378, 248] width 251 height 22
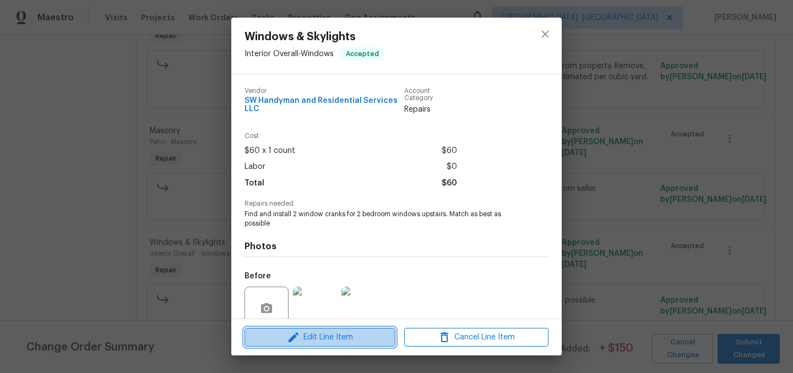
click at [335, 339] on span "Edit Line Item" at bounding box center [320, 338] width 144 height 14
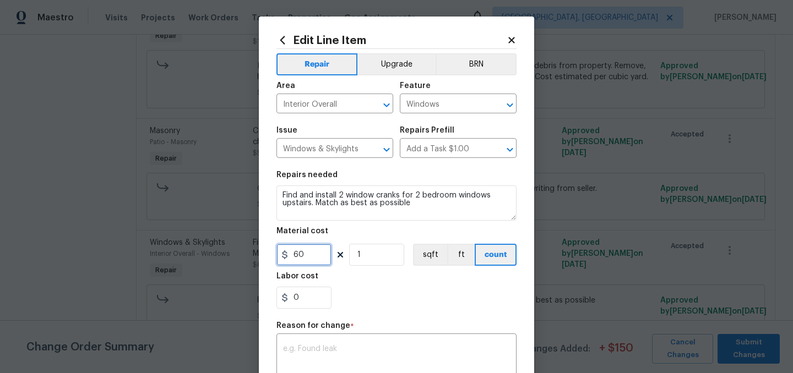
click at [308, 260] on input "60" at bounding box center [303, 255] width 55 height 22
type input "100"
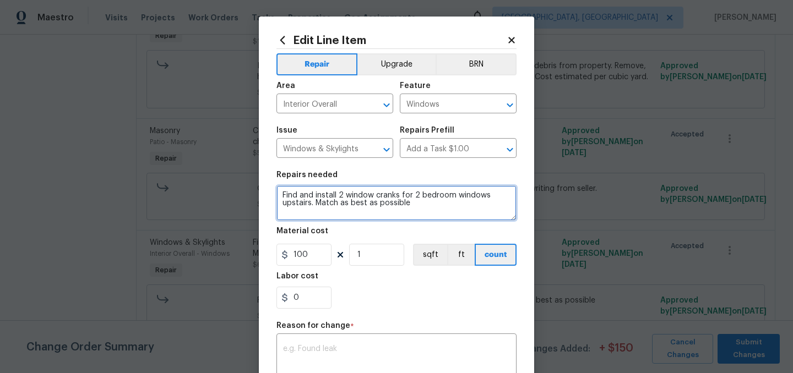
click at [317, 203] on textarea "Find and install 2 window cranks for 2 bedroom windows upstairs. Match as best …" at bounding box center [396, 203] width 240 height 35
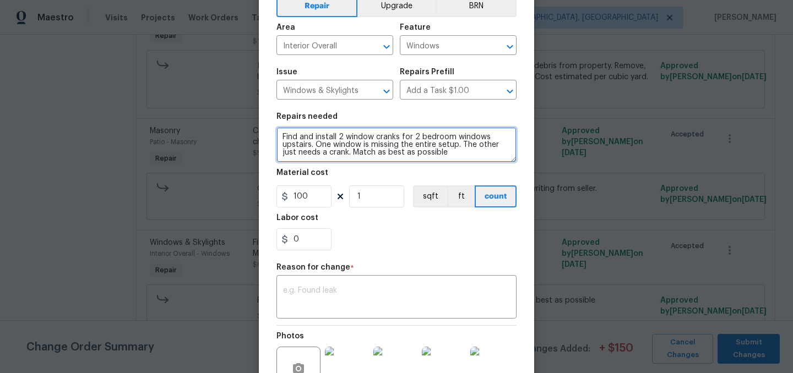
click at [455, 160] on textarea "Find and install 2 window cranks for 2 bedroom windows upstairs. One window is …" at bounding box center [396, 144] width 240 height 35
type textarea "Find and install 2 window cranks for 2 bedroom windows upstairs. One window is …"
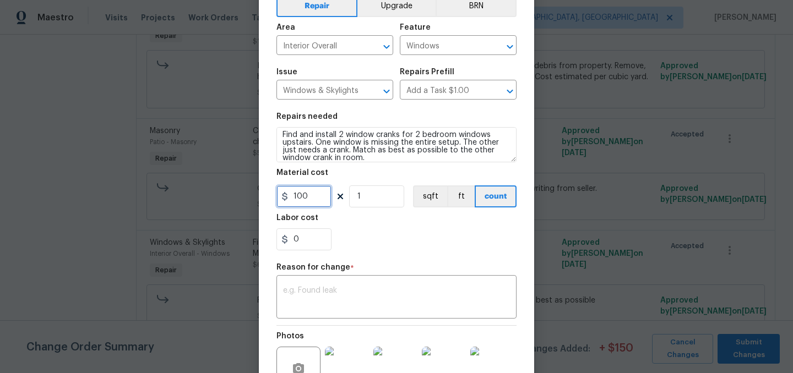
click at [315, 198] on input "100" at bounding box center [303, 197] width 55 height 22
type input "125"
click at [376, 255] on section "Repairs needed Find and install 2 window cranks for 2 bedroom windows upstairs.…" at bounding box center [396, 181] width 240 height 151
click at [342, 290] on textarea at bounding box center [396, 298] width 227 height 23
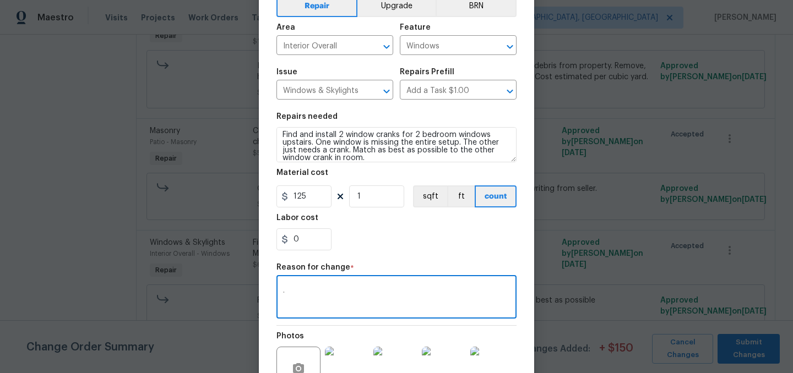
type textarea "."
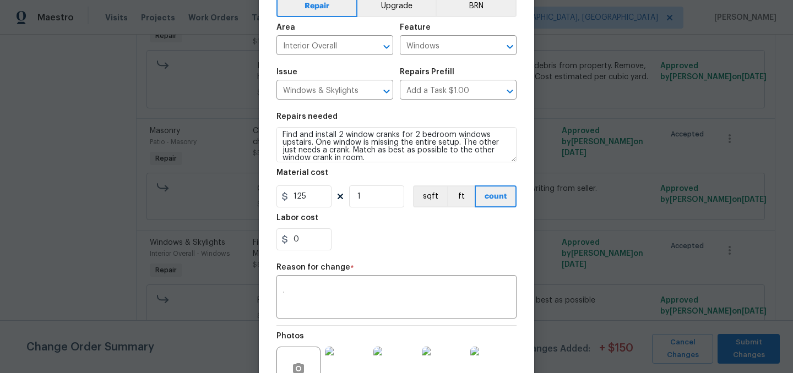
click at [384, 242] on div "0" at bounding box center [396, 240] width 240 height 22
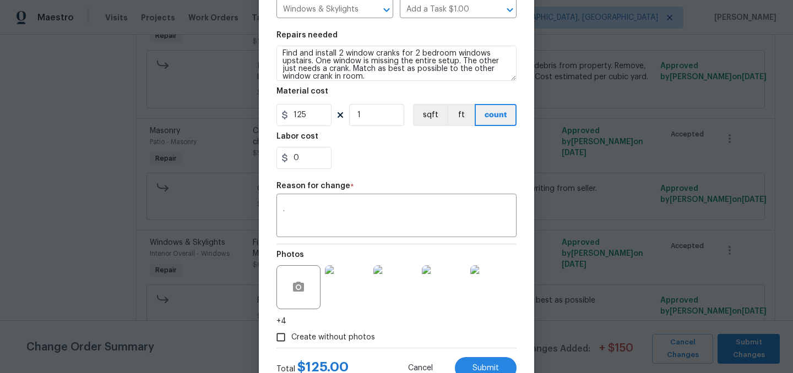
scroll to position [181, 0]
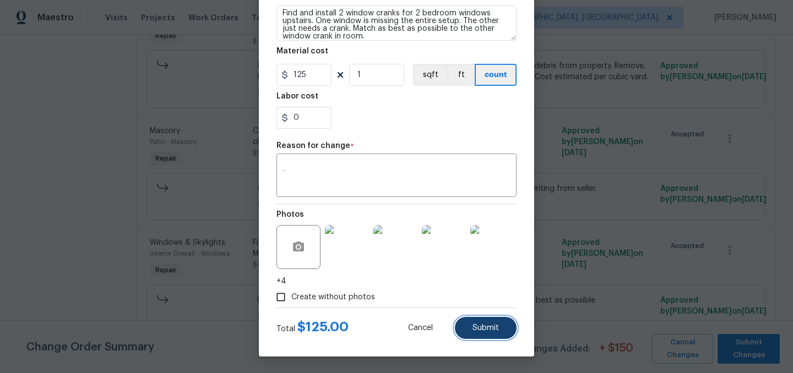
click at [492, 328] on span "Submit" at bounding box center [485, 328] width 26 height 8
type textarea "Find and install 2 window cranks for 2 bedroom windows upstairs. Match as best …"
type input "60"
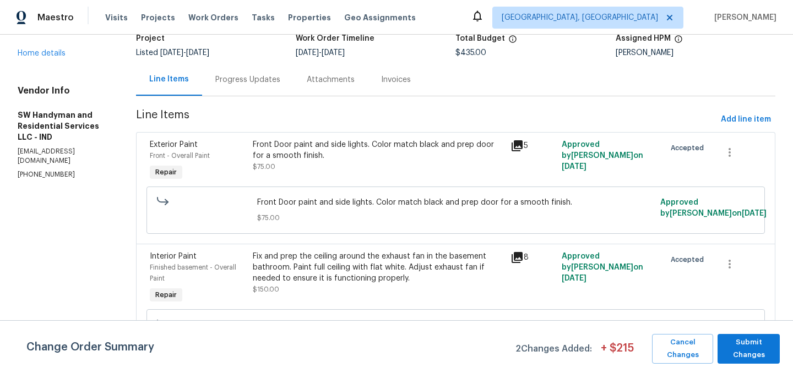
scroll to position [0, 0]
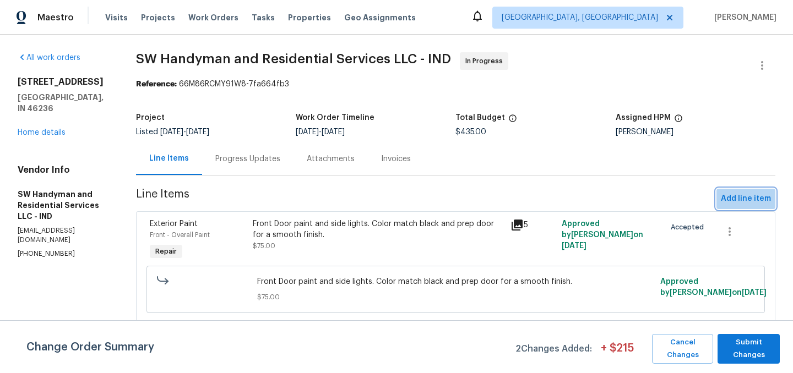
click at [748, 200] on span "Add line item" at bounding box center [746, 199] width 50 height 14
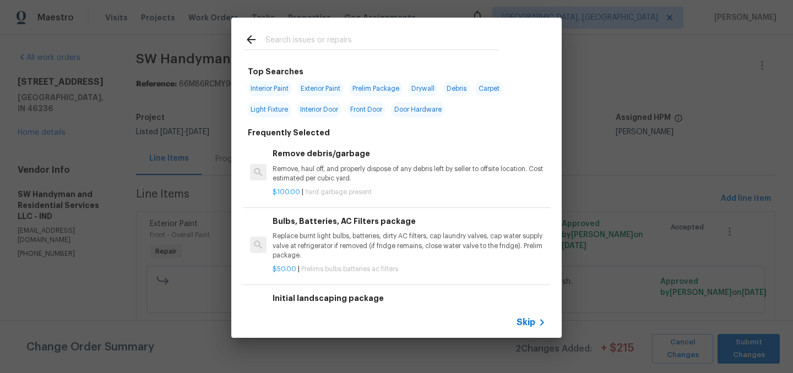
click at [328, 47] on input "text" at bounding box center [381, 41] width 233 height 17
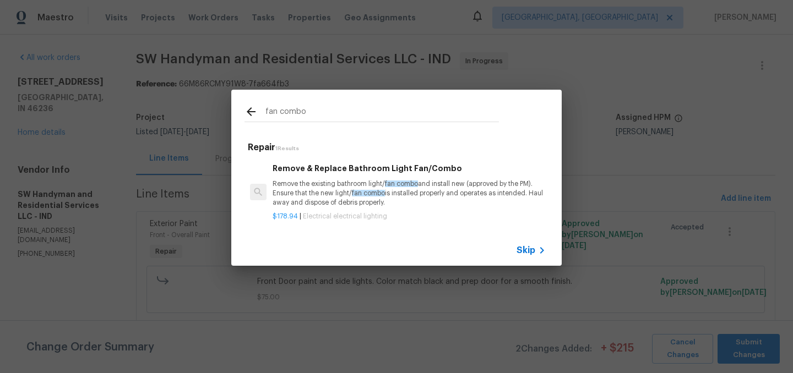
type input "fan combo"
click at [334, 188] on p "Remove the existing bathroom light/ fan combo and install new (approved by the …" at bounding box center [409, 194] width 273 height 28
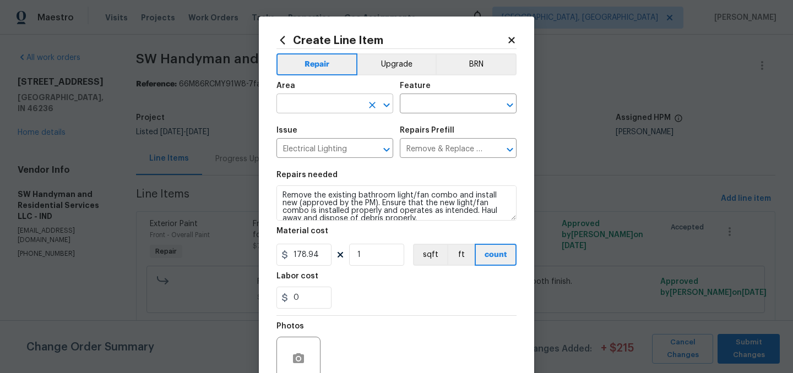
click at [308, 99] on input "text" at bounding box center [319, 104] width 86 height 17
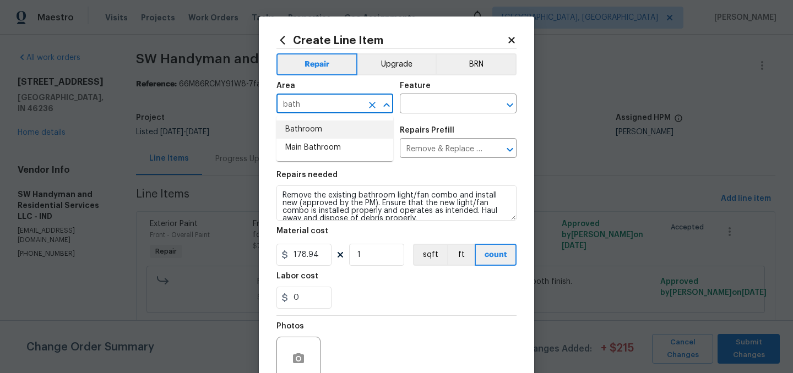
click at [308, 129] on li "Bathroom" at bounding box center [334, 130] width 117 height 18
type input "Bathroom"
click at [437, 100] on input "text" at bounding box center [443, 104] width 86 height 17
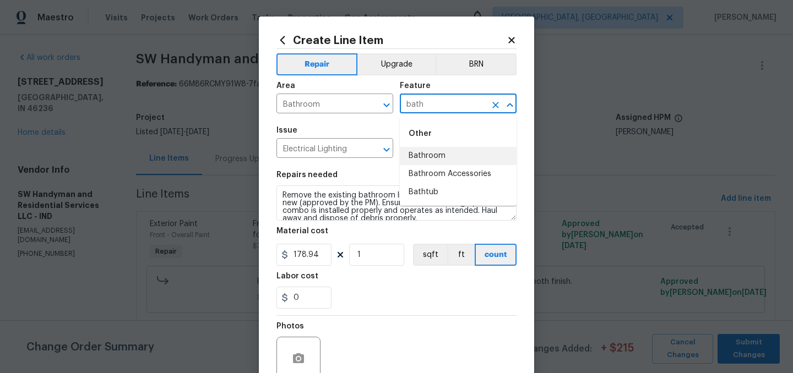
click at [436, 154] on li "Bathroom" at bounding box center [458, 156] width 117 height 18
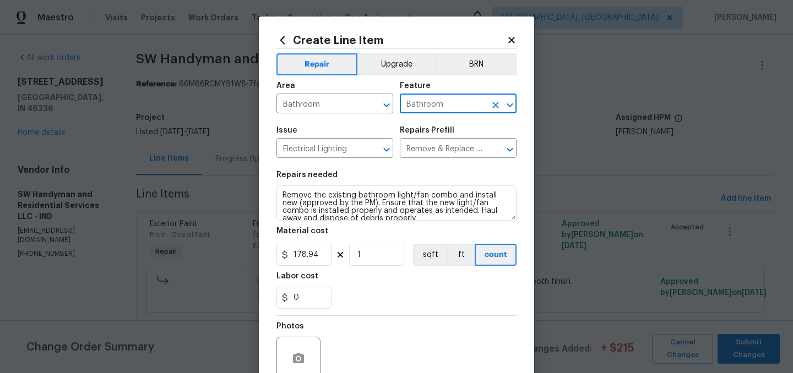
type input "Bathroom"
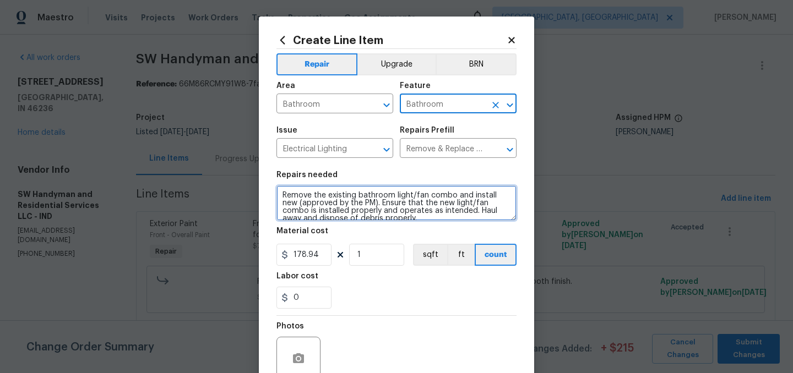
click at [279, 192] on textarea "Remove the existing bathroom light/fan combo and install new (approved by the P…" at bounding box center [396, 203] width 240 height 35
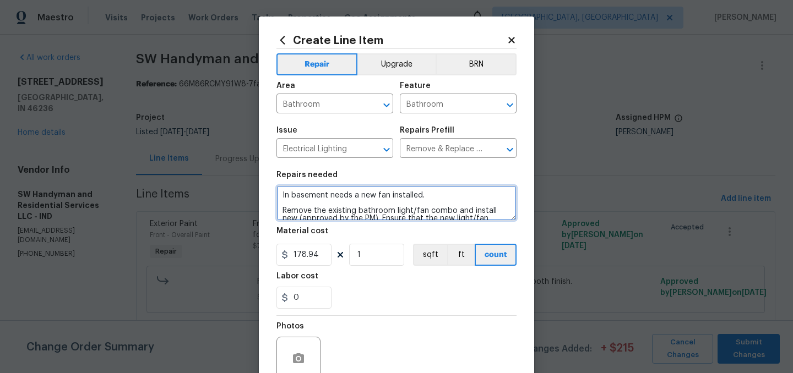
type textarea "In basement needs a new fan installed. Remove the existing bathroom light/fan c…"
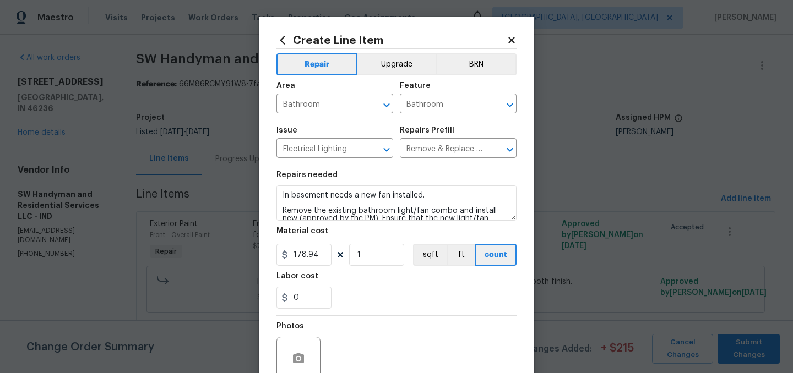
click at [412, 297] on div "0" at bounding box center [396, 298] width 240 height 22
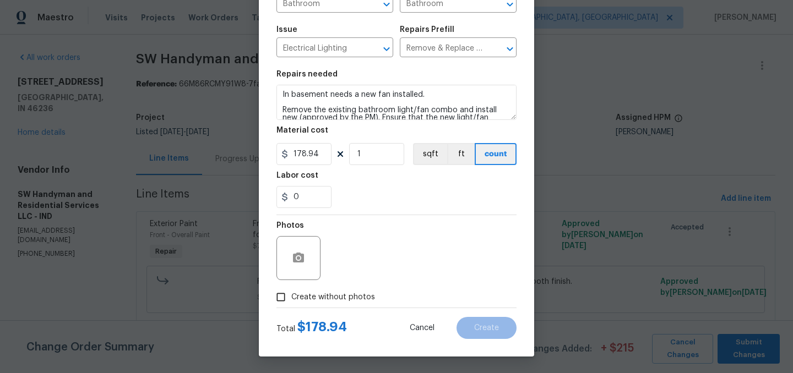
click at [313, 295] on span "Create without photos" at bounding box center [333, 298] width 84 height 12
click at [291, 295] on input "Create without photos" at bounding box center [280, 297] width 21 height 21
checkbox input "true"
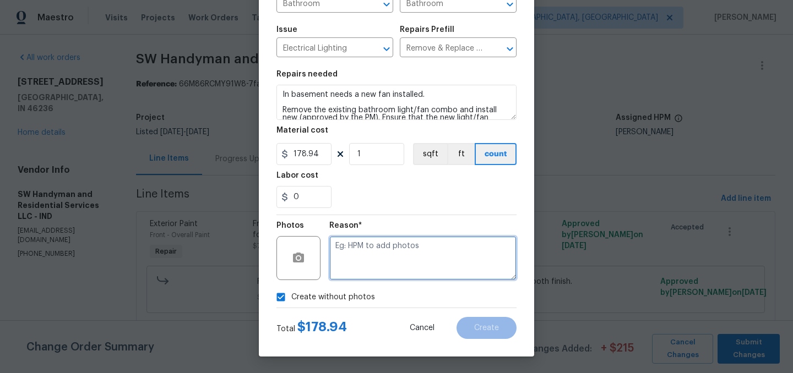
click at [366, 270] on textarea at bounding box center [422, 258] width 187 height 44
type textarea "."
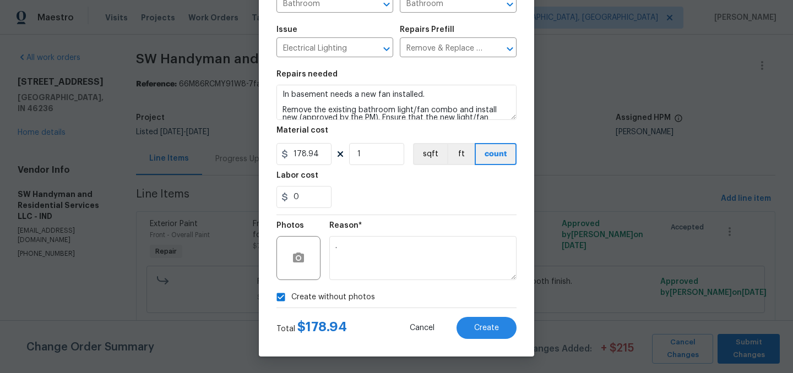
click at [334, 295] on span "Create without photos" at bounding box center [333, 298] width 84 height 12
click at [291, 295] on input "Create without photos" at bounding box center [280, 297] width 21 height 21
checkbox input "false"
click at [471, 322] on button "Create" at bounding box center [486, 328] width 60 height 22
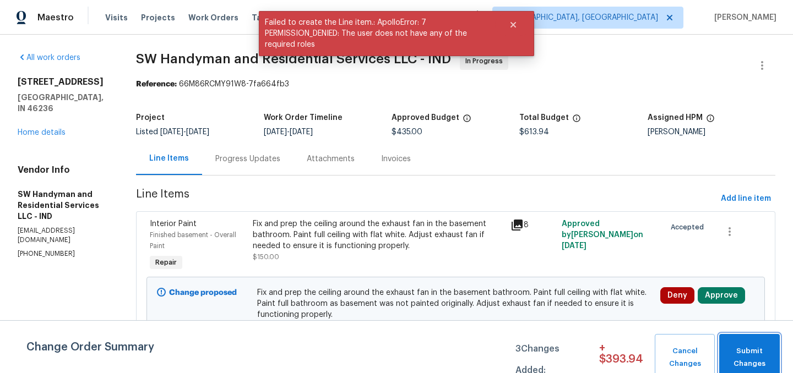
click at [752, 361] on span "Submit Changes" at bounding box center [750, 357] width 50 height 25
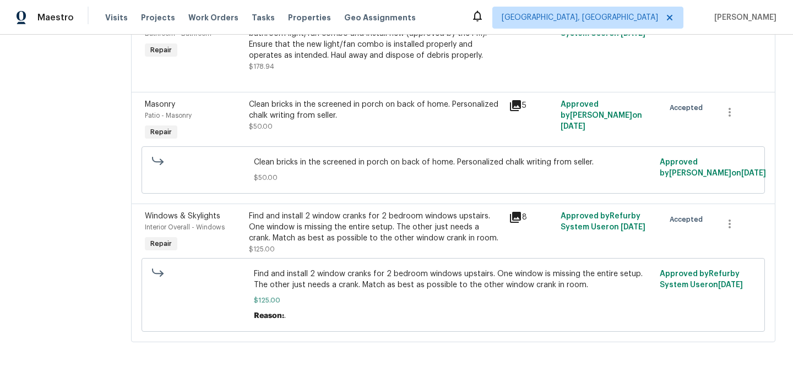
scroll to position [0, 0]
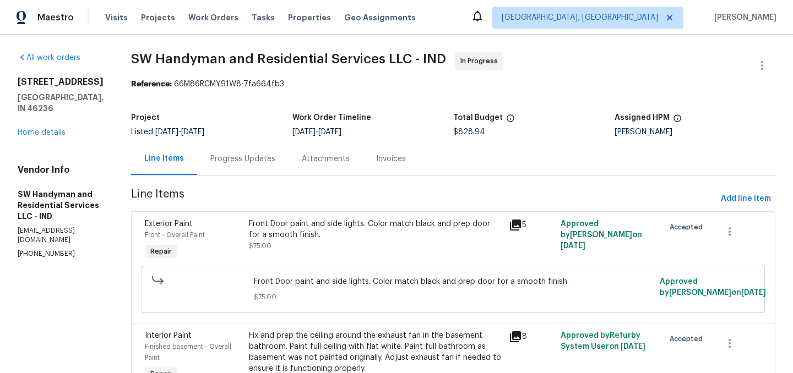
click at [251, 159] on div "Progress Updates" at bounding box center [242, 159] width 65 height 11
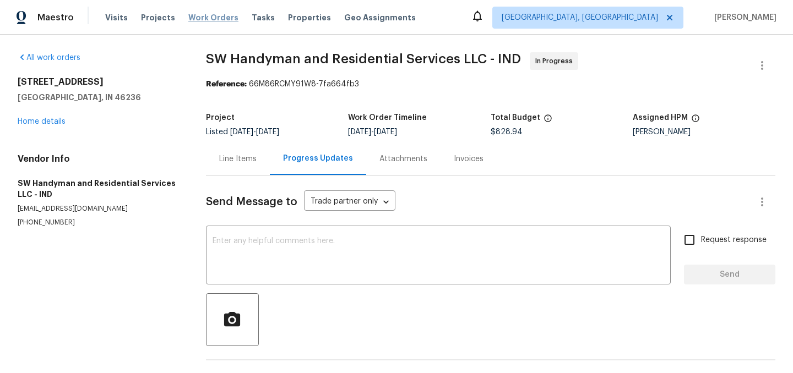
click at [200, 14] on span "Work Orders" at bounding box center [213, 17] width 50 height 11
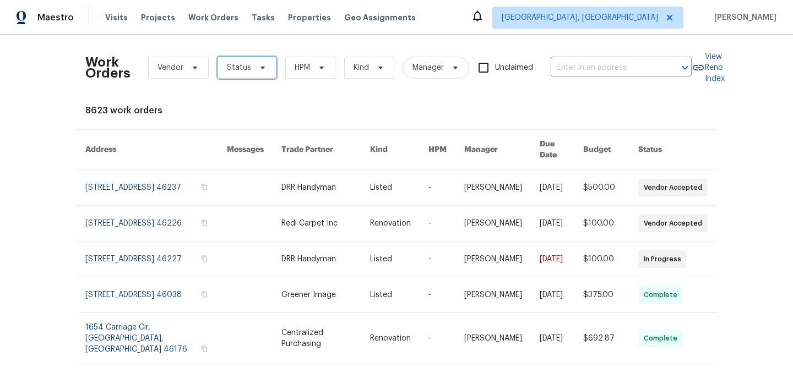
click at [246, 68] on span "Status" at bounding box center [239, 67] width 24 height 11
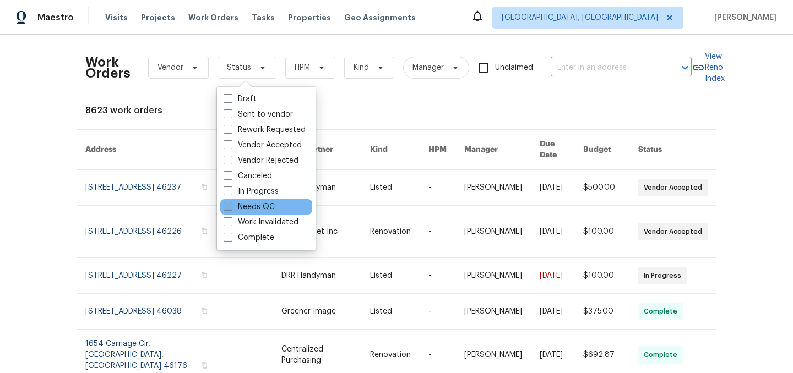
click at [254, 204] on label "Needs QC" at bounding box center [249, 207] width 51 height 11
click at [231, 204] on input "Needs QC" at bounding box center [227, 205] width 7 height 7
checkbox input "true"
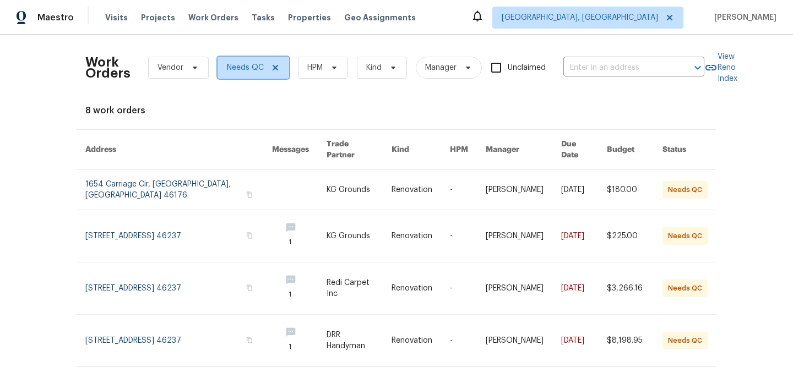
click at [274, 66] on icon at bounding box center [275, 67] width 9 height 9
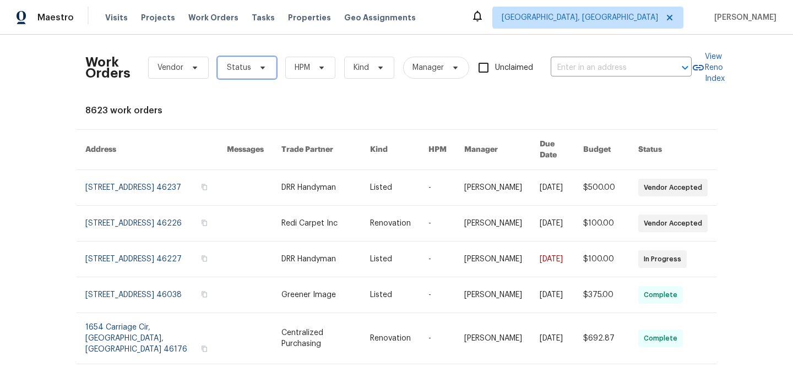
click at [242, 70] on span "Status" at bounding box center [239, 67] width 24 height 11
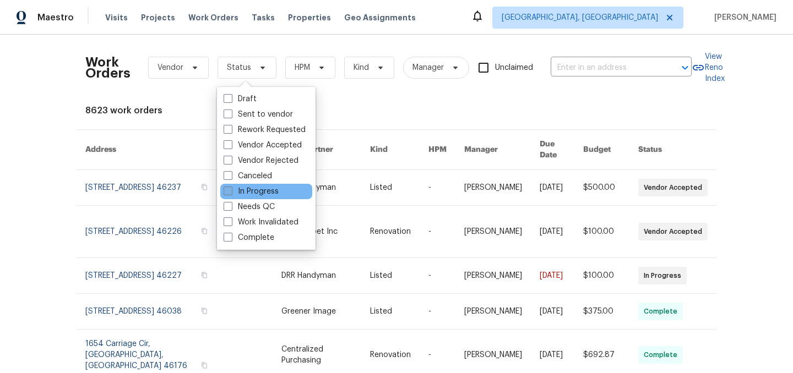
click at [253, 190] on label "In Progress" at bounding box center [251, 191] width 55 height 11
click at [231, 190] on input "In Progress" at bounding box center [227, 189] width 7 height 7
checkbox input "true"
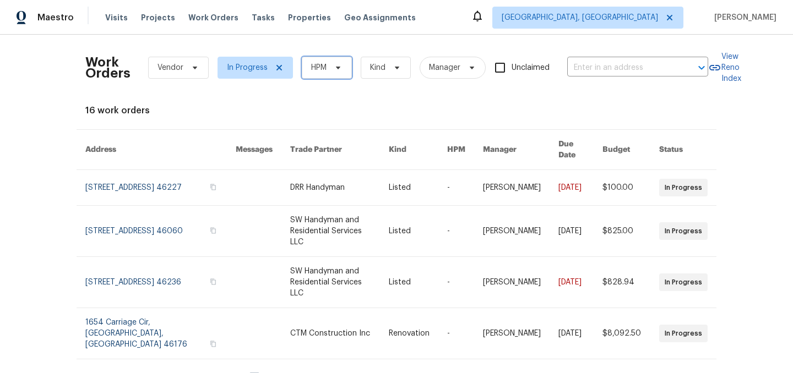
click at [322, 66] on span "HPM" at bounding box center [318, 67] width 15 height 11
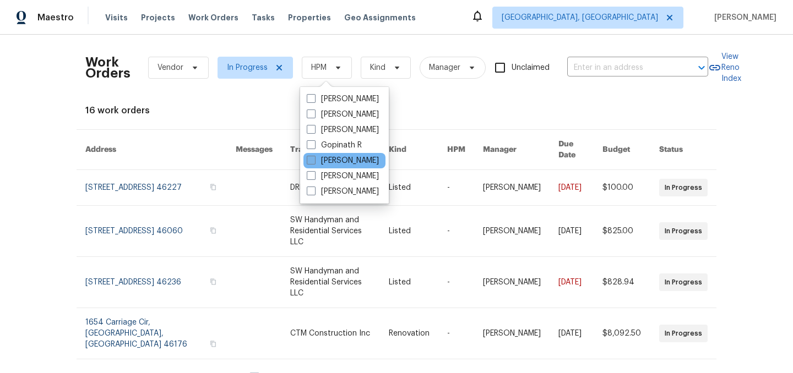
click at [329, 161] on label "[PERSON_NAME]" at bounding box center [343, 160] width 72 height 11
click at [314, 161] on input "[PERSON_NAME]" at bounding box center [310, 158] width 7 height 7
checkbox input "true"
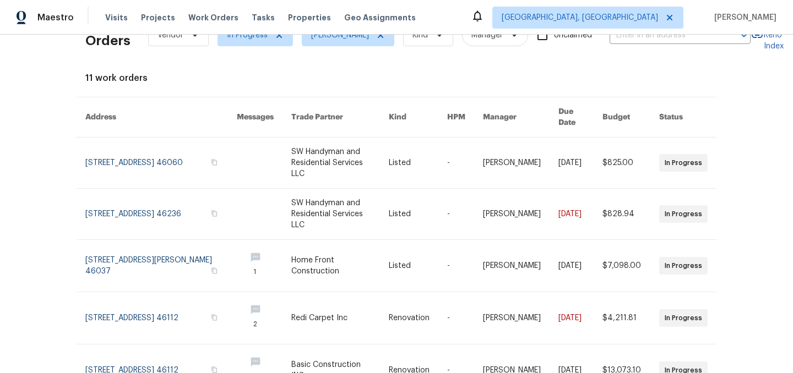
scroll to position [37, 0]
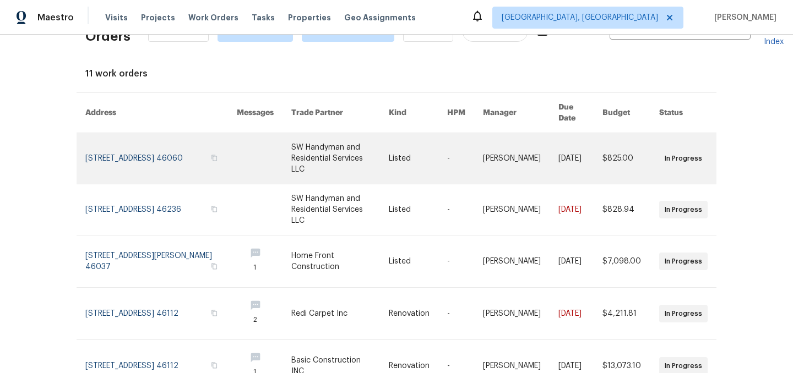
click at [120, 140] on link at bounding box center [160, 158] width 151 height 51
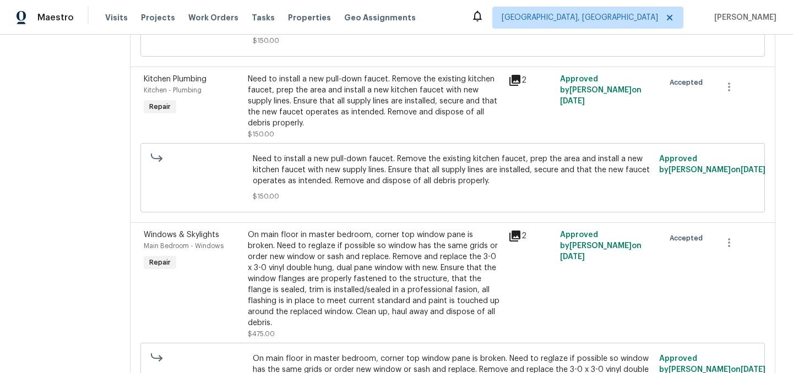
scroll to position [289, 0]
click at [412, 262] on div "On main floor in master bedroom, corner top window pane is broken. Need to regl…" at bounding box center [375, 280] width 254 height 99
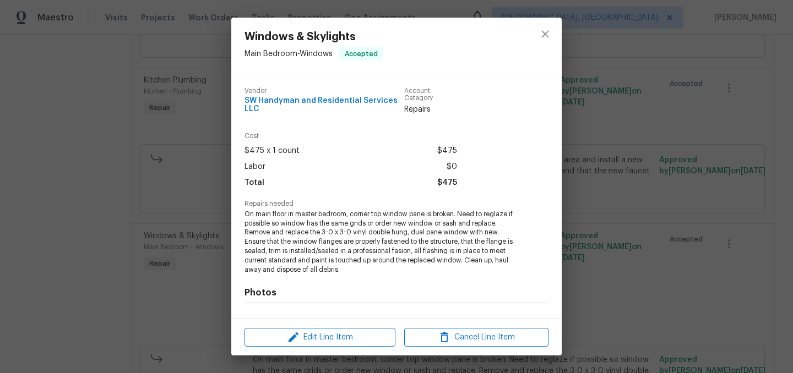
scroll to position [141, 0]
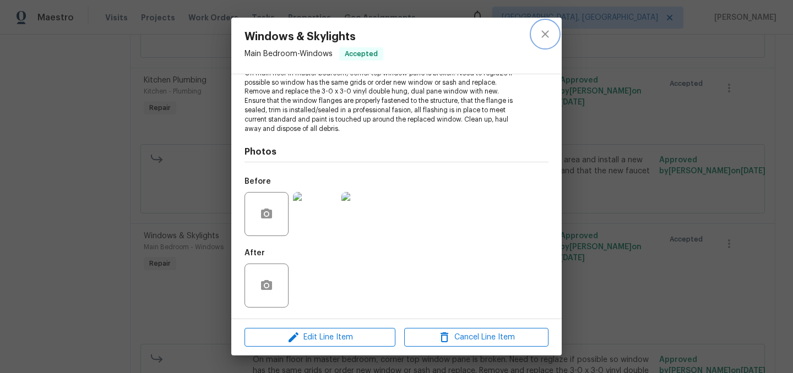
click at [547, 29] on icon "close" at bounding box center [545, 34] width 13 height 13
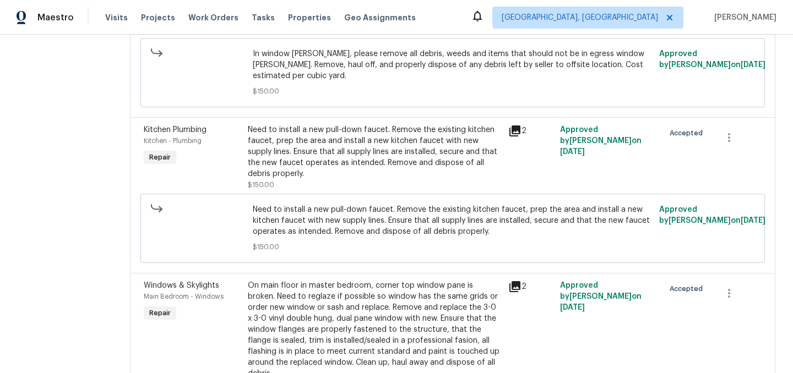
scroll to position [238, 0]
click at [415, 146] on div "Need to install a new pull-down faucet. Remove the existing kitchen faucet, pre…" at bounding box center [375, 153] width 254 height 55
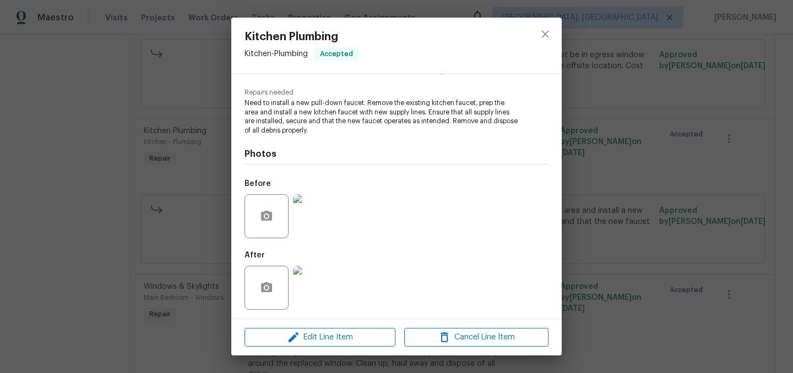
scroll to position [113, 0]
click at [542, 32] on icon "close" at bounding box center [545, 34] width 13 height 13
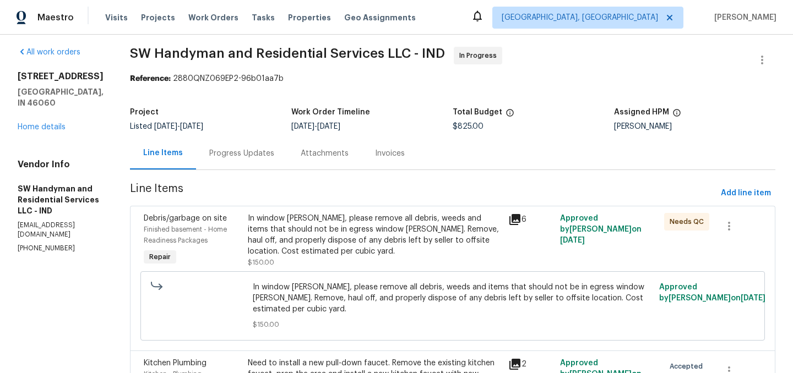
scroll to position [0, 0]
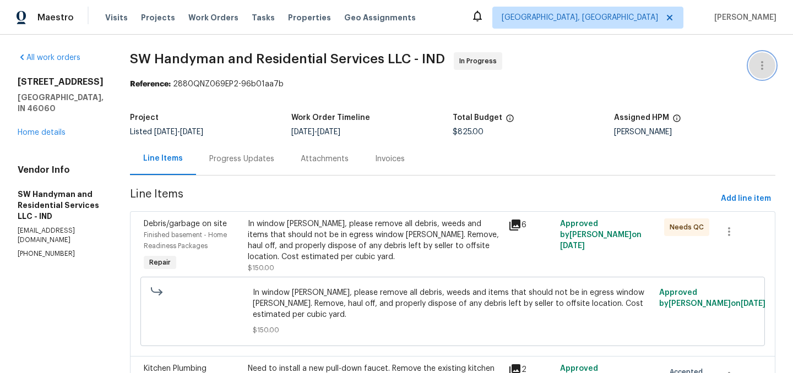
click at [765, 58] on button "button" at bounding box center [762, 65] width 26 height 26
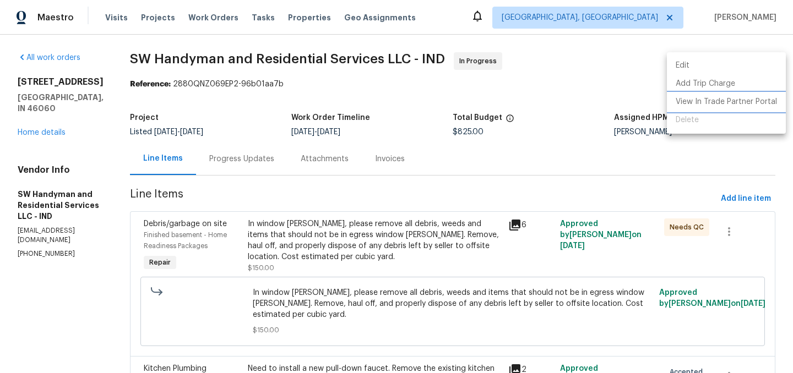
click at [728, 100] on li "View In Trade Partner Portal" at bounding box center [726, 102] width 119 height 18
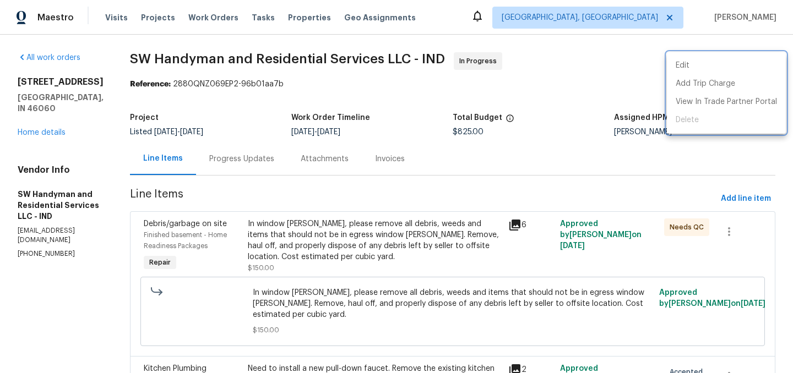
click at [377, 199] on div at bounding box center [396, 186] width 793 height 373
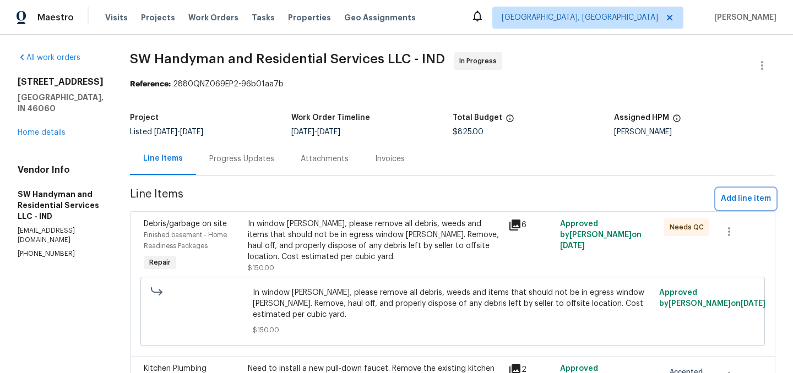
click at [738, 191] on button "Add line item" at bounding box center [745, 199] width 59 height 20
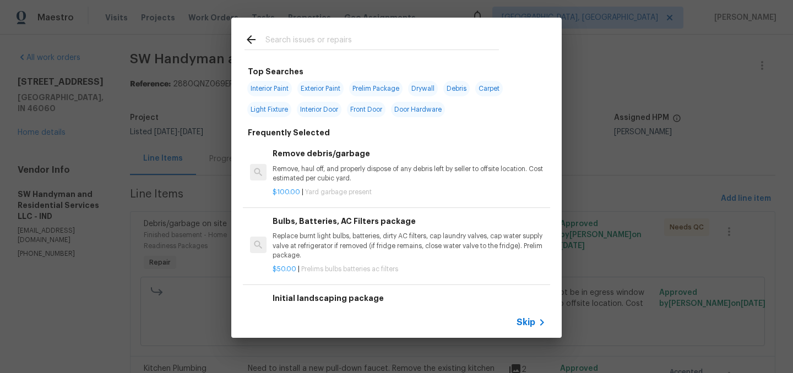
click at [328, 44] on input "text" at bounding box center [381, 41] width 233 height 17
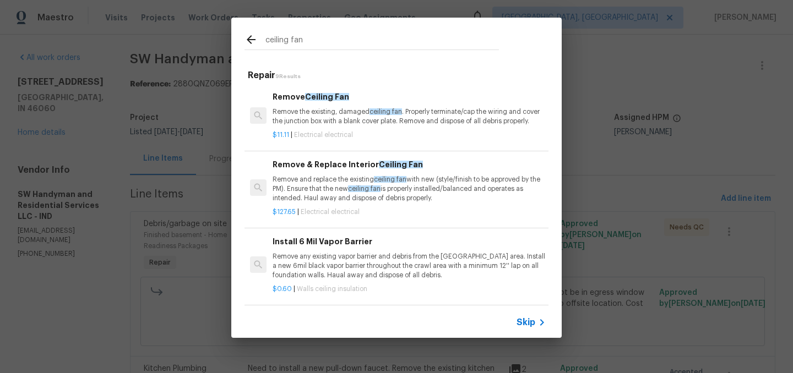
type input "ceiling fan"
click at [320, 184] on p "Remove and replace the existing ceiling fan with new (style/finish to be approv…" at bounding box center [409, 189] width 273 height 28
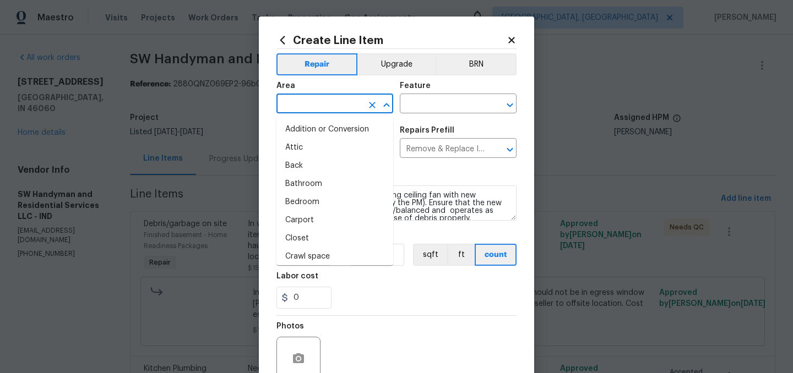
click at [329, 96] on input "text" at bounding box center [319, 104] width 86 height 17
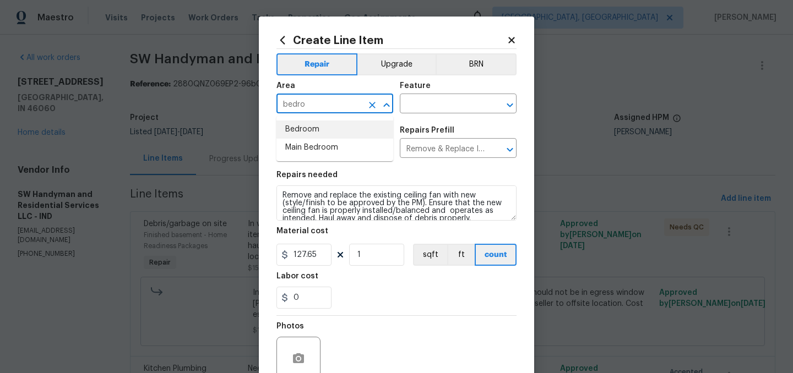
click at [313, 133] on li "Bedroom" at bounding box center [334, 130] width 117 height 18
type input "Bedroom"
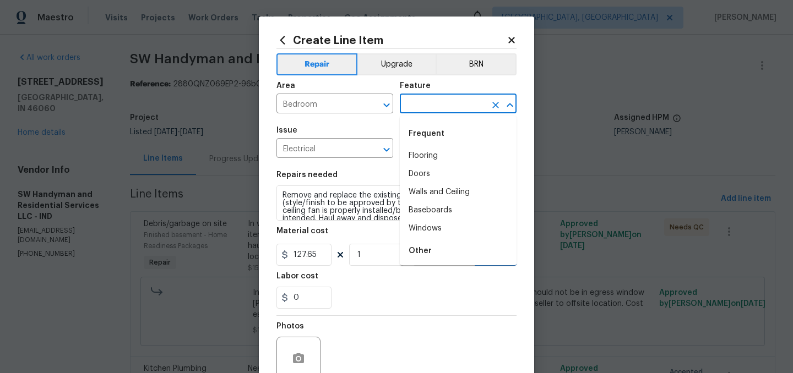
click at [427, 104] on input "text" at bounding box center [443, 104] width 86 height 17
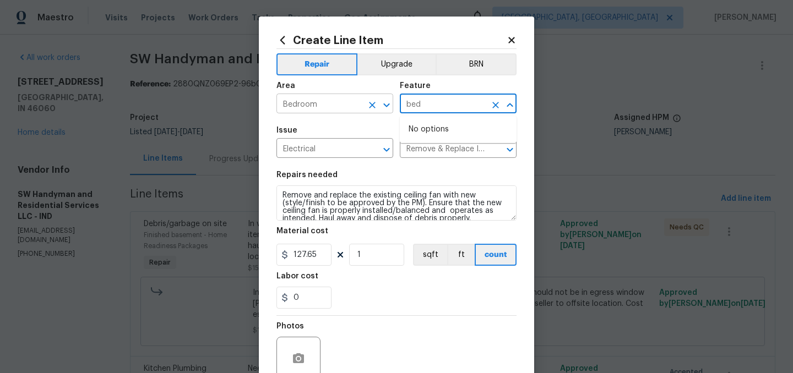
type input "bed"
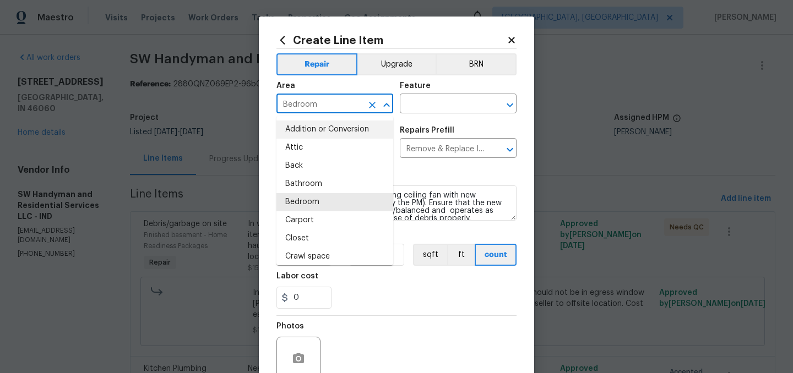
click at [311, 104] on input "Bedroom" at bounding box center [319, 104] width 86 height 17
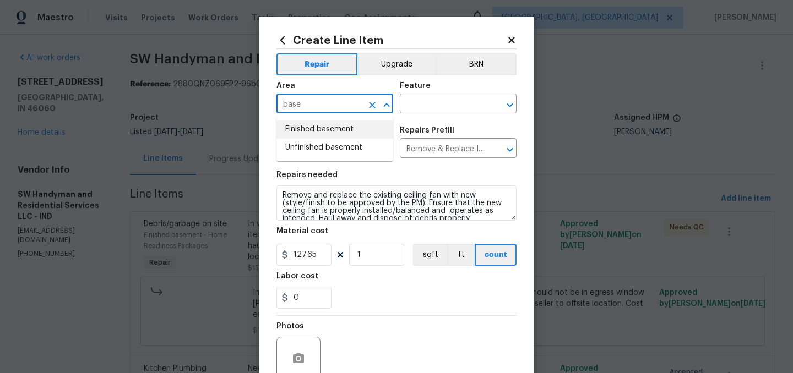
click at [333, 126] on li "Finished basement" at bounding box center [334, 130] width 117 height 18
type input "Finished basement"
click at [449, 105] on input "text" at bounding box center [443, 104] width 86 height 17
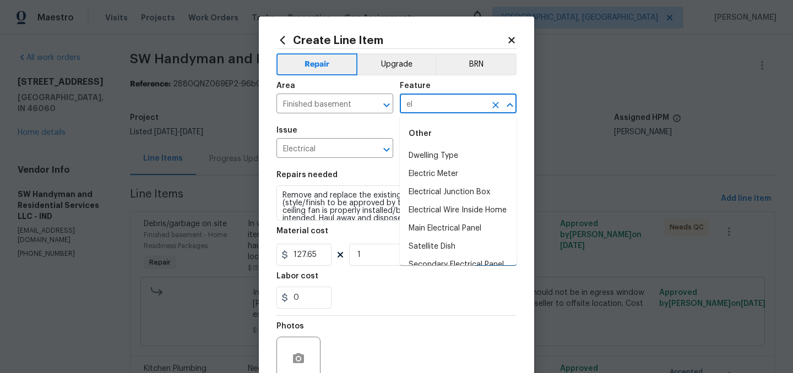
type input "e"
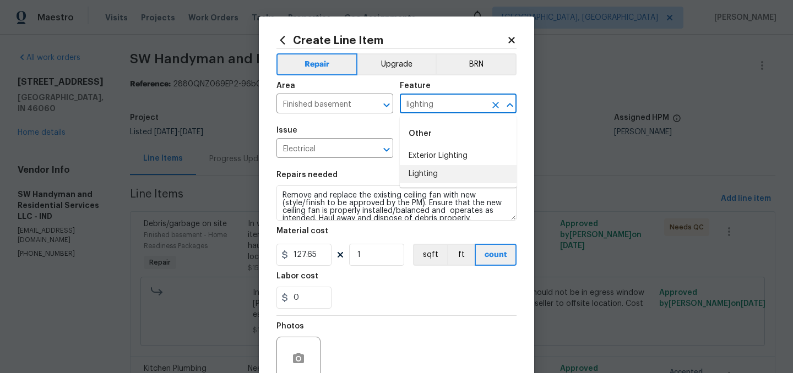
click at [434, 173] on li "Lighting" at bounding box center [458, 174] width 117 height 18
type input "Lighting"
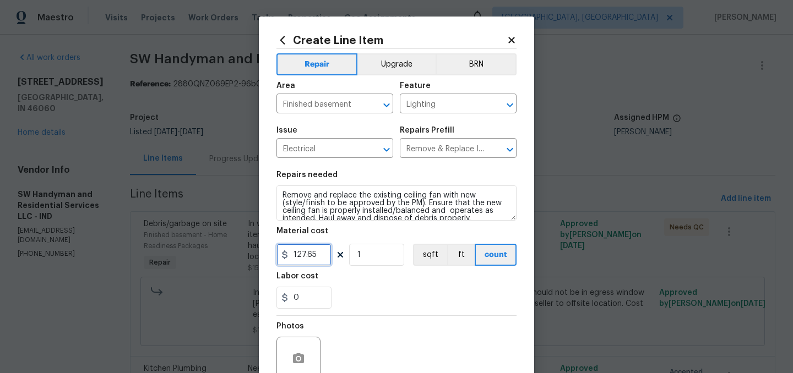
click at [320, 255] on input "127.65" at bounding box center [303, 255] width 55 height 22
type input "250"
click at [371, 292] on div "0" at bounding box center [396, 298] width 240 height 22
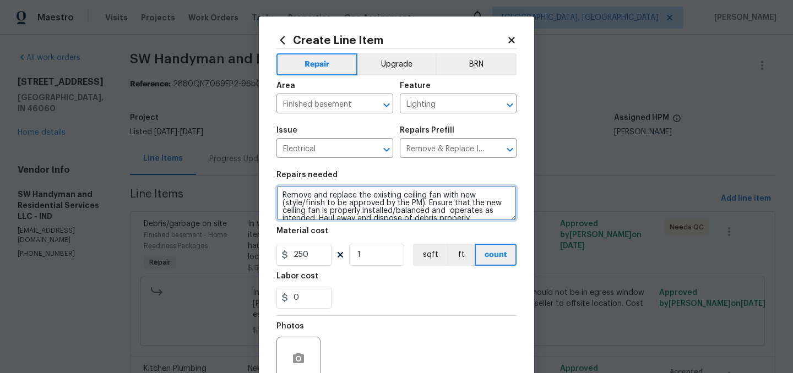
click at [281, 192] on textarea "Remove and replace the existing ceiling fan with new (style/finish to be approv…" at bounding box center [396, 203] width 240 height 35
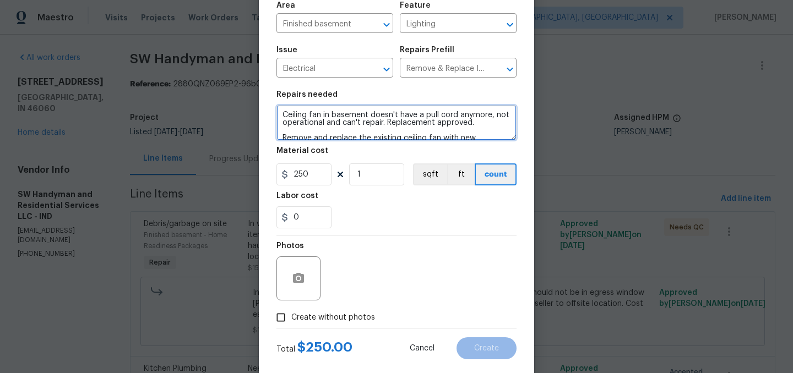
scroll to position [101, 0]
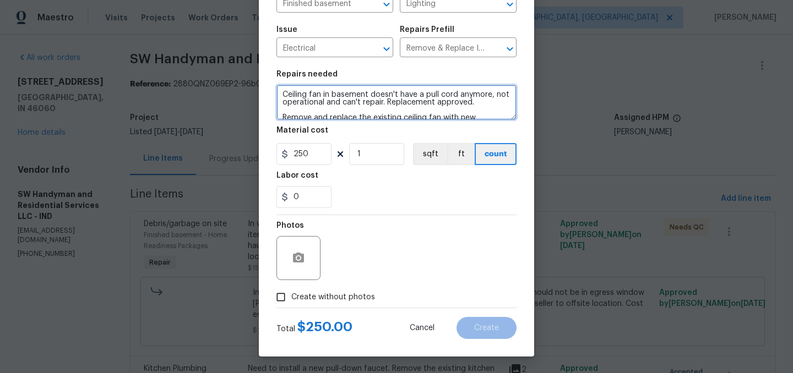
type textarea "Ceiling fan in basement doesn't have a pull cord anymore, not operational and c…"
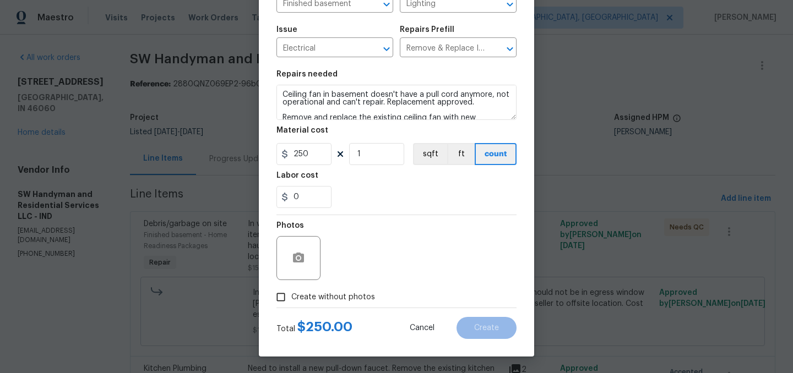
click at [338, 296] on span "Create without photos" at bounding box center [333, 298] width 84 height 12
click at [291, 296] on input "Create without photos" at bounding box center [280, 297] width 21 height 21
checkbox input "true"
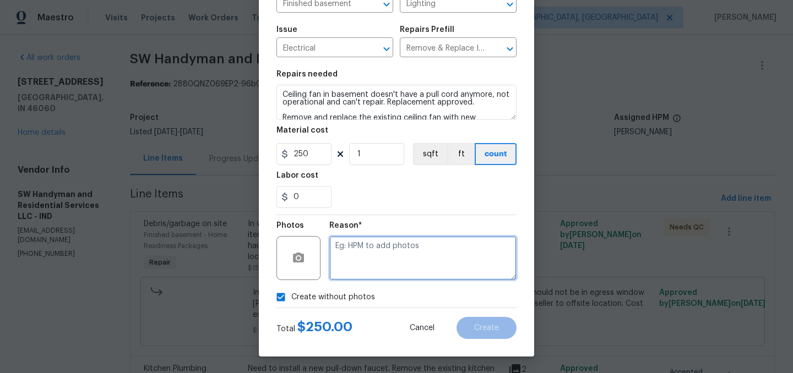
click at [374, 248] on textarea at bounding box center [422, 258] width 187 height 44
type textarea "."
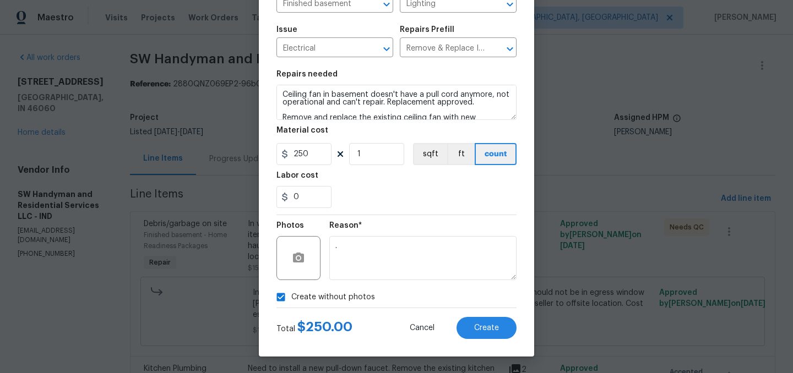
click at [334, 295] on span "Create without photos" at bounding box center [333, 298] width 84 height 12
click at [291, 295] on input "Create without photos" at bounding box center [280, 297] width 21 height 21
click at [361, 295] on span "Create without photos" at bounding box center [333, 298] width 84 height 12
click at [291, 295] on input "Create without photos" at bounding box center [280, 297] width 21 height 21
click at [367, 295] on span "Create without photos" at bounding box center [333, 298] width 84 height 12
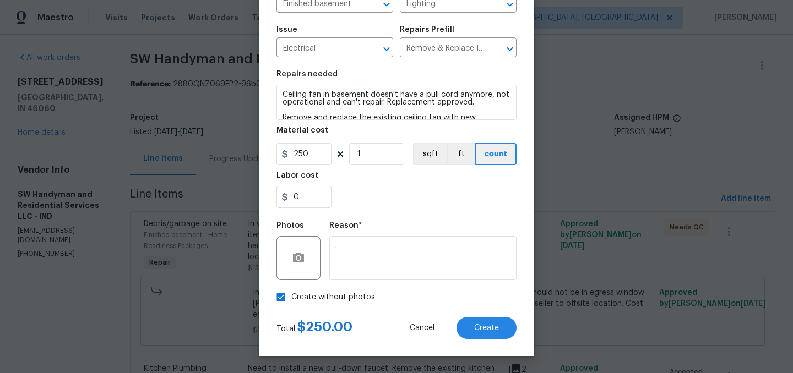
click at [291, 295] on input "Create without photos" at bounding box center [280, 297] width 21 height 21
checkbox input "false"
click at [479, 326] on span "Create" at bounding box center [486, 328] width 25 height 8
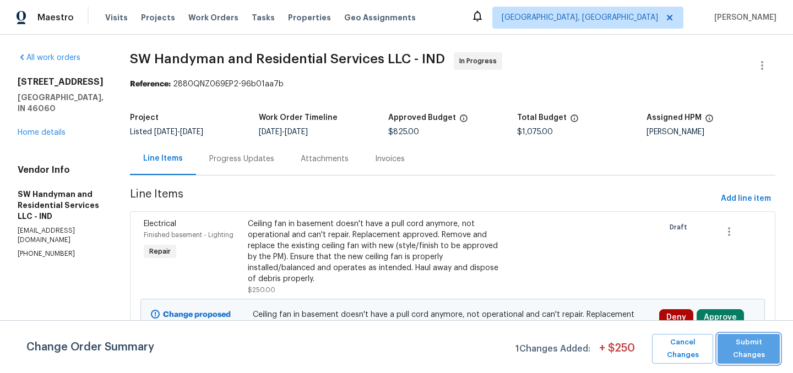
click at [753, 352] on span "Submit Changes" at bounding box center [748, 348] width 51 height 25
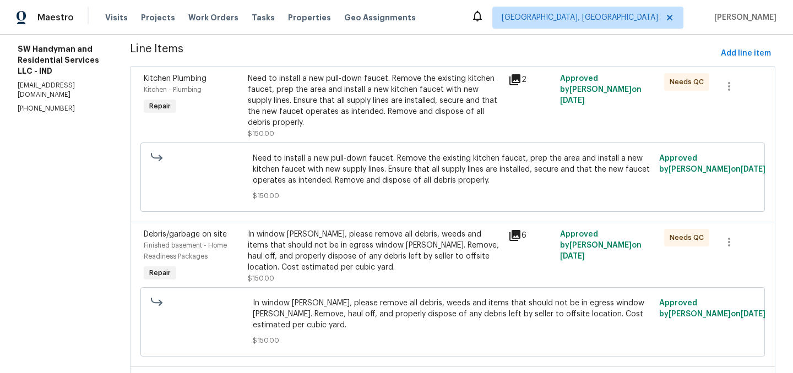
scroll to position [142, 0]
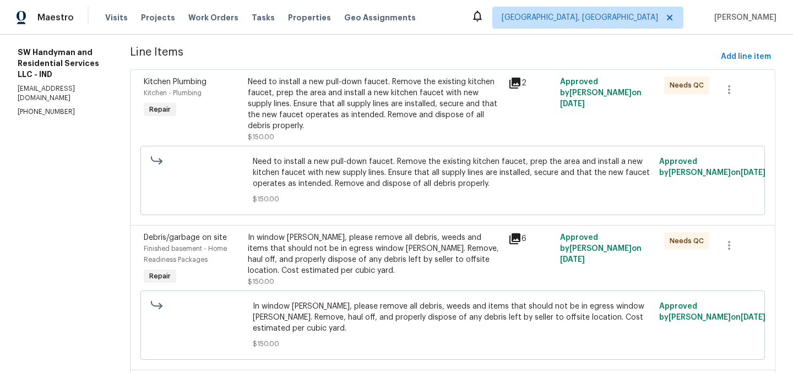
click at [347, 249] on div "In window wells, please remove all debris, weeds and items that should not be i…" at bounding box center [375, 254] width 254 height 44
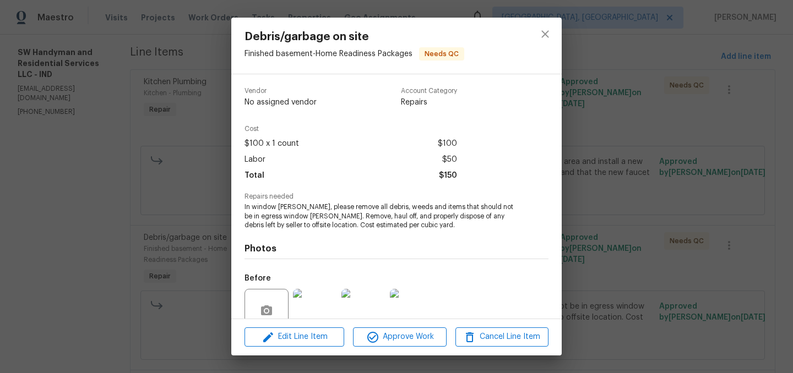
scroll to position [104, 0]
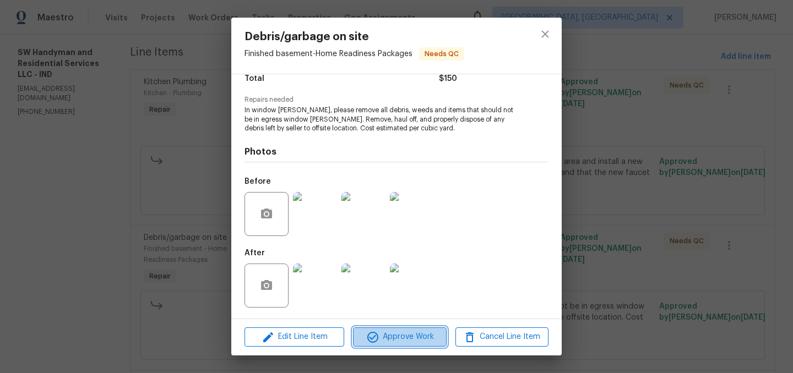
click at [401, 333] on span "Approve Work" at bounding box center [399, 337] width 86 height 14
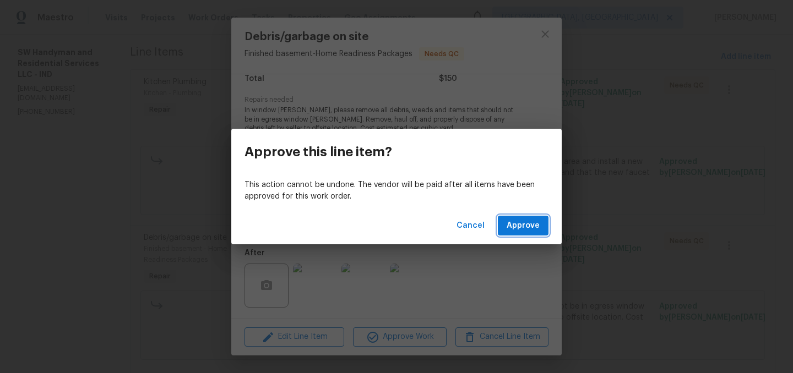
click at [528, 228] on span "Approve" at bounding box center [523, 226] width 33 height 14
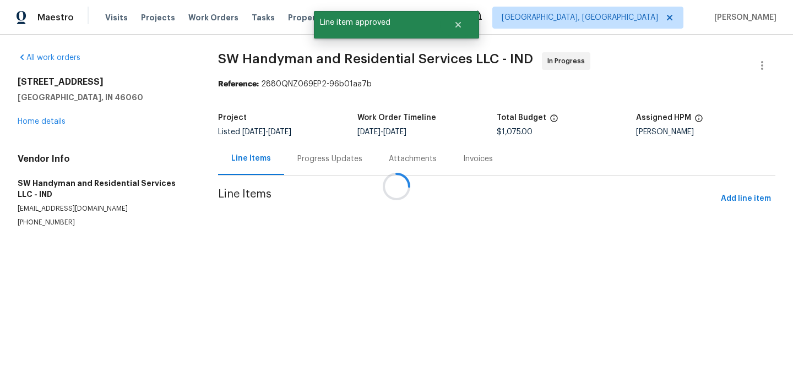
scroll to position [0, 0]
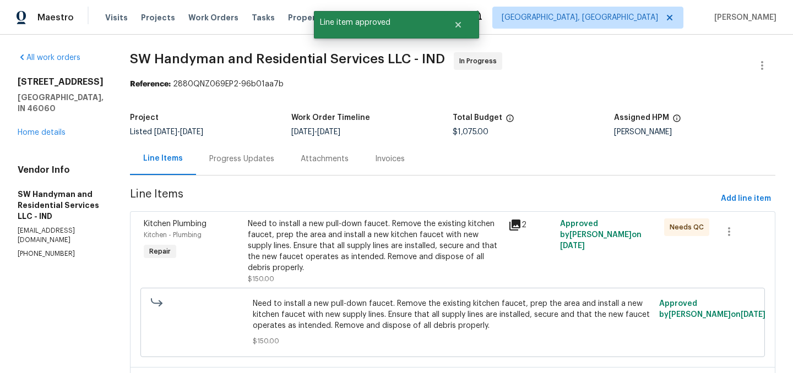
click at [389, 235] on div "Need to install a new pull-down faucet. Remove the existing kitchen faucet, pre…" at bounding box center [375, 246] width 254 height 55
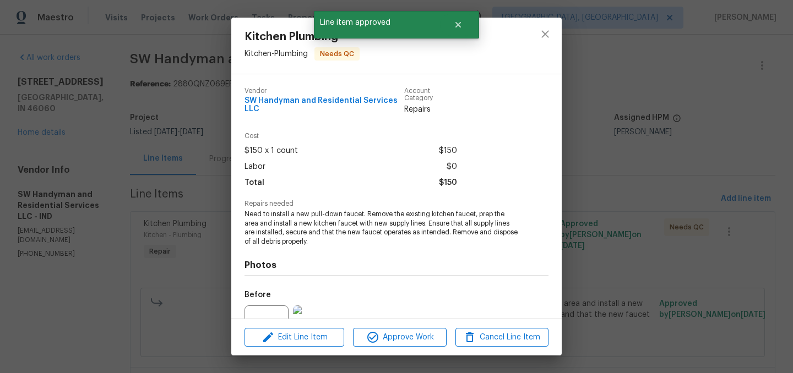
scroll to position [113, 0]
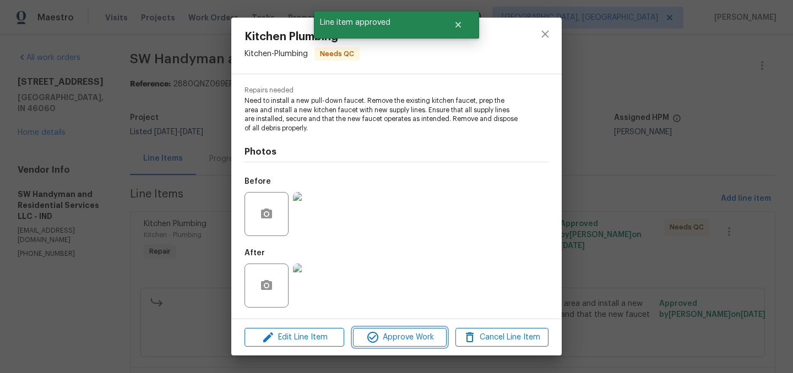
click at [409, 337] on span "Approve Work" at bounding box center [399, 338] width 86 height 14
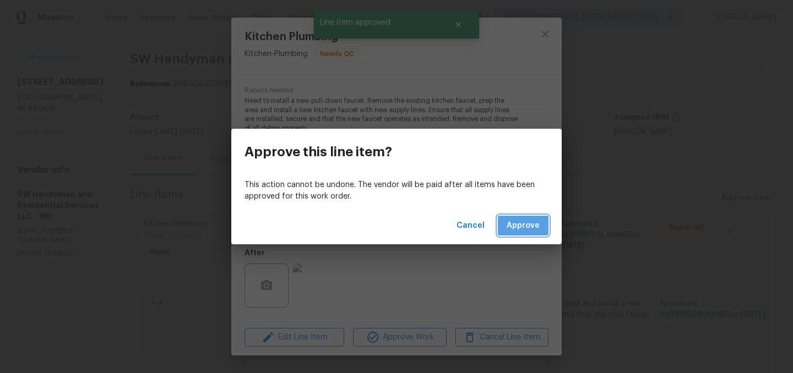
click at [524, 232] on span "Approve" at bounding box center [523, 226] width 33 height 14
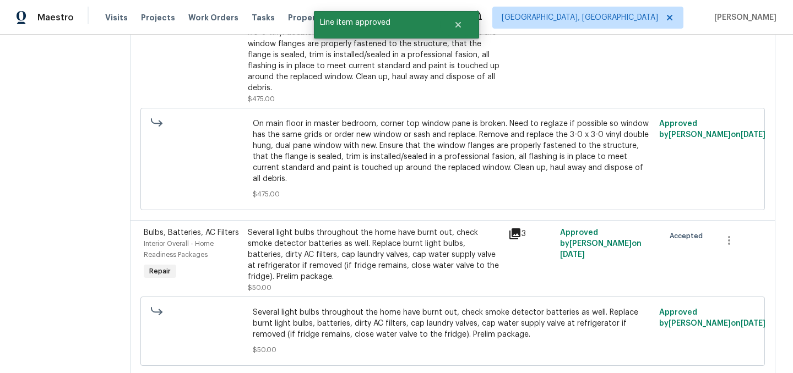
scroll to position [416, 0]
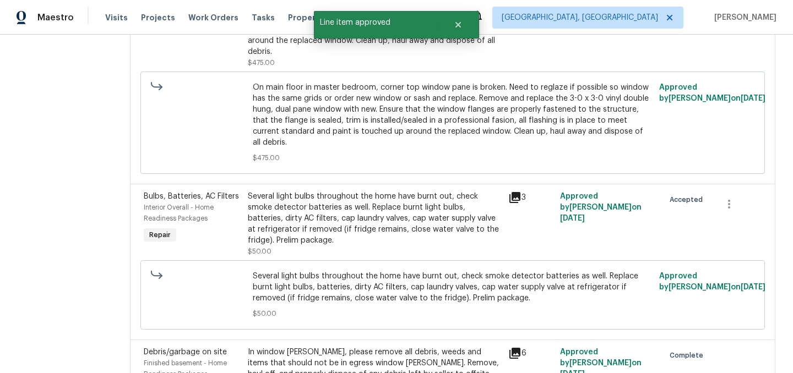
click at [366, 199] on div "Several light bulbs throughout the home have burnt out, check smoke detector ba…" at bounding box center [375, 218] width 254 height 55
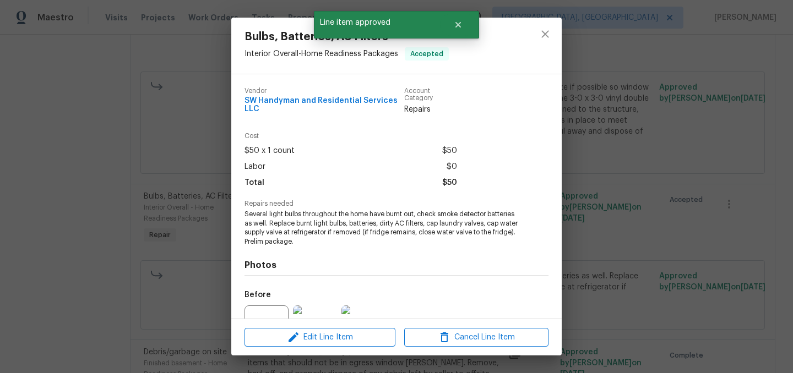
scroll to position [113, 0]
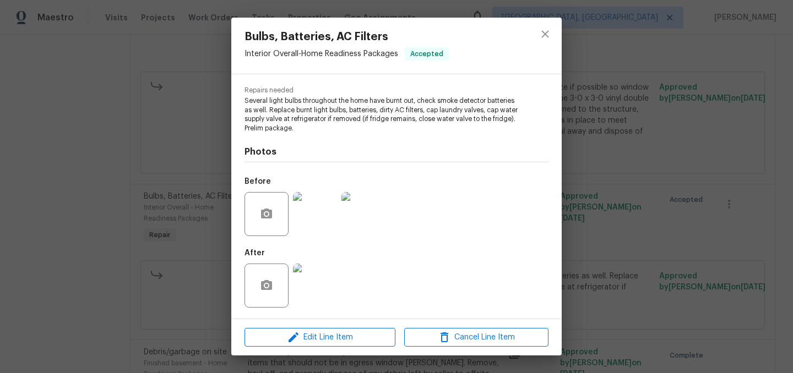
click at [317, 284] on img at bounding box center [315, 286] width 44 height 44
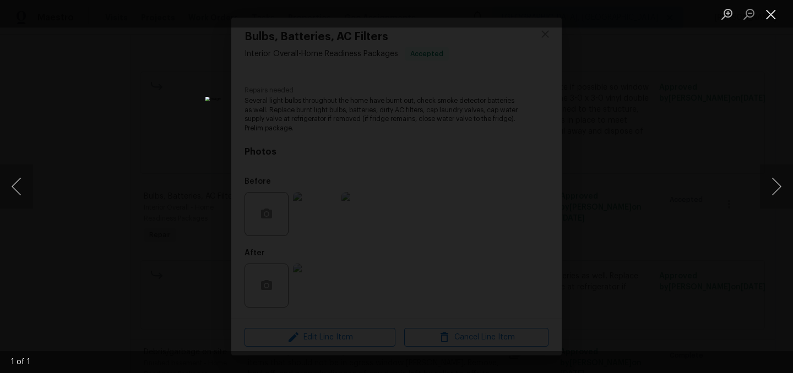
click at [777, 18] on button "Close lightbox" at bounding box center [771, 13] width 22 height 19
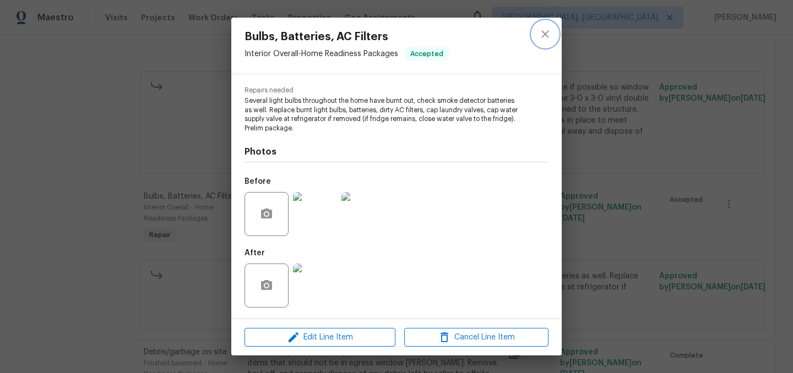
click at [541, 39] on icon "close" at bounding box center [545, 34] width 13 height 13
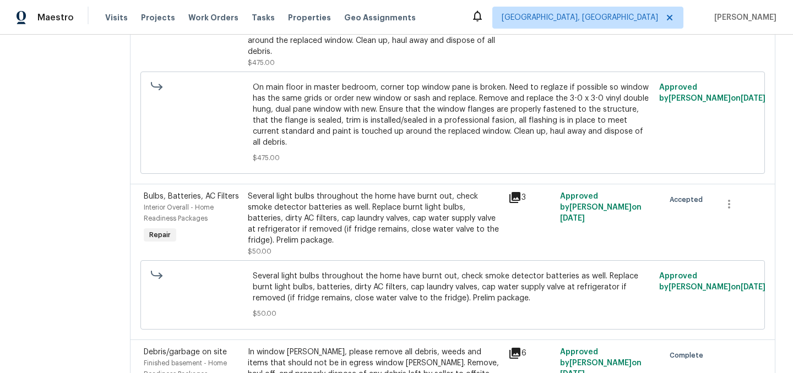
scroll to position [0, 0]
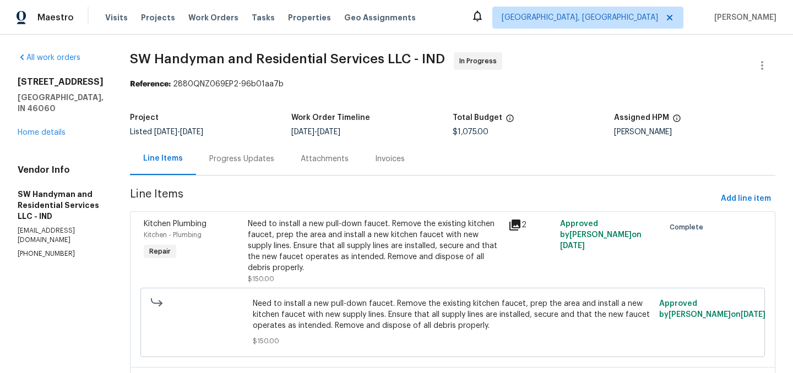
click at [745, 64] on span "SW Handyman and Residential Services LLC - IND In Progress" at bounding box center [439, 65] width 619 height 26
click at [763, 67] on icon "button" at bounding box center [761, 65] width 13 height 13
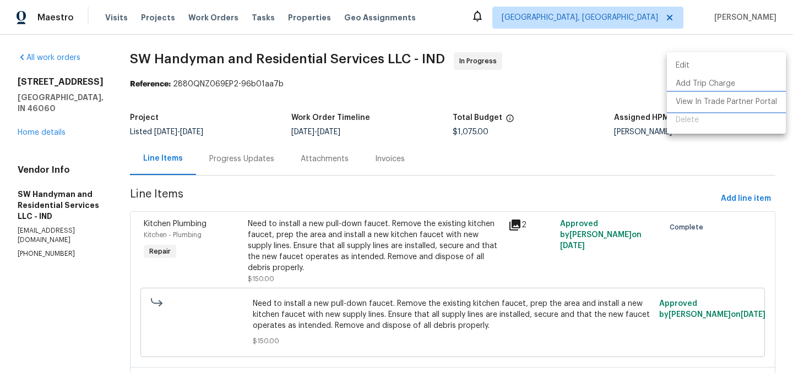
click at [729, 107] on li "View In Trade Partner Portal" at bounding box center [726, 102] width 119 height 18
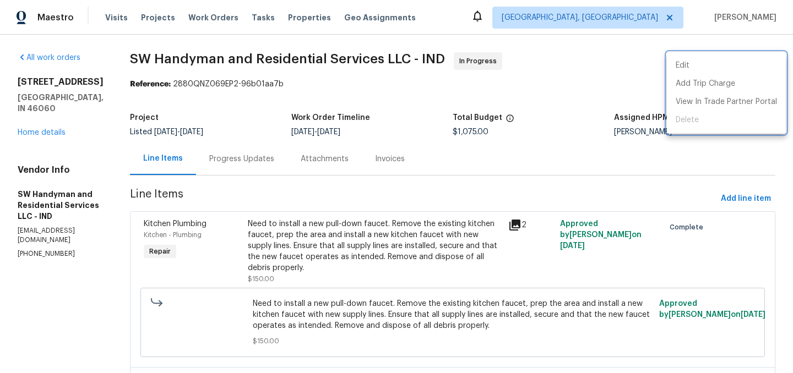
click at [432, 192] on div at bounding box center [396, 186] width 793 height 373
